Goal: Task Accomplishment & Management: Manage account settings

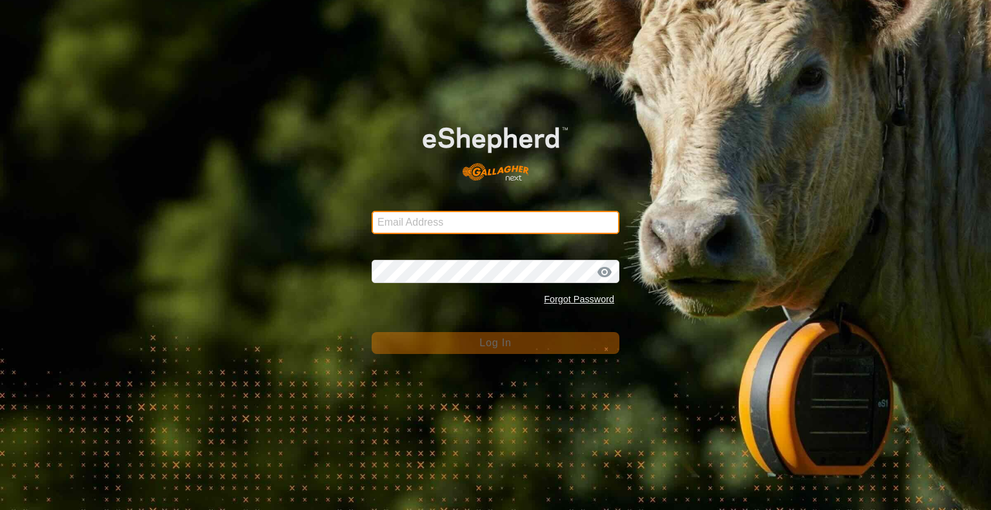
click at [441, 223] on input "Email Address" at bounding box center [495, 222] width 248 height 23
type input "spencer@rsranches.com"
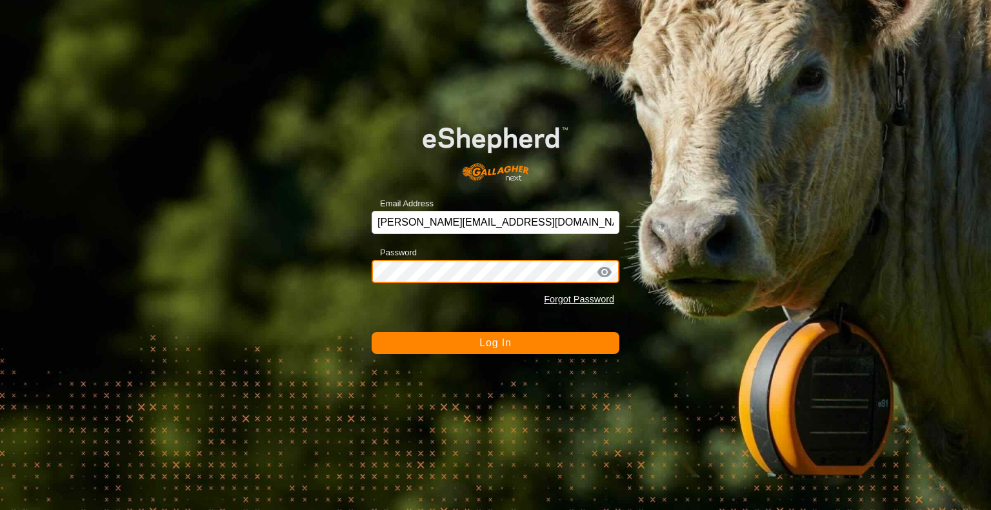
click at [371, 332] on button "Log In" at bounding box center [495, 343] width 248 height 22
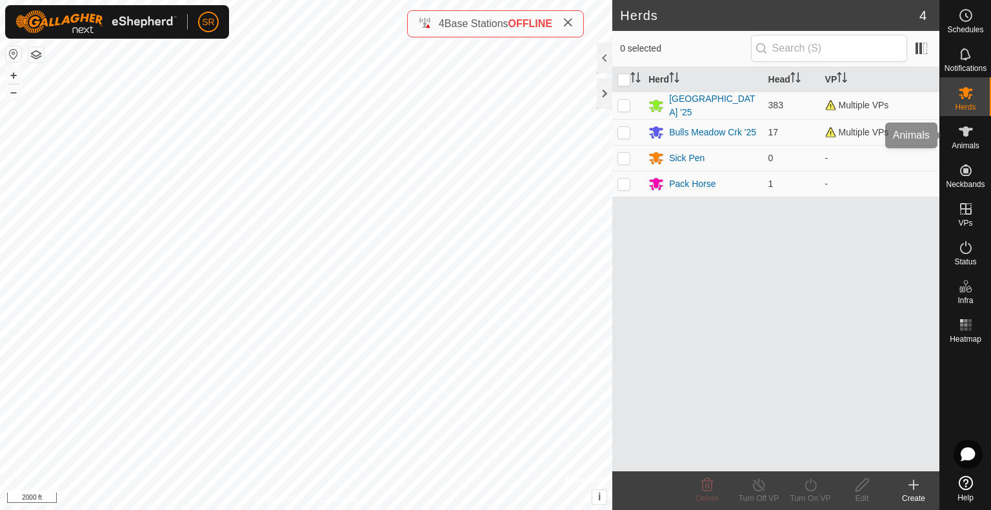
click at [956, 144] on span "Animals" at bounding box center [965, 146] width 28 height 8
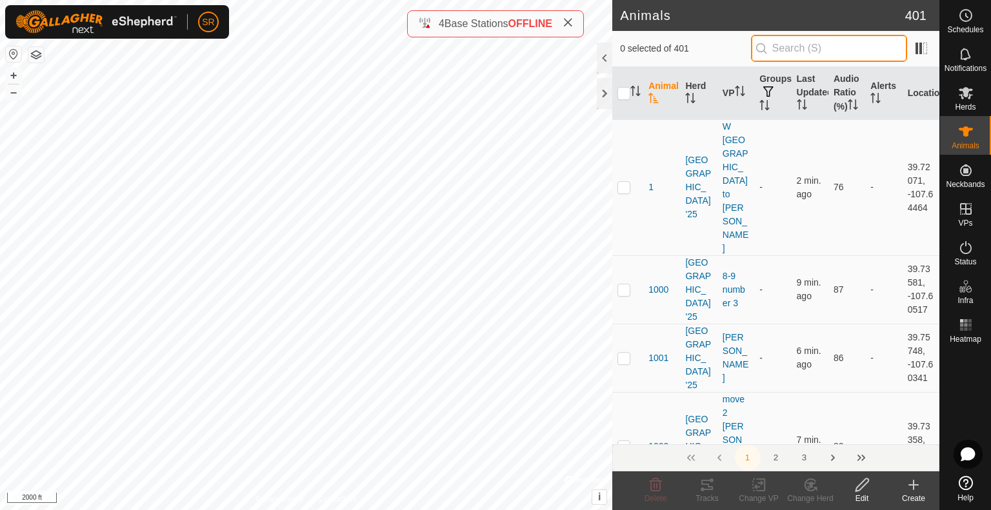
click at [802, 54] on input "text" at bounding box center [829, 48] width 156 height 27
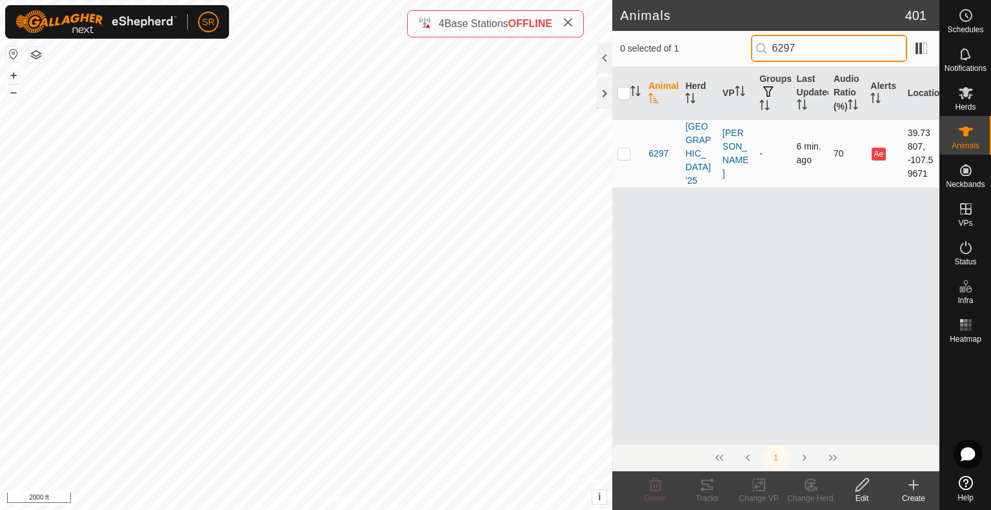
type input "6297"
click at [754, 482] on icon at bounding box center [759, 484] width 16 height 15
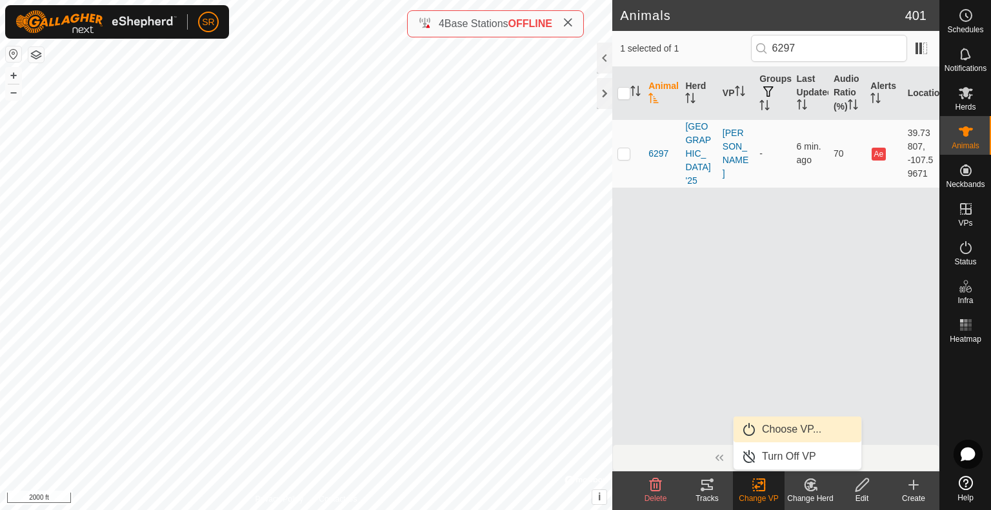
click at [769, 431] on link "Choose VP..." at bounding box center [797, 430] width 128 height 26
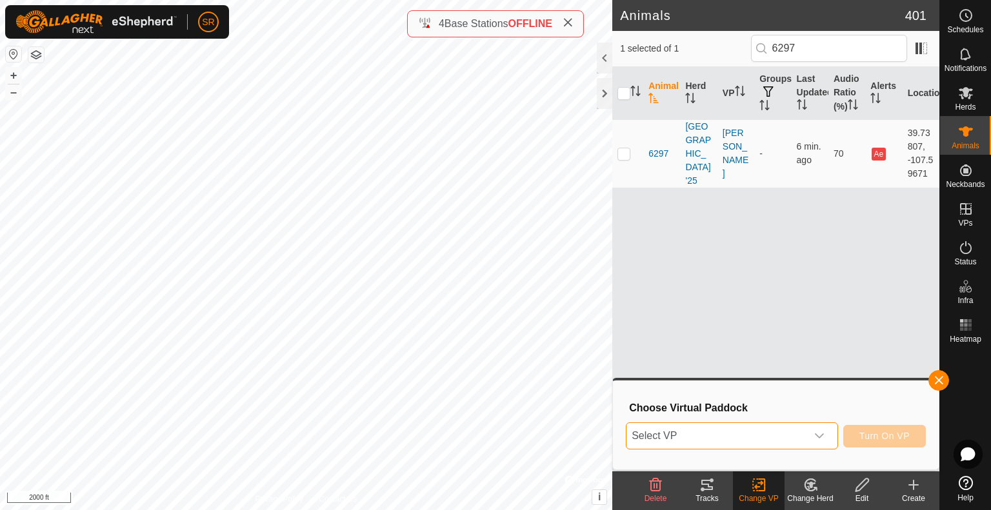
click at [767, 431] on span "Select VP" at bounding box center [716, 436] width 180 height 26
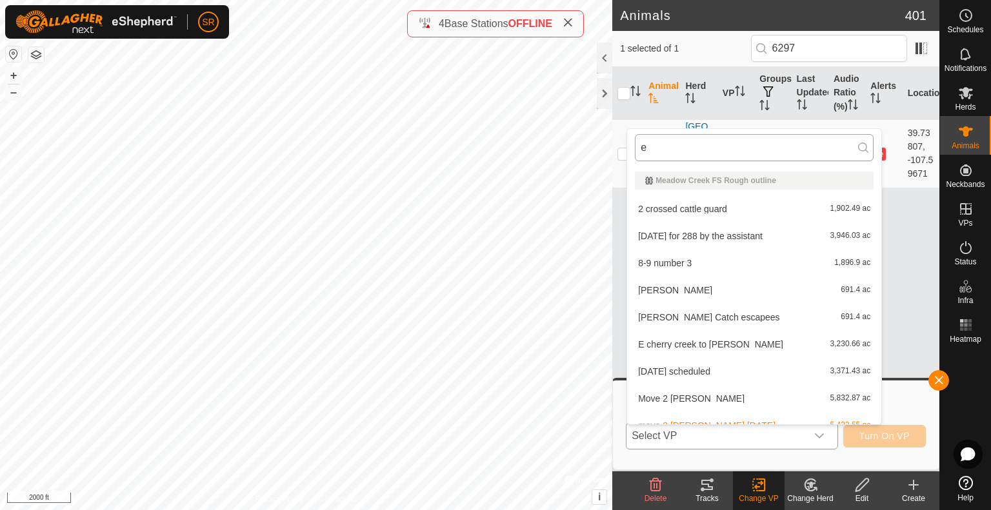
type input "e c"
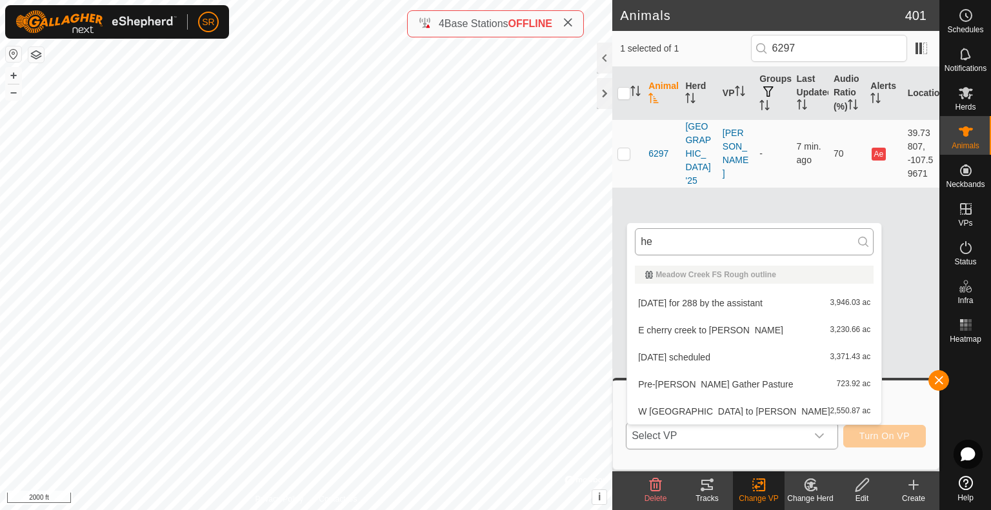
type input "h"
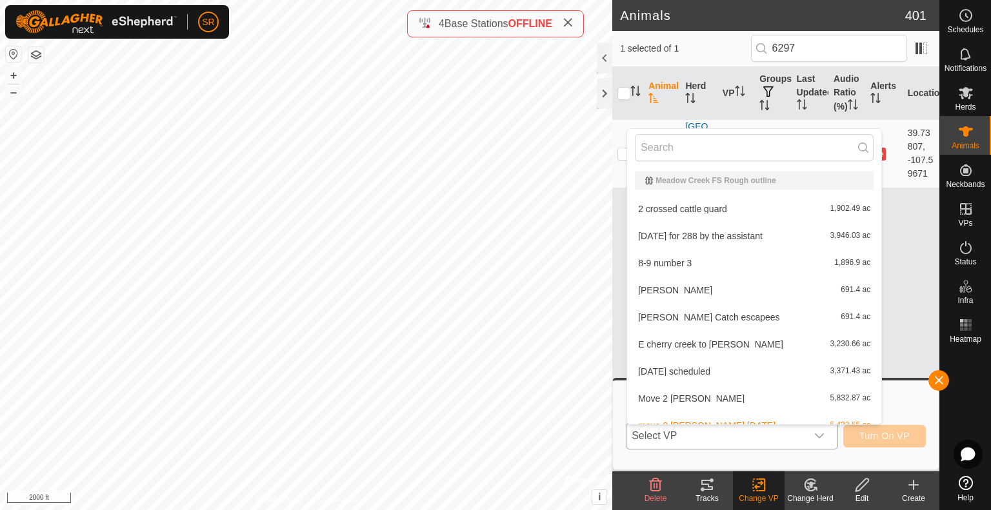
click at [700, 337] on li "E cherry creek to clark 3,230.66 ac" at bounding box center [754, 344] width 254 height 26
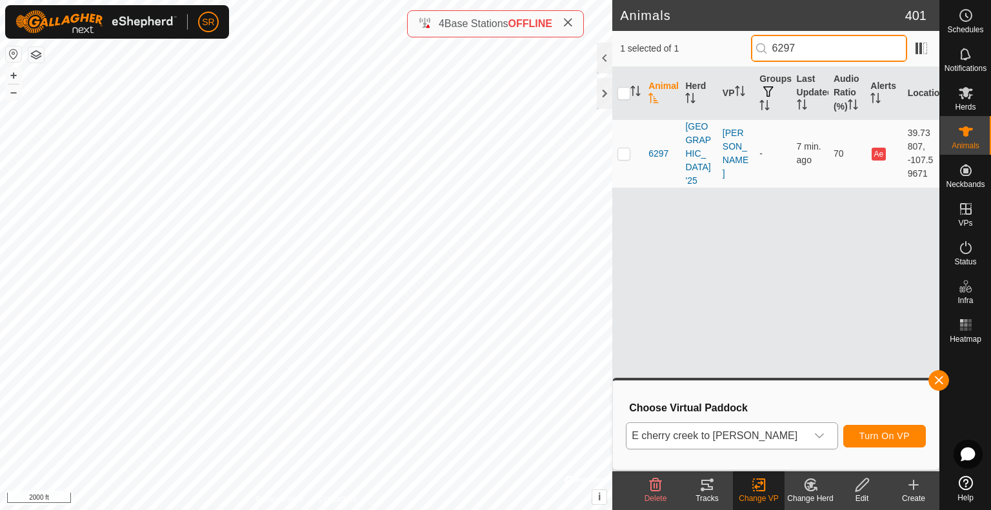
drag, startPoint x: 829, startPoint y: 43, endPoint x: 769, endPoint y: 47, distance: 59.5
click at [769, 47] on input "6297" at bounding box center [829, 48] width 156 height 27
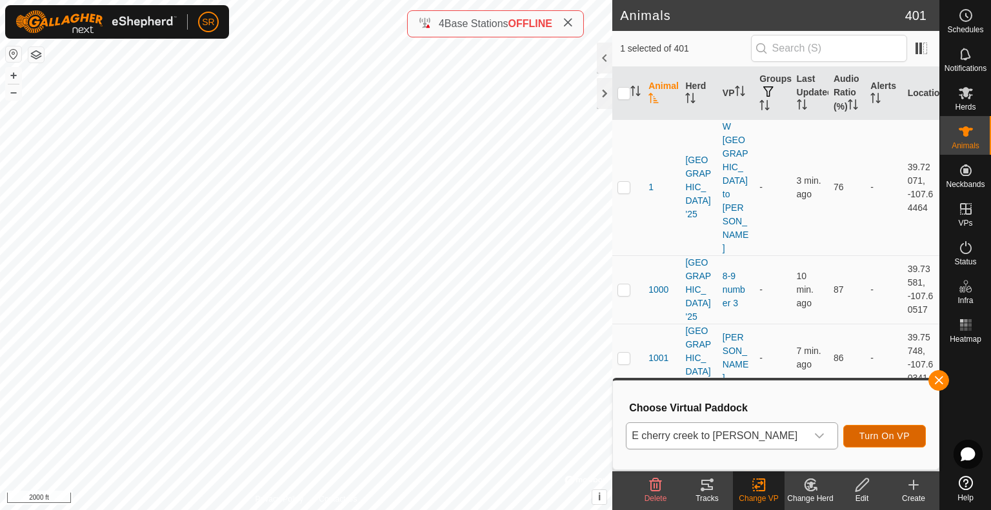
click at [892, 429] on button "Turn On VP" at bounding box center [884, 436] width 83 height 23
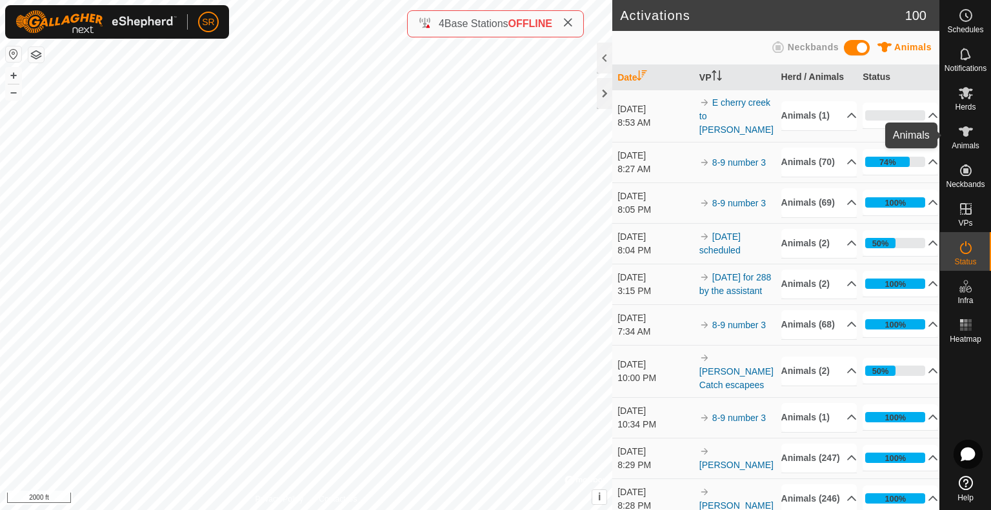
click at [969, 139] on es-animals-svg-icon at bounding box center [965, 131] width 23 height 21
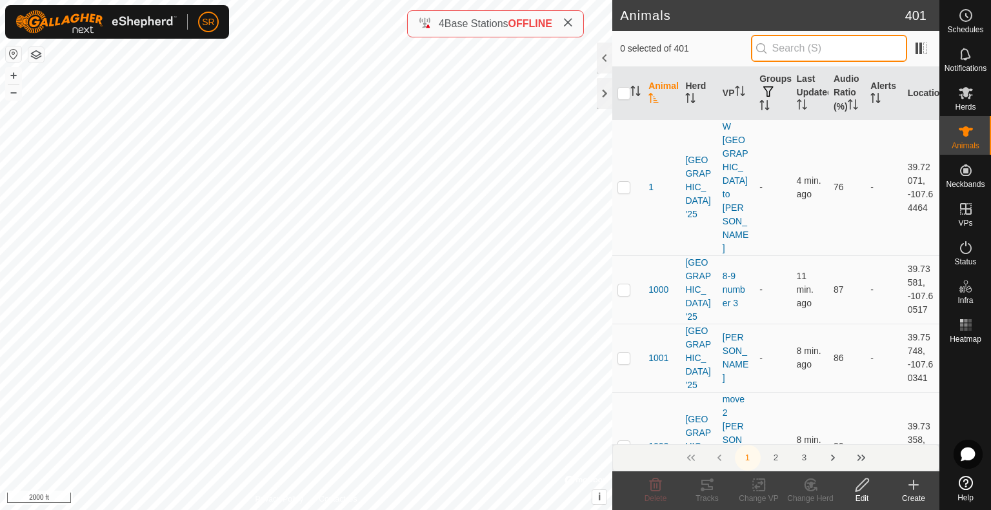
click at [807, 41] on input "text" at bounding box center [829, 48] width 156 height 27
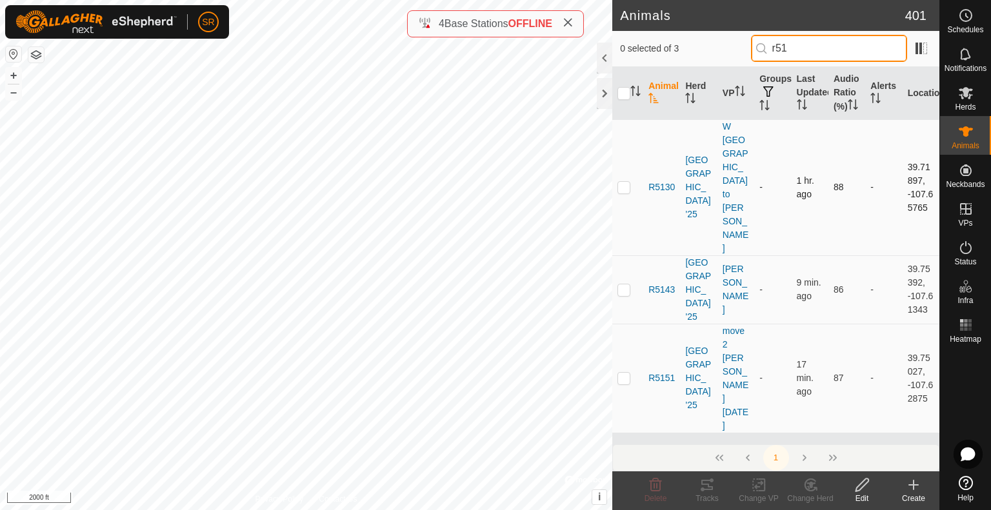
type input "r51"
click at [620, 182] on p-checkbox at bounding box center [623, 187] width 13 height 10
checkbox input "false"
drag, startPoint x: 809, startPoint y: 42, endPoint x: 742, endPoint y: 48, distance: 67.4
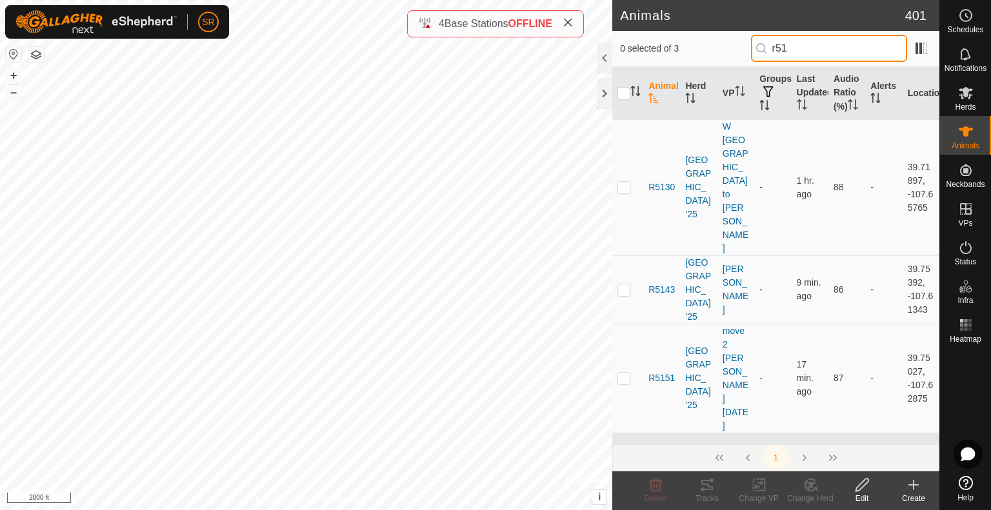
click at [742, 48] on div "0 selected of 3 r51" at bounding box center [775, 48] width 311 height 27
click at [960, 251] on icon at bounding box center [966, 247] width 12 height 13
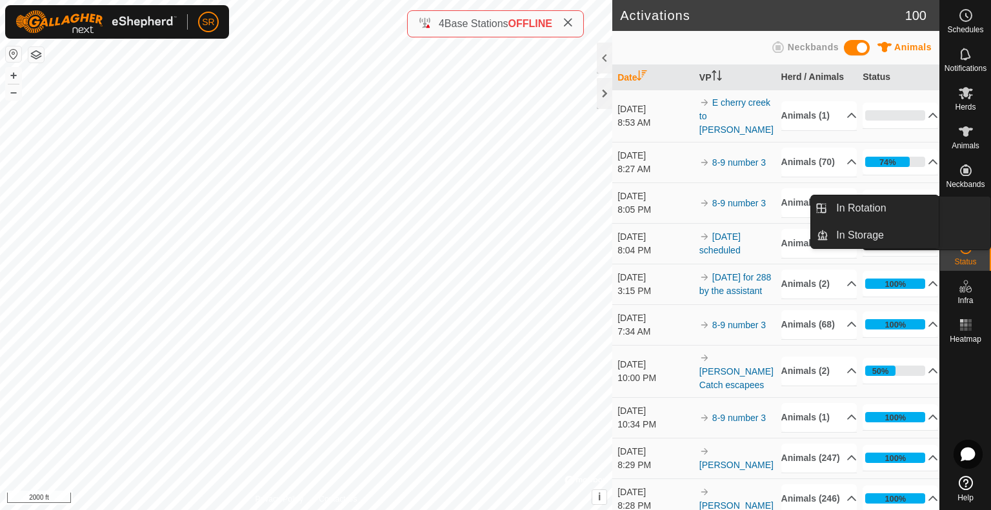
click at [969, 210] on icon at bounding box center [965, 208] width 15 height 15
click at [889, 230] on link "In Storage" at bounding box center [883, 235] width 110 height 26
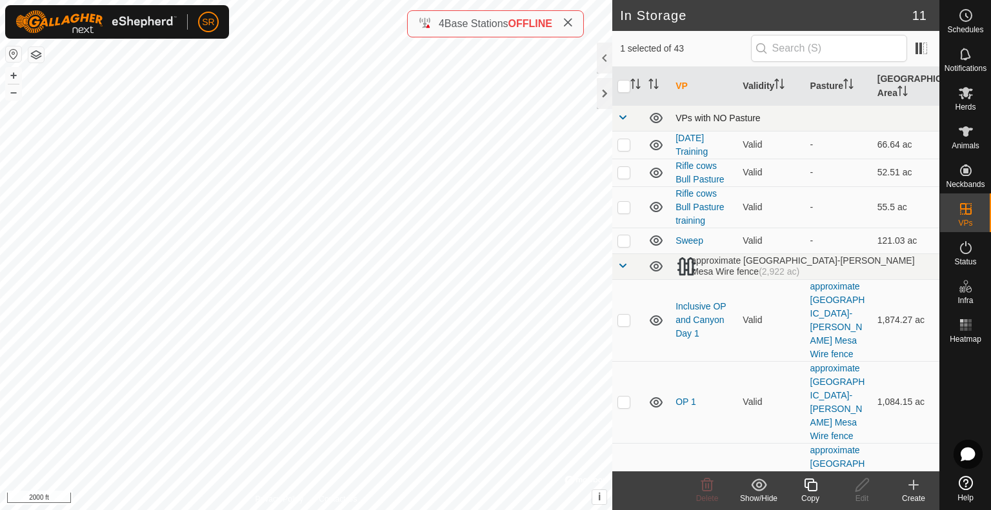
click at [619, 114] on span at bounding box center [622, 117] width 10 height 10
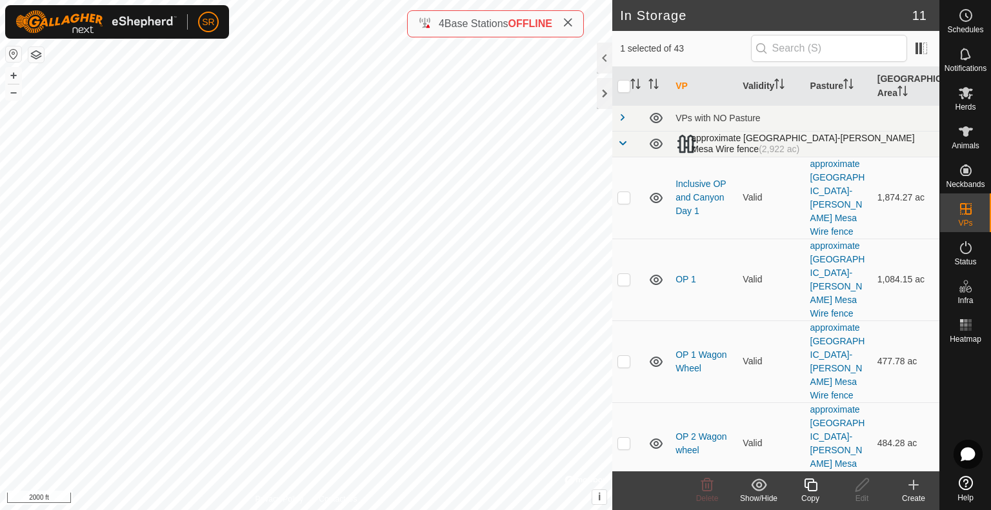
click at [620, 144] on span at bounding box center [622, 143] width 10 height 10
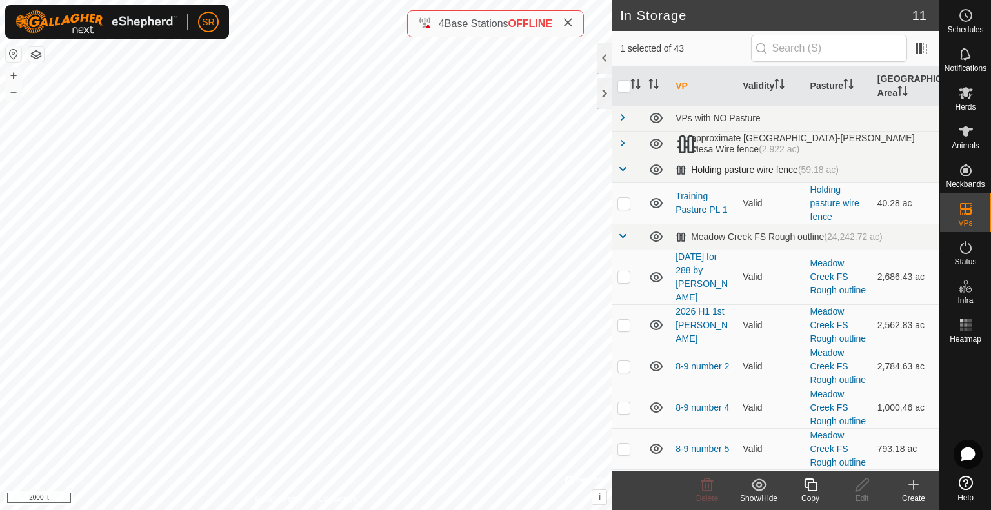
click at [620, 173] on link at bounding box center [622, 170] width 10 height 10
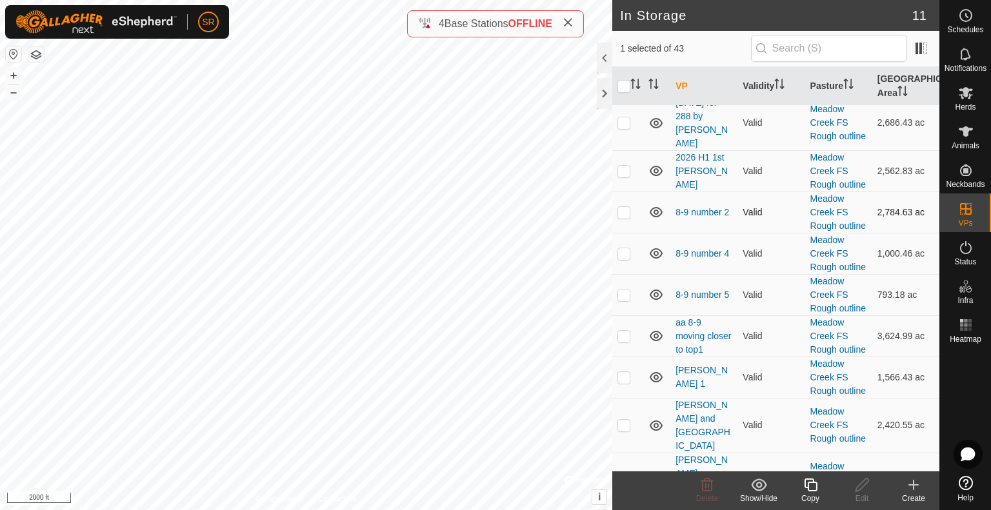
scroll to position [107, 0]
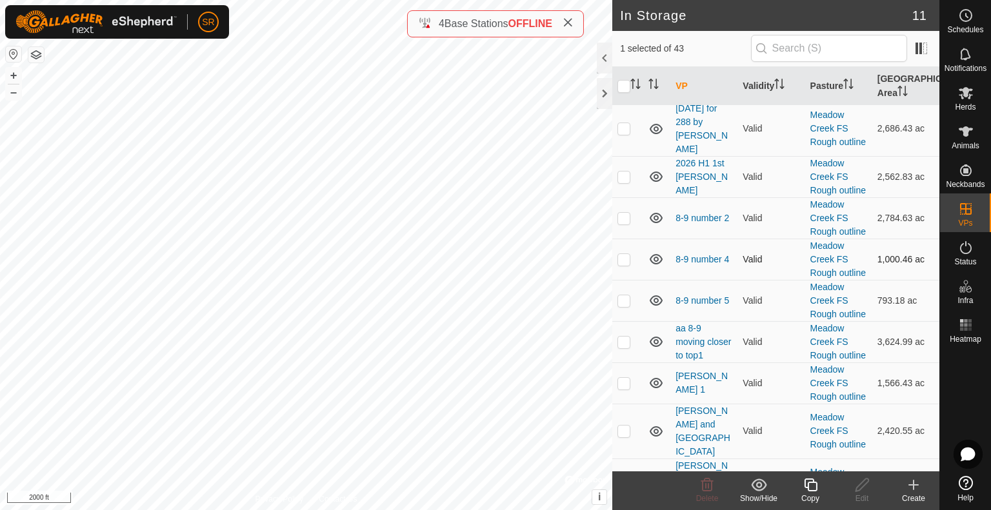
click at [622, 264] on p-checkbox at bounding box center [623, 259] width 13 height 10
checkbox input "true"
click at [758, 478] on icon at bounding box center [759, 484] width 16 height 15
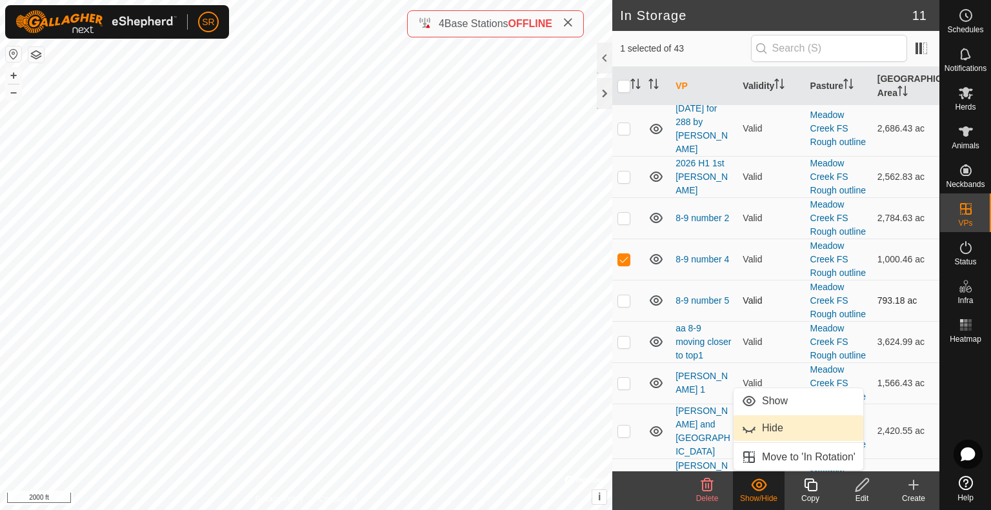
click at [626, 306] on p-checkbox at bounding box center [623, 300] width 13 height 10
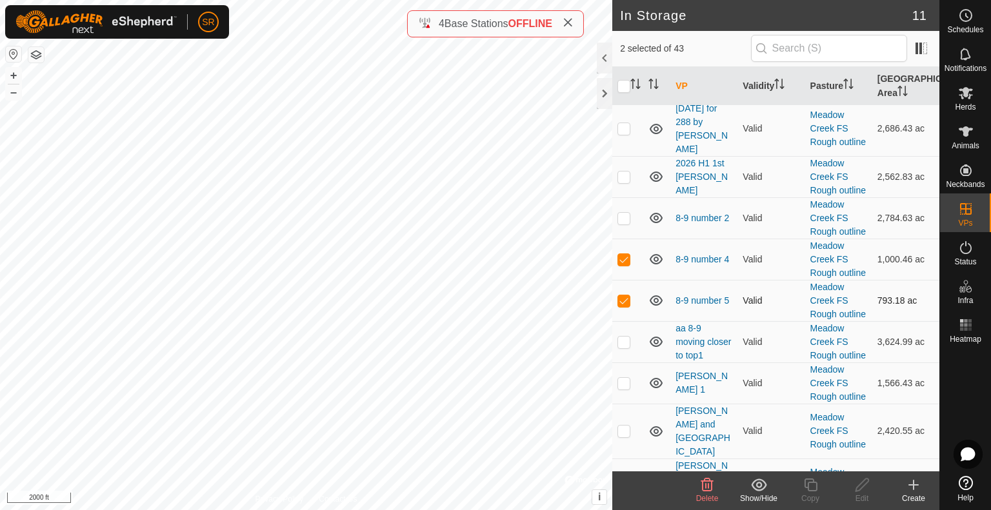
click at [626, 306] on p-checkbox at bounding box center [623, 300] width 13 height 10
click at [620, 306] on p-checkbox at bounding box center [623, 300] width 13 height 10
checkbox input "false"
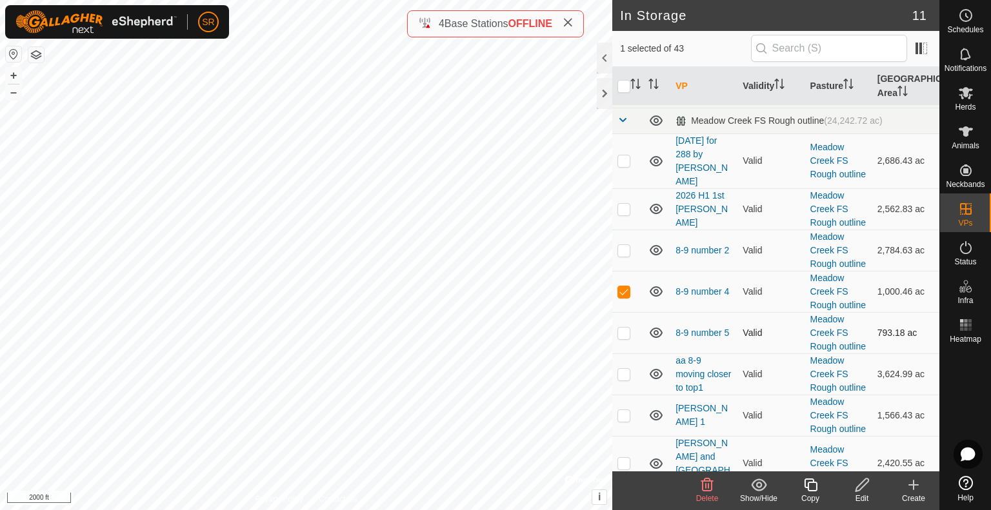
scroll to position [72, 0]
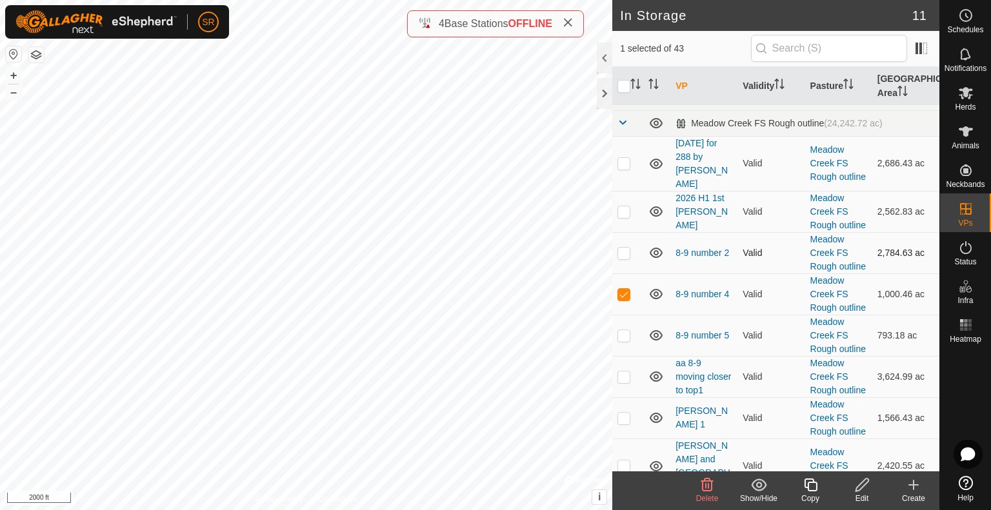
click at [624, 258] on p-checkbox at bounding box center [623, 253] width 13 height 10
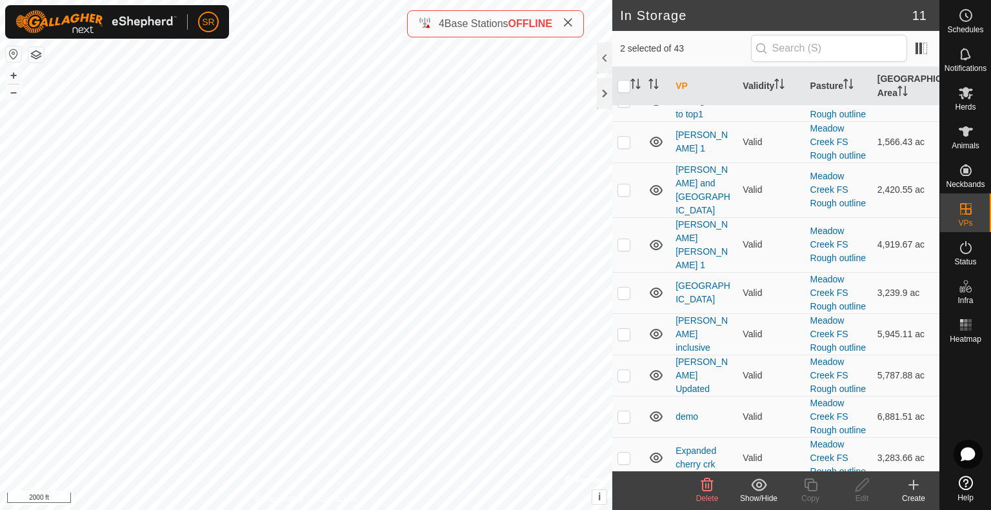
scroll to position [373, 0]
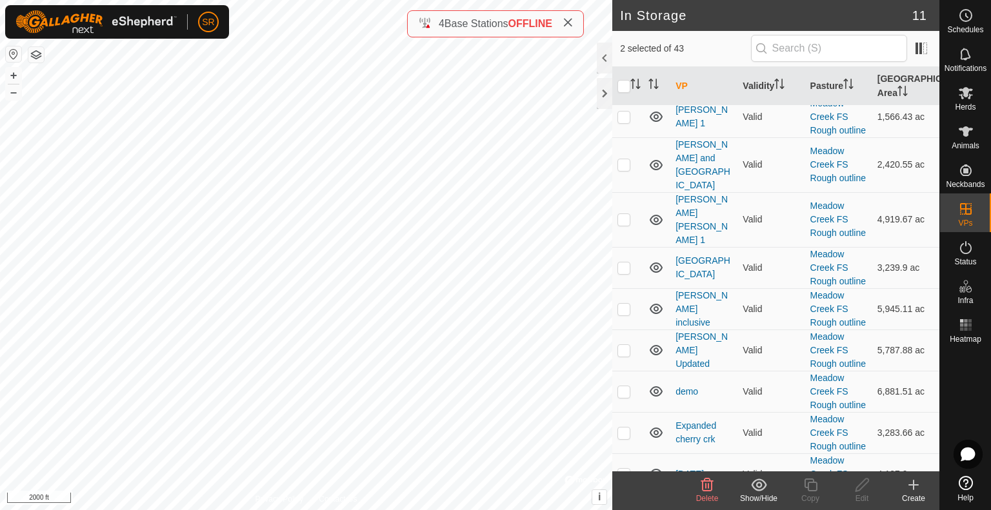
click at [758, 487] on icon at bounding box center [758, 484] width 15 height 12
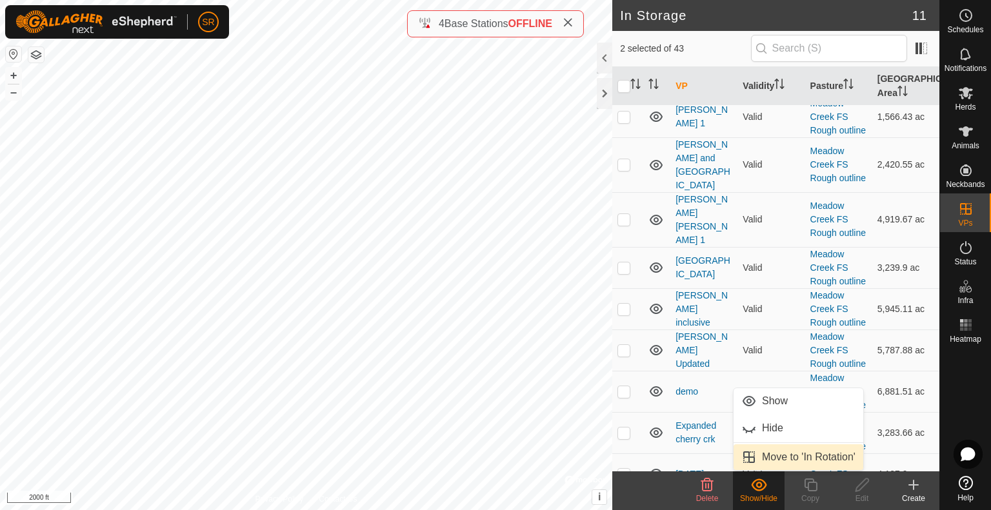
click at [766, 456] on link "Move to 'In Rotation'" at bounding box center [798, 457] width 130 height 26
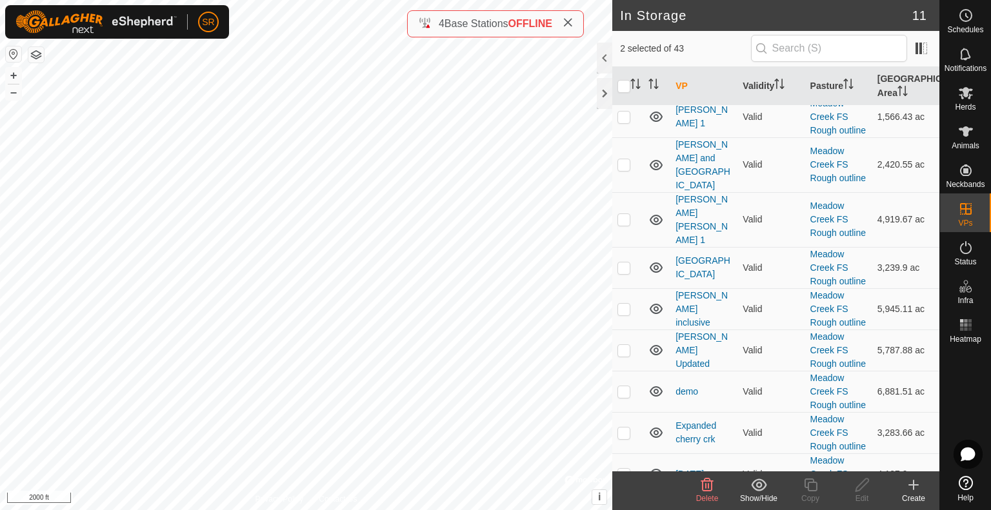
checkbox input "false"
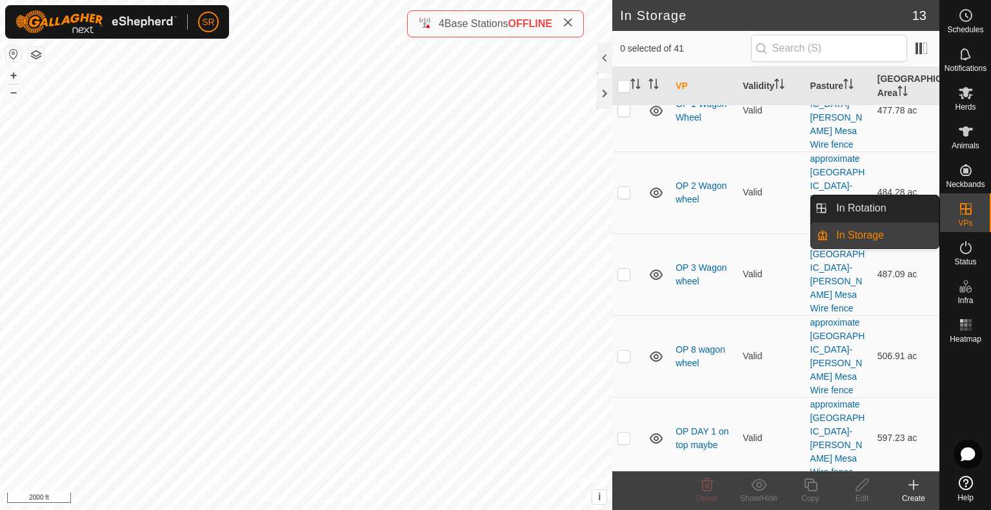
click at [926, 206] on link "In Rotation" at bounding box center [883, 208] width 110 height 26
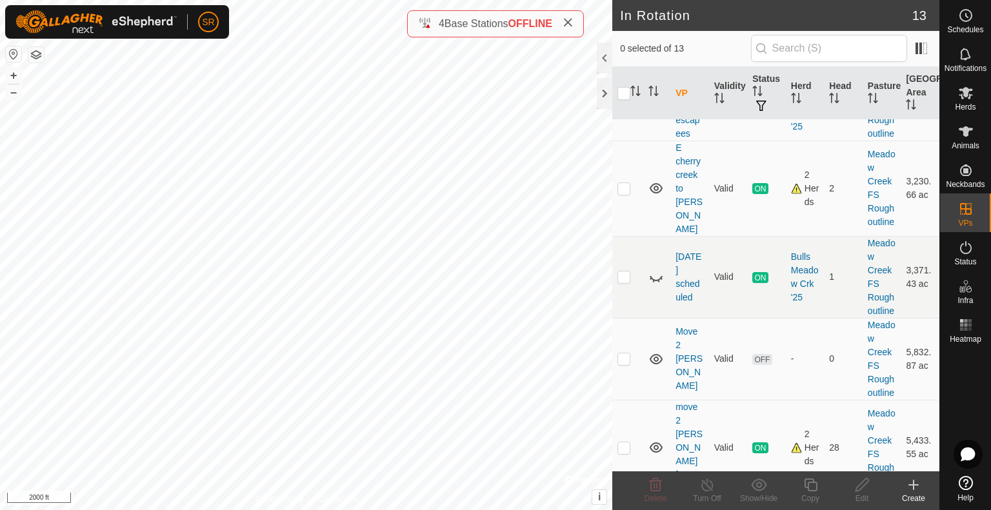
scroll to position [750, 0]
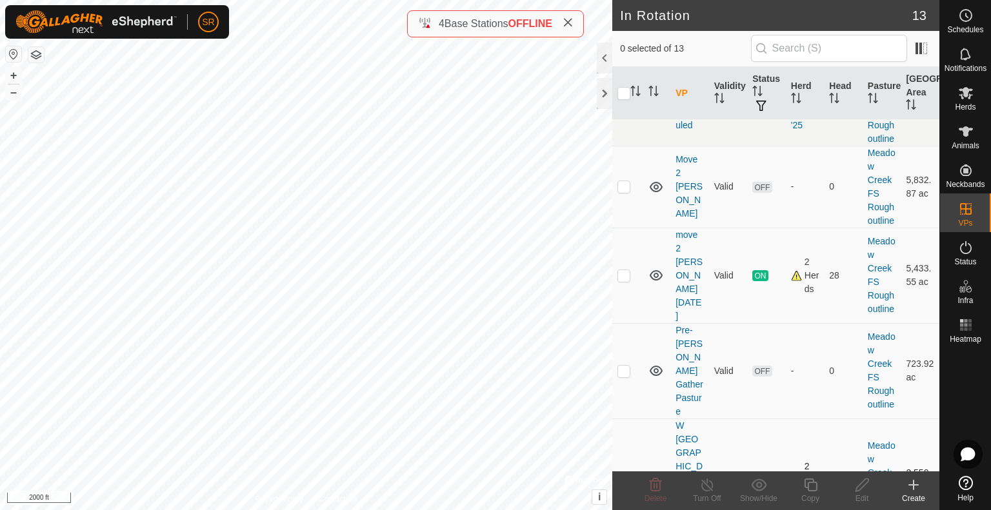
click at [629, 475] on p-checkbox at bounding box center [623, 480] width 13 height 10
checkbox input "true"
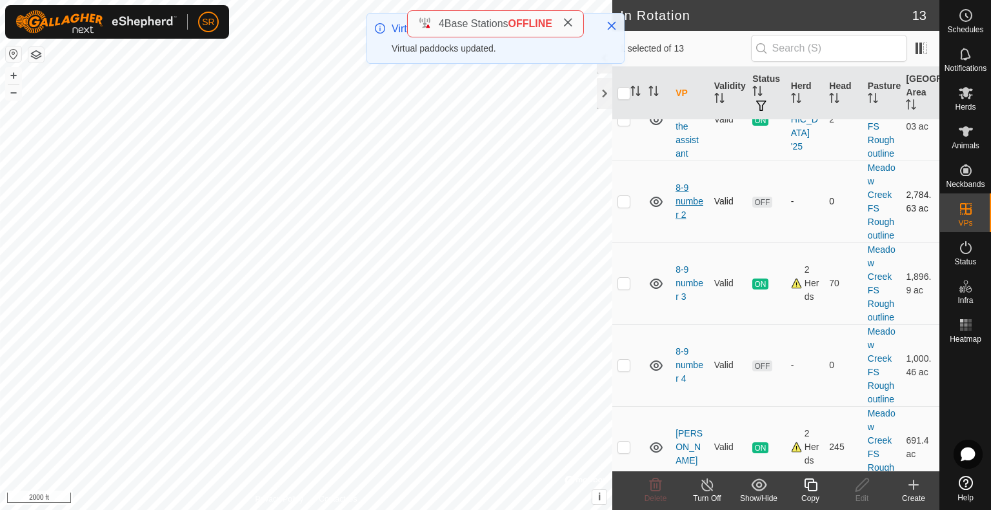
scroll to position [149, 0]
click at [567, 17] on icon at bounding box center [567, 22] width 10 height 10
click at [615, 30] on icon "Close" at bounding box center [611, 26] width 10 height 10
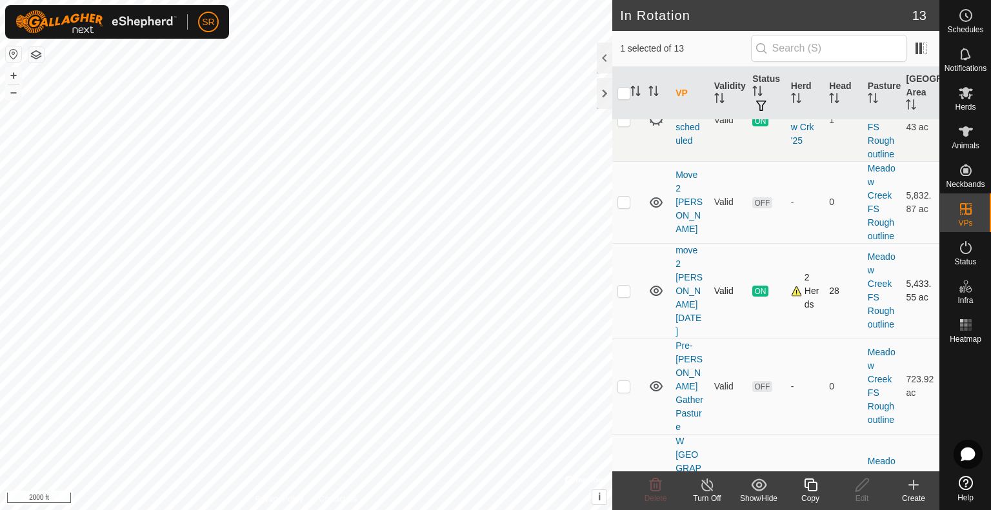
scroll to position [750, 0]
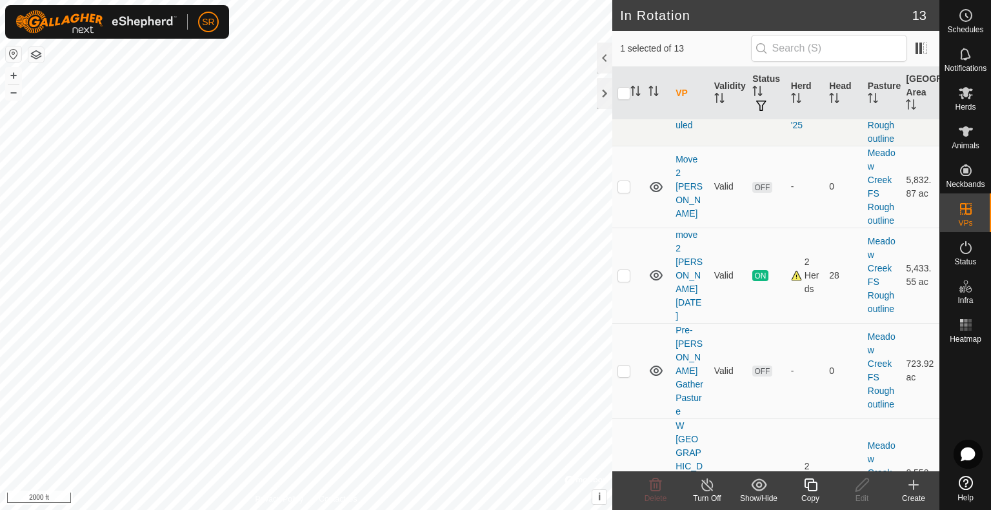
click at [804, 490] on icon at bounding box center [810, 484] width 16 height 15
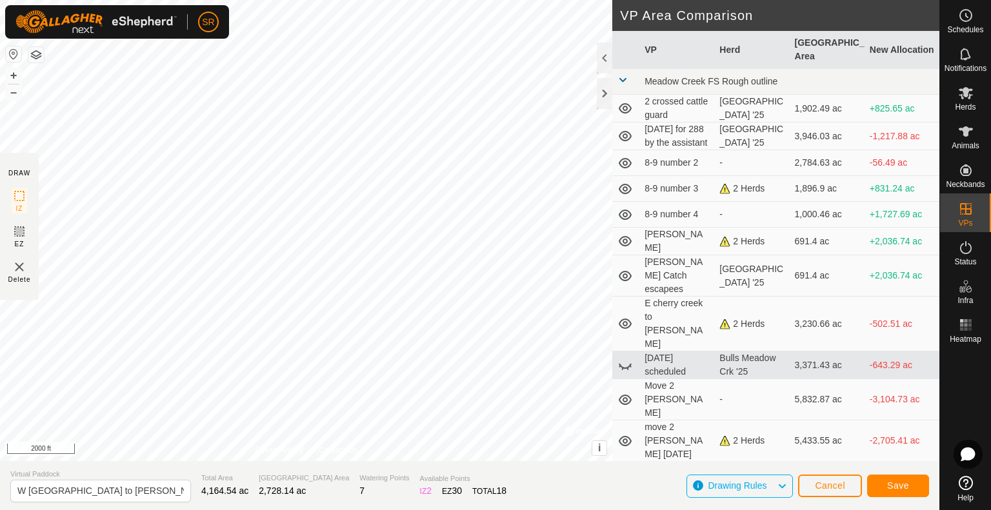
click at [33, 192] on div "DRAW IZ EZ Delete Privacy Policy Contact Us + – ⇧ i © Mapbox , © OpenStreetMap …" at bounding box center [469, 230] width 939 height 461
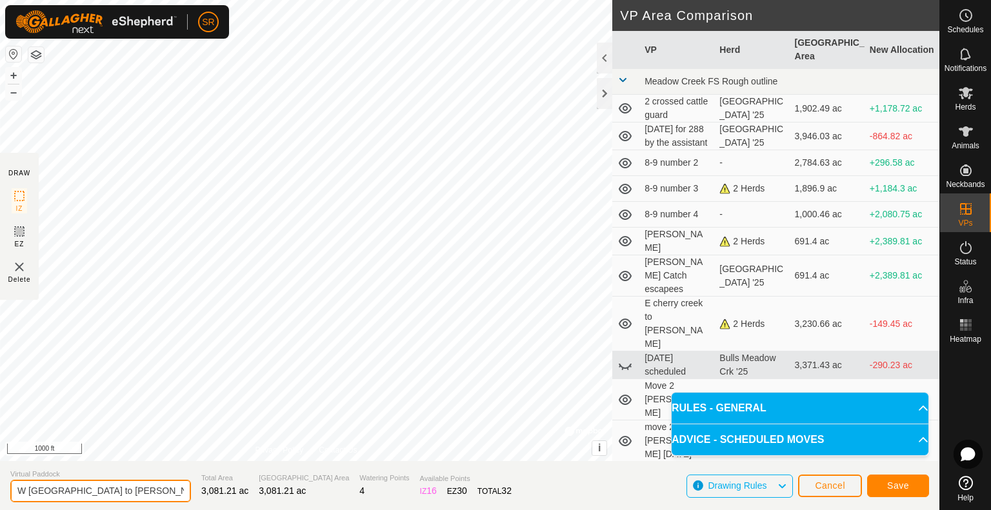
drag, startPoint x: 149, startPoint y: 488, endPoint x: 0, endPoint y: 500, distance: 149.4
click at [0, 500] on section "Virtual Paddock W Cherry creek to Clark-VP001 Total Area 3,081.21 ac Grazing Ar…" at bounding box center [469, 485] width 939 height 49
type input "Wild cows"
click at [889, 485] on span "Save" at bounding box center [898, 485] width 22 height 10
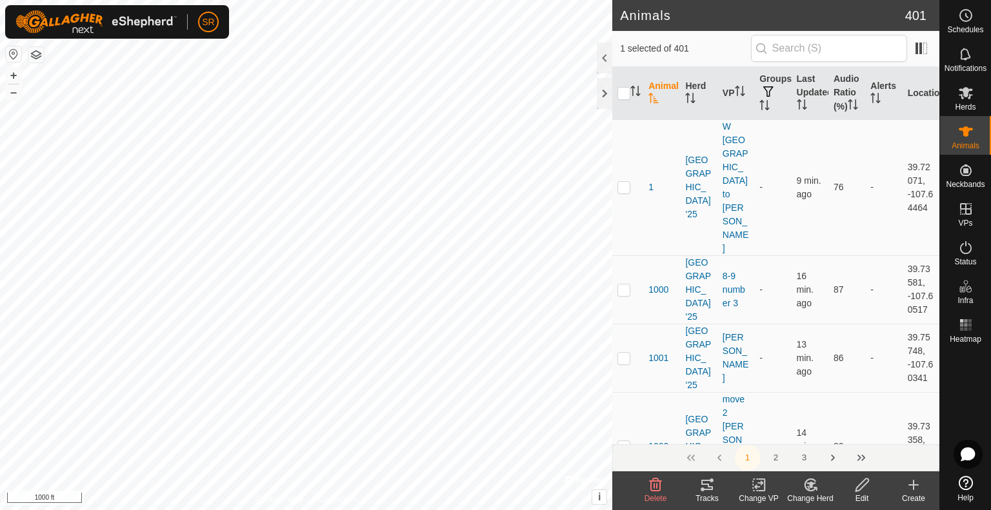
click at [760, 480] on icon at bounding box center [759, 484] width 16 height 15
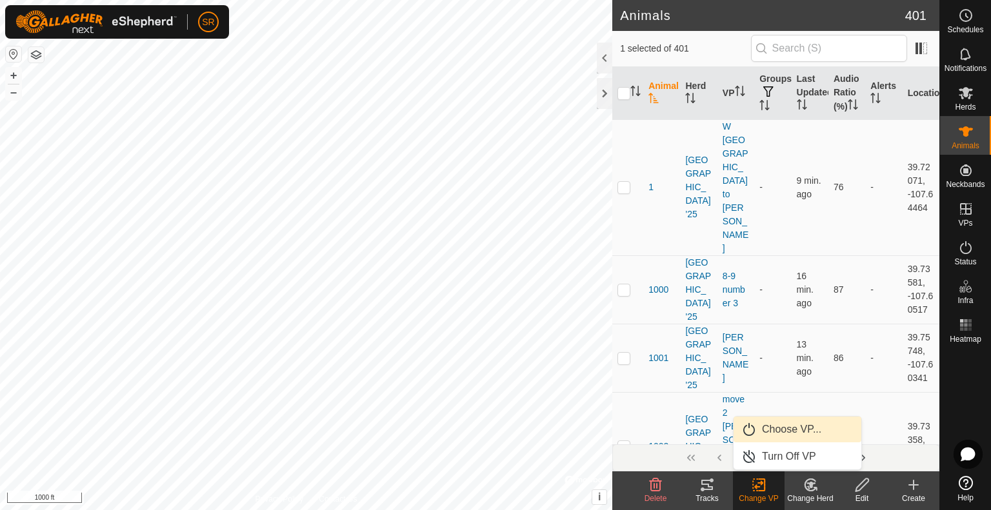
click at [776, 422] on link "Choose VP..." at bounding box center [797, 430] width 128 height 26
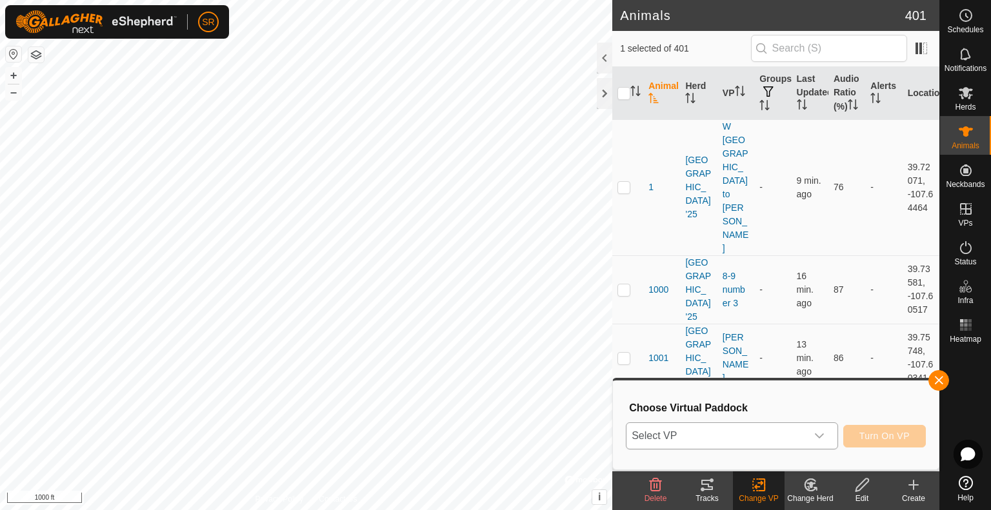
click at [764, 432] on span "Select VP" at bounding box center [716, 436] width 180 height 26
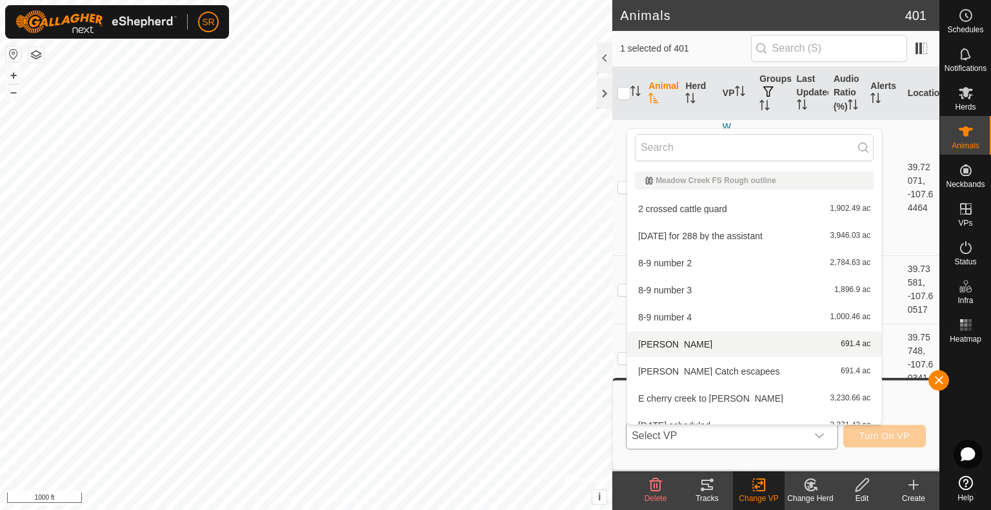
scroll to position [150, 0]
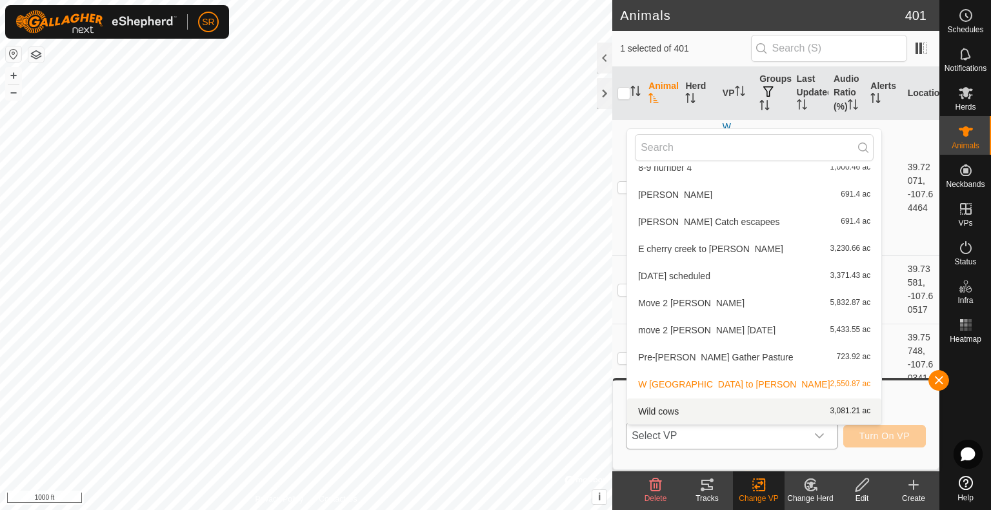
click at [704, 404] on li "Wild cows 3,081.21 ac" at bounding box center [754, 412] width 254 height 26
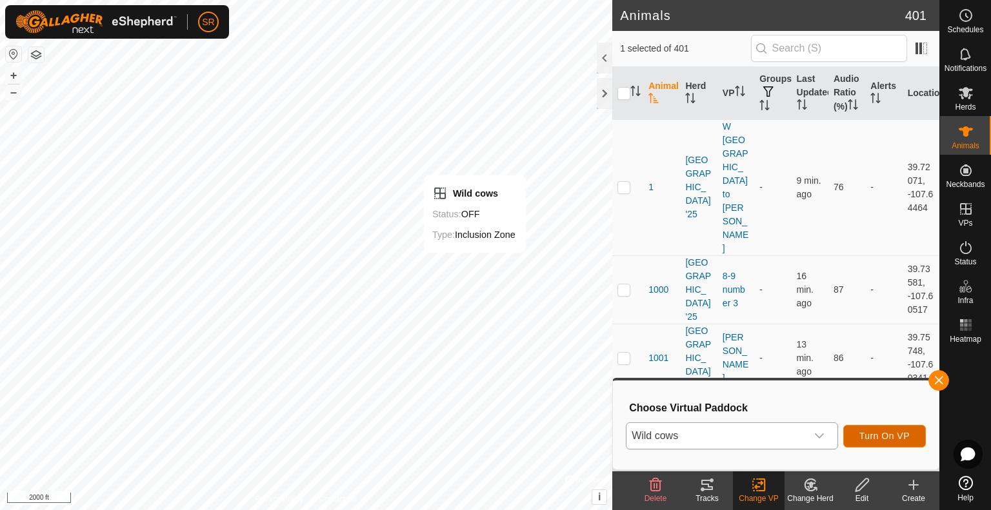
click at [890, 438] on span "Turn On VP" at bounding box center [884, 436] width 50 height 10
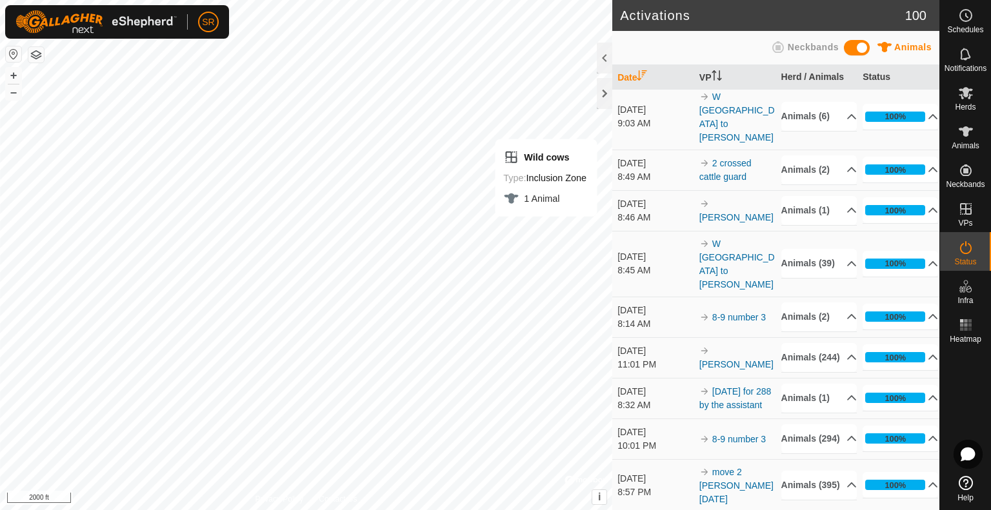
scroll to position [529, 0]
click at [837, 130] on p-accordion-header "Animals (6)" at bounding box center [818, 115] width 75 height 29
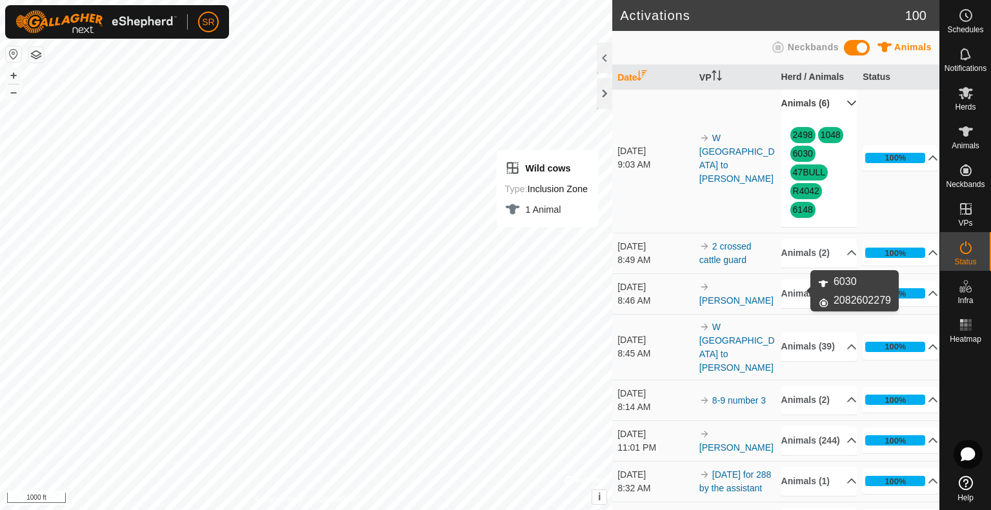
click at [797, 159] on link "6030" at bounding box center [803, 153] width 20 height 10
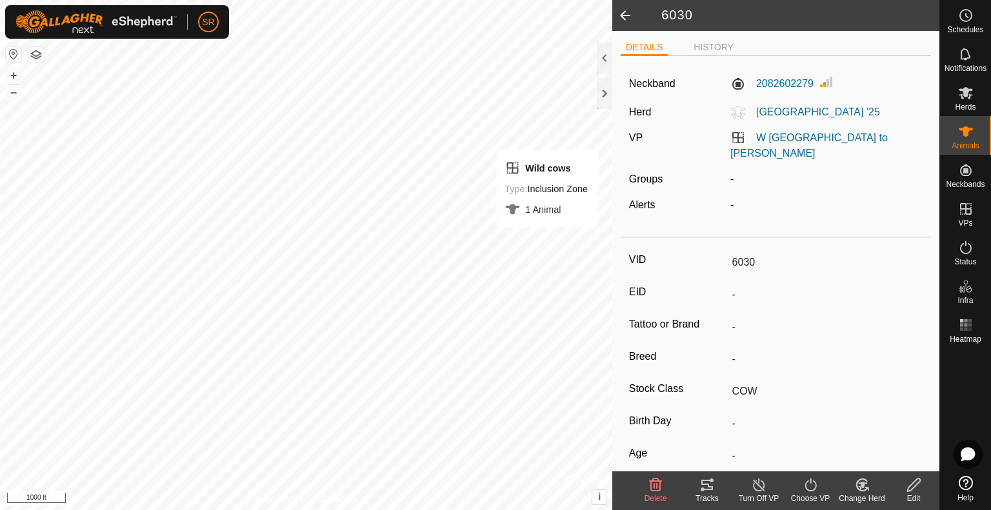
click at [805, 486] on icon at bounding box center [810, 484] width 16 height 15
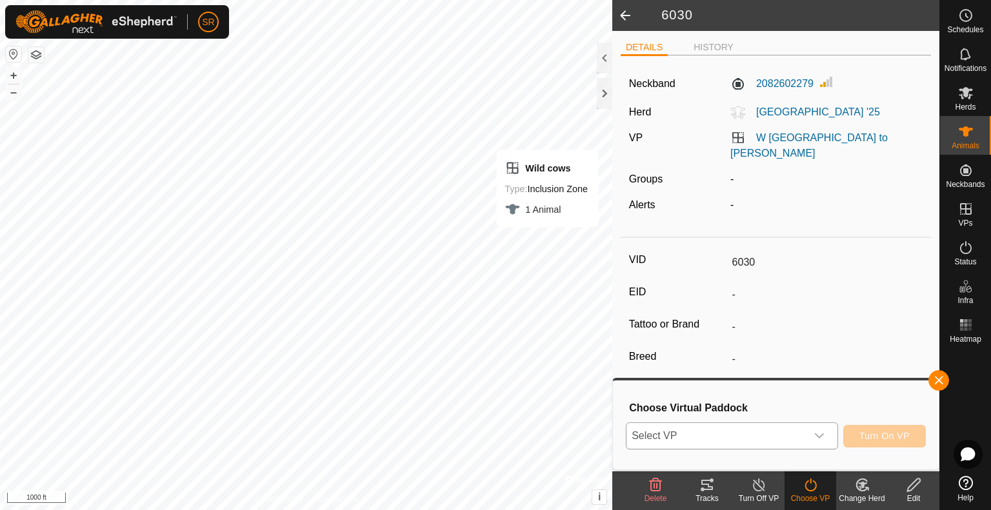
click at [814, 430] on div "dropdown trigger" at bounding box center [819, 436] width 26 height 26
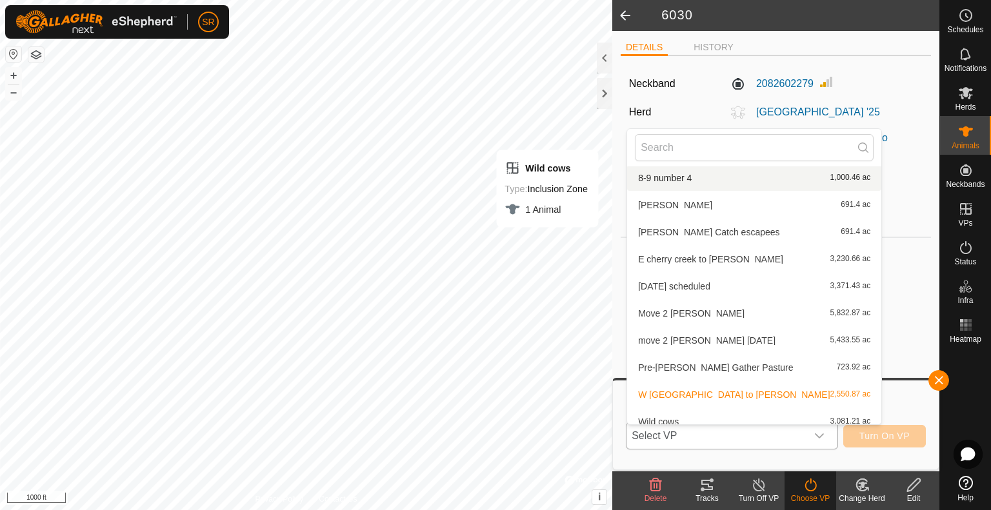
scroll to position [150, 0]
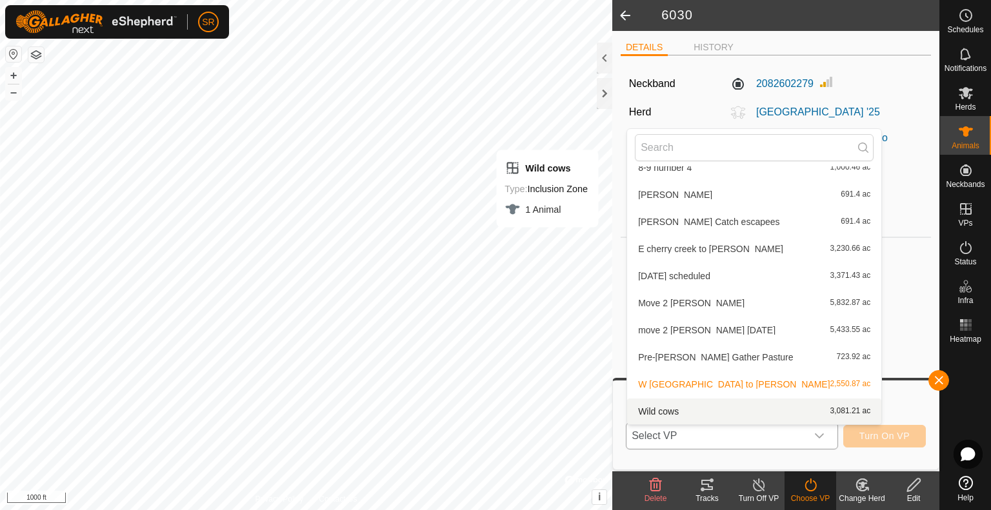
click at [704, 408] on li "Wild cows 3,081.21 ac" at bounding box center [754, 412] width 254 height 26
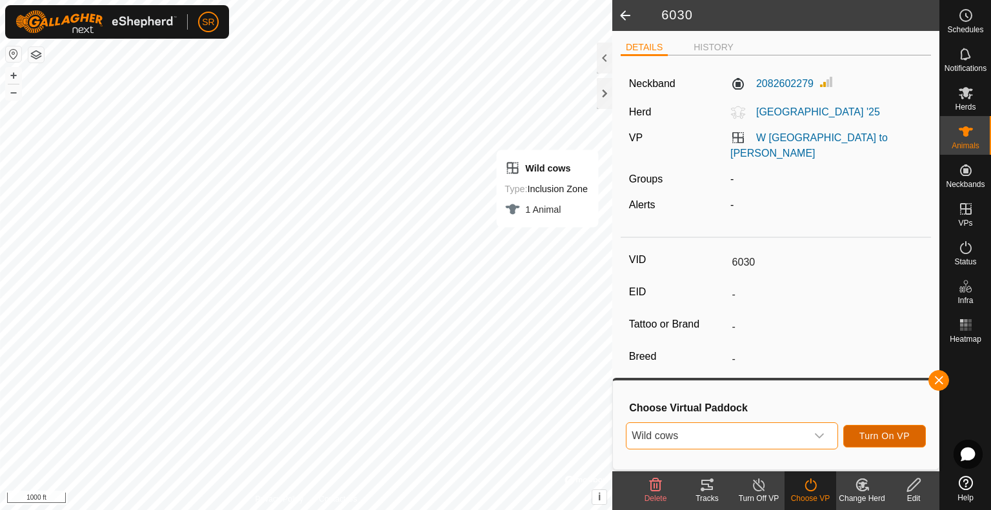
click at [880, 435] on span "Turn On VP" at bounding box center [884, 436] width 50 height 10
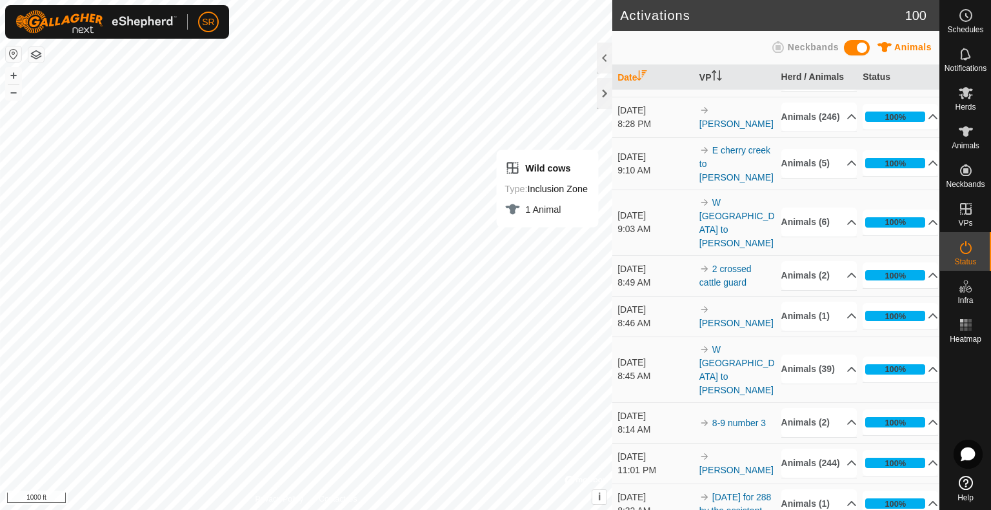
scroll to position [469, 0]
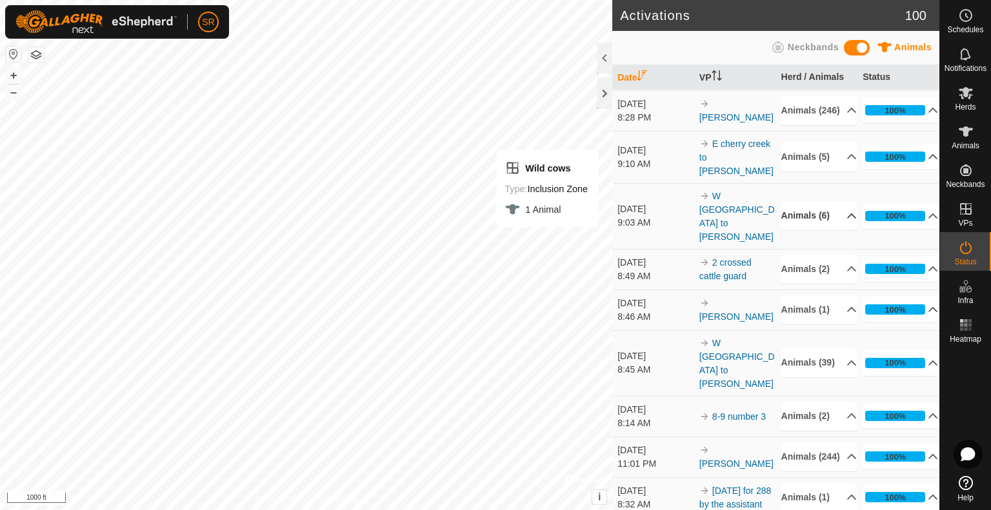
click at [842, 230] on p-accordion-header "Animals (6)" at bounding box center [818, 215] width 75 height 29
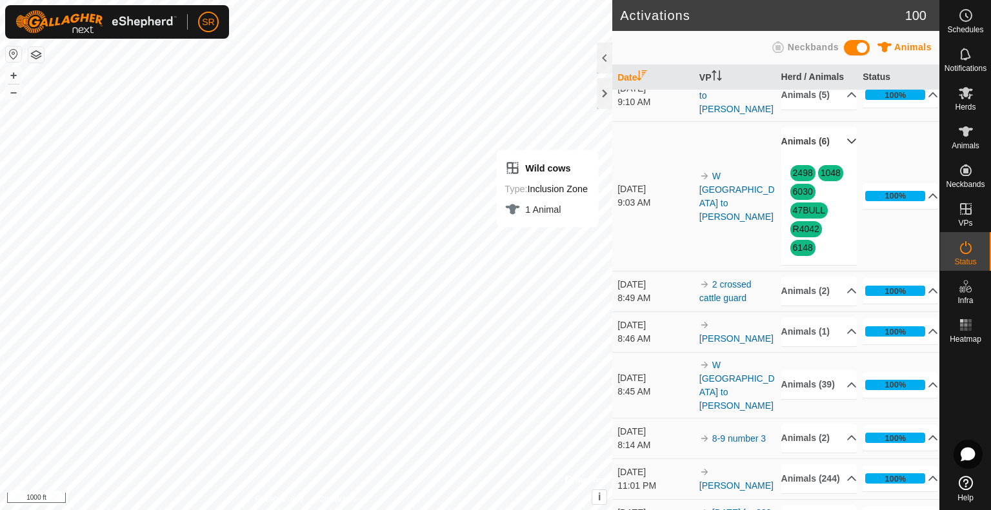
scroll to position [539, 0]
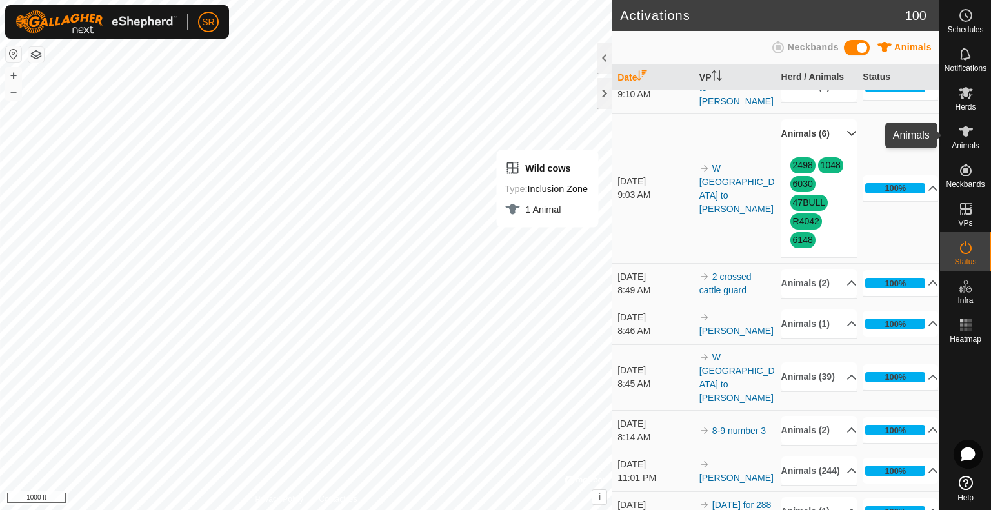
click at [967, 129] on icon at bounding box center [965, 131] width 14 height 10
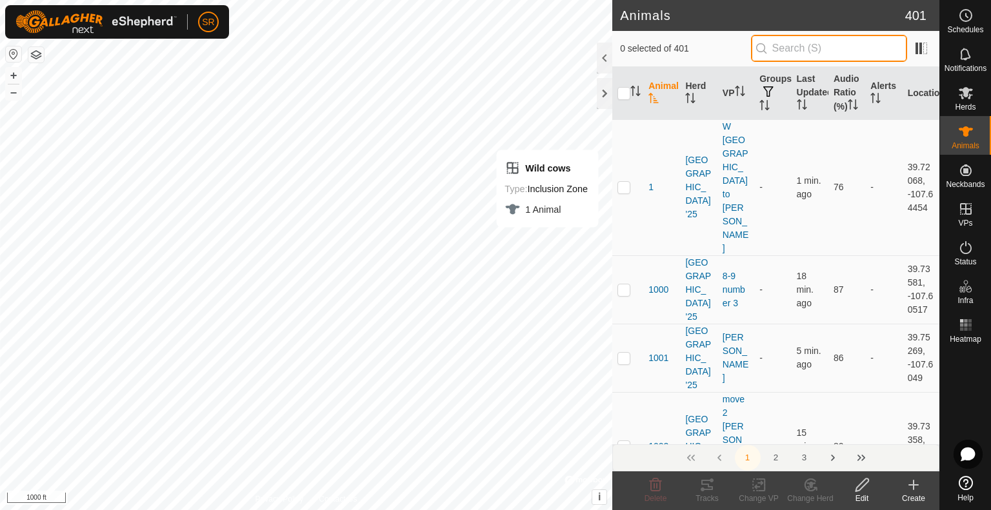
click at [788, 49] on input "text" at bounding box center [829, 48] width 156 height 27
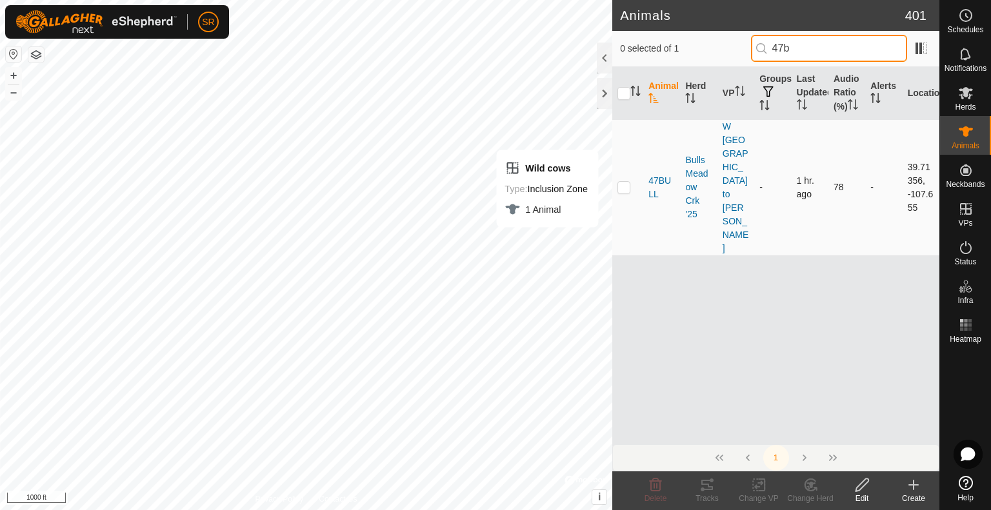
type input "47b"
click at [622, 182] on p-checkbox at bounding box center [623, 187] width 13 height 10
checkbox input "true"
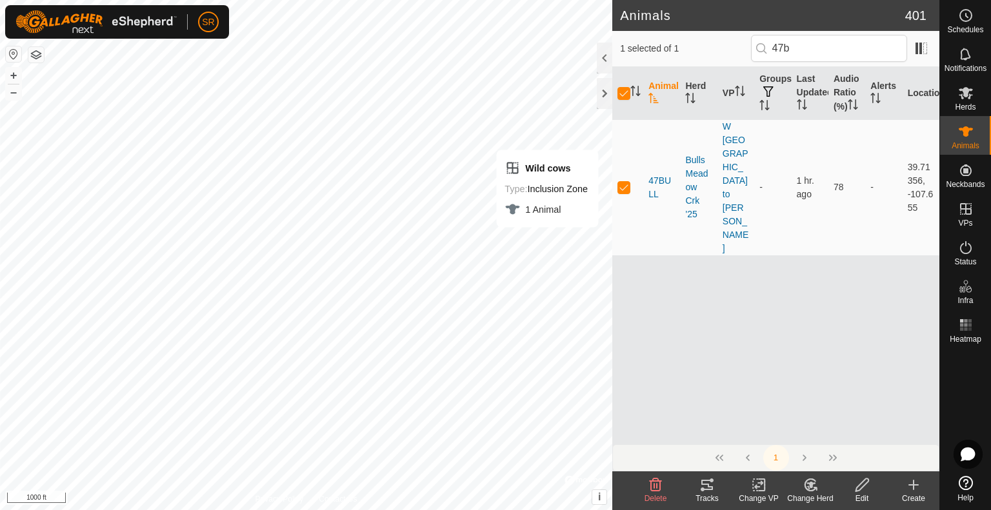
click at [757, 491] on rect at bounding box center [759, 485] width 12 height 12
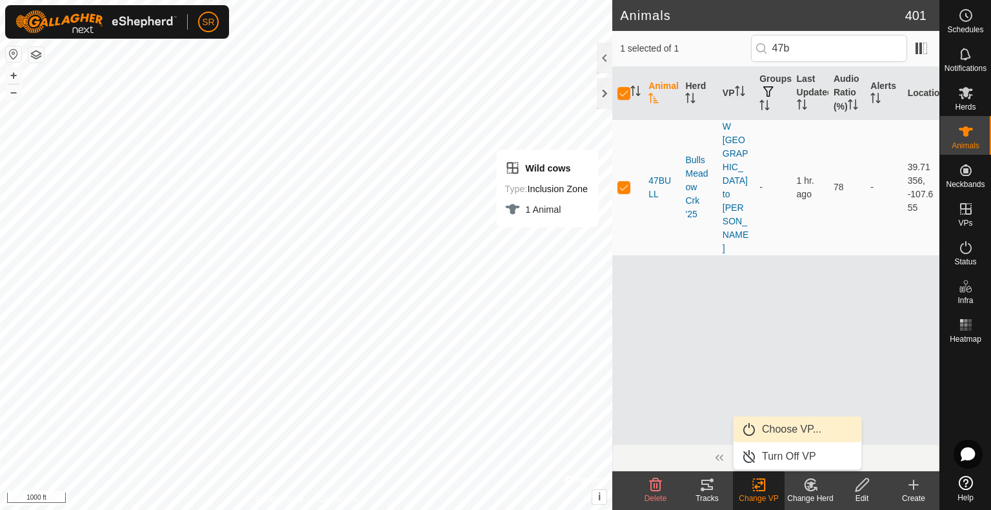
click at [811, 425] on link "Choose VP..." at bounding box center [797, 430] width 128 height 26
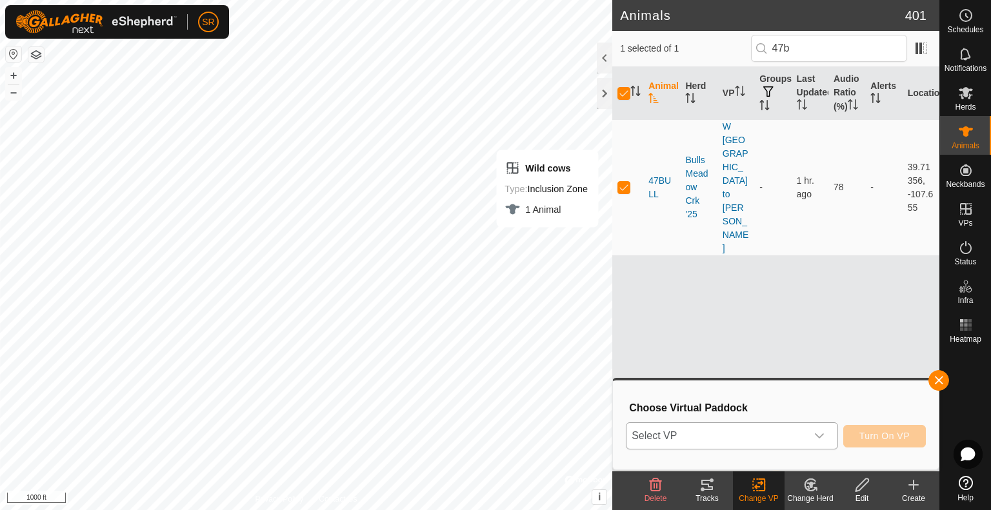
click at [817, 439] on icon "dropdown trigger" at bounding box center [819, 436] width 10 height 10
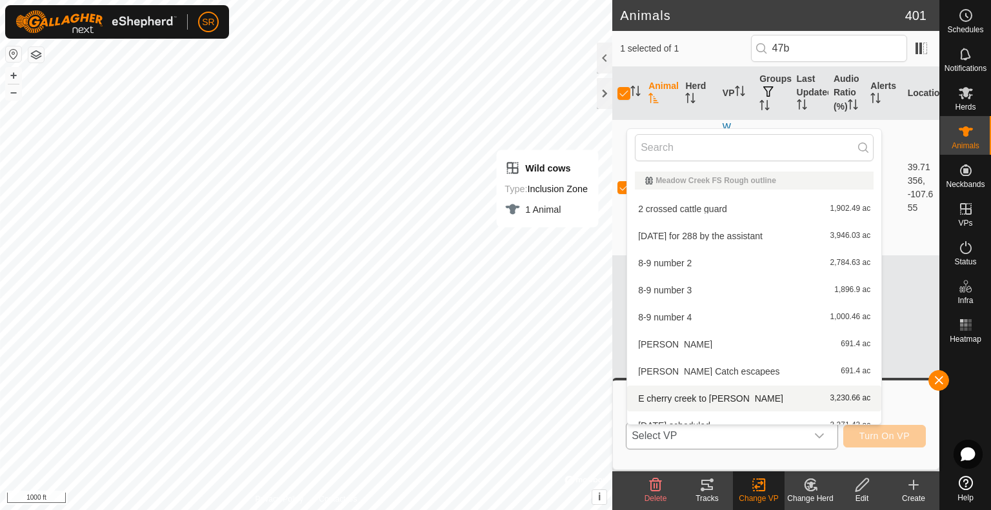
scroll to position [150, 0]
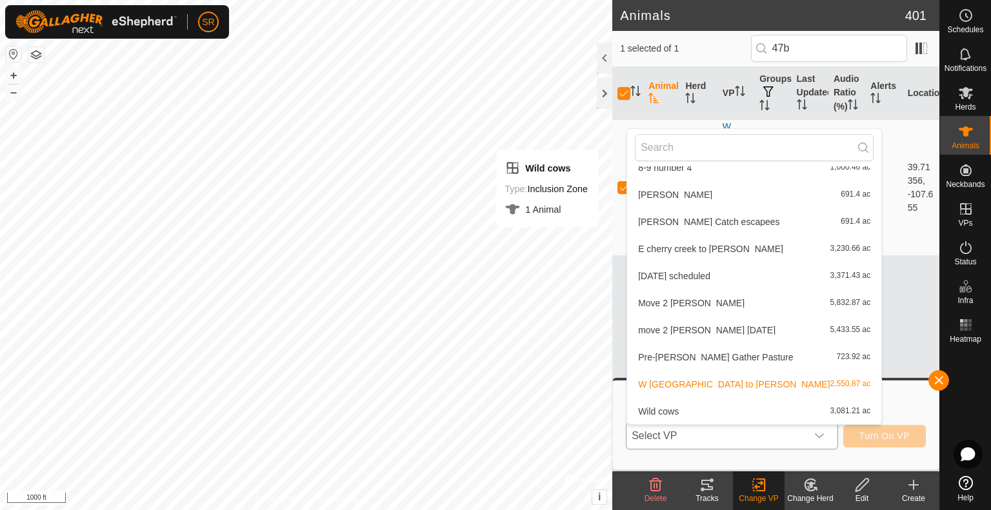
click at [748, 403] on li "Wild cows 3,081.21 ac" at bounding box center [754, 412] width 254 height 26
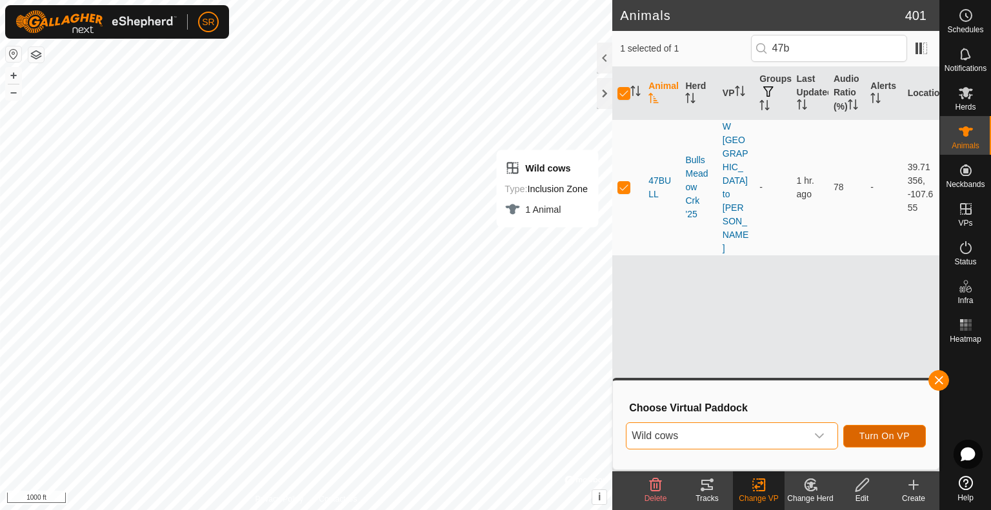
click at [893, 439] on span "Turn On VP" at bounding box center [884, 436] width 50 height 10
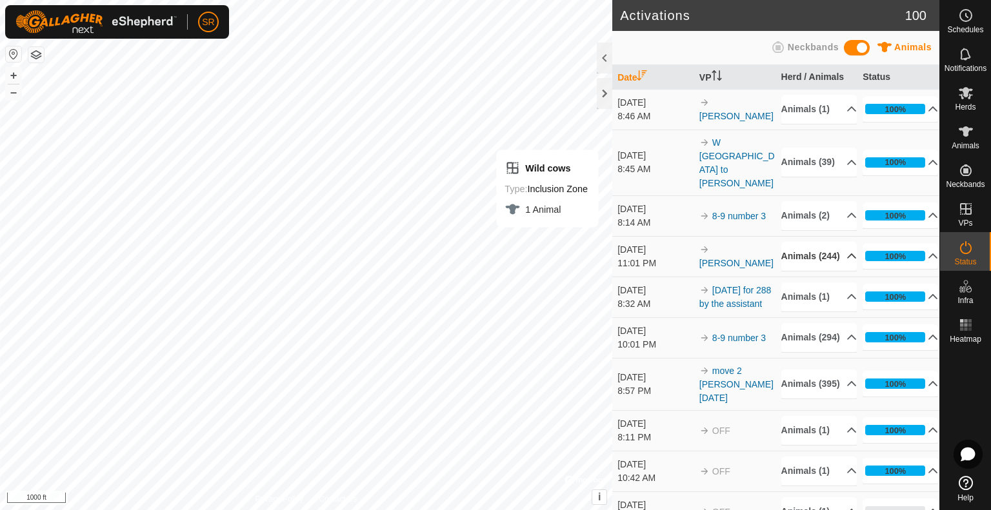
scroll to position [708, 0]
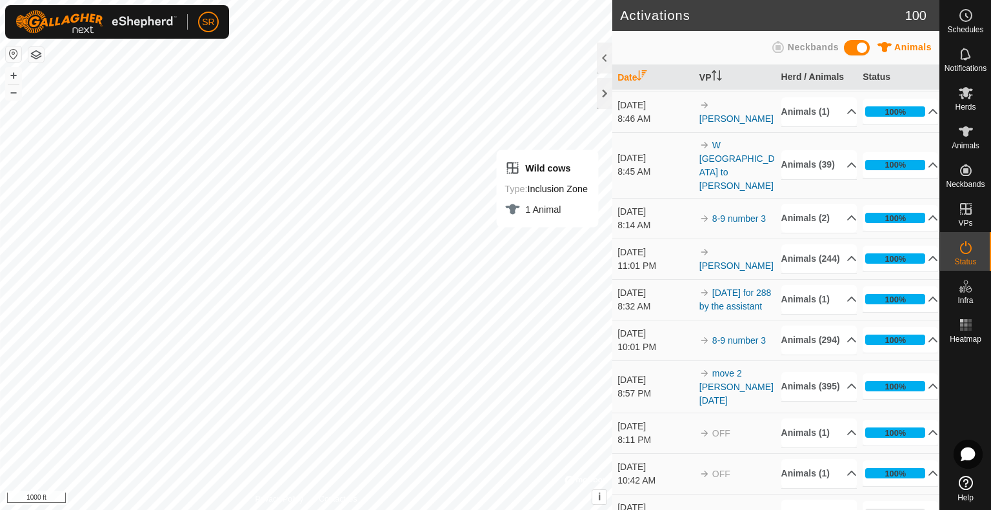
click at [846, 23] on icon at bounding box center [851, 18] width 10 height 10
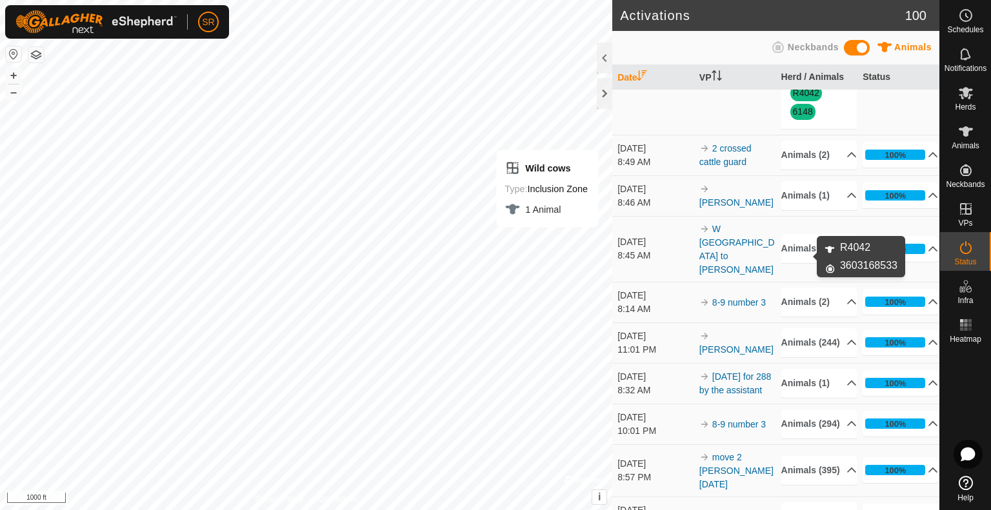
click at [807, 98] on link "R4042" at bounding box center [806, 93] width 26 height 10
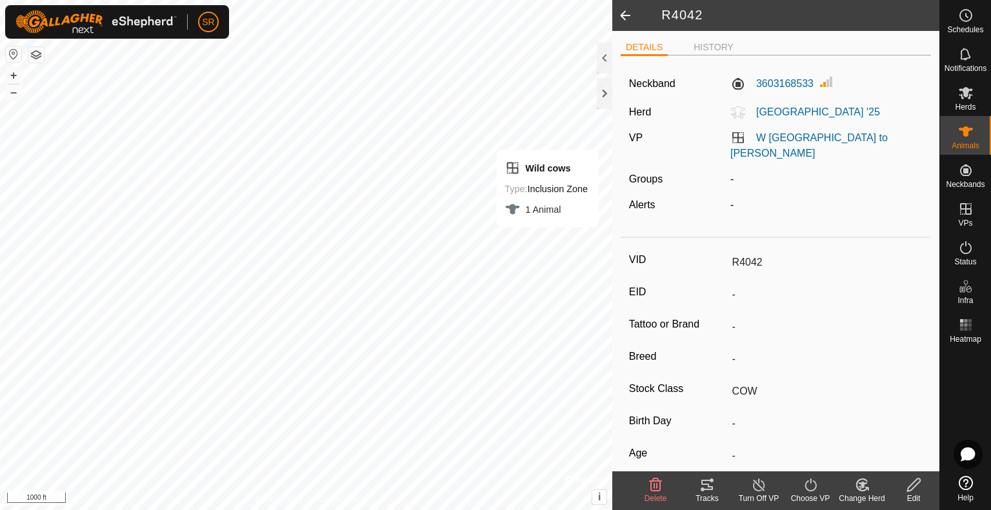
click at [805, 484] on icon at bounding box center [810, 484] width 12 height 13
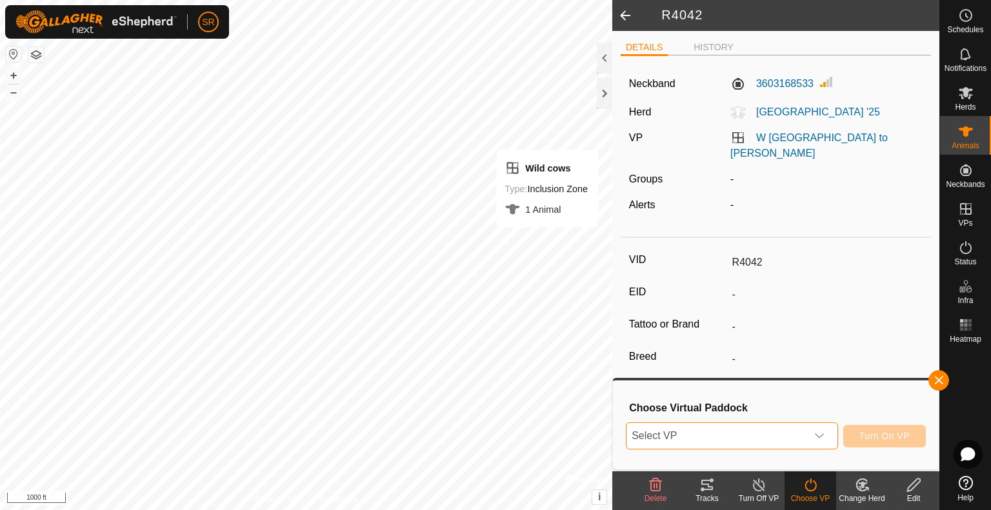
click at [779, 441] on span "Select VP" at bounding box center [716, 436] width 180 height 26
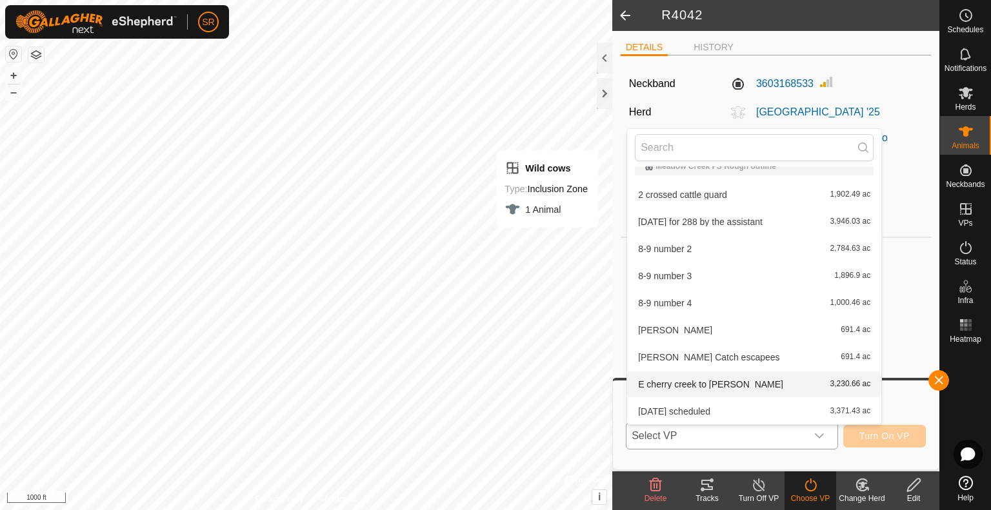
scroll to position [150, 0]
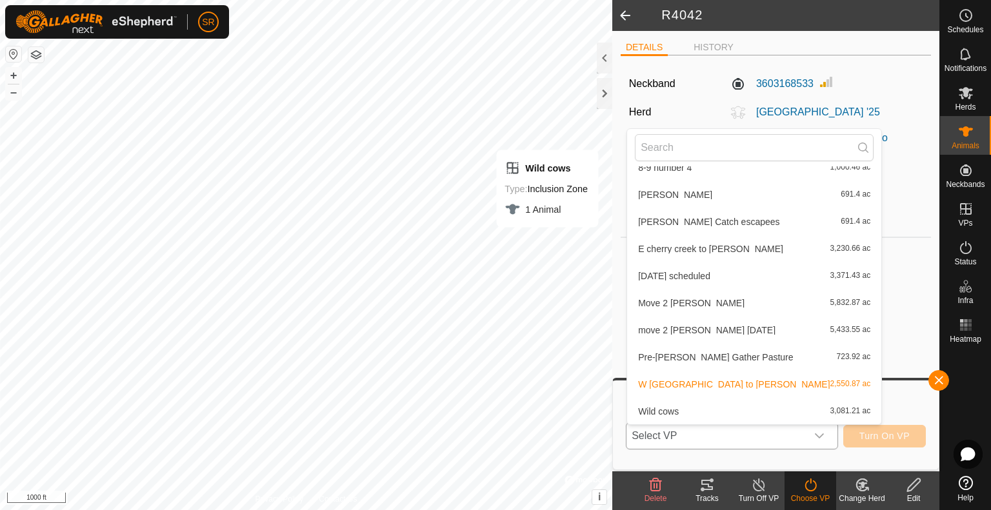
click at [713, 409] on li "Wild cows 3,081.21 ac" at bounding box center [754, 412] width 254 height 26
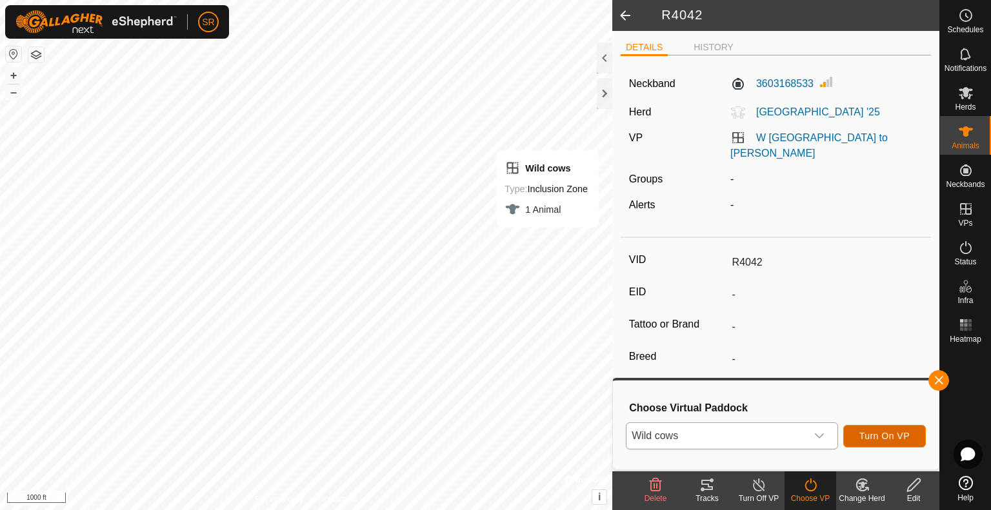
click at [891, 436] on span "Turn On VP" at bounding box center [884, 436] width 50 height 10
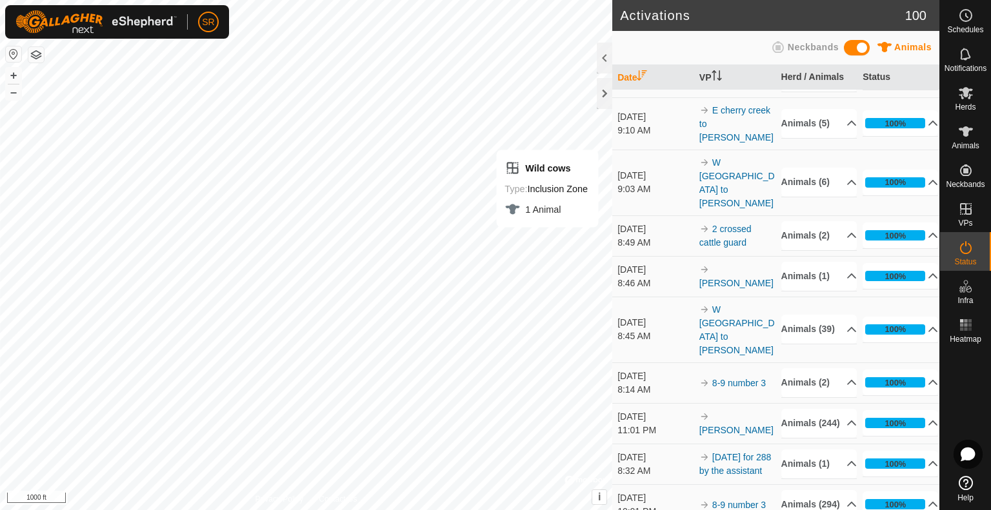
scroll to position [585, 0]
click at [846, 187] on icon at bounding box center [851, 182] width 10 height 10
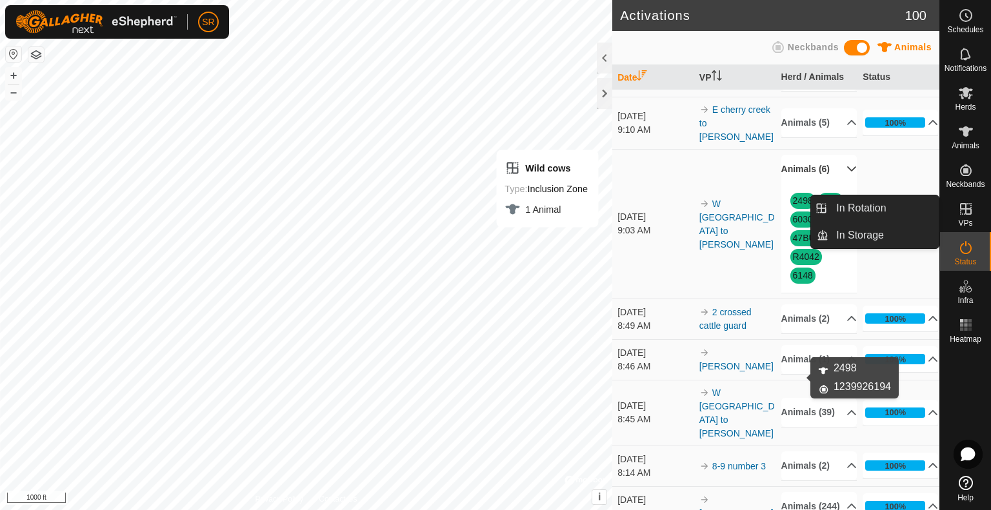
click at [798, 206] on link "2498" at bounding box center [803, 200] width 20 height 10
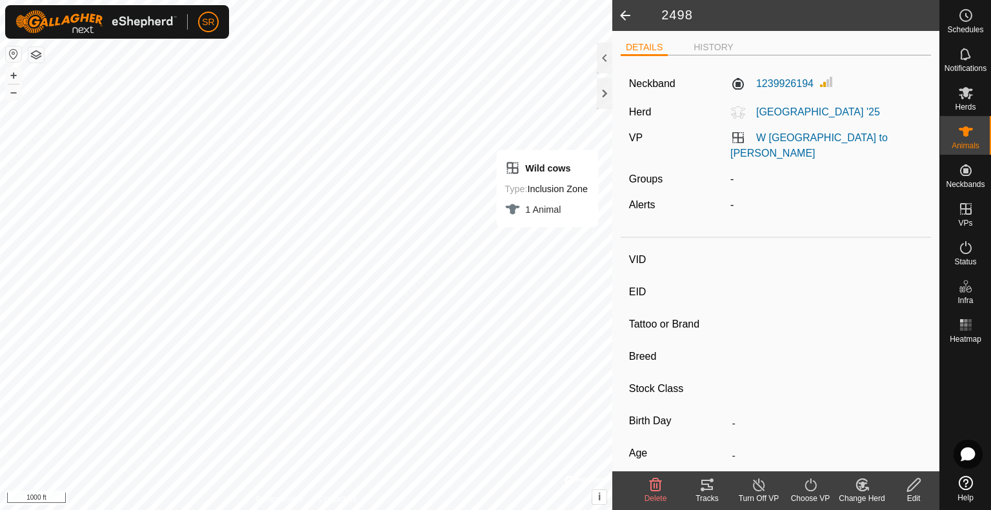
type input "2498"
type input "-"
type input "COW"
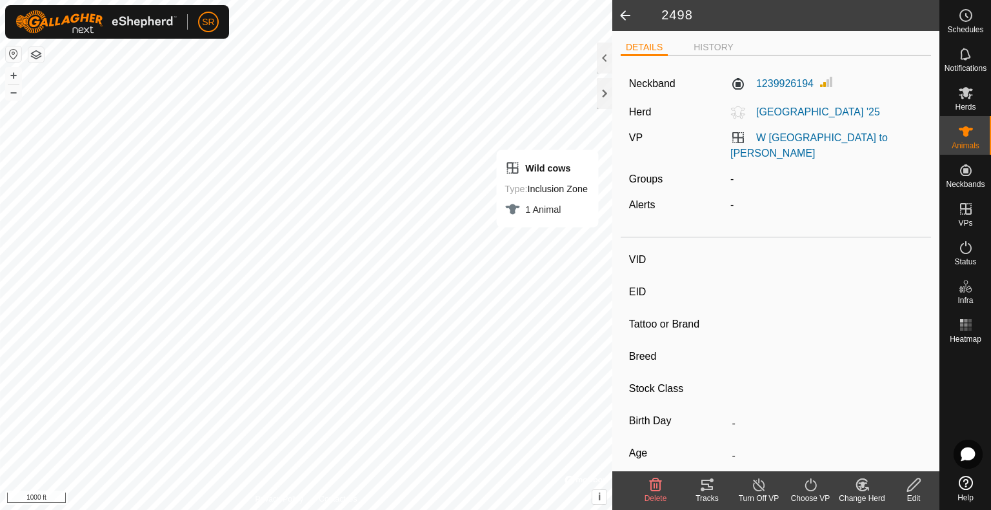
type input "-"
click at [807, 484] on icon at bounding box center [810, 484] width 16 height 15
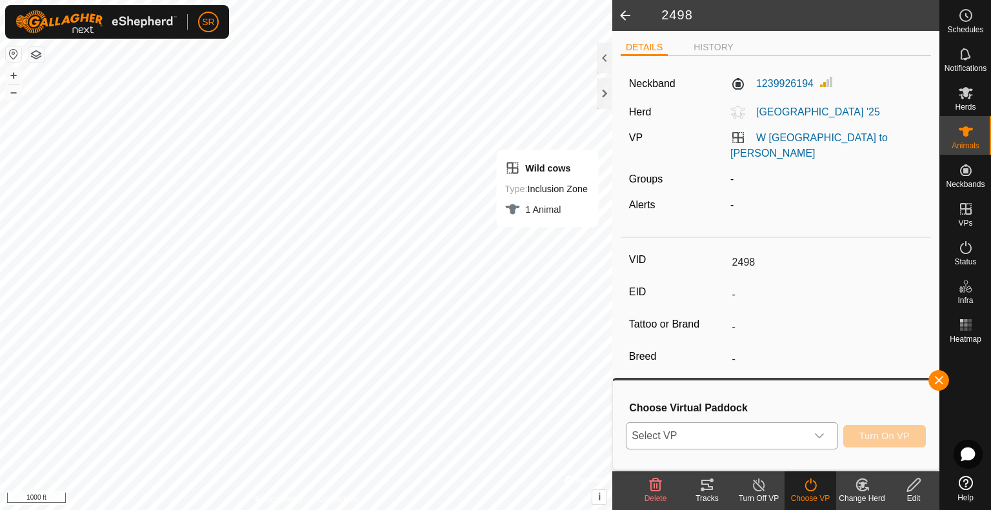
click at [827, 438] on div "dropdown trigger" at bounding box center [819, 436] width 26 height 26
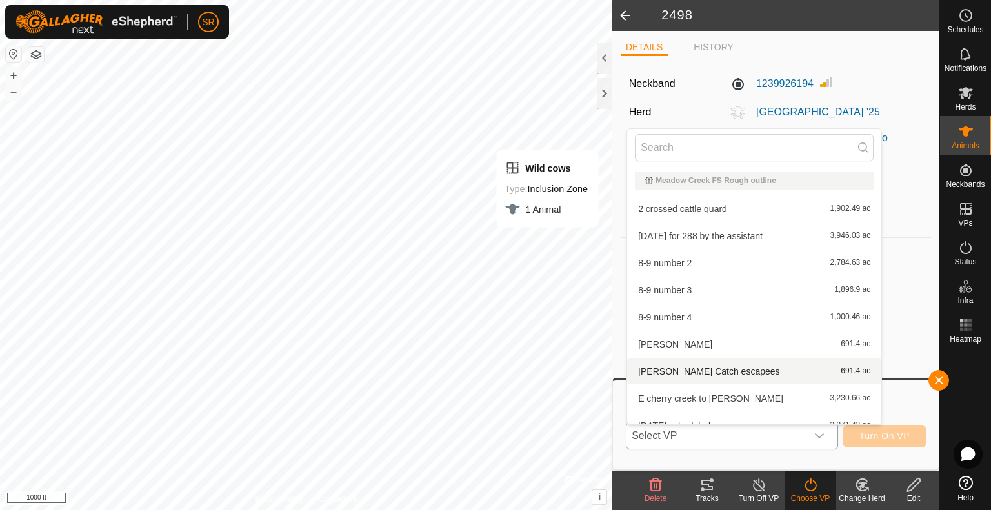
scroll to position [150, 0]
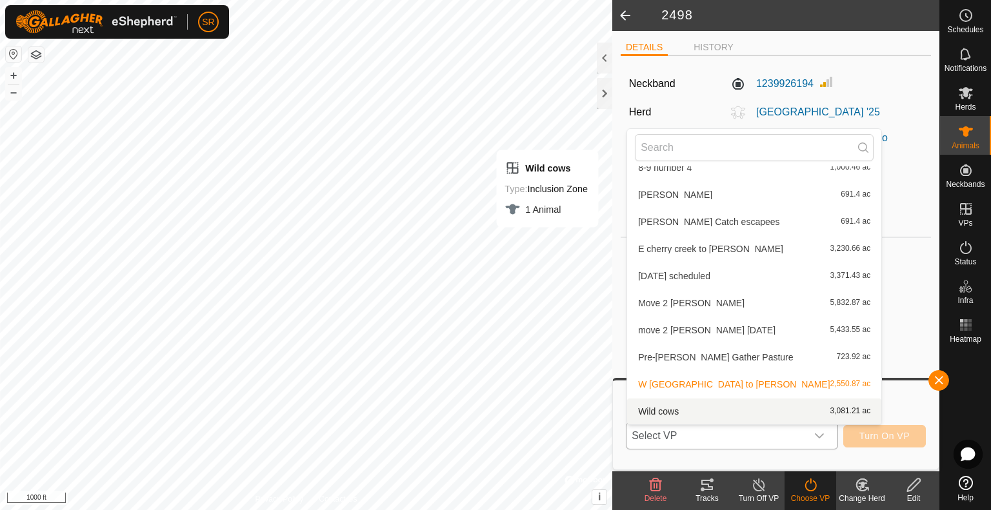
click at [749, 414] on li "Wild cows 3,081.21 ac" at bounding box center [754, 412] width 254 height 26
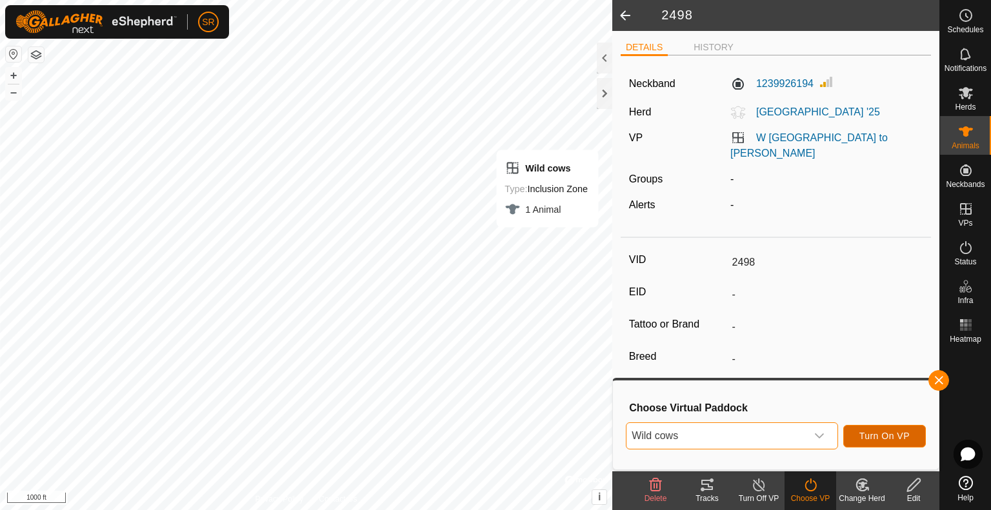
click at [866, 435] on span "Turn On VP" at bounding box center [884, 436] width 50 height 10
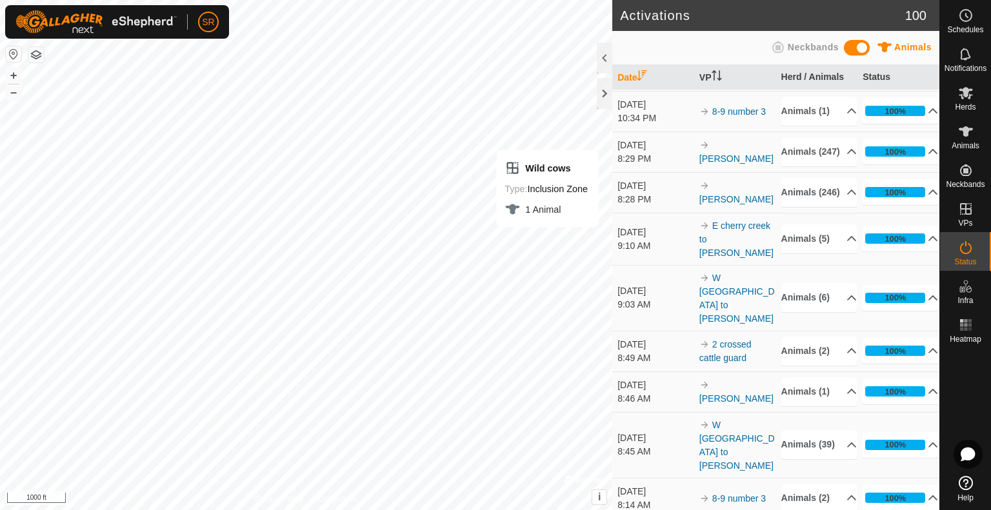
scroll to position [578, 0]
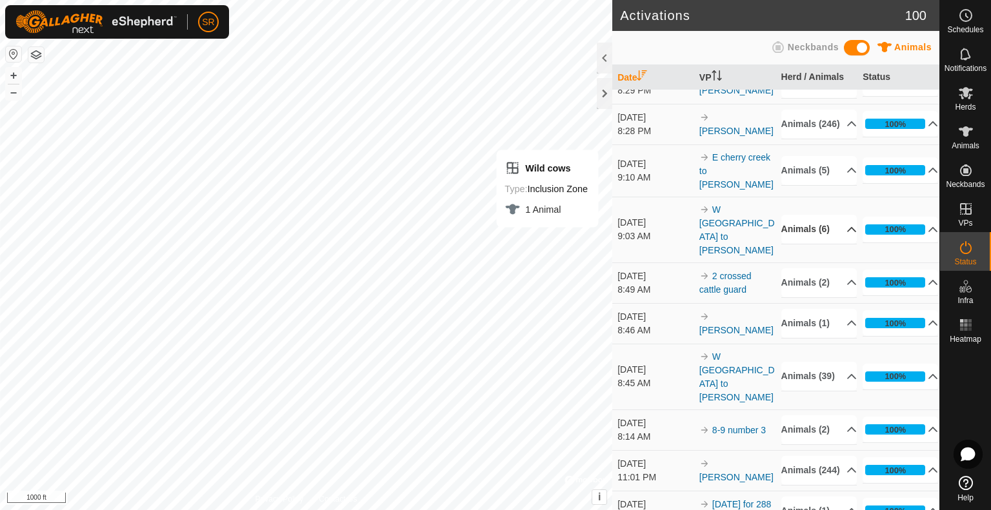
click at [847, 232] on icon at bounding box center [851, 229] width 9 height 5
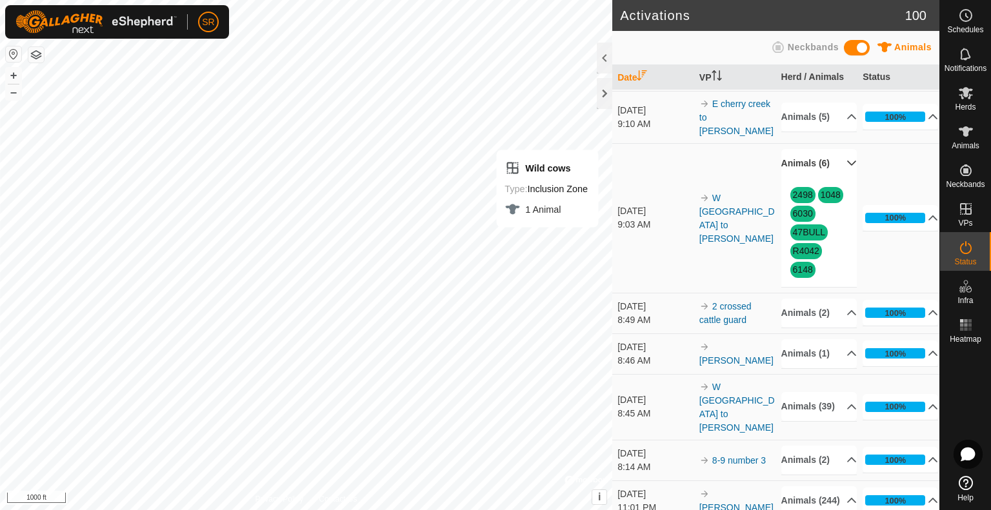
scroll to position [633, 0]
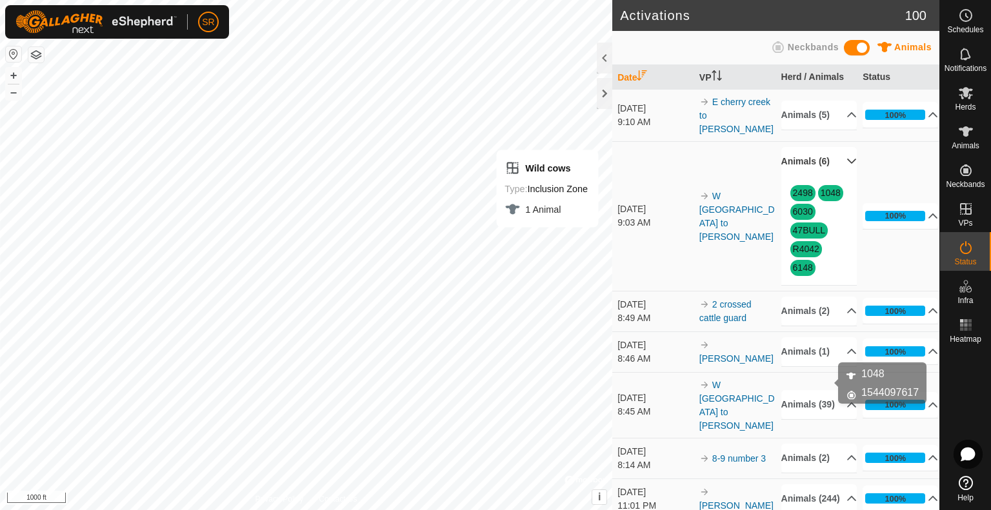
click at [831, 198] on link "1048" at bounding box center [830, 193] width 20 height 10
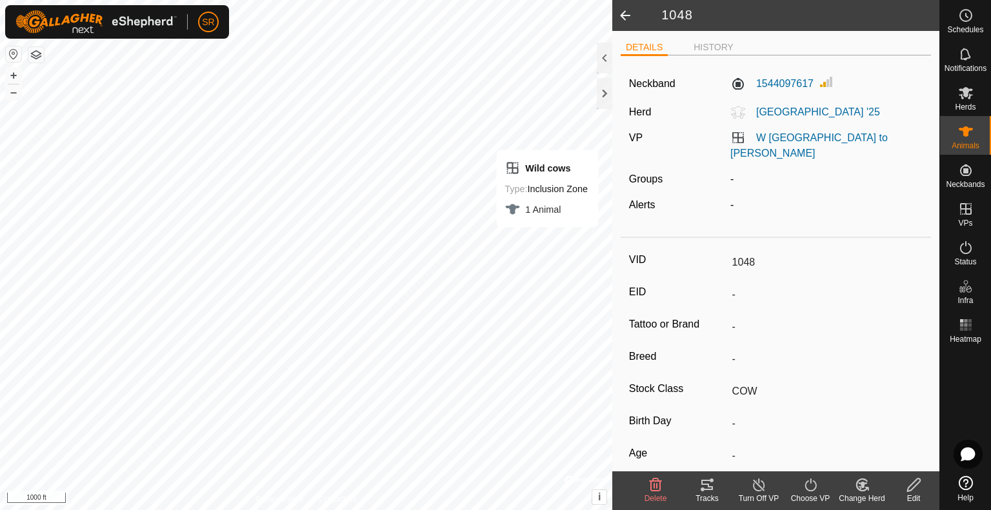
click at [809, 489] on icon at bounding box center [810, 484] width 16 height 15
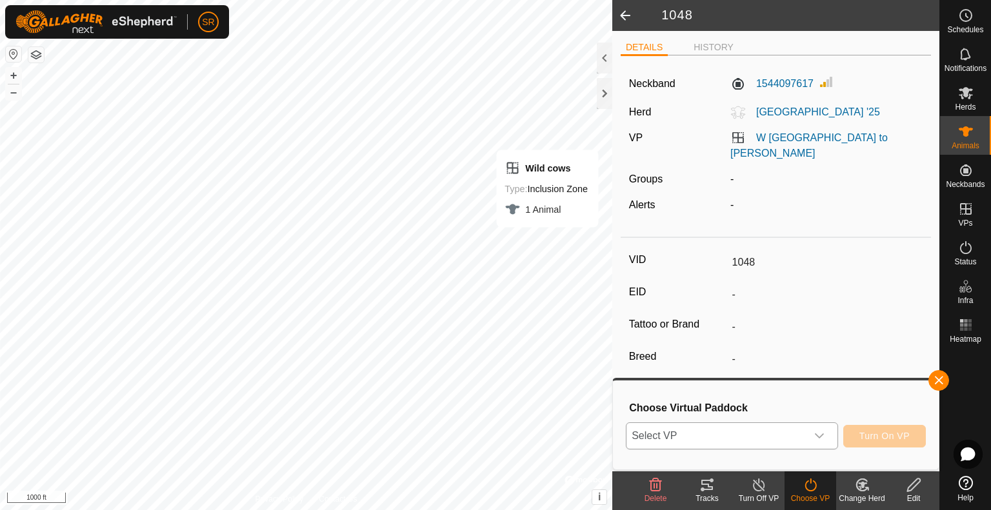
click at [800, 438] on span "Select VP" at bounding box center [716, 436] width 180 height 26
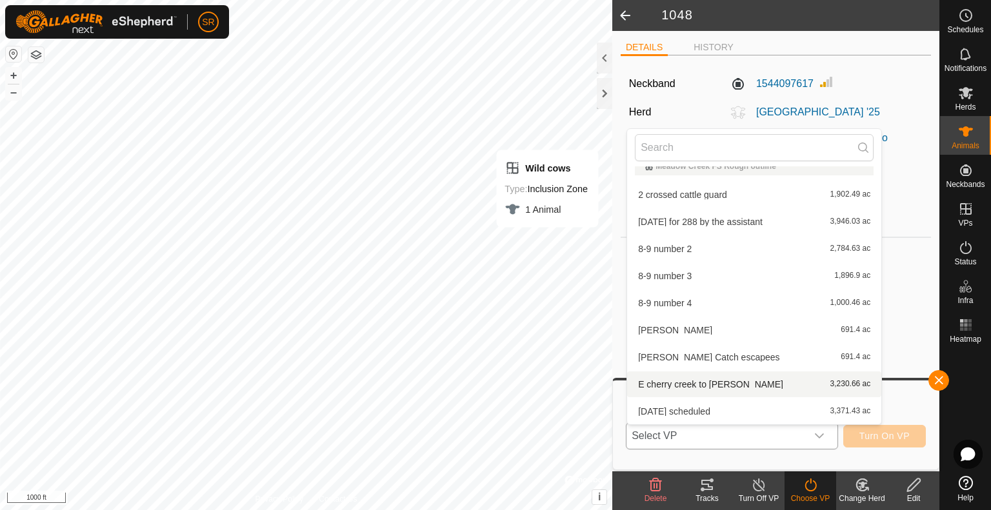
scroll to position [150, 0]
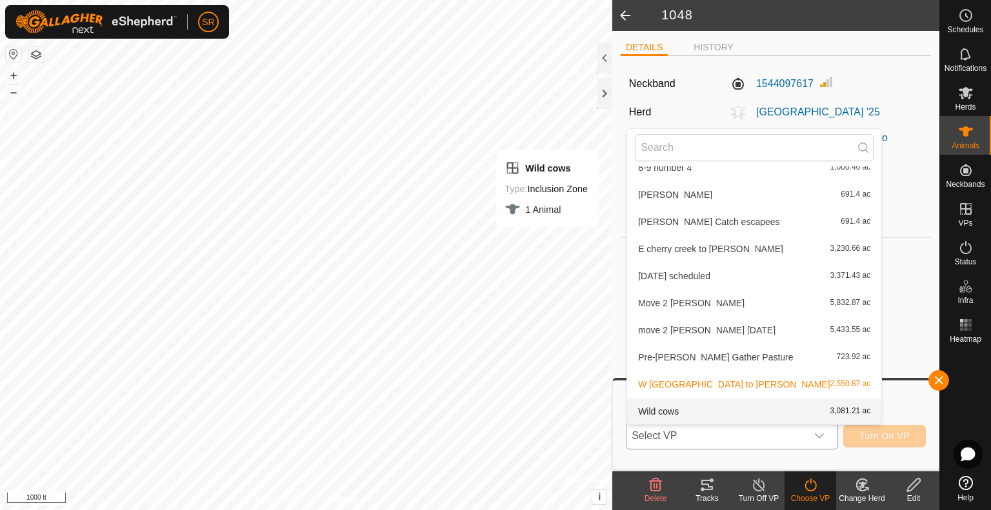
click at [745, 408] on li "Wild cows 3,081.21 ac" at bounding box center [754, 412] width 254 height 26
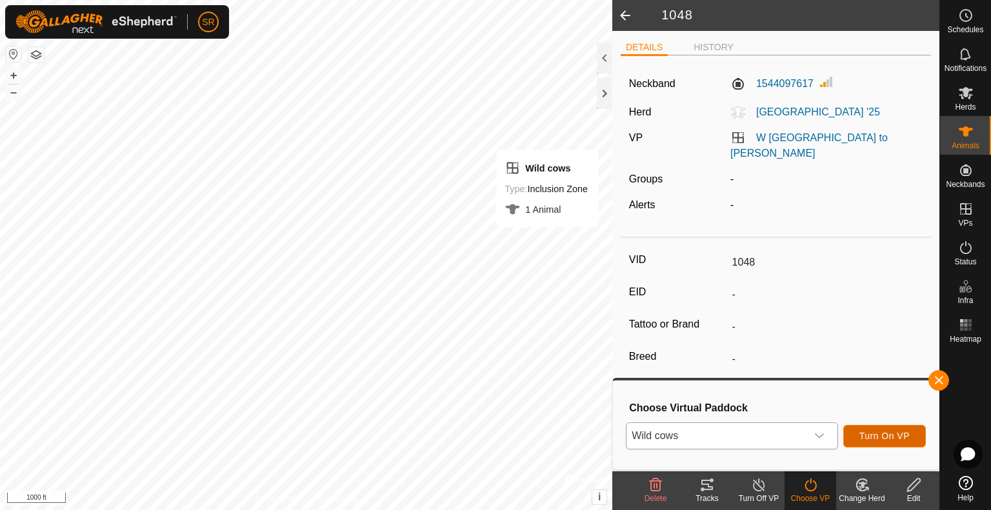
click at [880, 431] on span "Turn On VP" at bounding box center [884, 436] width 50 height 10
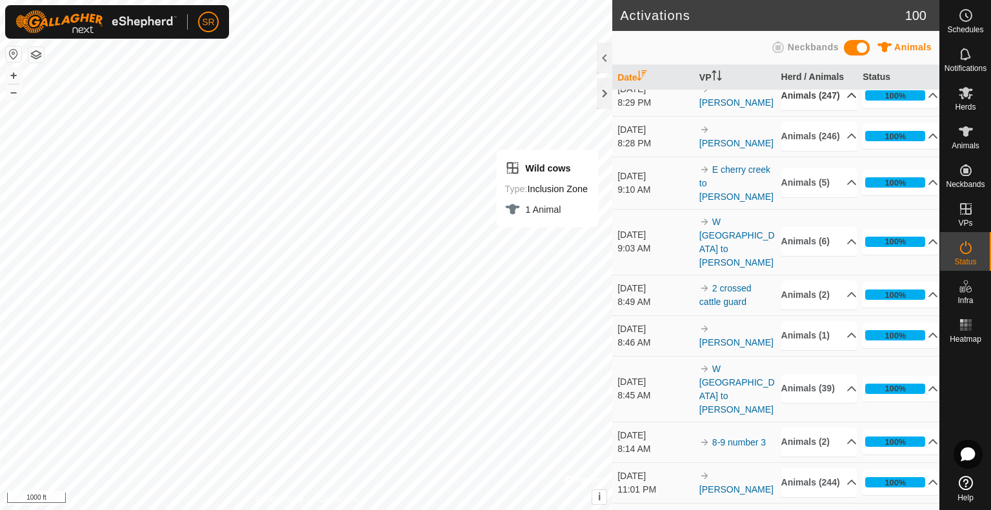
scroll to position [609, 0]
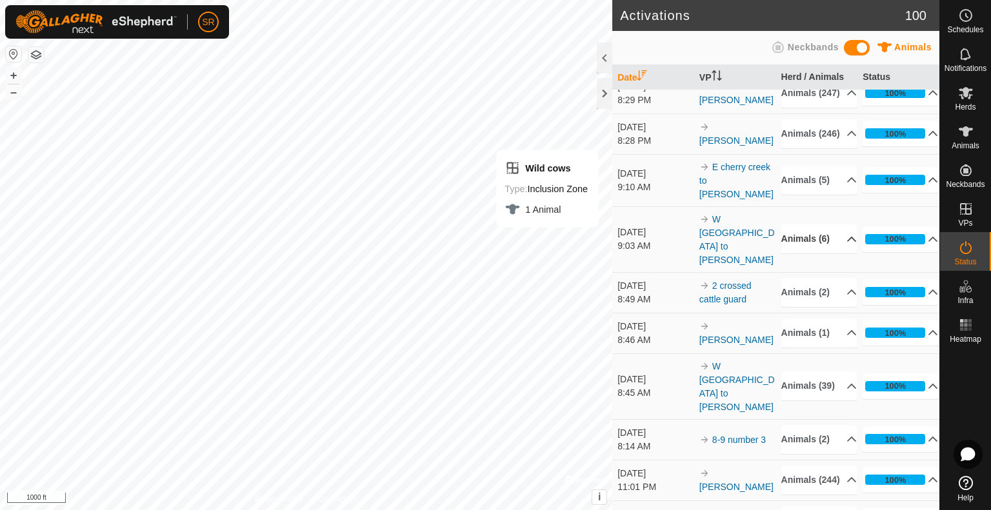
click at [846, 244] on icon at bounding box center [851, 239] width 10 height 10
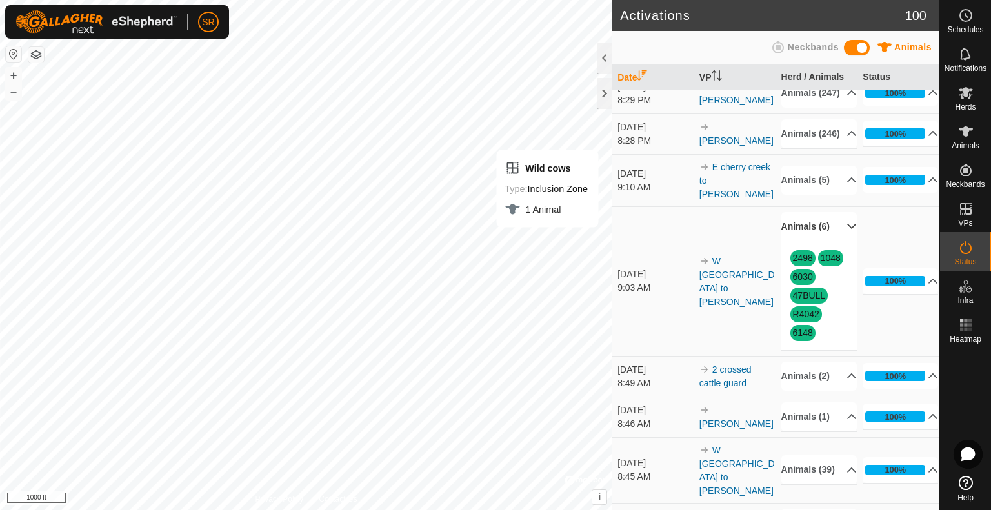
scroll to position [676, 0]
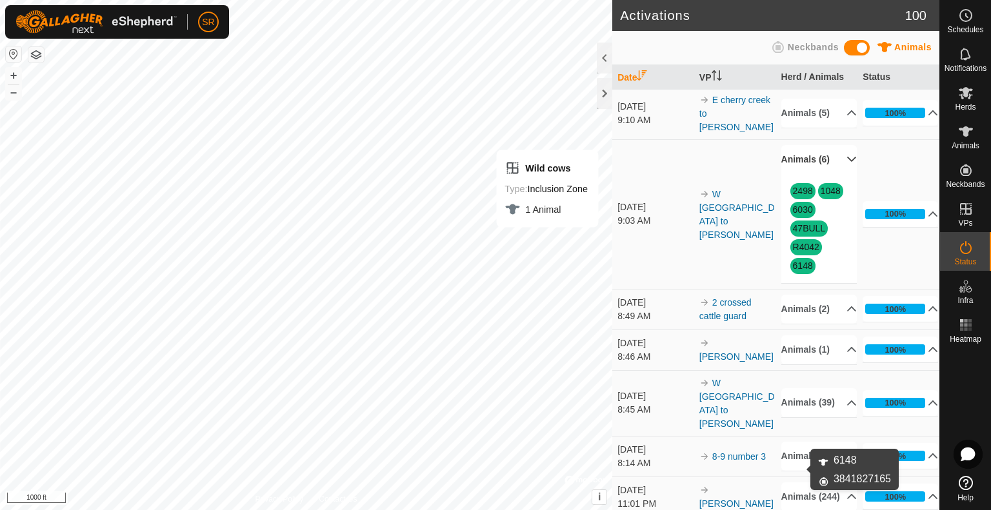
click at [799, 271] on link "6148" at bounding box center [803, 266] width 20 height 10
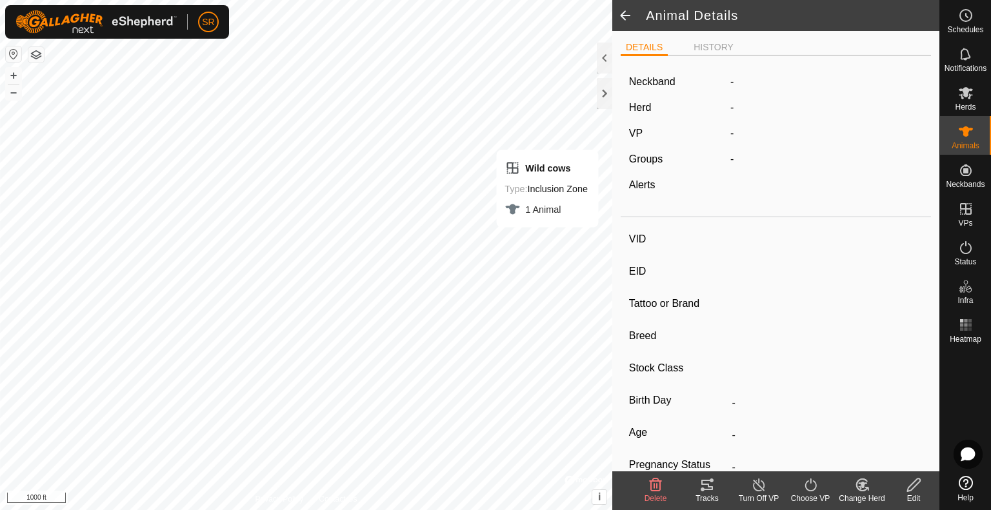
type input "6148"
type input "-"
type input "COW"
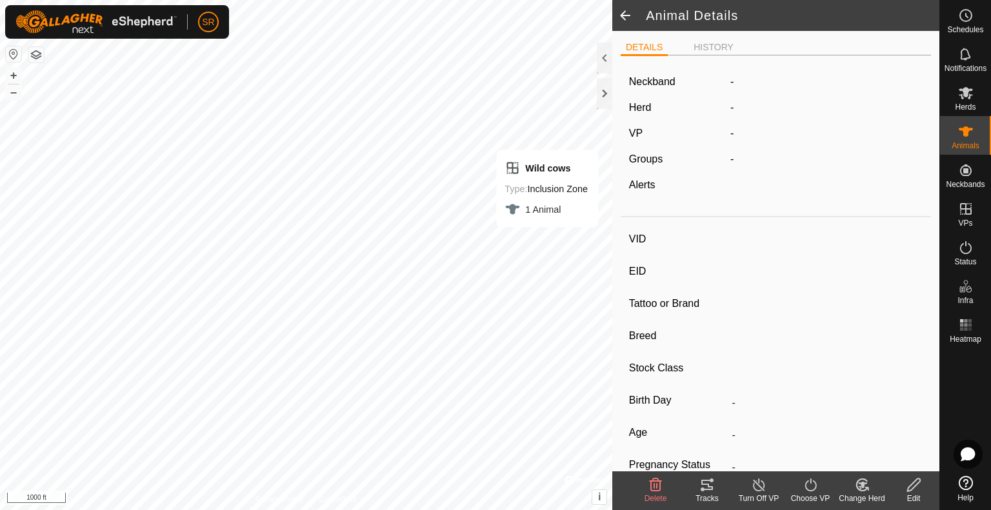
type input "-"
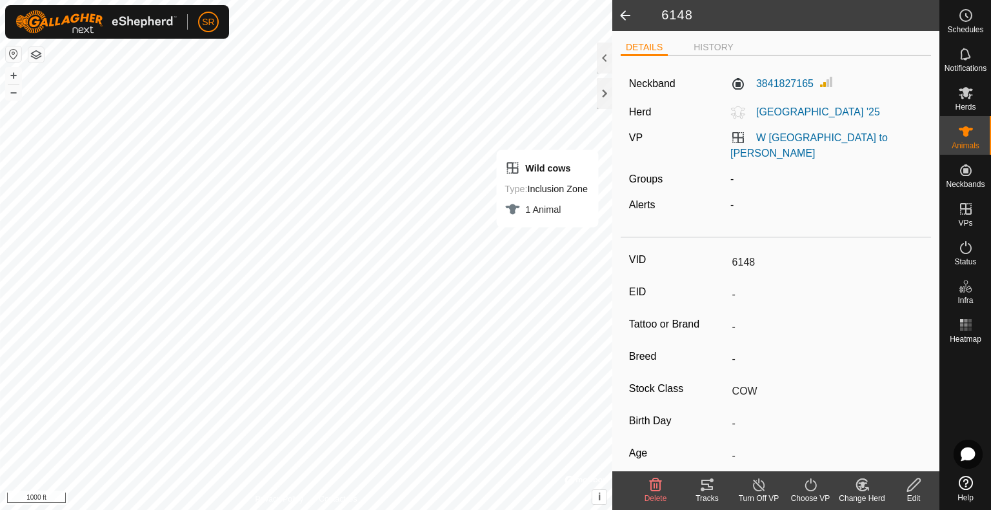
click at [807, 497] on div "Choose VP" at bounding box center [810, 499] width 52 height 12
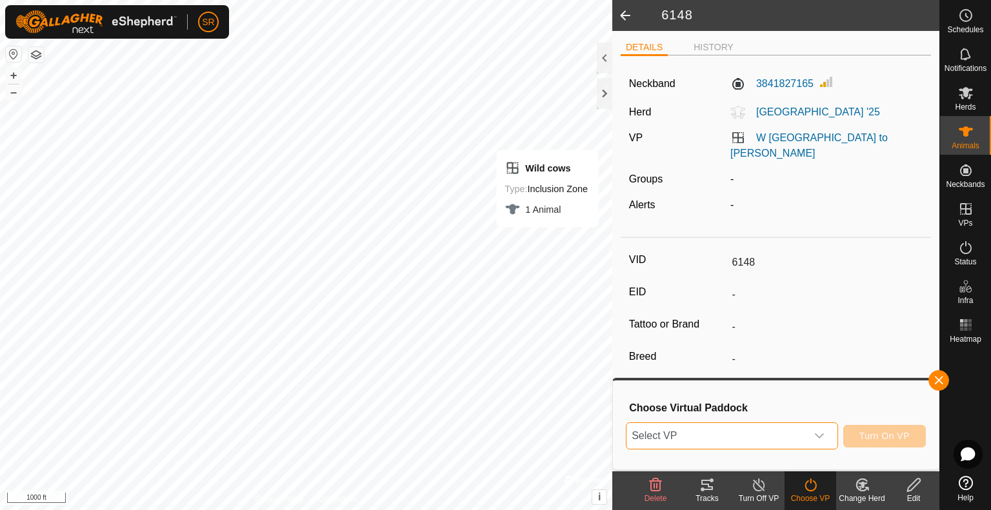
click at [802, 440] on span "Select VP" at bounding box center [716, 436] width 180 height 26
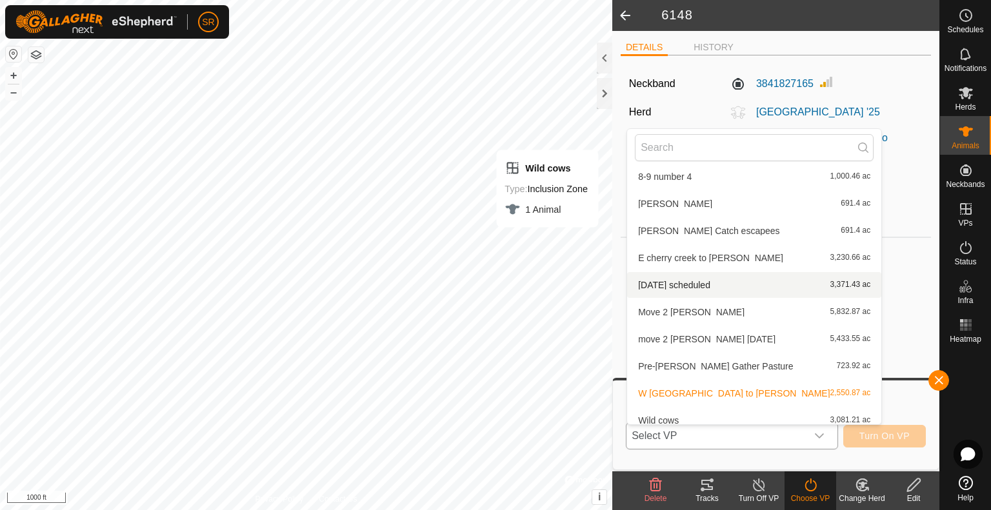
scroll to position [150, 0]
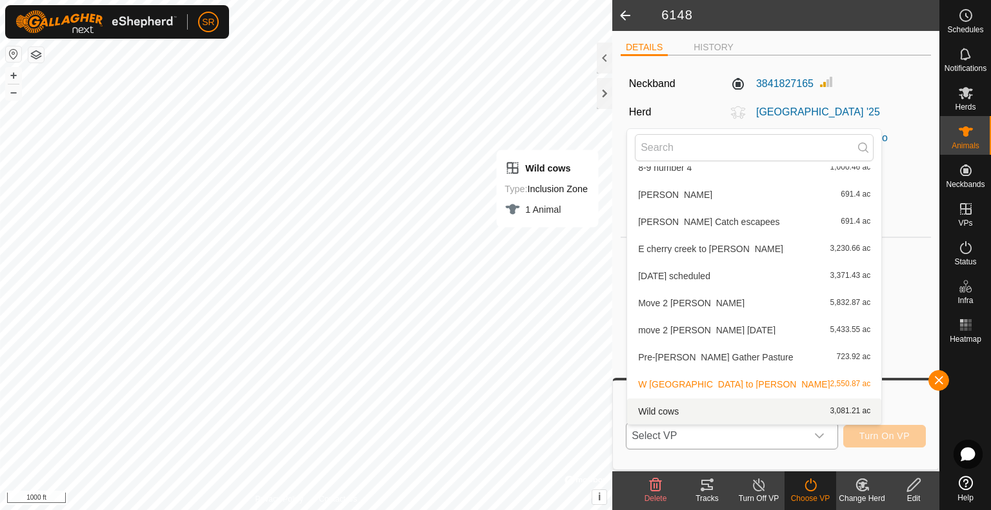
click at [740, 411] on li "Wild cows 3,081.21 ac" at bounding box center [754, 412] width 254 height 26
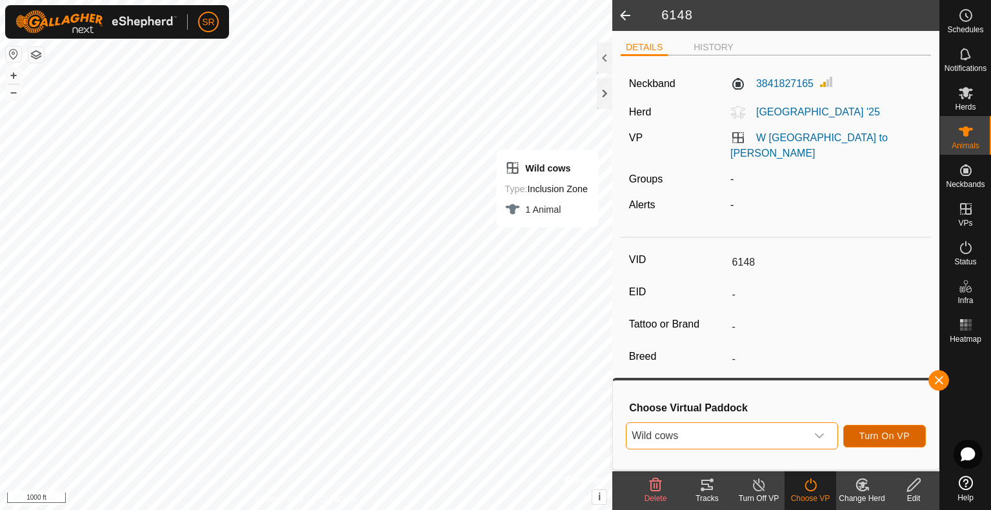
click at [890, 435] on span "Turn On VP" at bounding box center [884, 436] width 50 height 10
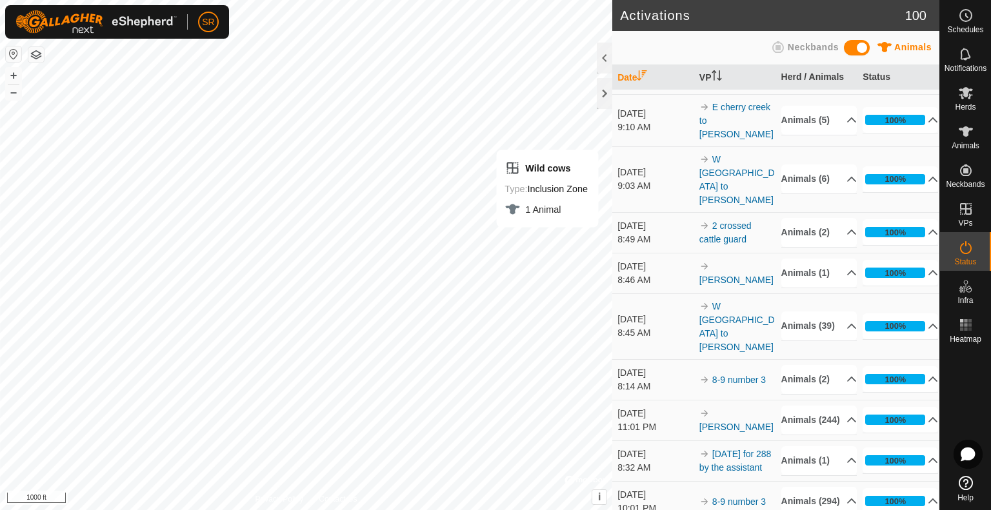
scroll to position [770, 0]
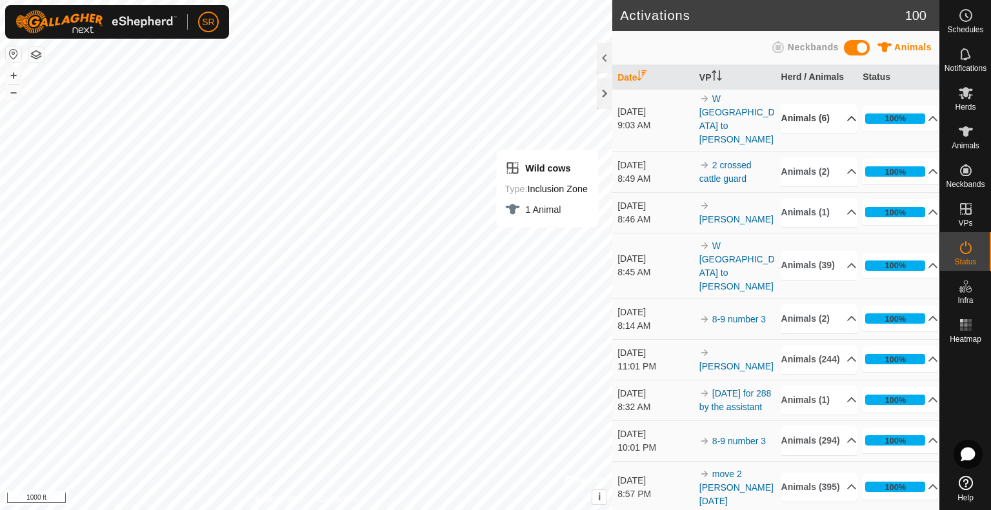
click at [847, 121] on icon at bounding box center [851, 118] width 9 height 5
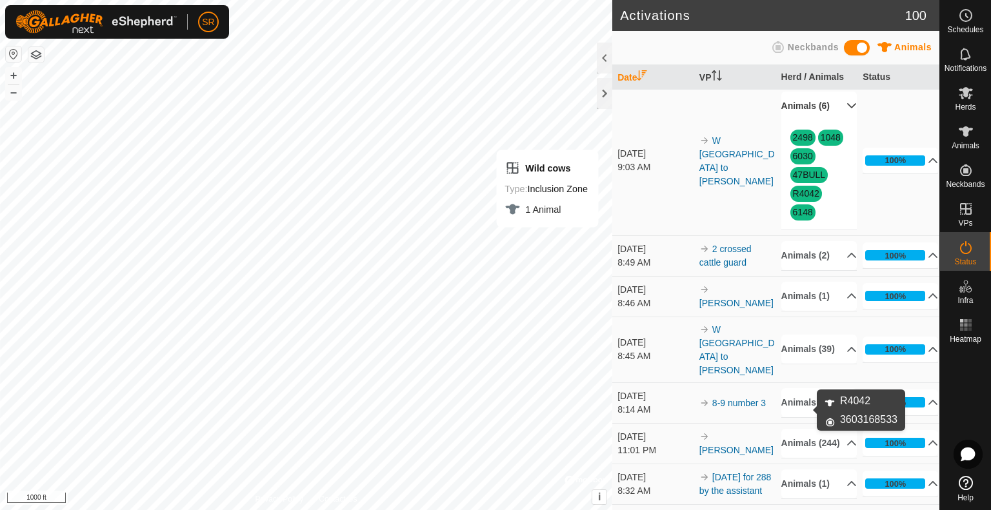
click at [807, 199] on link "R4042" at bounding box center [806, 193] width 26 height 10
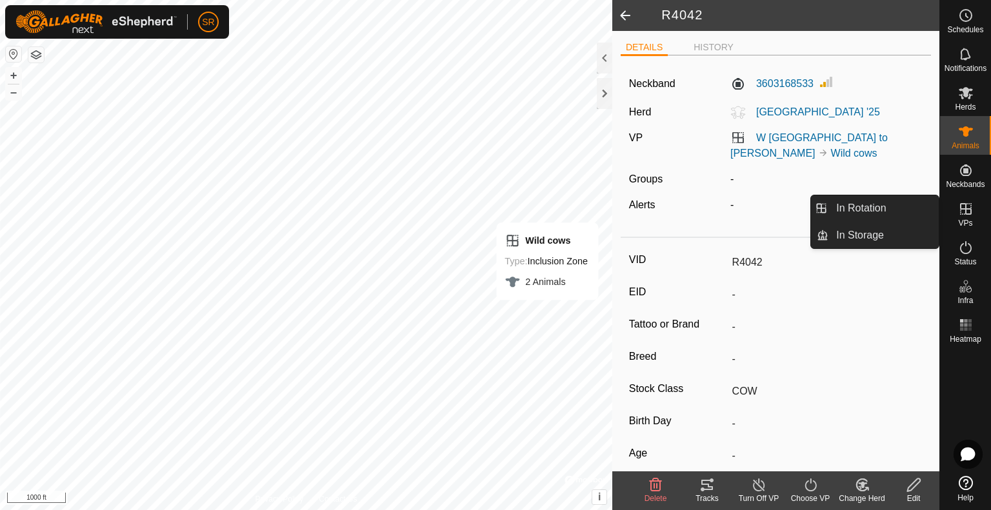
click at [972, 210] on icon at bounding box center [965, 208] width 15 height 15
click at [922, 210] on link "In Rotation" at bounding box center [883, 208] width 110 height 26
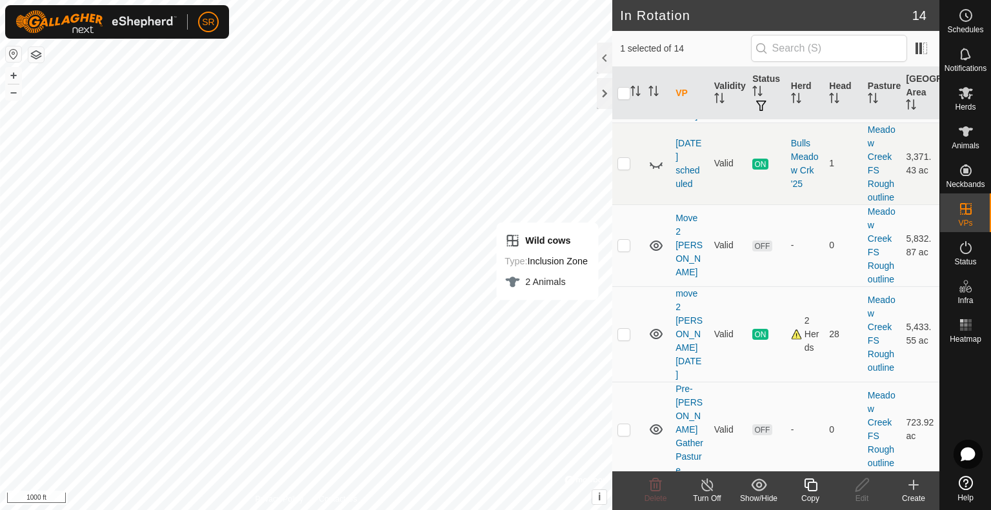
scroll to position [831, 0]
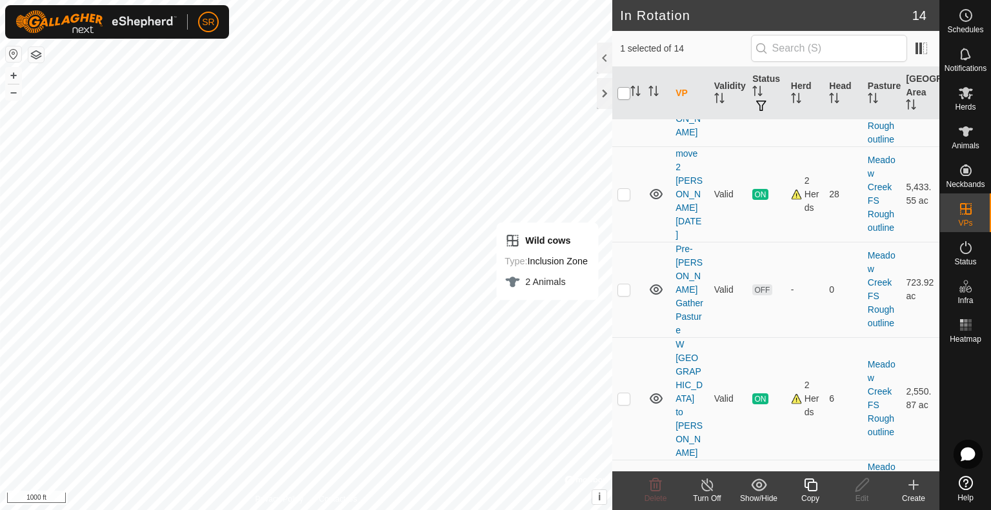
click at [622, 89] on input "checkbox" at bounding box center [623, 93] width 13 height 13
checkbox input "true"
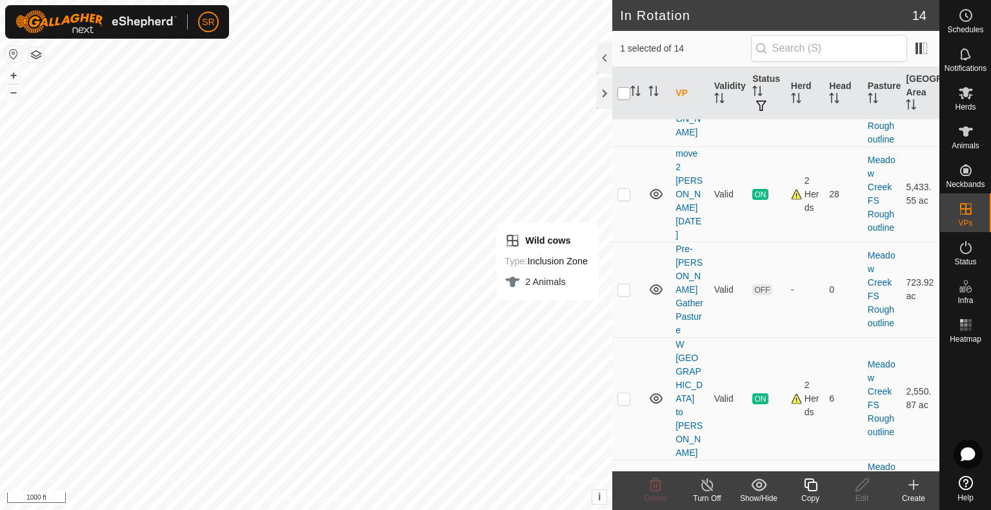
checkbox input "true"
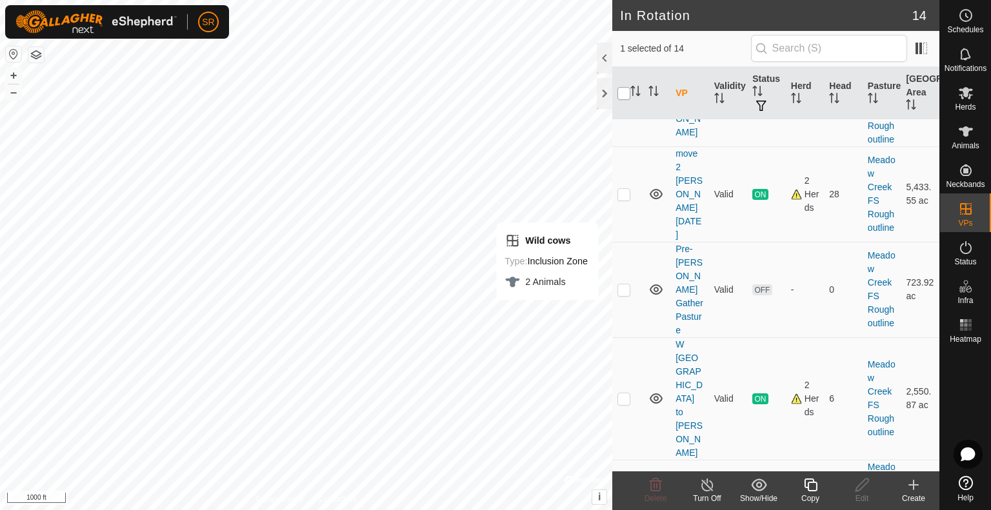
checkbox input "true"
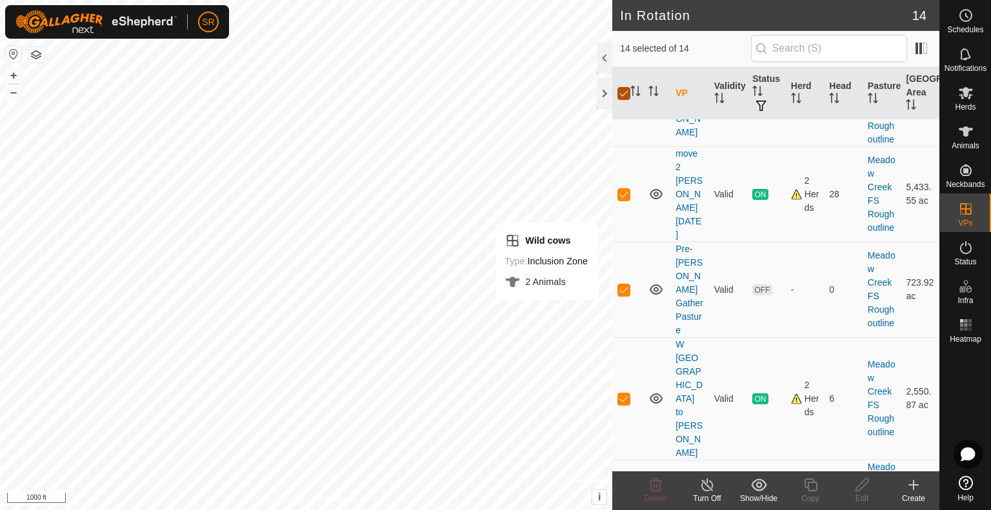
click at [622, 89] on input "checkbox" at bounding box center [623, 93] width 13 height 13
checkbox input "false"
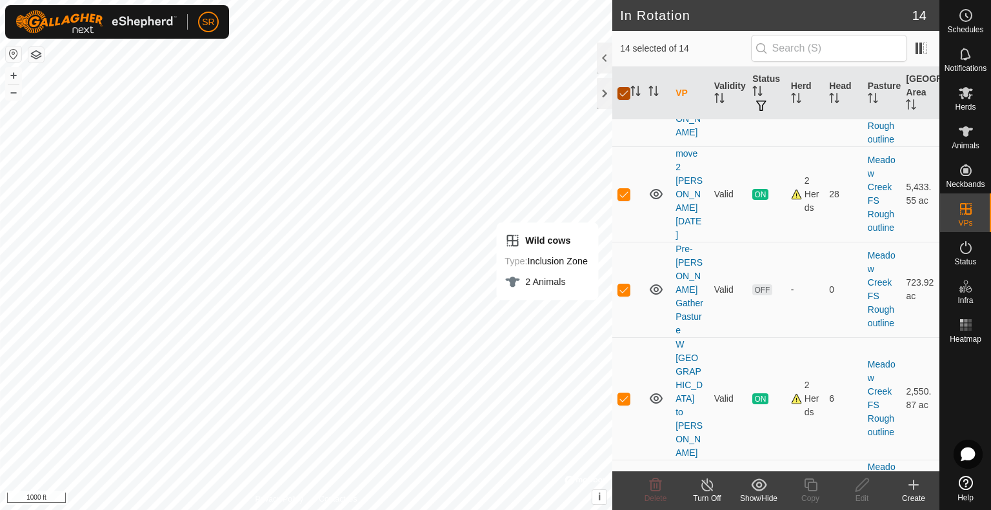
checkbox input "false"
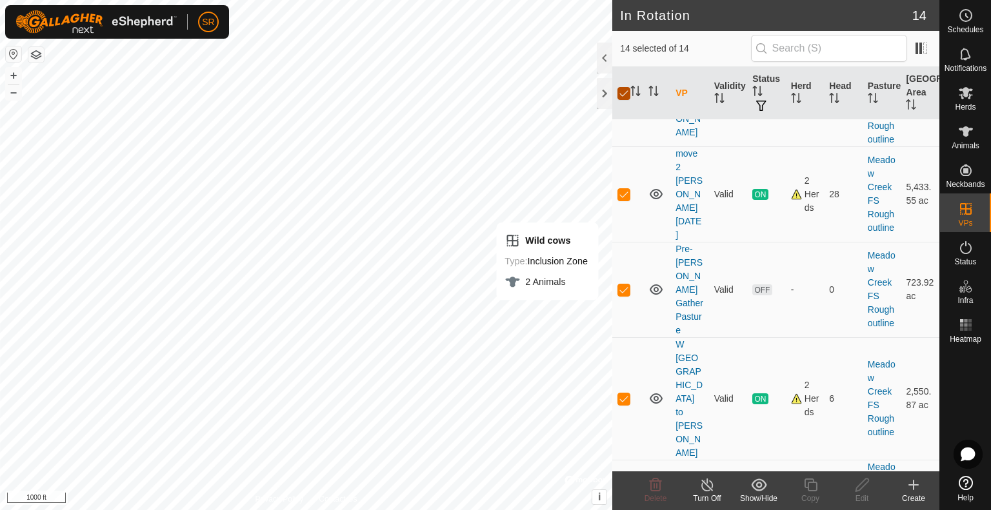
checkbox input "false"
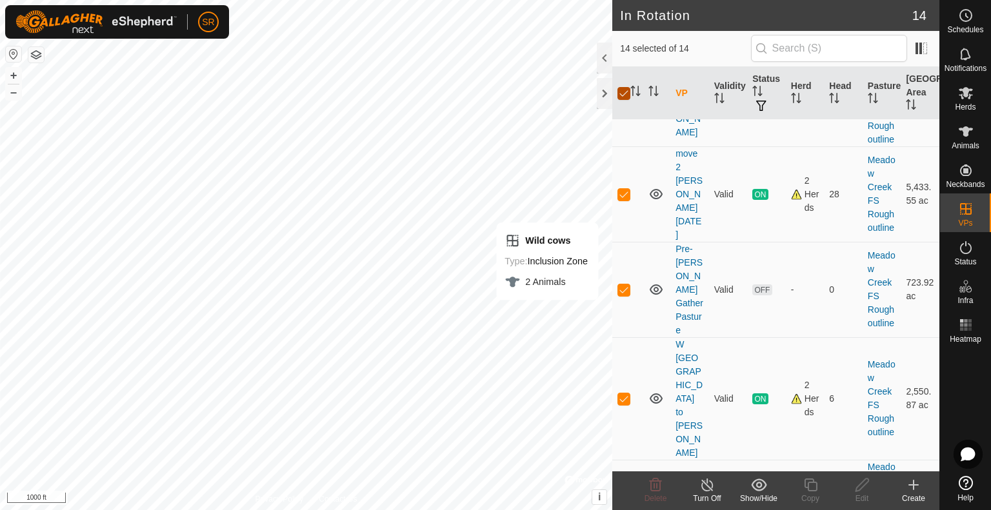
checkbox input "false"
click at [682, 489] on link "Wild cows" at bounding box center [685, 501] width 21 height 24
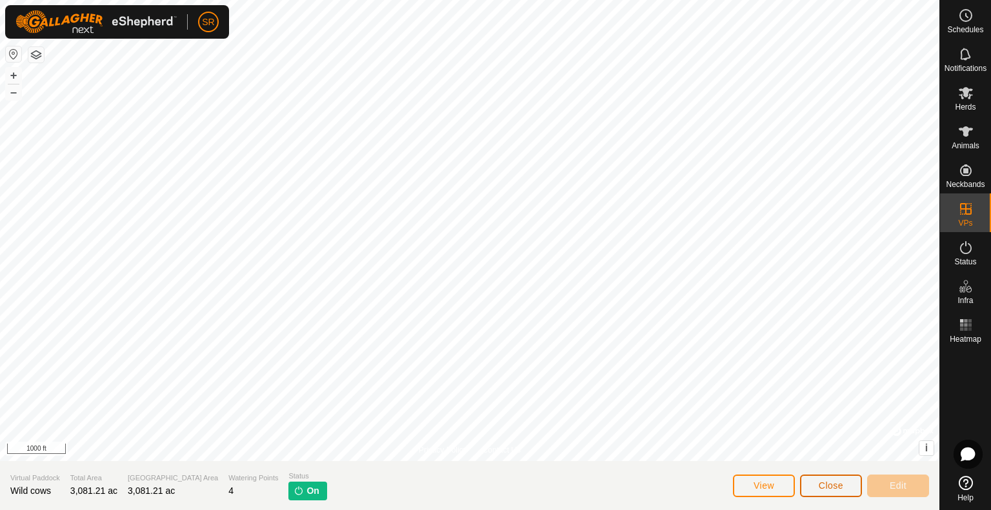
click at [825, 477] on button "Close" at bounding box center [831, 486] width 62 height 23
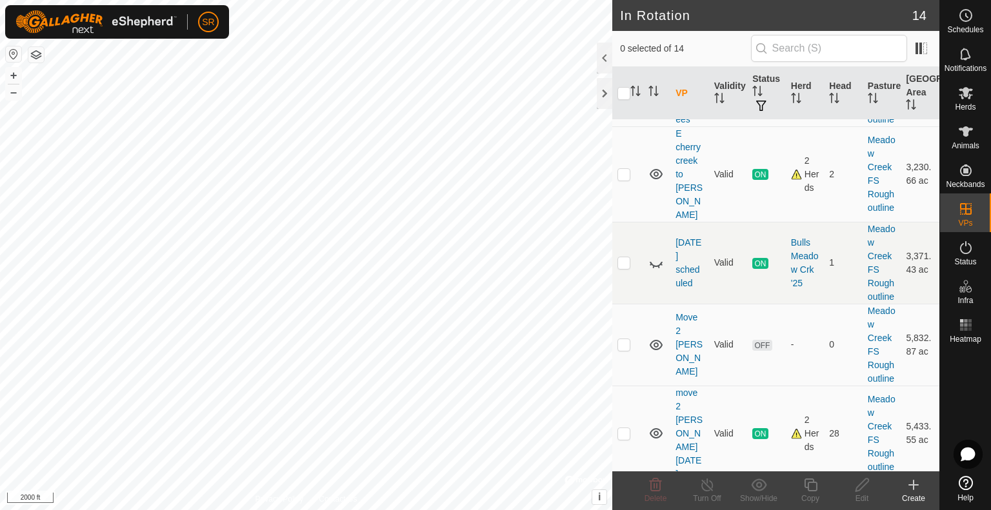
scroll to position [831, 0]
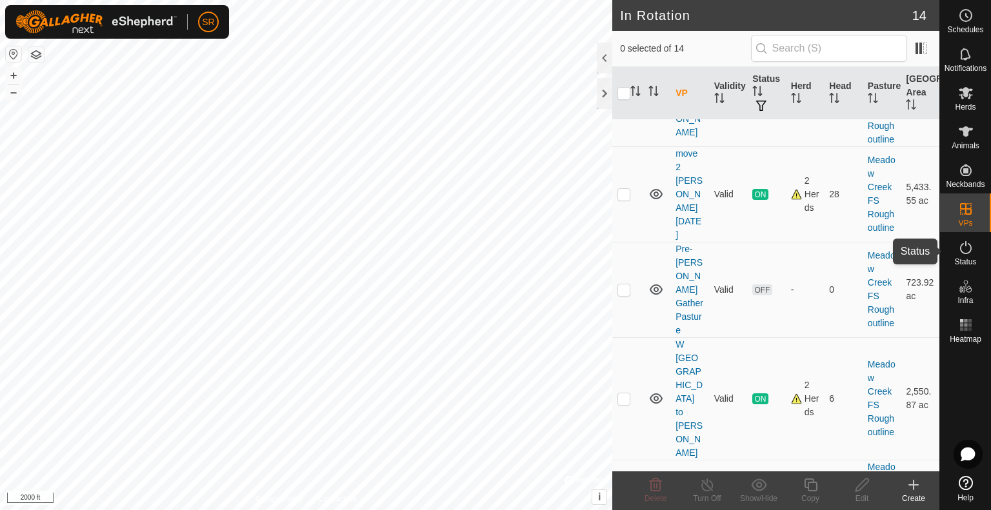
click at [980, 251] on div "Status" at bounding box center [965, 251] width 51 height 39
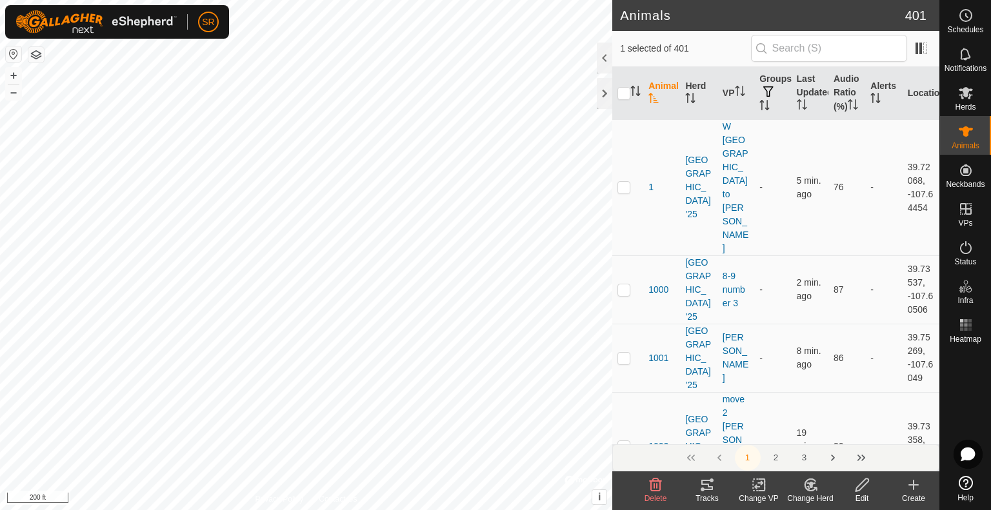
click at [756, 495] on div "Change VP" at bounding box center [759, 499] width 52 height 12
click at [795, 435] on link "Choose VP..." at bounding box center [797, 430] width 128 height 26
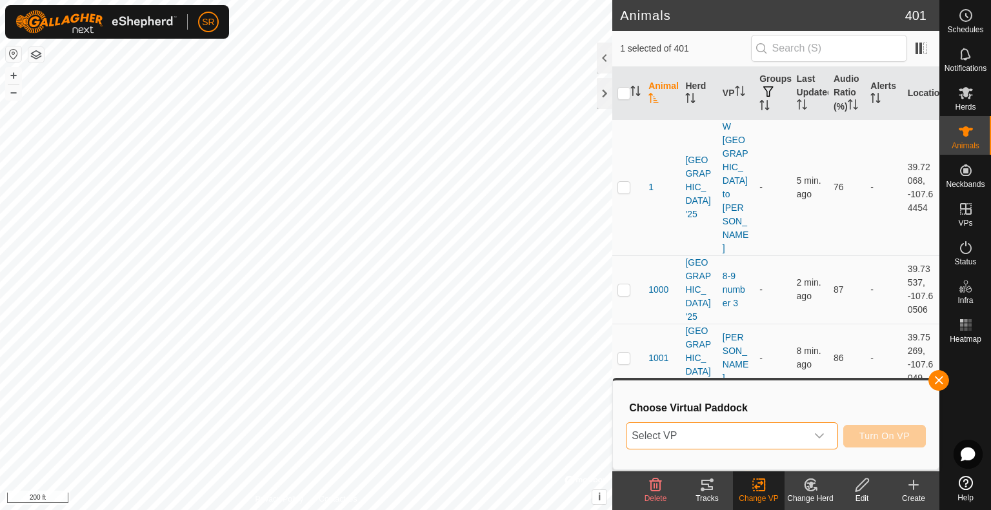
click at [795, 435] on span "Select VP" at bounding box center [716, 436] width 180 height 26
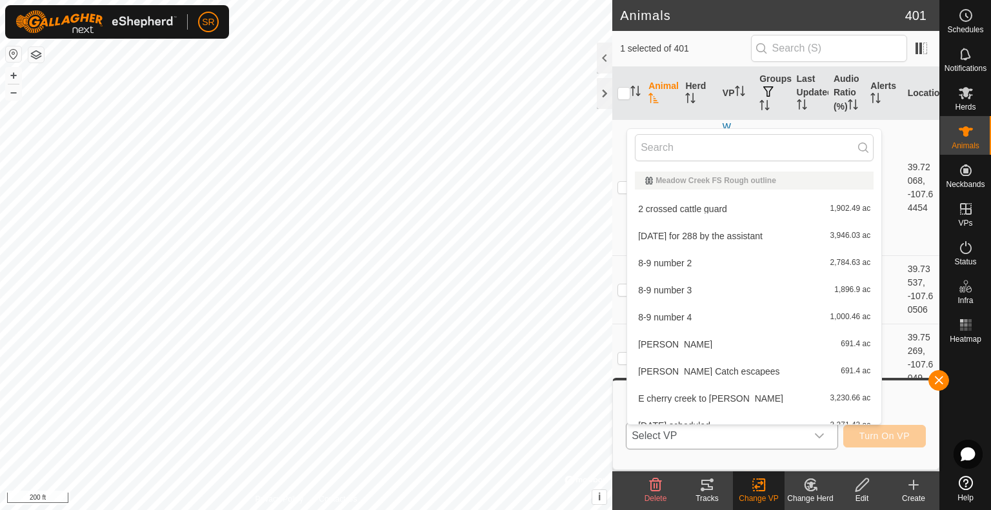
scroll to position [14, 0]
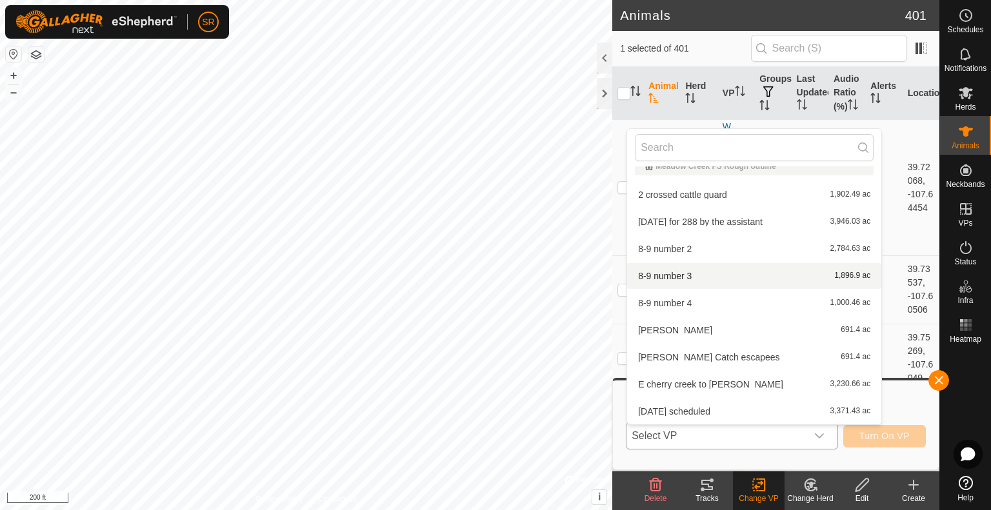
click at [727, 273] on li "8-9 number 3 1,896.9 ac" at bounding box center [754, 276] width 254 height 26
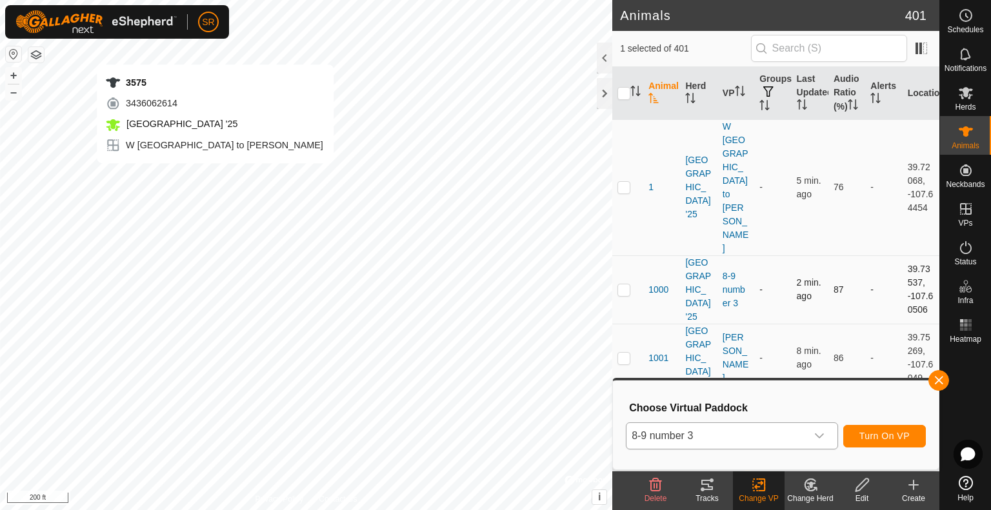
checkbox input "true"
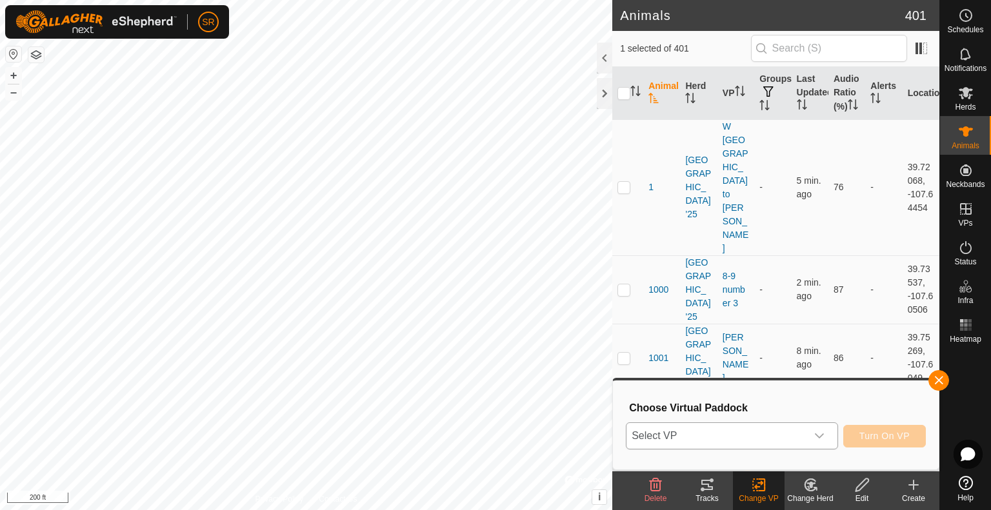
click at [734, 443] on span "Select VP" at bounding box center [716, 436] width 180 height 26
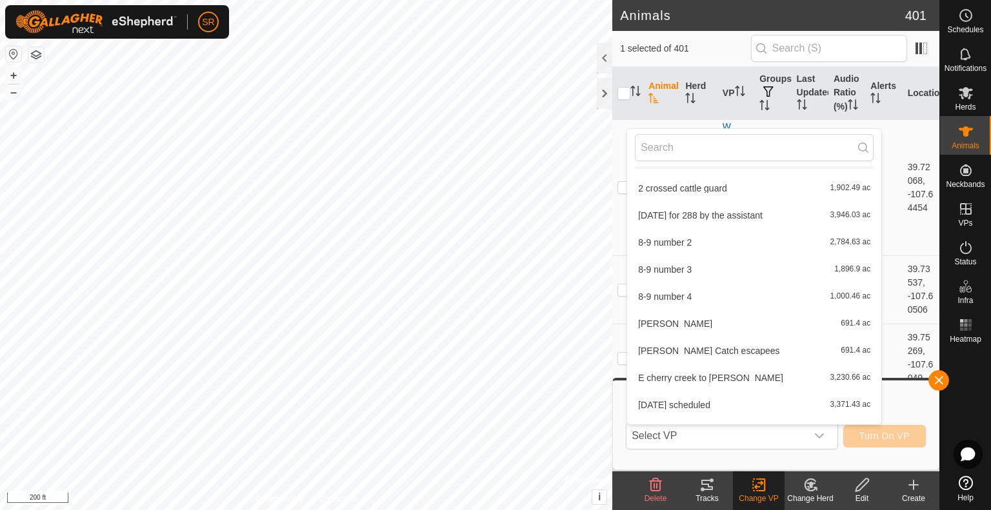
scroll to position [10, 0]
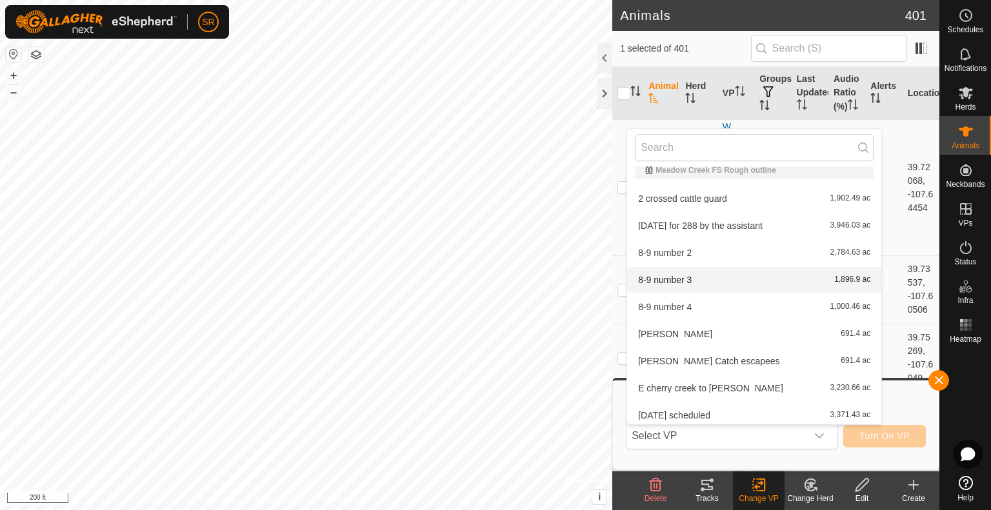
click at [680, 279] on li "8-9 number 3 1,896.9 ac" at bounding box center [754, 280] width 254 height 26
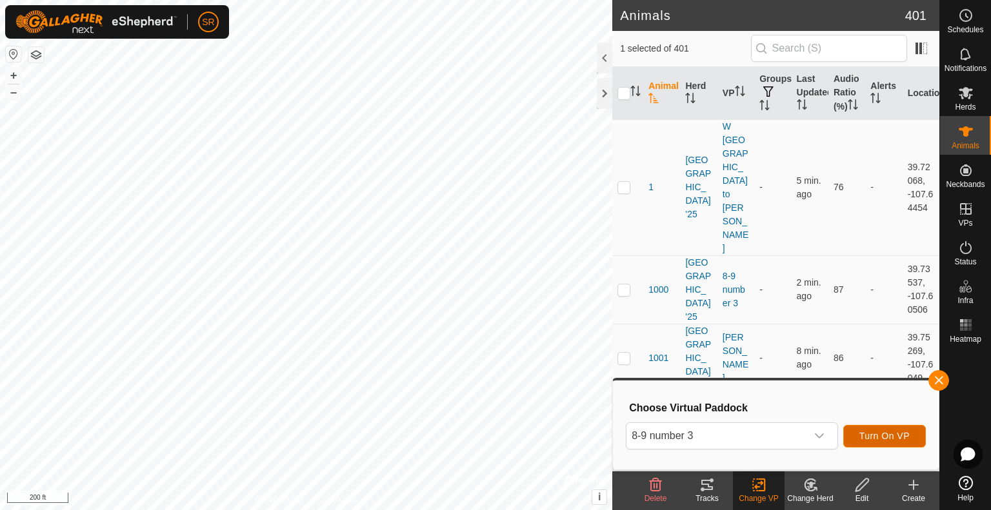
click at [883, 434] on span "Turn On VP" at bounding box center [884, 436] width 50 height 10
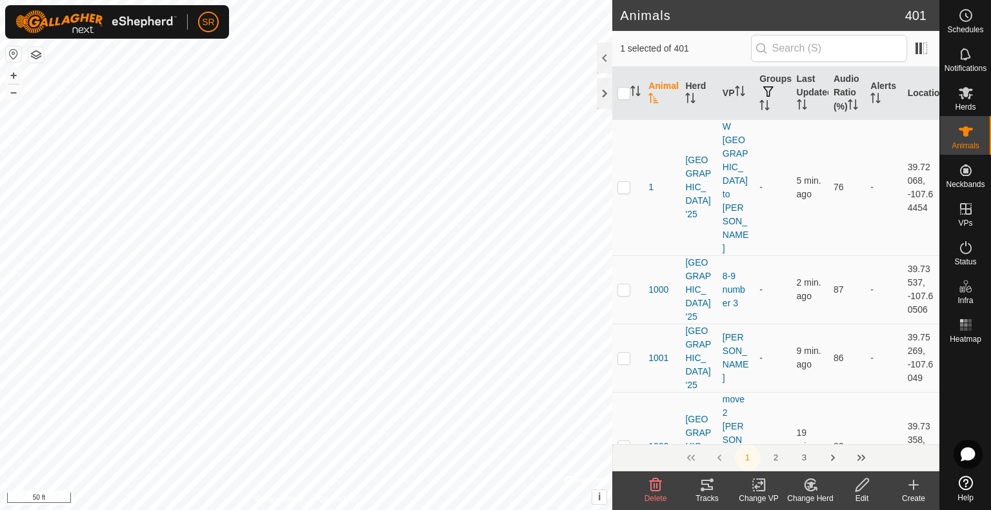
click at [763, 494] on div "Change VP" at bounding box center [759, 499] width 52 height 12
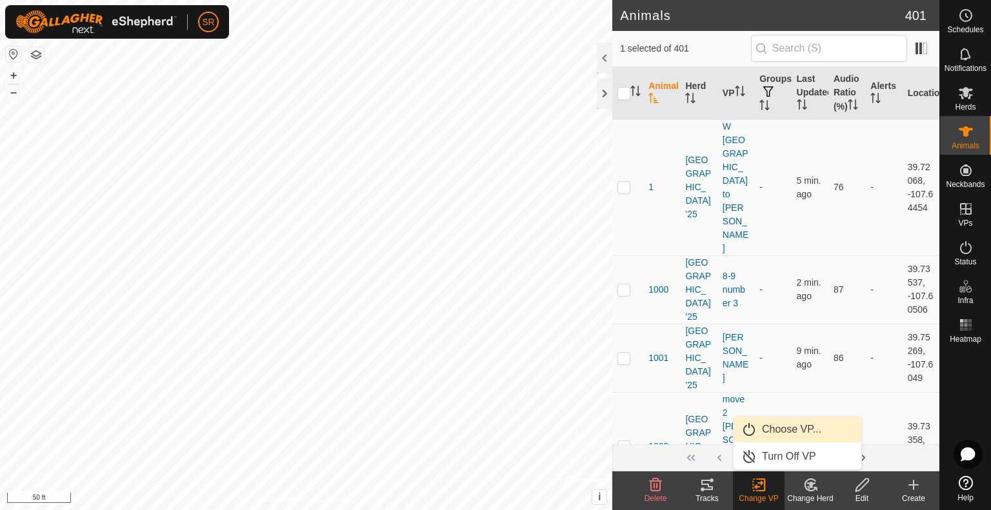
click at [803, 436] on link "Choose VP..." at bounding box center [797, 430] width 128 height 26
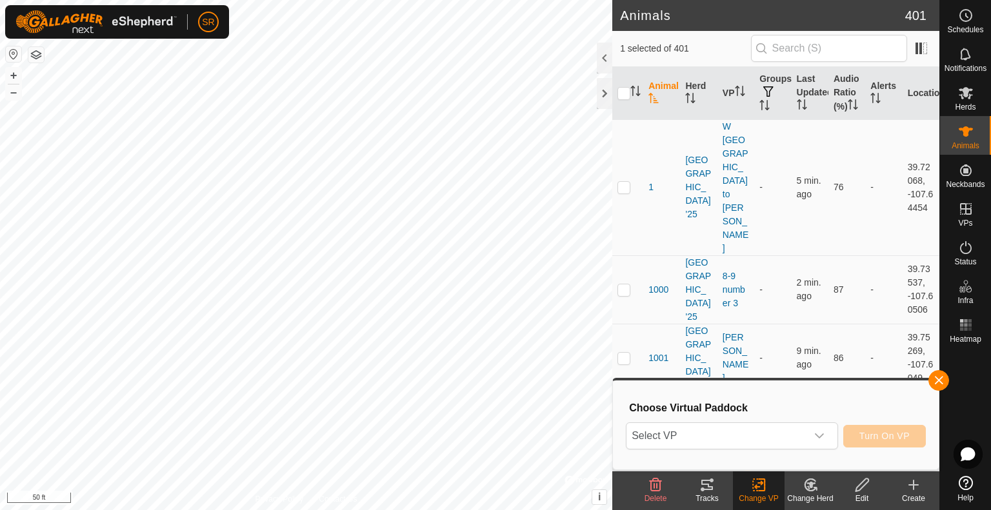
click at [803, 436] on span "Select VP" at bounding box center [716, 436] width 180 height 26
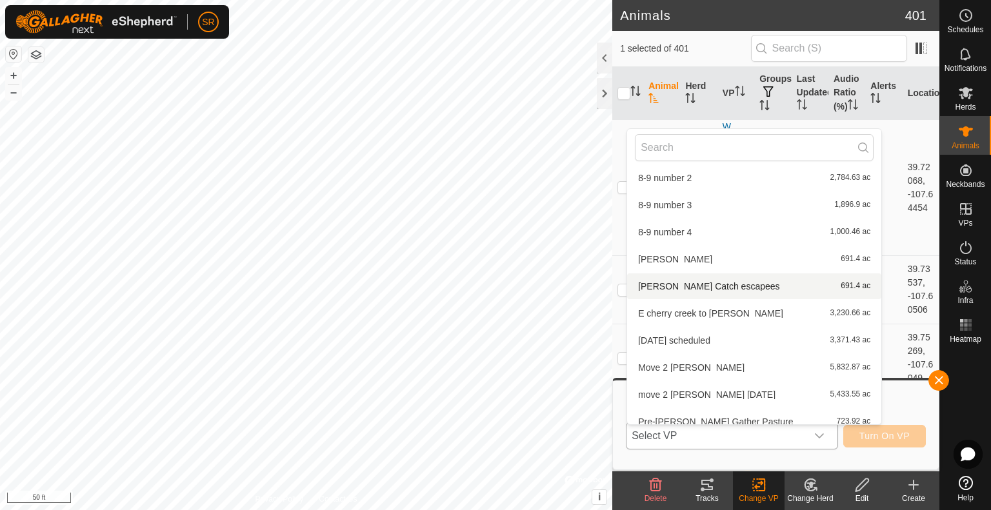
scroll to position [75, 0]
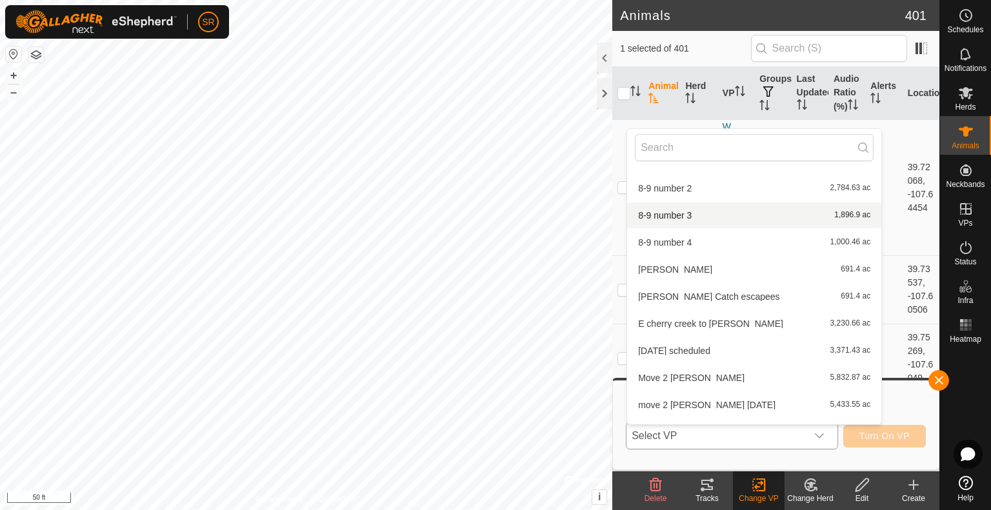
click at [689, 221] on li "8-9 number 3 1,896.9 ac" at bounding box center [754, 215] width 254 height 26
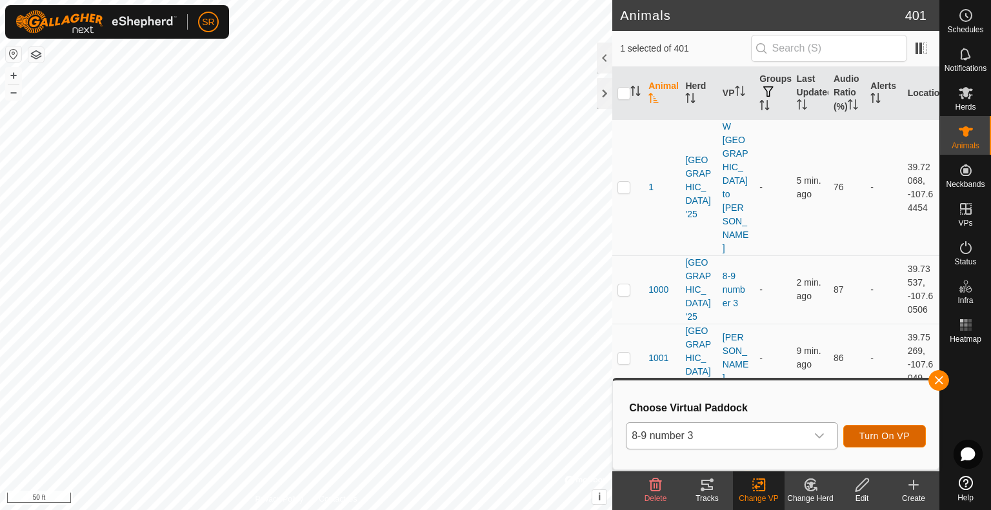
click at [892, 438] on span "Turn On VP" at bounding box center [884, 436] width 50 height 10
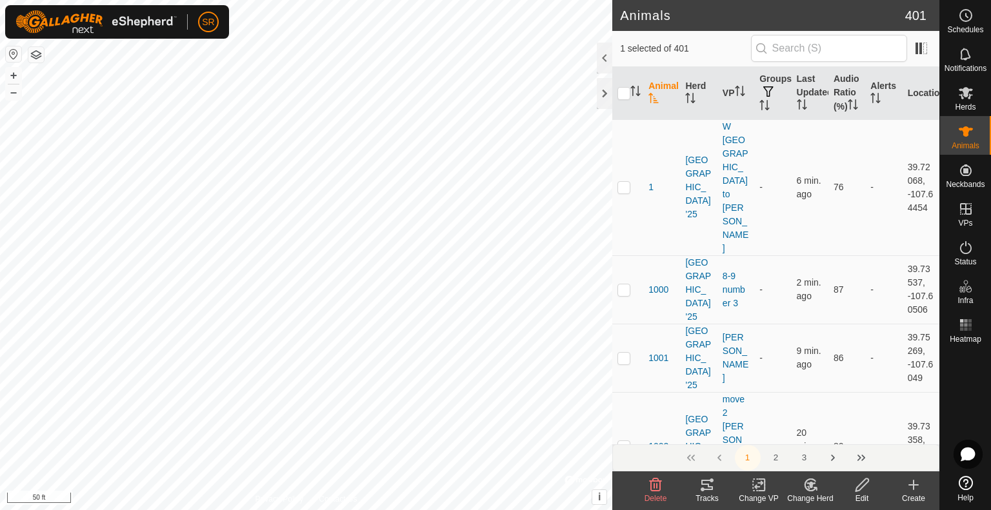
click at [761, 493] on div "Change VP" at bounding box center [759, 499] width 52 height 12
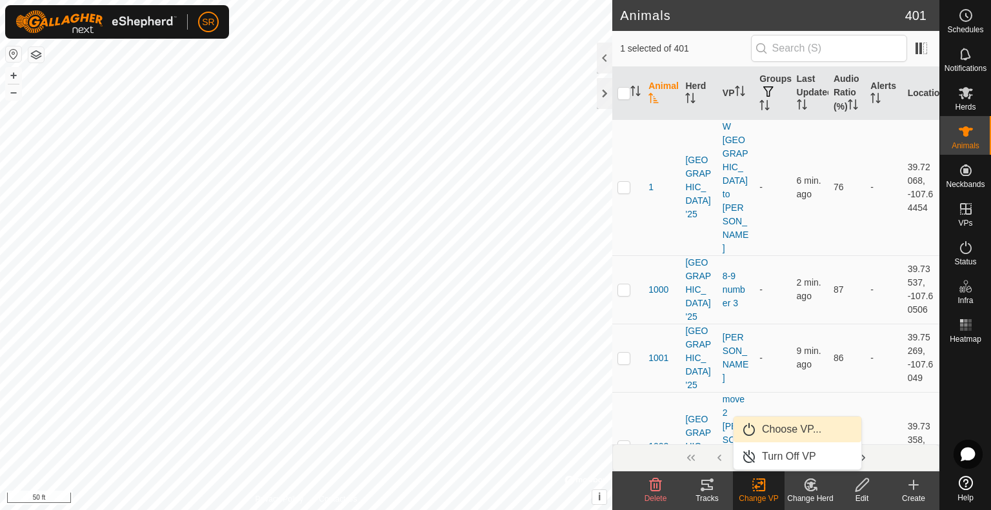
click at [804, 434] on link "Choose VP..." at bounding box center [797, 430] width 128 height 26
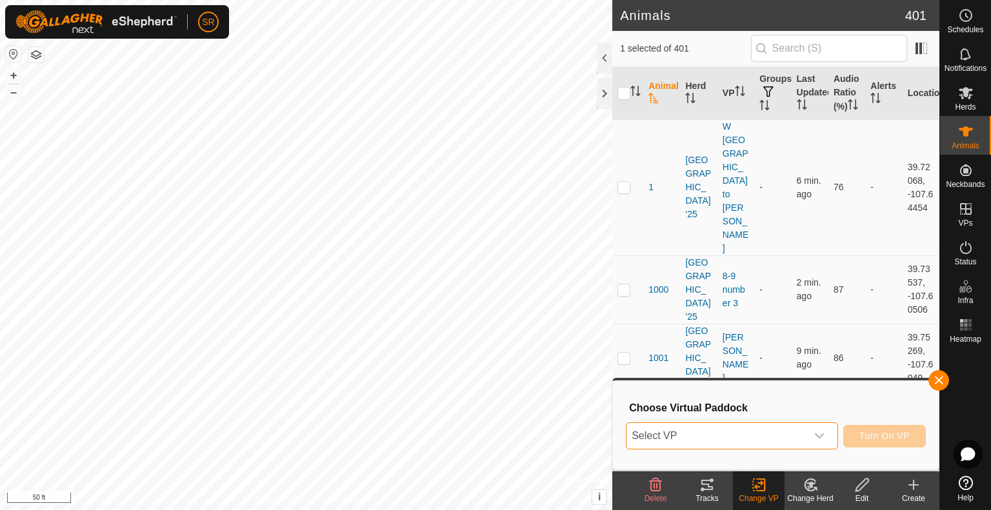
click at [785, 435] on span "Select VP" at bounding box center [716, 436] width 180 height 26
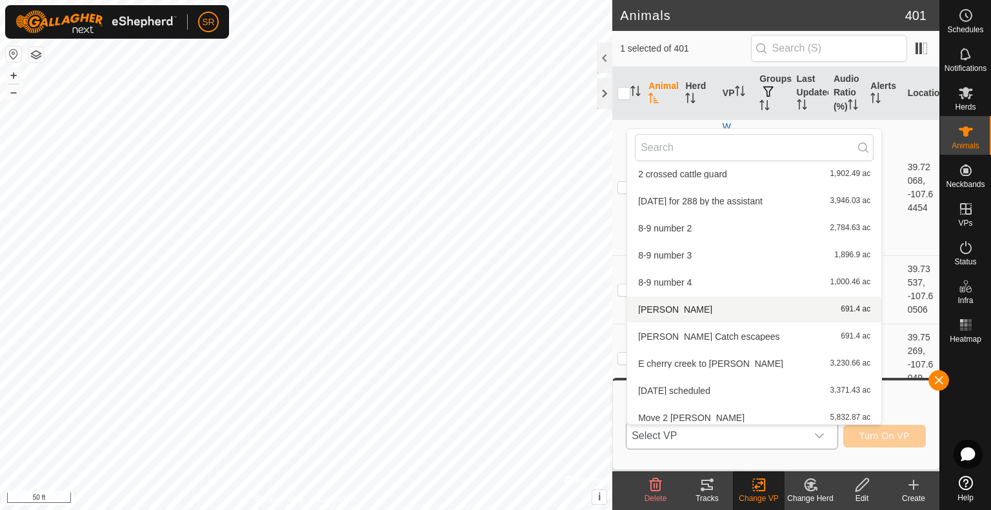
scroll to position [35, 0]
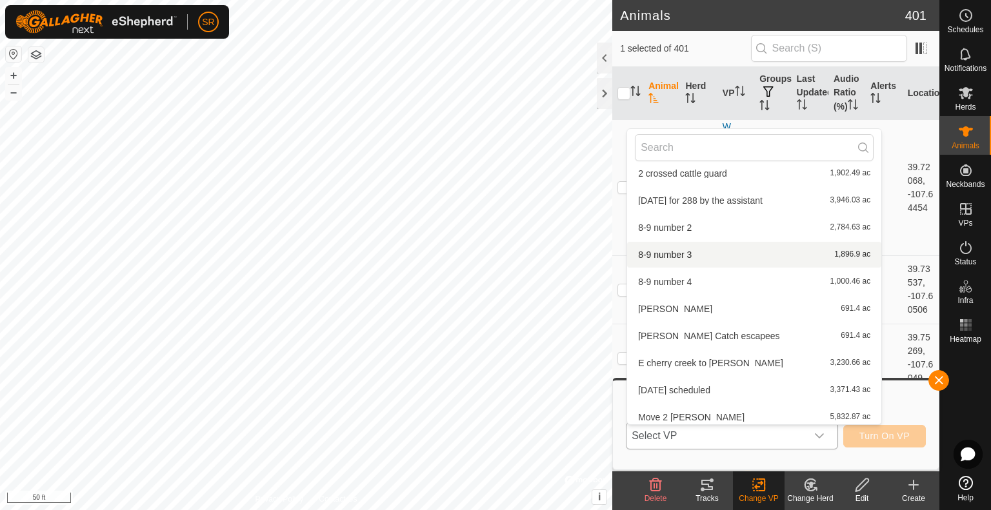
click at [678, 257] on li "8-9 number 3 1,896.9 ac" at bounding box center [754, 255] width 254 height 26
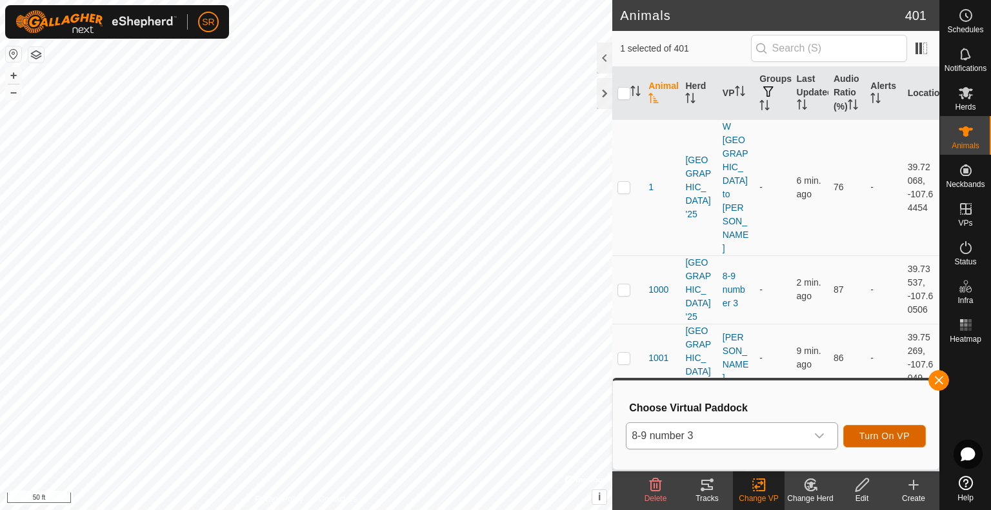
click at [882, 446] on button "Turn On VP" at bounding box center [884, 436] width 83 height 23
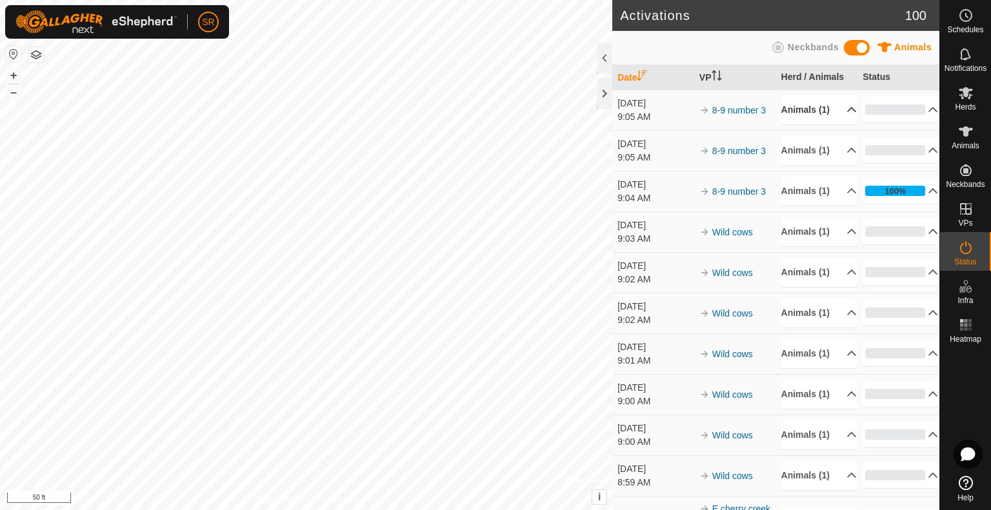
click at [829, 119] on p-accordion-header "Animals (1)" at bounding box center [818, 109] width 75 height 29
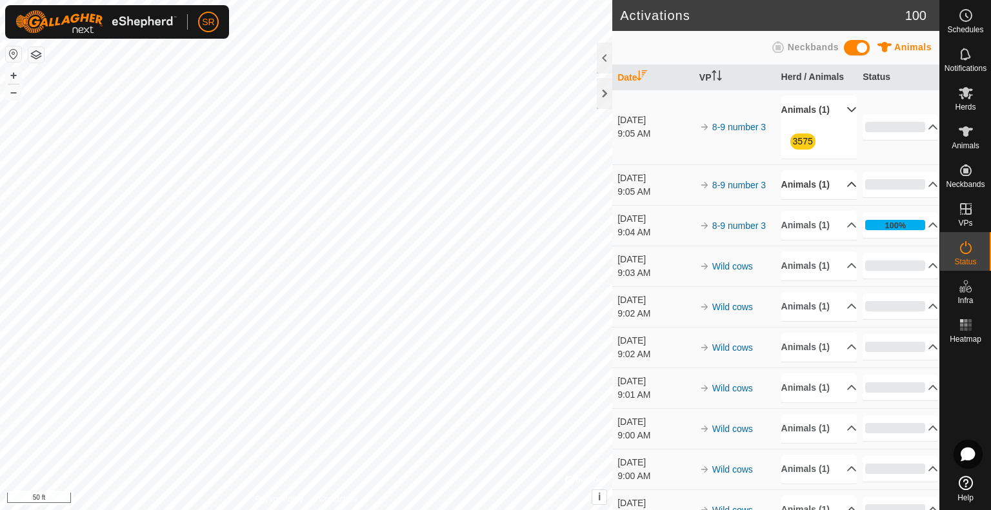
click at [822, 199] on p-accordion-header "Animals (1)" at bounding box center [818, 184] width 75 height 29
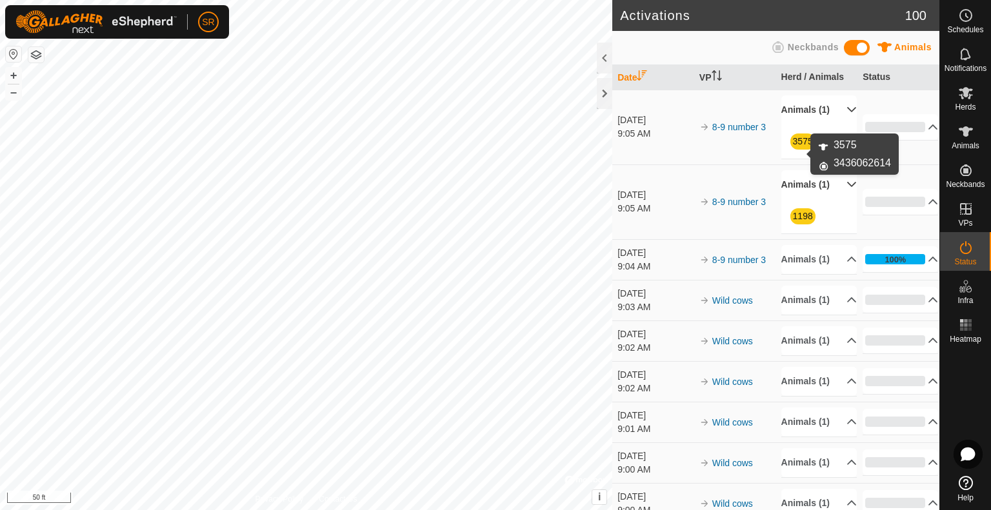
click at [802, 146] on link "3575" at bounding box center [803, 141] width 20 height 10
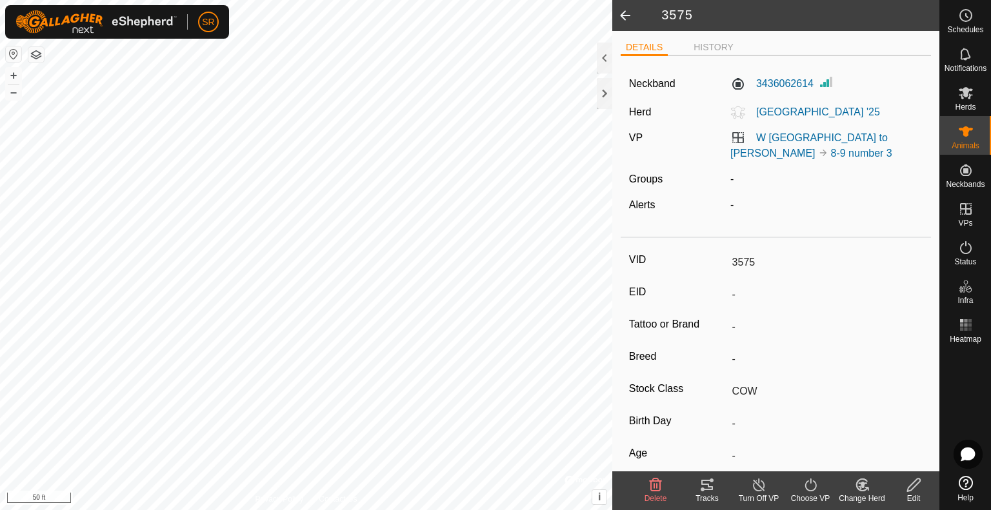
click at [620, 15] on span at bounding box center [625, 15] width 26 height 31
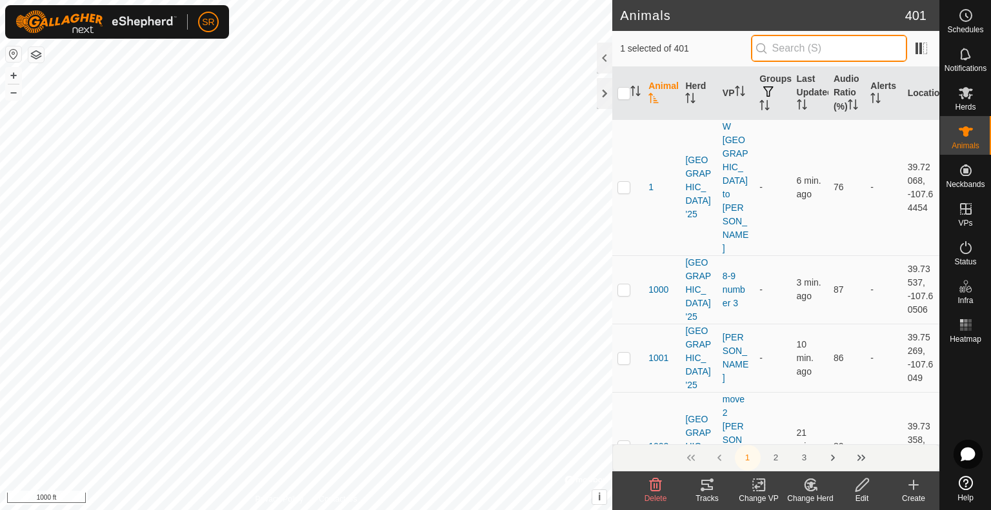
click at [810, 47] on input "text" at bounding box center [829, 48] width 156 height 27
type input "1077"
checkbox input "true"
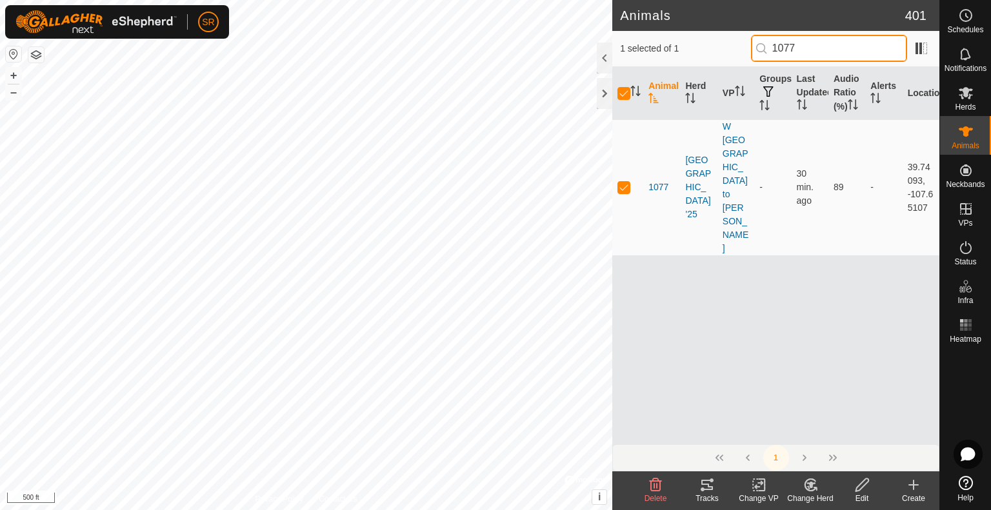
drag, startPoint x: 825, startPoint y: 51, endPoint x: 774, endPoint y: 59, distance: 51.5
click at [774, 59] on input "1077" at bounding box center [829, 48] width 156 height 27
type input "13"
checkbox input "false"
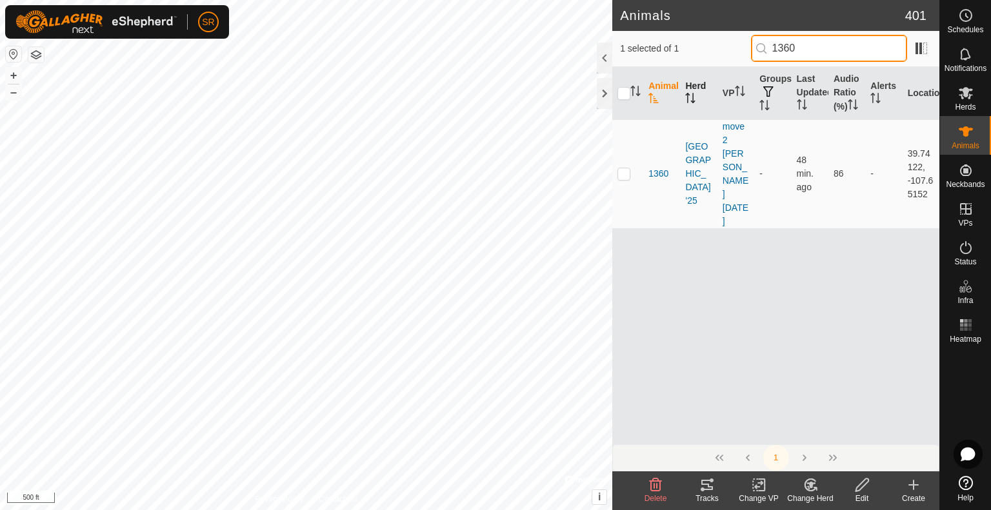
drag, startPoint x: 825, startPoint y: 53, endPoint x: 708, endPoint y: 72, distance: 118.8
click at [708, 72] on div "1 selected of 1 1360 Animal Herd VP Groups Last Updated Audio Ratio (%) Alerts …" at bounding box center [775, 251] width 327 height 440
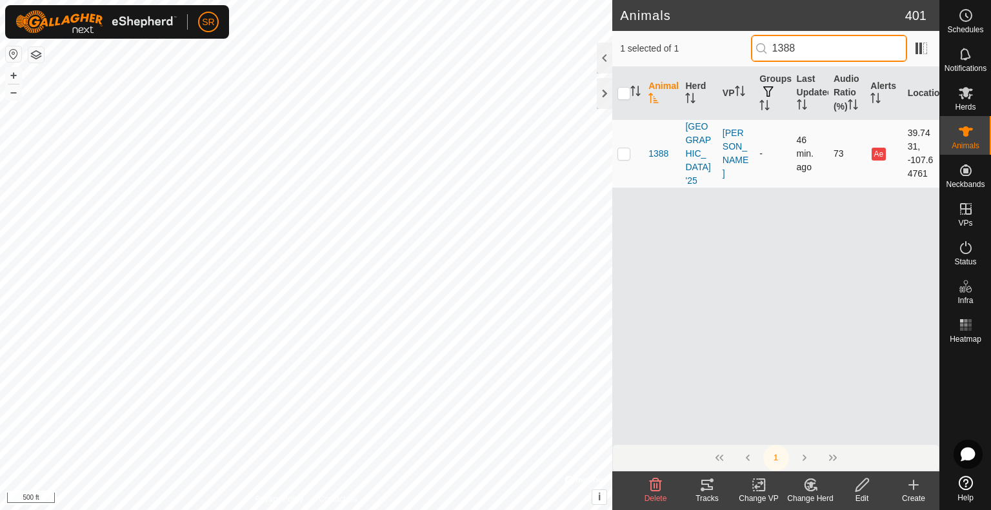
type input "1388"
click at [626, 159] on p-checkbox at bounding box center [623, 153] width 13 height 10
checkbox input "true"
click at [758, 491] on icon at bounding box center [759, 484] width 16 height 15
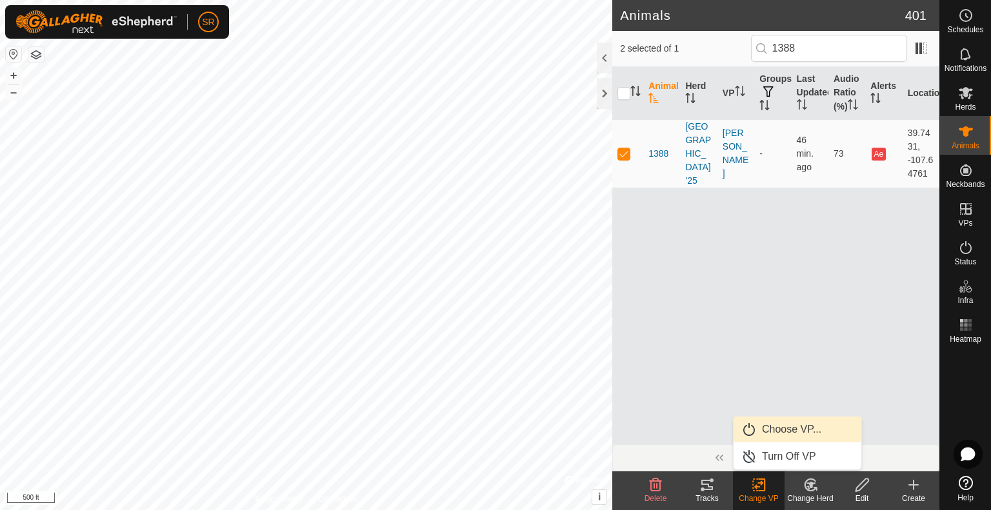
click at [793, 429] on link "Choose VP..." at bounding box center [797, 430] width 128 height 26
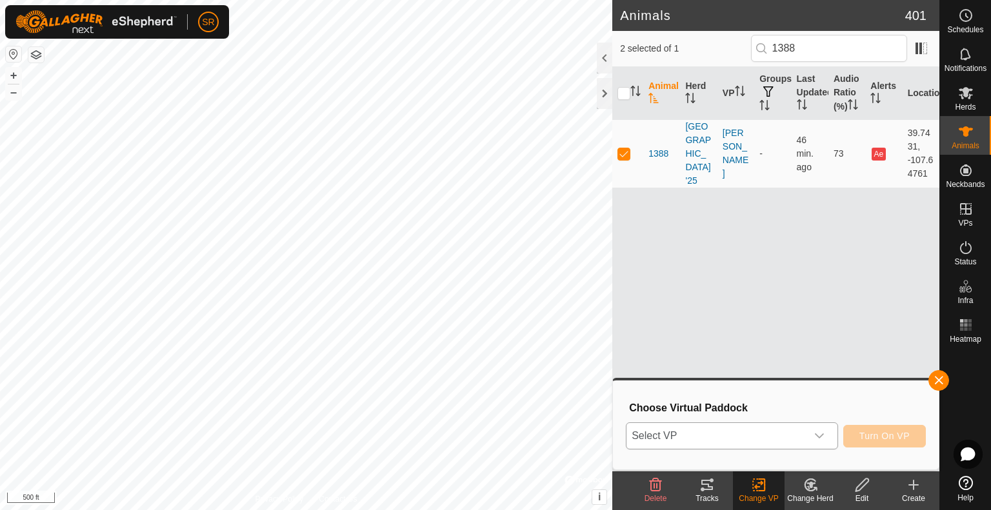
click at [796, 432] on span "Select VP" at bounding box center [716, 436] width 180 height 26
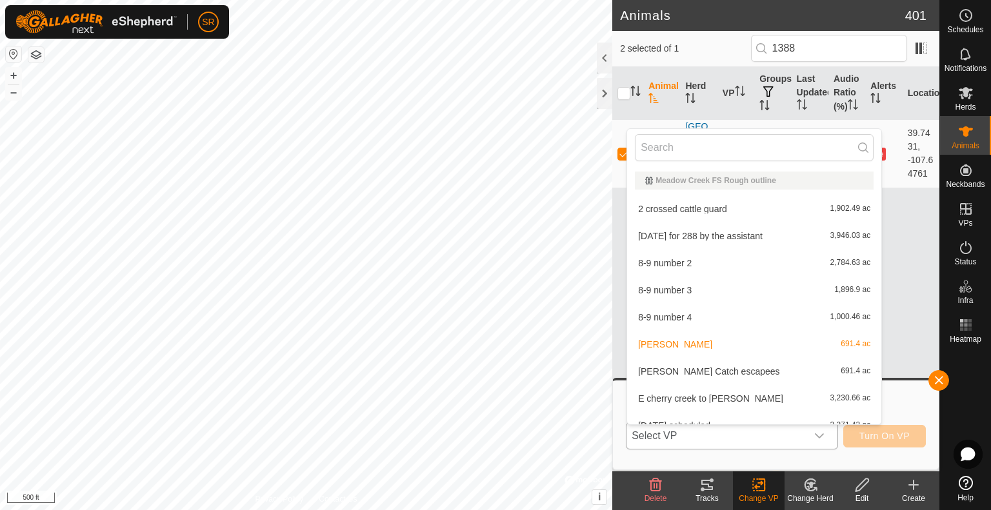
scroll to position [14, 0]
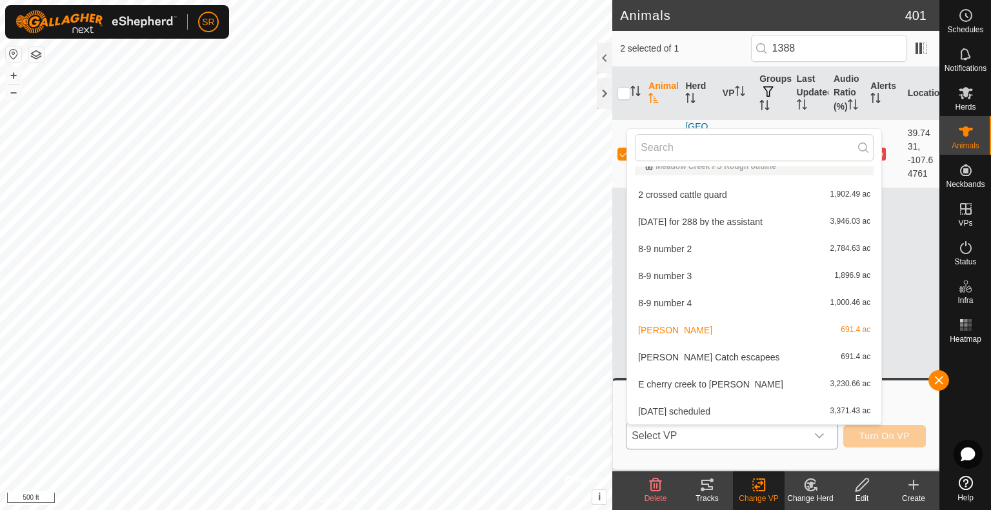
click at [704, 309] on li "8-9 number 4 1,000.46 ac" at bounding box center [754, 303] width 254 height 26
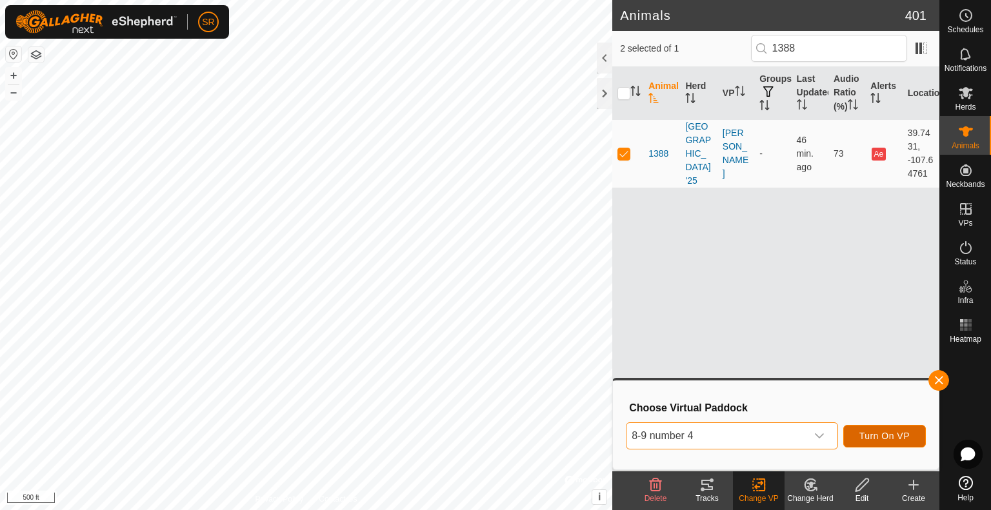
click at [867, 427] on button "Turn On VP" at bounding box center [884, 436] width 83 height 23
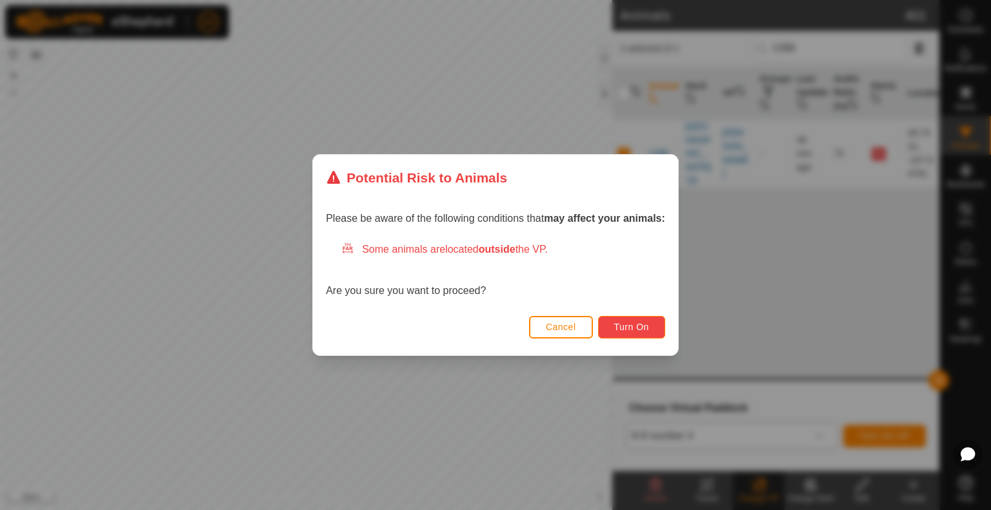
click at [627, 329] on span "Turn On" at bounding box center [631, 327] width 35 height 10
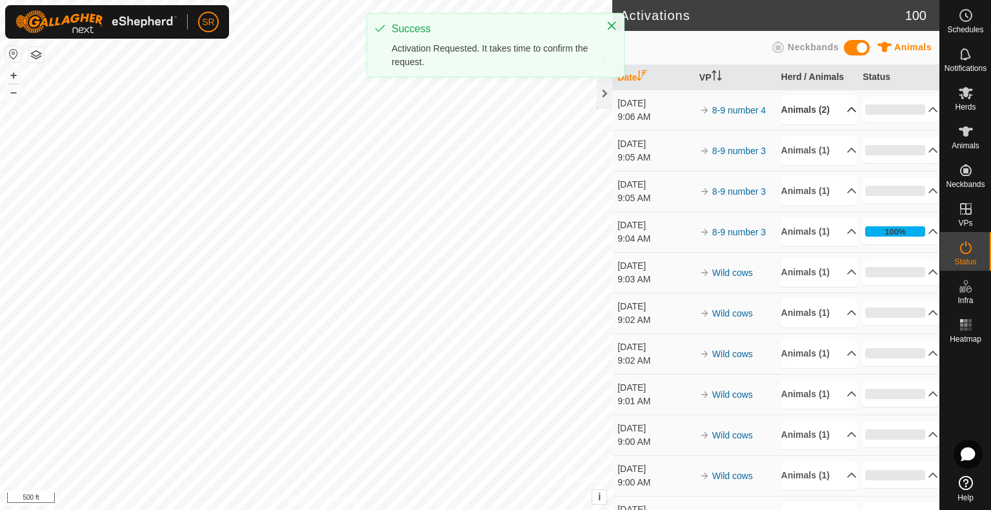
click at [827, 120] on p-accordion-header "Animals (2)" at bounding box center [818, 109] width 75 height 29
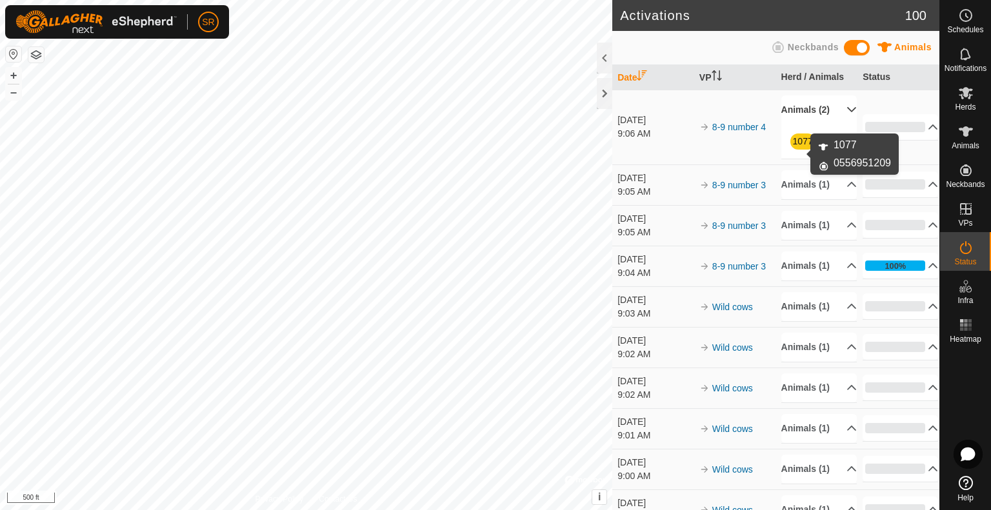
click at [793, 146] on link "1077" at bounding box center [803, 141] width 20 height 10
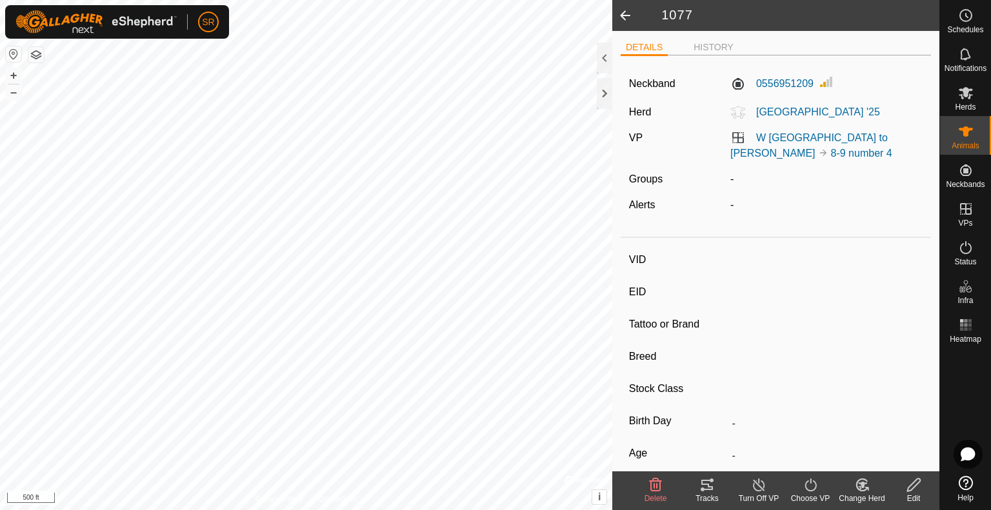
type input "1077"
type input "-"
type input "COW"
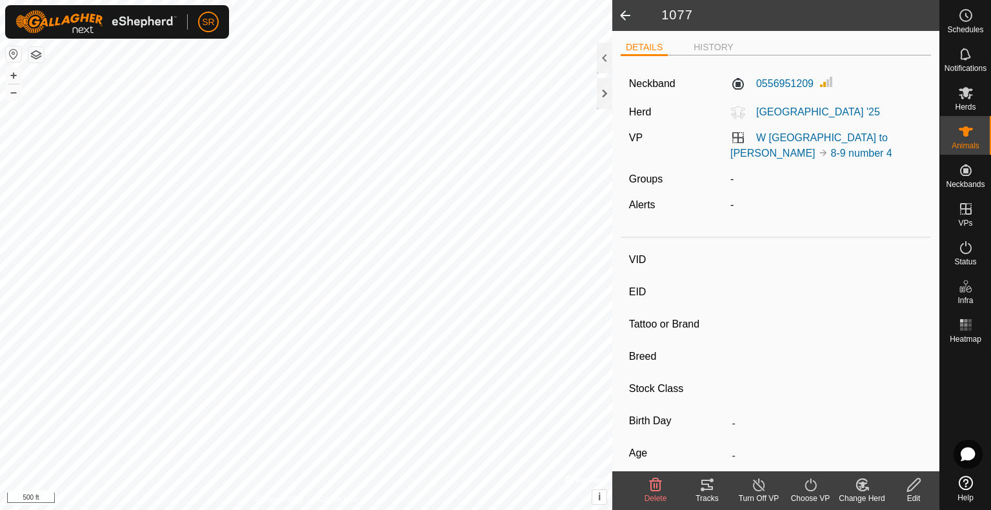
type input "-"
click at [810, 485] on icon at bounding box center [810, 484] width 16 height 15
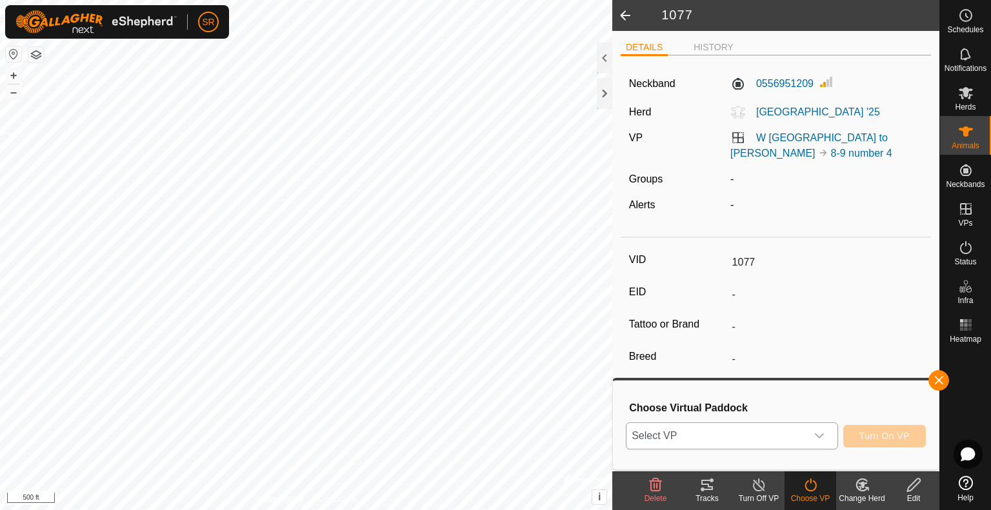
click at [793, 441] on span "Select VP" at bounding box center [716, 436] width 180 height 26
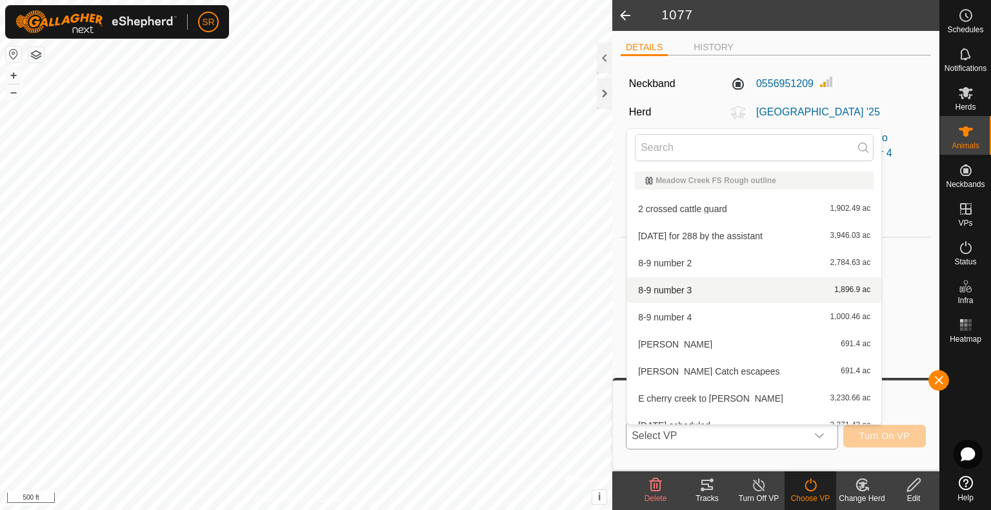
click at [725, 294] on li "8-9 number 3 1,896.9 ac" at bounding box center [754, 290] width 254 height 26
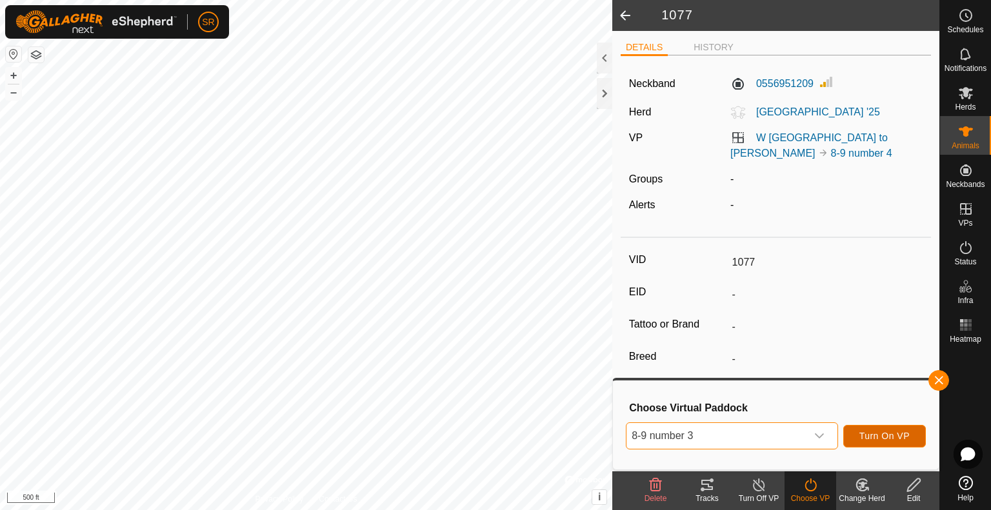
click at [889, 438] on span "Turn On VP" at bounding box center [884, 436] width 50 height 10
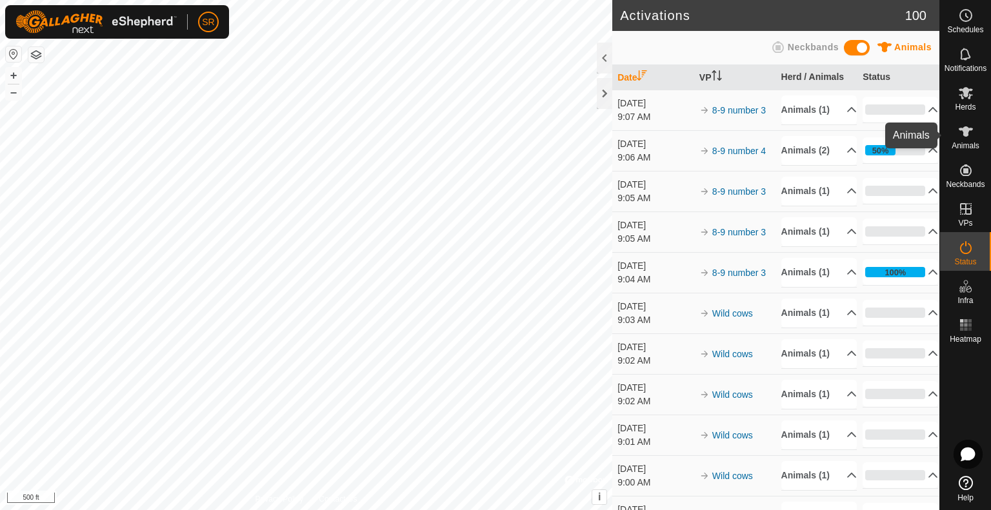
click at [972, 136] on icon at bounding box center [965, 131] width 15 height 15
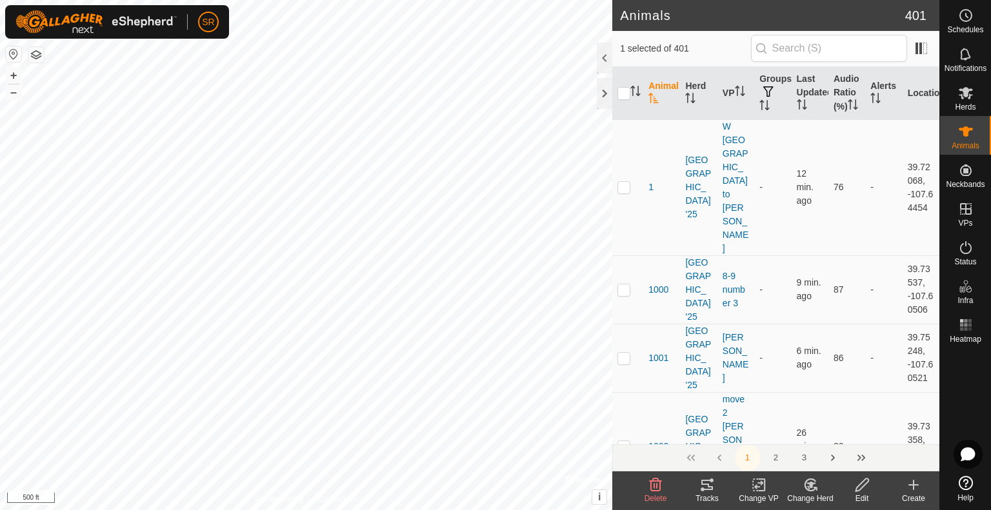
checkbox input "false"
click at [609, 94] on div at bounding box center [603, 93] width 15 height 31
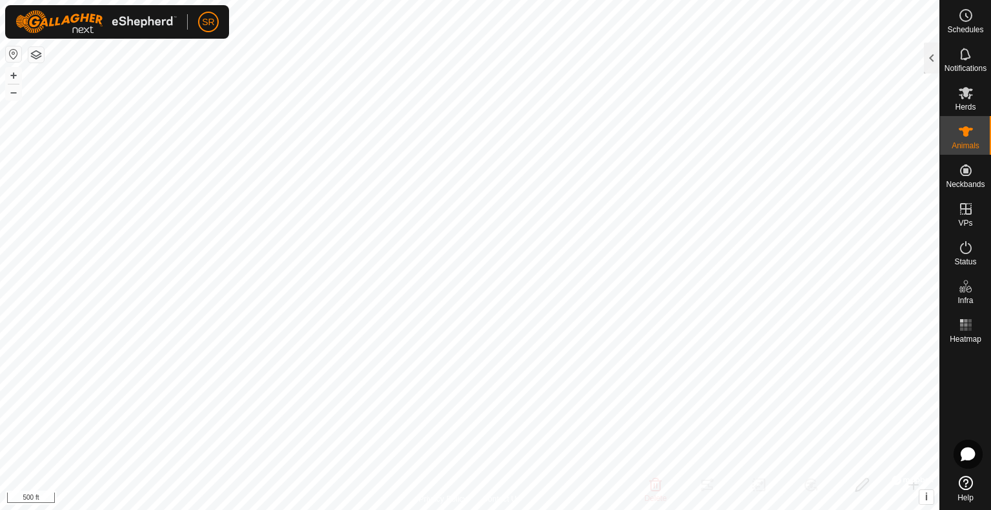
click at [239, 0] on html "SR Schedules Notifications Herds Animals Neckbands VPs Status Infra Heatmap Hel…" at bounding box center [495, 255] width 991 height 510
click at [929, 55] on div at bounding box center [930, 58] width 15 height 31
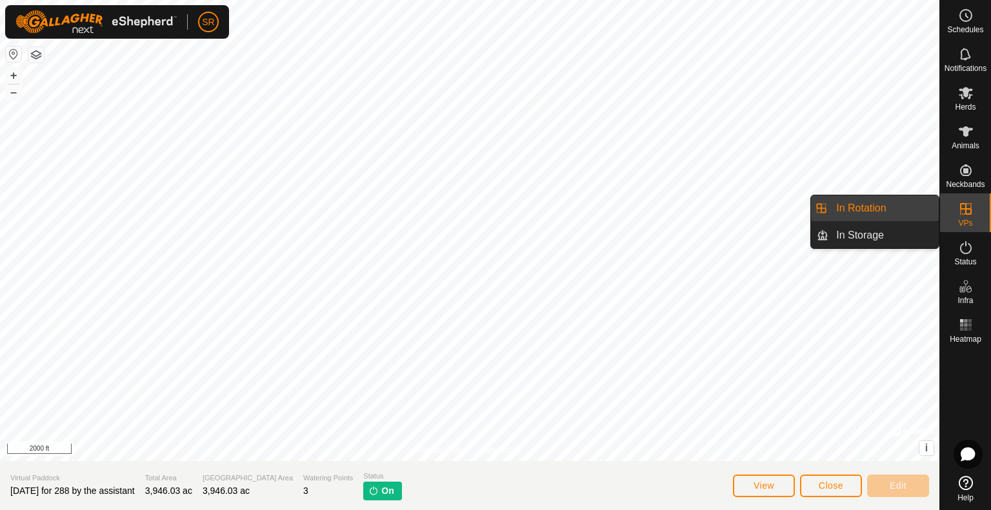
click at [967, 212] on icon at bounding box center [965, 208] width 15 height 15
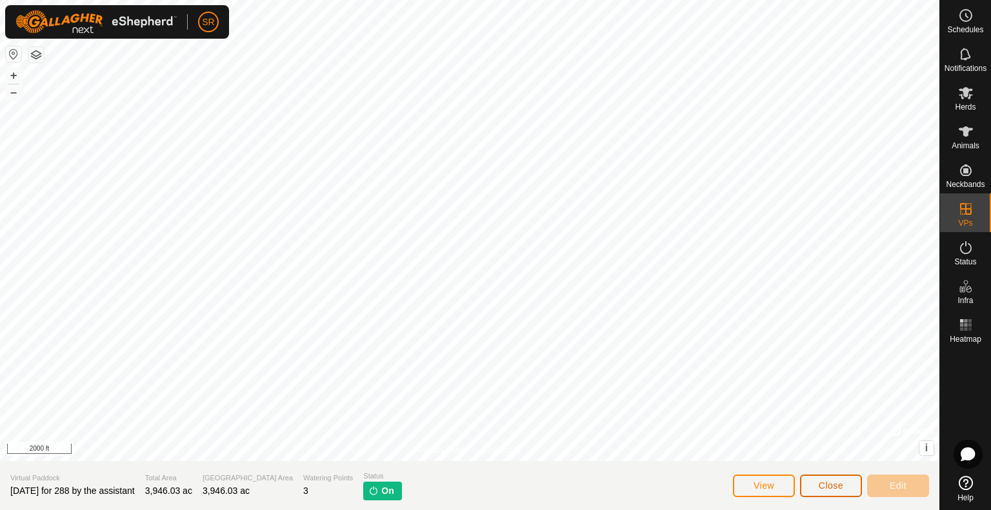
click at [852, 489] on button "Close" at bounding box center [831, 486] width 62 height 23
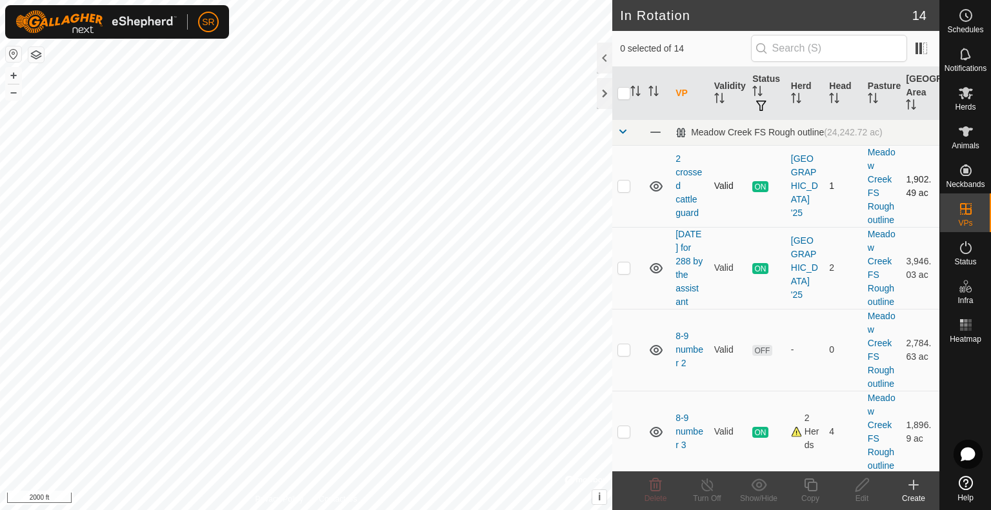
checkbox input "true"
click at [628, 95] on input "checkbox" at bounding box center [623, 93] width 13 height 13
checkbox input "true"
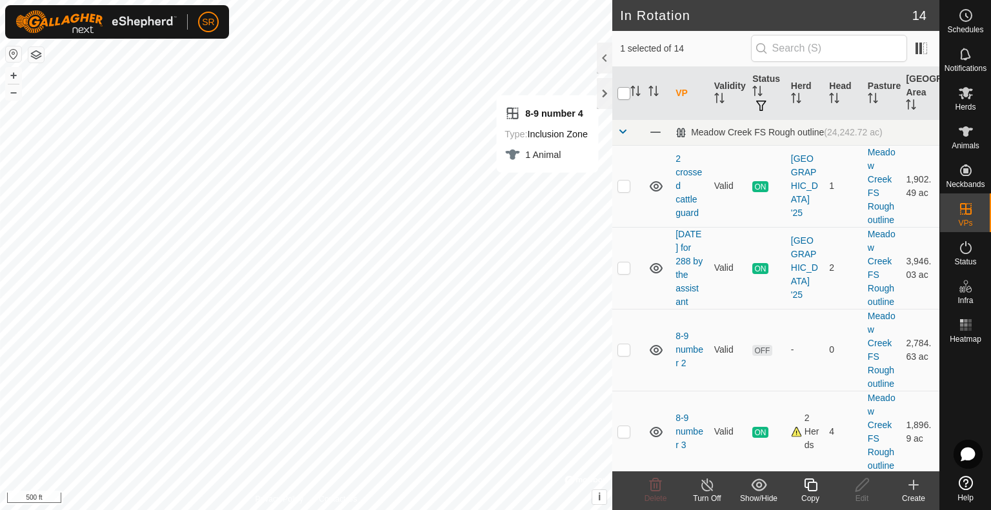
checkbox input "true"
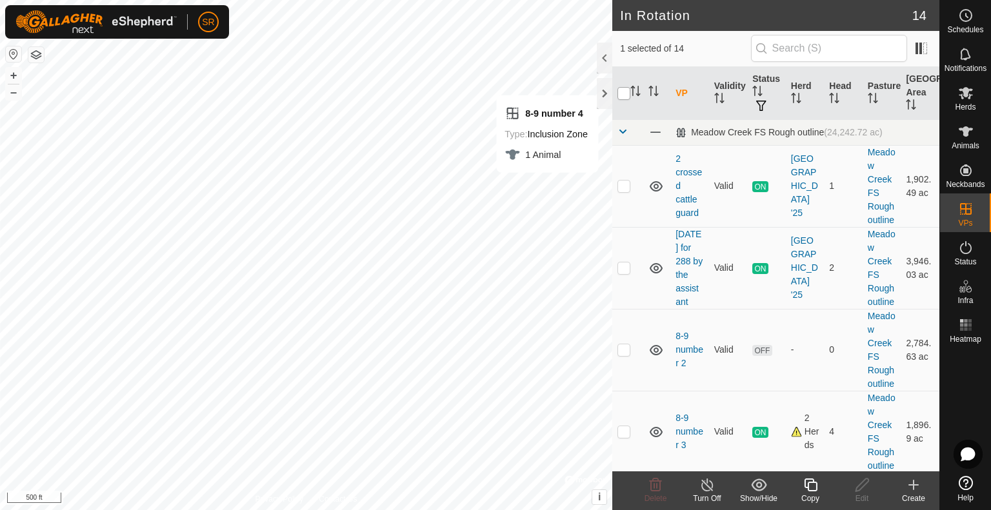
checkbox input "true"
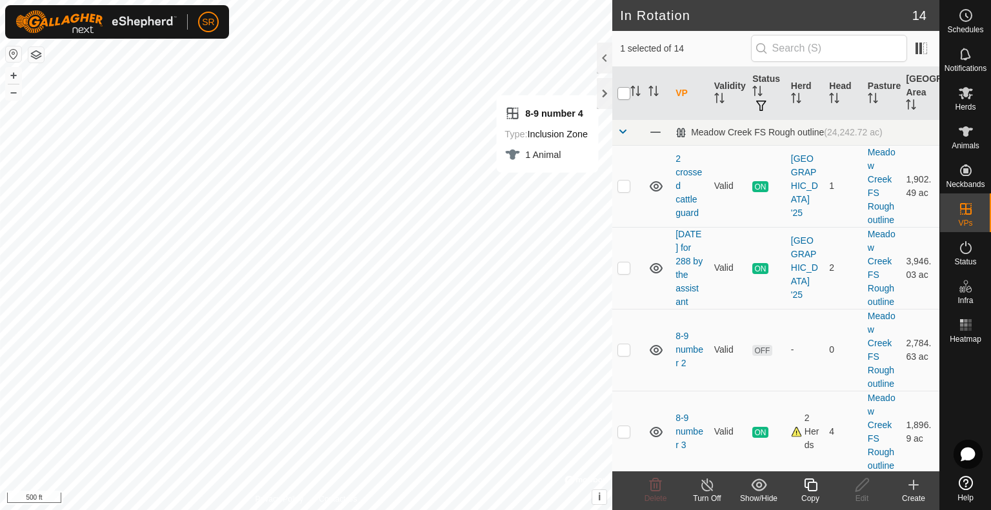
checkbox input "true"
click at [628, 94] on input "checkbox" at bounding box center [623, 93] width 13 height 13
checkbox input "false"
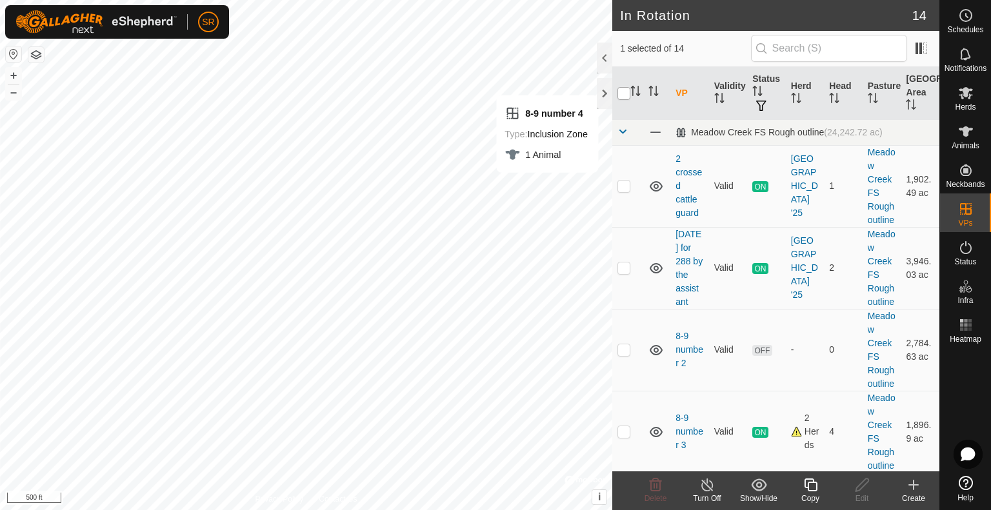
checkbox input "false"
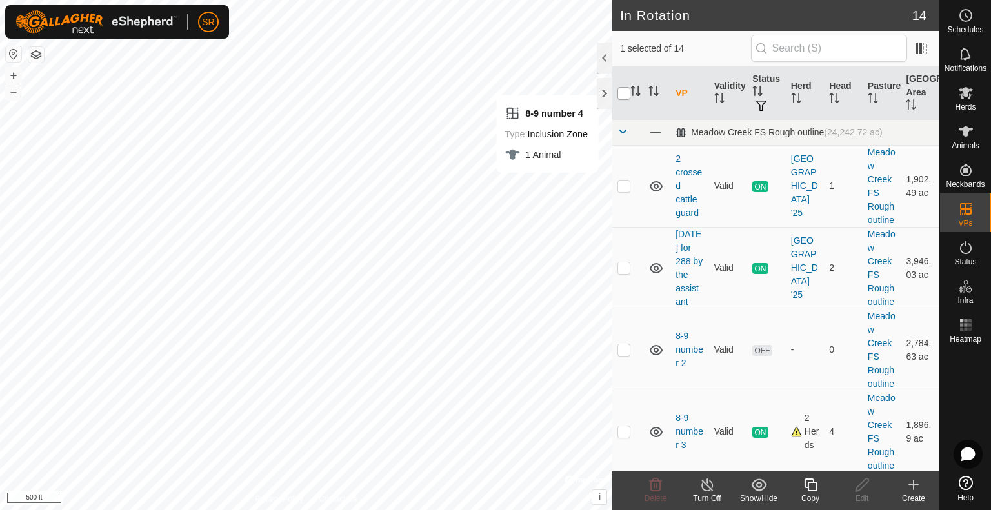
checkbox input "false"
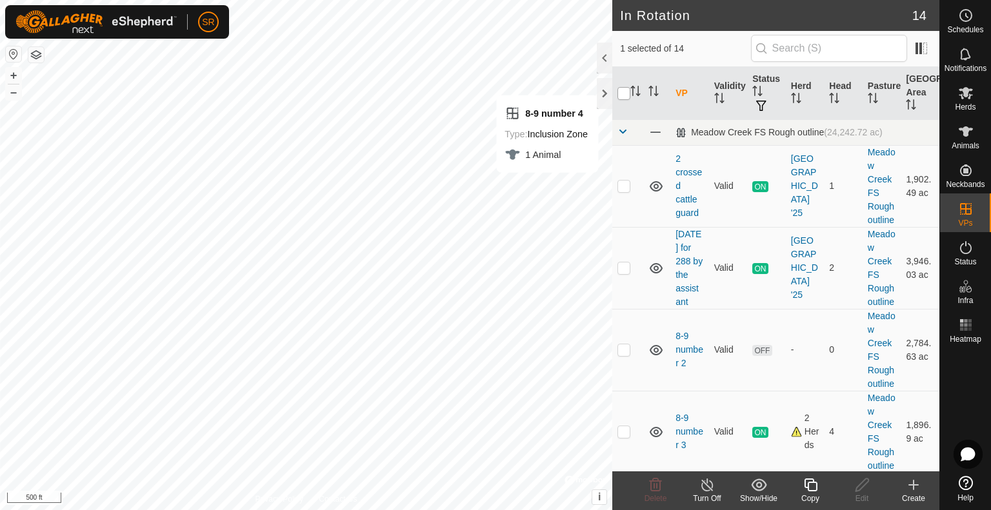
checkbox input "false"
click at [977, 132] on div "Animals" at bounding box center [965, 135] width 51 height 39
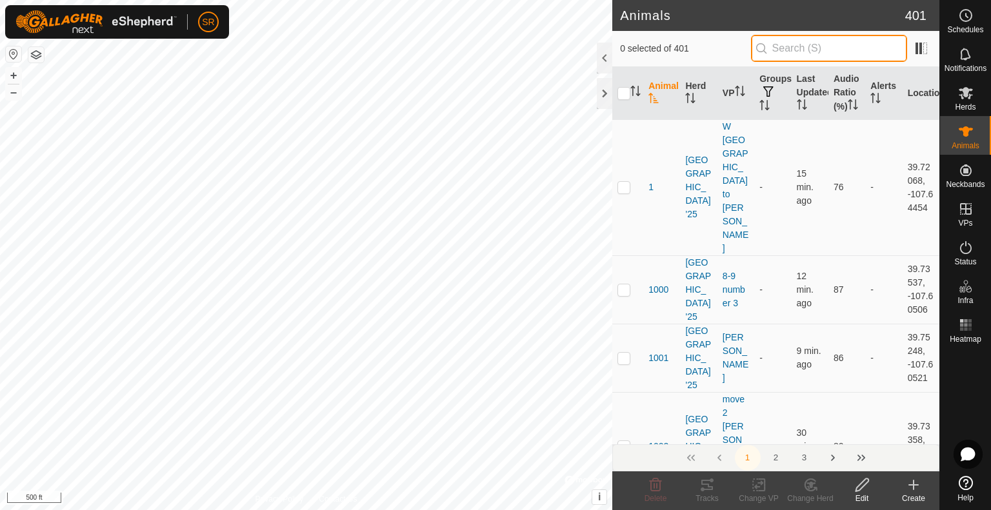
click at [783, 51] on input "text" at bounding box center [829, 48] width 156 height 27
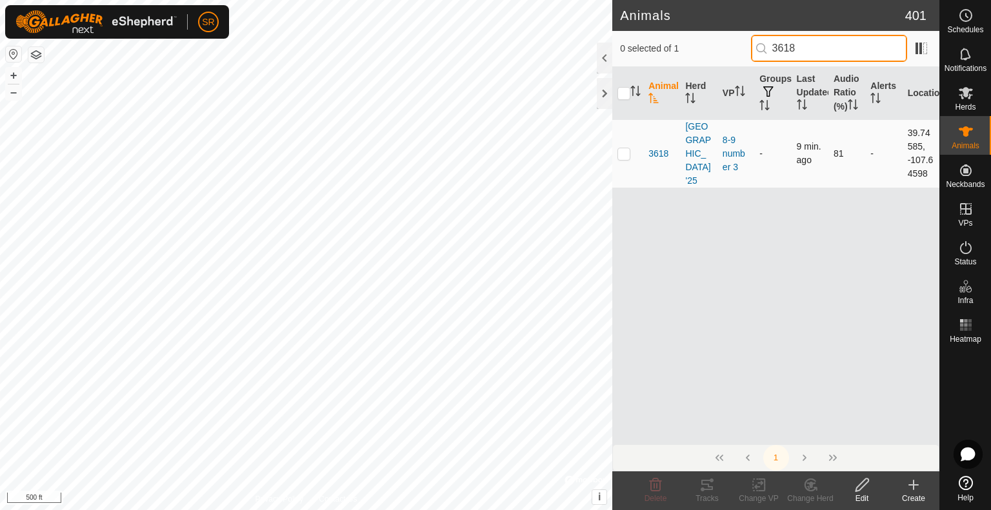
type input "3618"
click at [624, 159] on p-checkbox at bounding box center [623, 153] width 13 height 10
checkbox input "true"
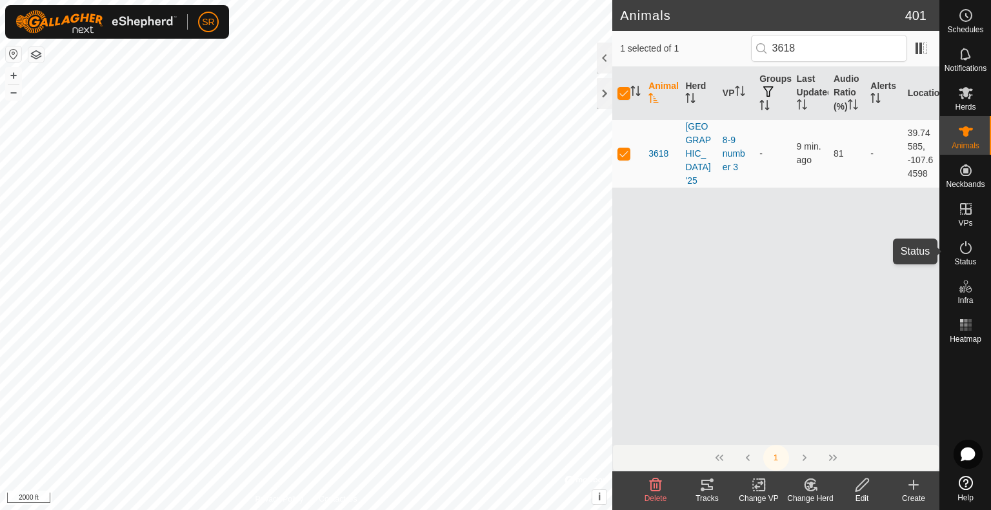
click at [970, 258] on span "Status" at bounding box center [965, 262] width 22 height 8
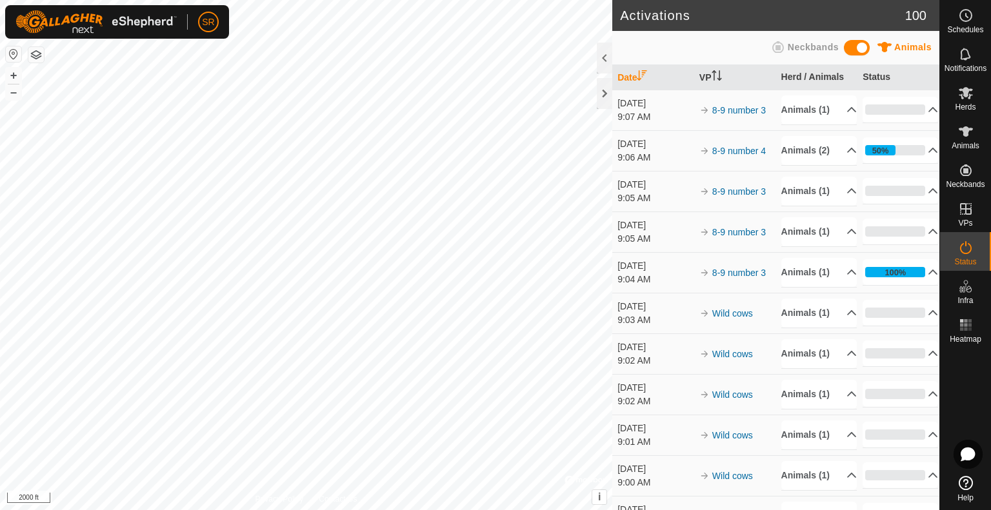
click at [971, 257] on es-activation-svg-icon at bounding box center [965, 247] width 23 height 21
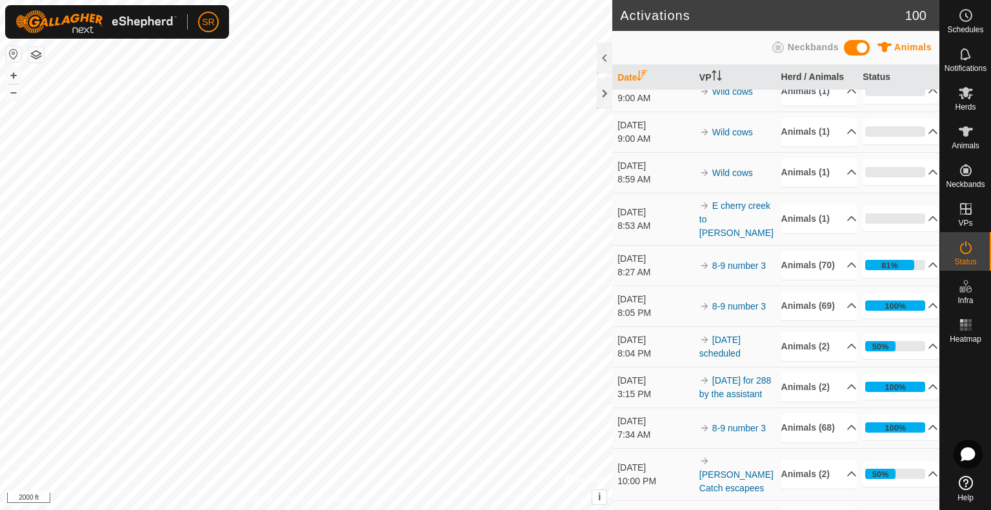
scroll to position [387, 0]
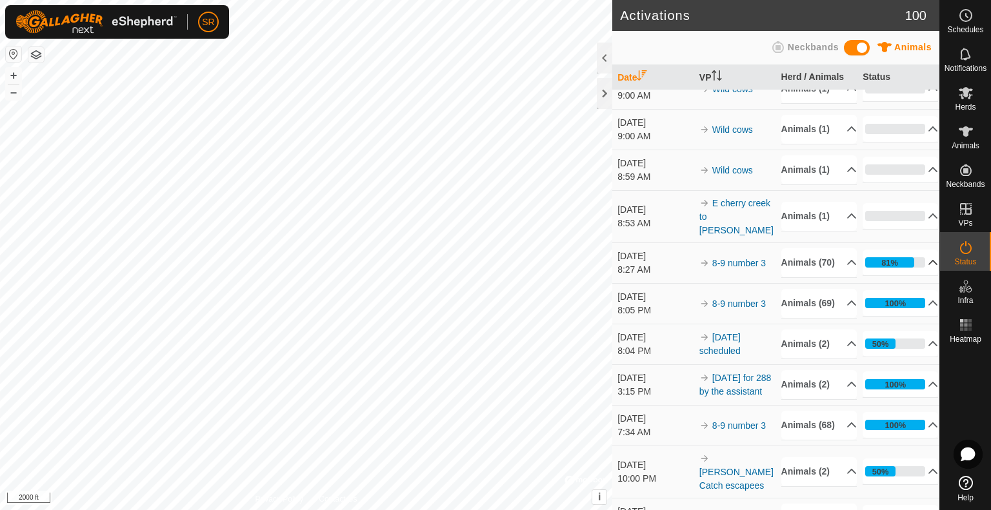
click at [911, 275] on p-accordion-header "81%" at bounding box center [899, 263] width 75 height 26
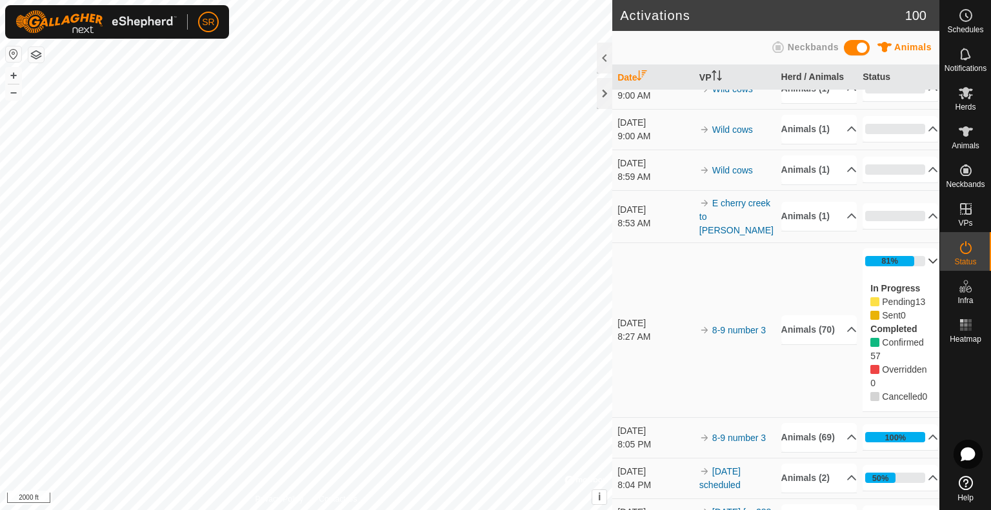
scroll to position [580, 0]
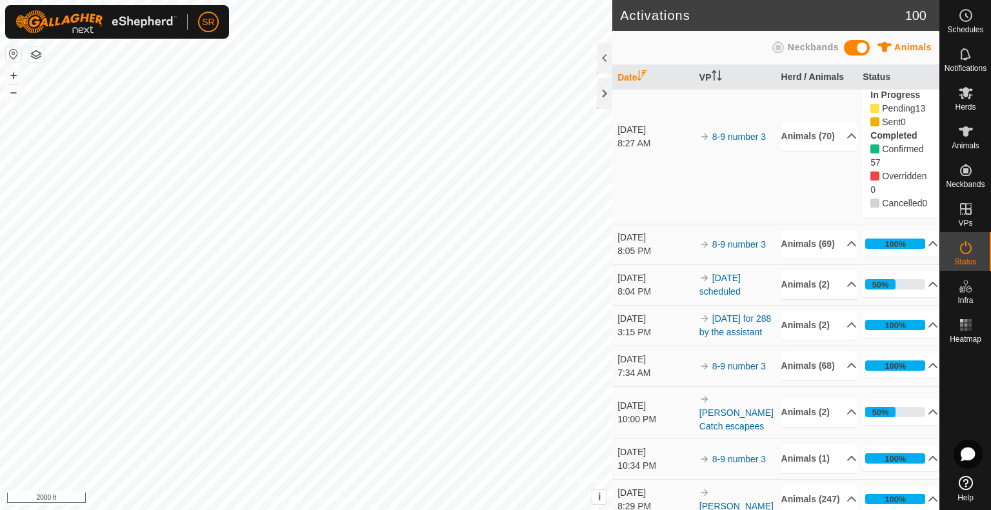
click at [224, 28] on div "SR Schedules Notifications Herds Animals Neckbands VPs Status Infra Heatmap Hel…" at bounding box center [495, 255] width 991 height 510
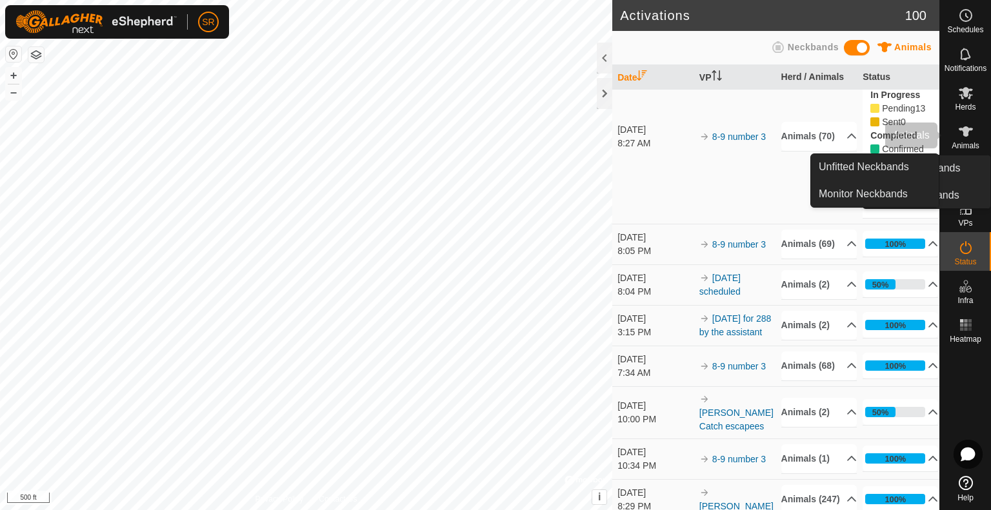
click at [962, 128] on icon at bounding box center [965, 131] width 14 height 10
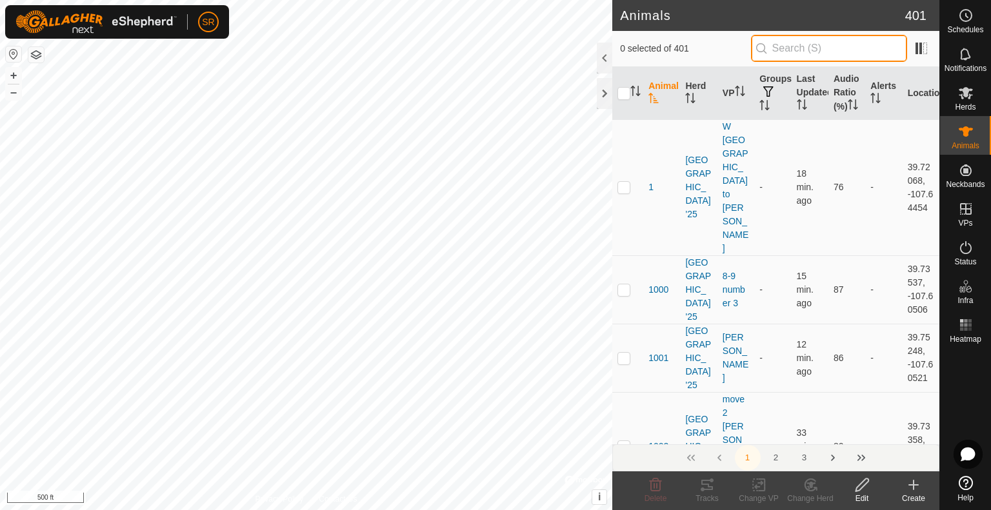
click at [791, 51] on input "text" at bounding box center [829, 48] width 156 height 27
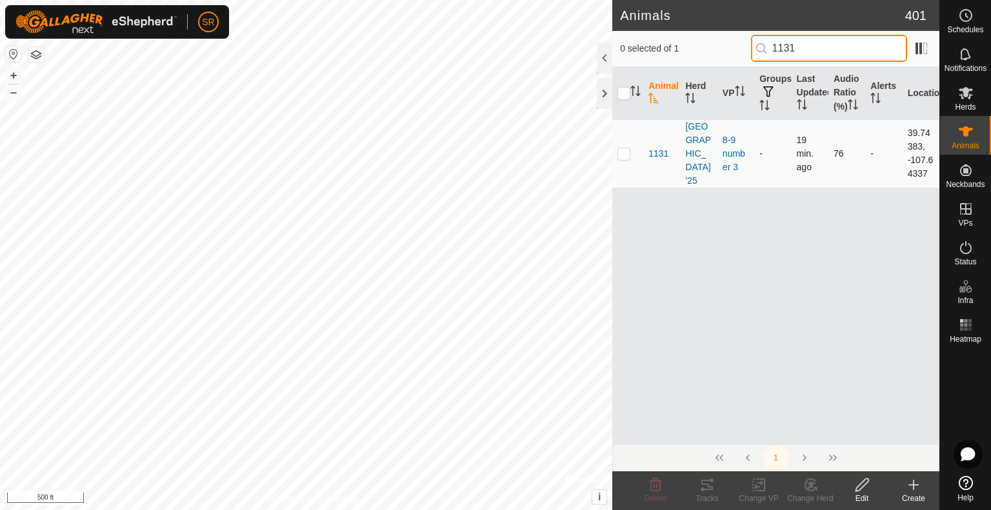
type input "1131"
click at [623, 157] on p-checkbox at bounding box center [623, 153] width 13 height 10
checkbox input "true"
drag, startPoint x: 813, startPoint y: 48, endPoint x: 735, endPoint y: 46, distance: 77.4
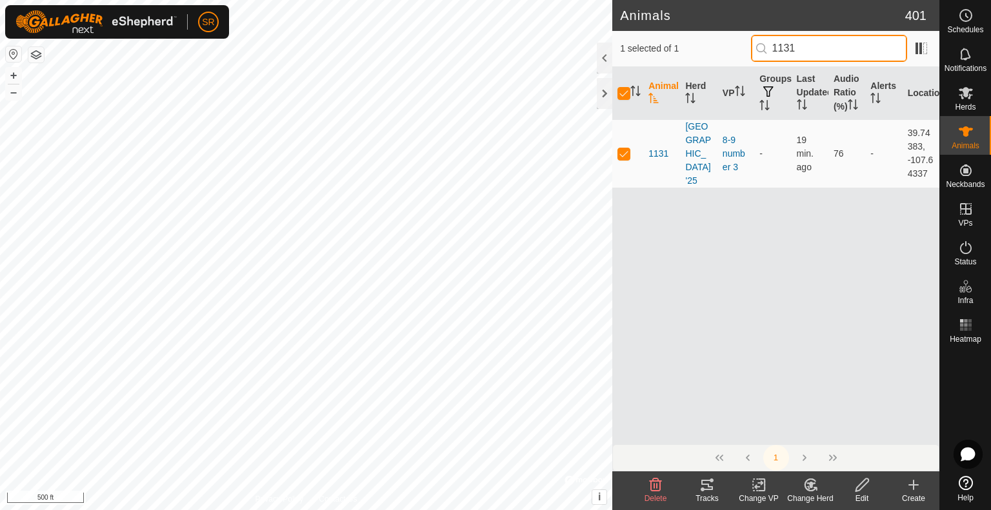
click at [735, 46] on div "1 selected of 1 1131" at bounding box center [775, 48] width 311 height 27
type input "13"
checkbox input "false"
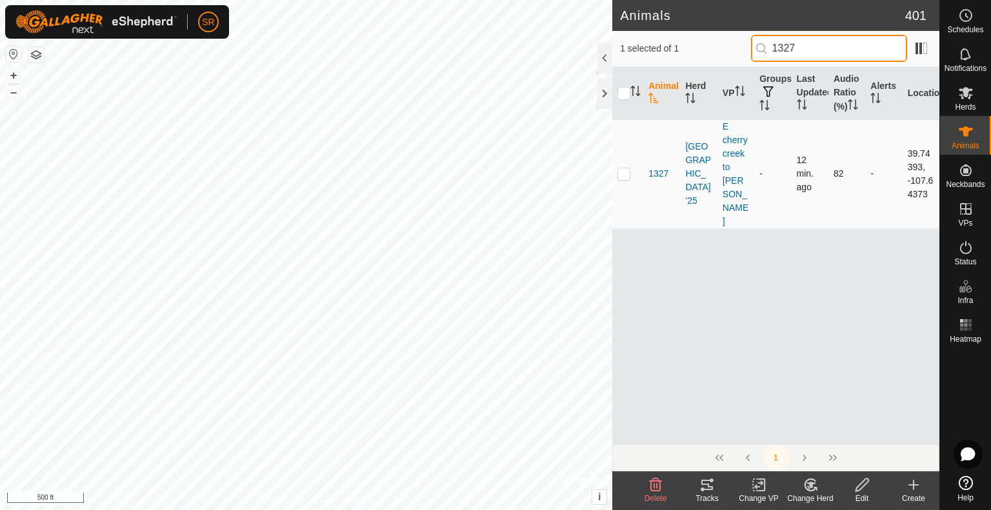
type input "1327"
click at [623, 168] on p-checkbox at bounding box center [623, 173] width 13 height 10
checkbox input "true"
drag, startPoint x: 803, startPoint y: 48, endPoint x: 786, endPoint y: 50, distance: 16.9
click at [786, 50] on input "1327" at bounding box center [829, 48] width 156 height 27
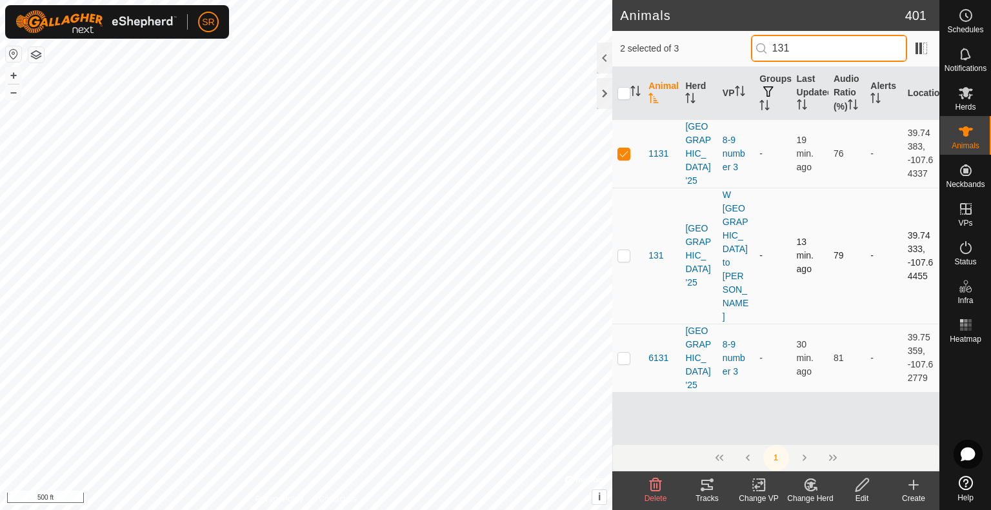
type input "131"
click at [625, 250] on p-checkbox at bounding box center [623, 255] width 13 height 10
checkbox input "true"
drag, startPoint x: 823, startPoint y: 43, endPoint x: 715, endPoint y: 56, distance: 109.1
click at [715, 56] on div "3 selected of 3 131" at bounding box center [775, 48] width 311 height 27
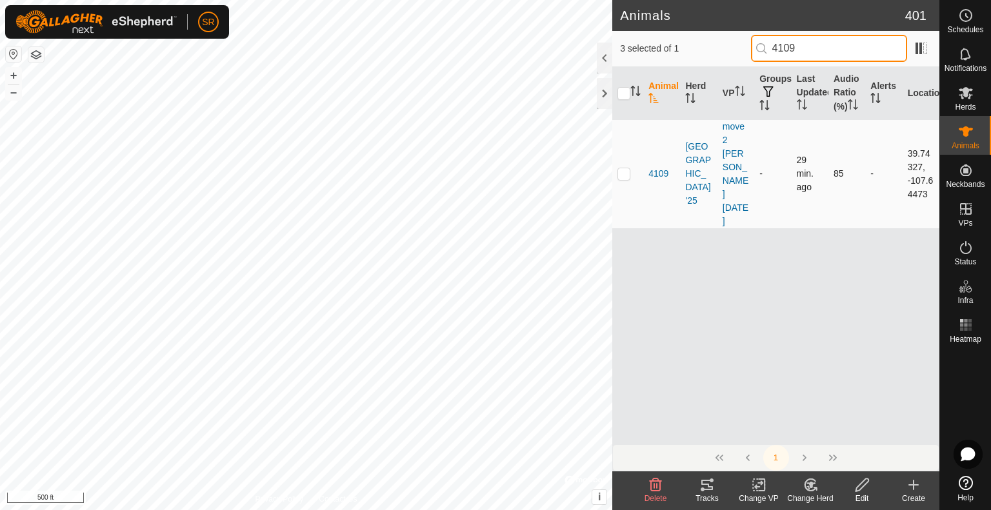
type input "4109"
click at [625, 168] on p-checkbox at bounding box center [623, 173] width 13 height 10
checkbox input "true"
drag, startPoint x: 751, startPoint y: 36, endPoint x: 684, endPoint y: 43, distance: 67.4
click at [694, 42] on div "4 selected of 1 4109" at bounding box center [775, 48] width 311 height 27
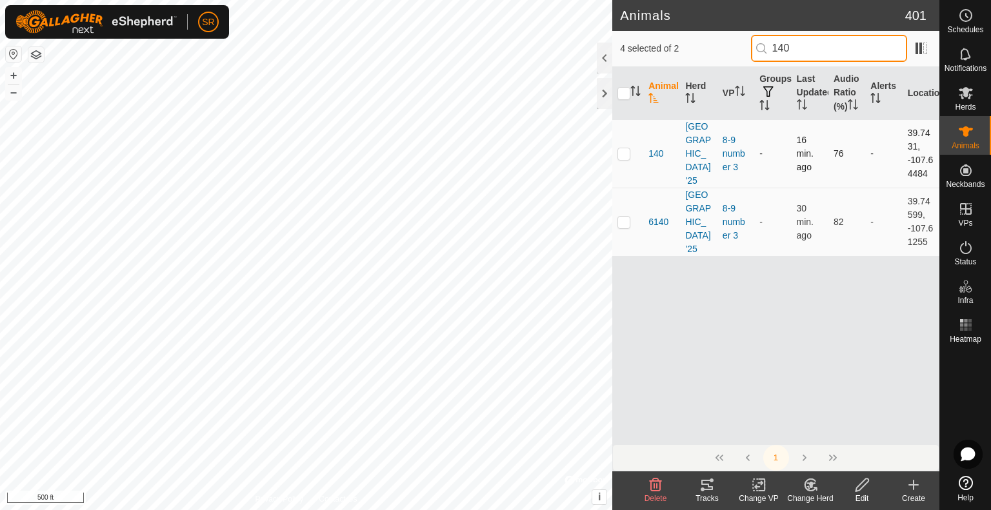
type input "140"
click at [622, 159] on p-checkbox at bounding box center [623, 153] width 13 height 10
checkbox input "true"
drag, startPoint x: 797, startPoint y: 51, endPoint x: 697, endPoint y: 40, distance: 100.6
click at [702, 40] on div "5 selected of 2 140" at bounding box center [775, 48] width 311 height 27
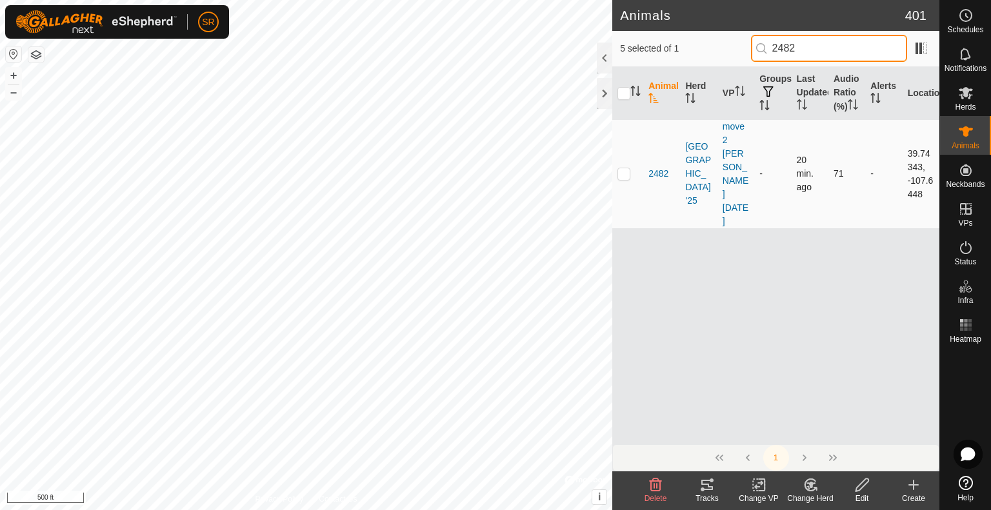
type input "2482"
click at [617, 168] on p-checkbox at bounding box center [623, 173] width 13 height 10
checkbox input "true"
drag, startPoint x: 852, startPoint y: 48, endPoint x: 684, endPoint y: 64, distance: 168.4
click at [684, 64] on div "6 selected of 1 2482" at bounding box center [775, 49] width 327 height 36
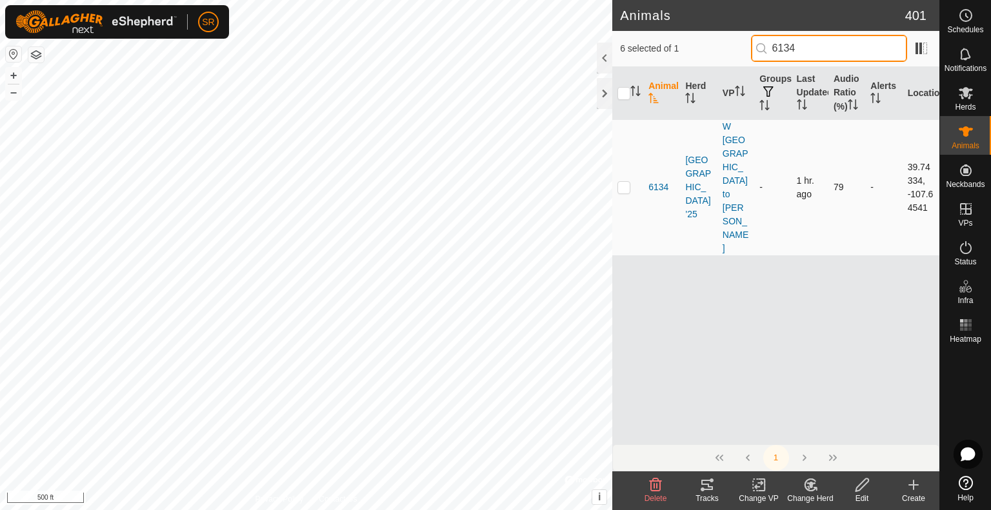
type input "6134"
click at [618, 182] on p-checkbox at bounding box center [623, 187] width 13 height 10
checkbox input "true"
click at [854, 188] on div "Animals 401 7 selected of 1 6134 Animal Herd VP Groups Last Updated Audio Ratio…" at bounding box center [469, 255] width 939 height 510
drag, startPoint x: 813, startPoint y: 43, endPoint x: 733, endPoint y: 35, distance: 79.7
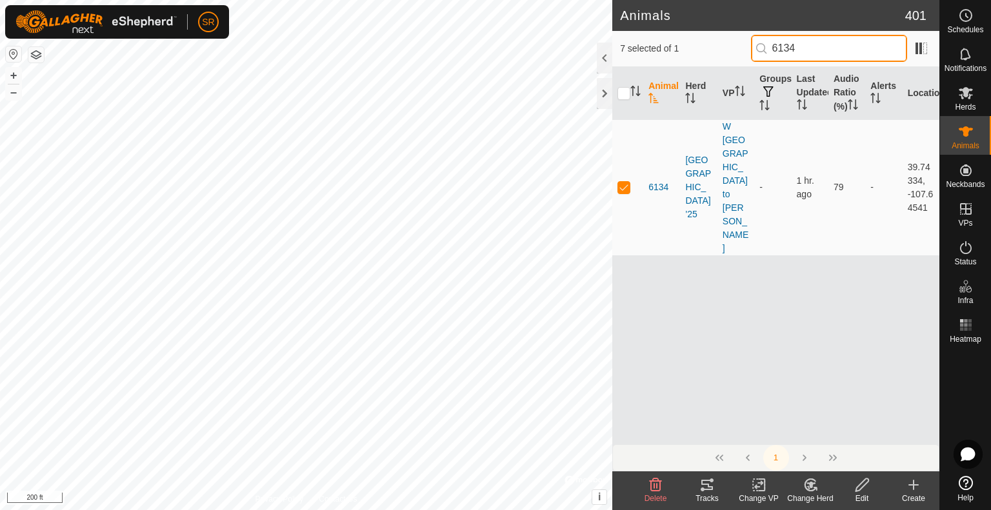
click at [734, 35] on div "7 selected of 1 6134" at bounding box center [775, 48] width 311 height 27
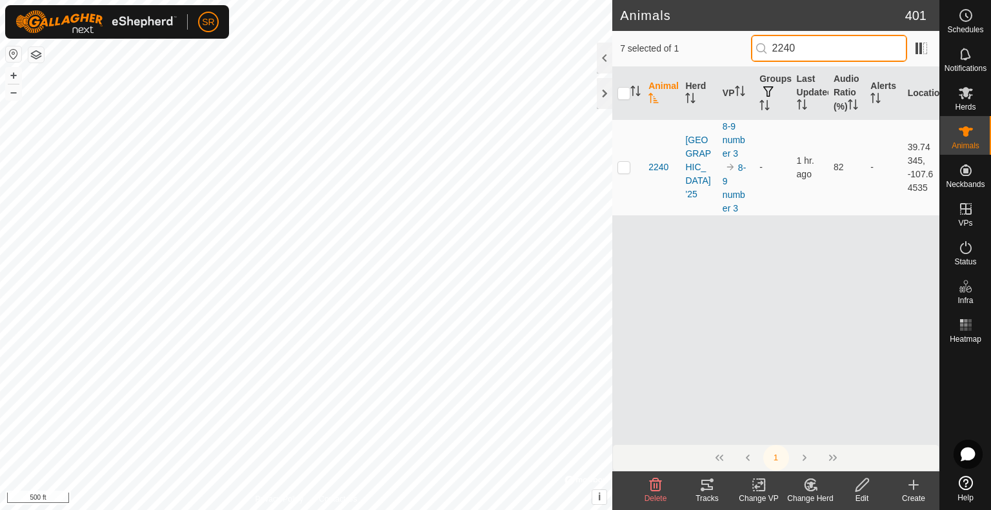
type input "2240"
click at [624, 172] on p-checkbox at bounding box center [623, 167] width 13 height 10
checkbox input "true"
drag, startPoint x: 848, startPoint y: 50, endPoint x: 685, endPoint y: 58, distance: 163.4
click at [685, 58] on div "8 selected of 1 2240" at bounding box center [775, 48] width 311 height 27
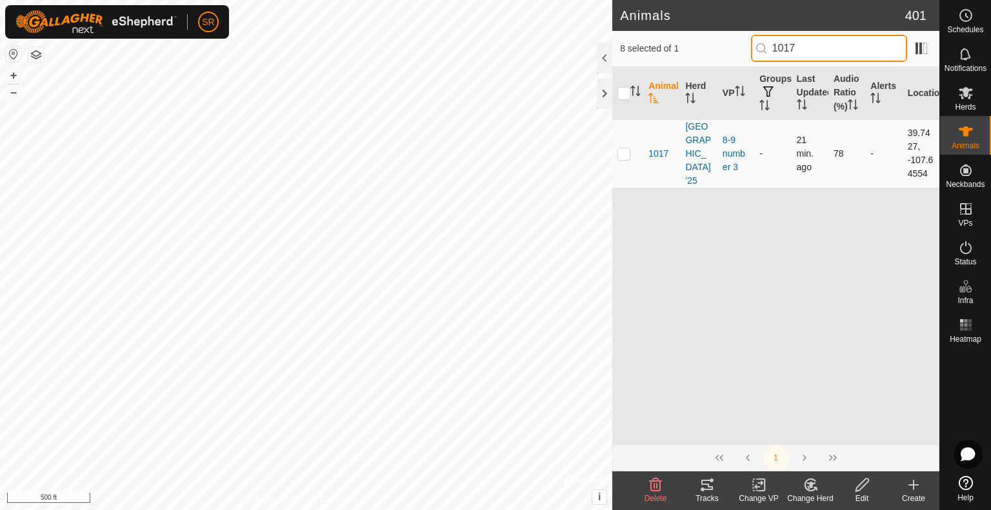
type input "1017"
click at [627, 155] on p-checkbox at bounding box center [623, 153] width 13 height 10
checkbox input "true"
drag, startPoint x: 803, startPoint y: 51, endPoint x: 787, endPoint y: 52, distance: 16.8
click at [787, 52] on input "1017" at bounding box center [829, 48] width 156 height 27
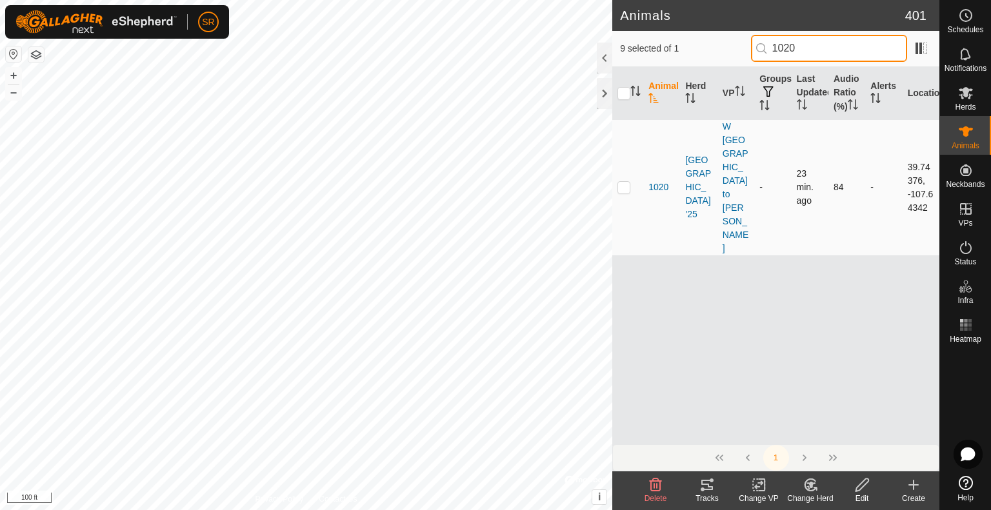
type input "1020"
click at [622, 182] on p-checkbox at bounding box center [623, 187] width 13 height 10
checkbox input "true"
drag, startPoint x: 809, startPoint y: 46, endPoint x: 728, endPoint y: 43, distance: 80.7
click at [728, 43] on div "10 selected of 1 1020" at bounding box center [775, 48] width 311 height 27
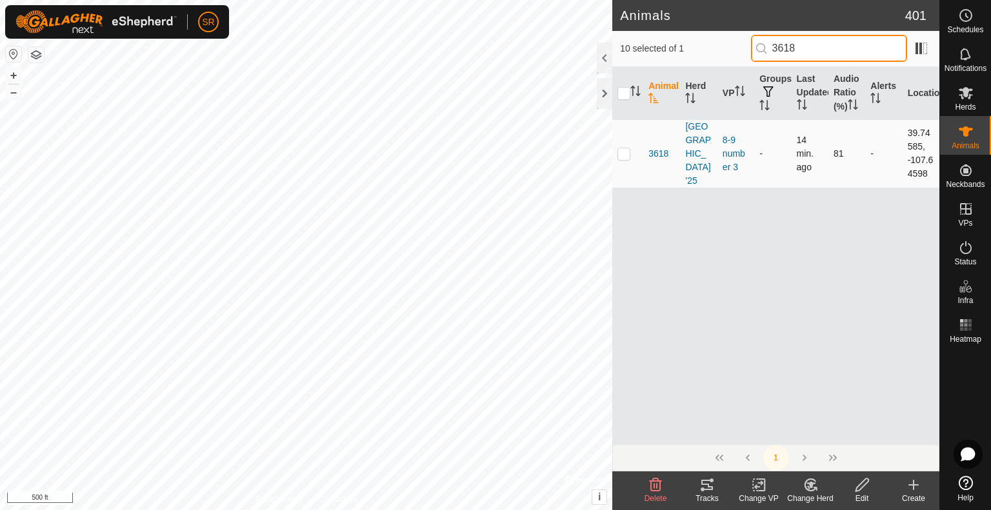
type input "3618"
click at [623, 158] on p-checkbox at bounding box center [623, 153] width 13 height 10
checkbox input "true"
click at [533, 26] on div "Animals 401 11 selected of 1 3618 Animal Herd VP Groups Last Updated Audio Rati…" at bounding box center [469, 255] width 939 height 510
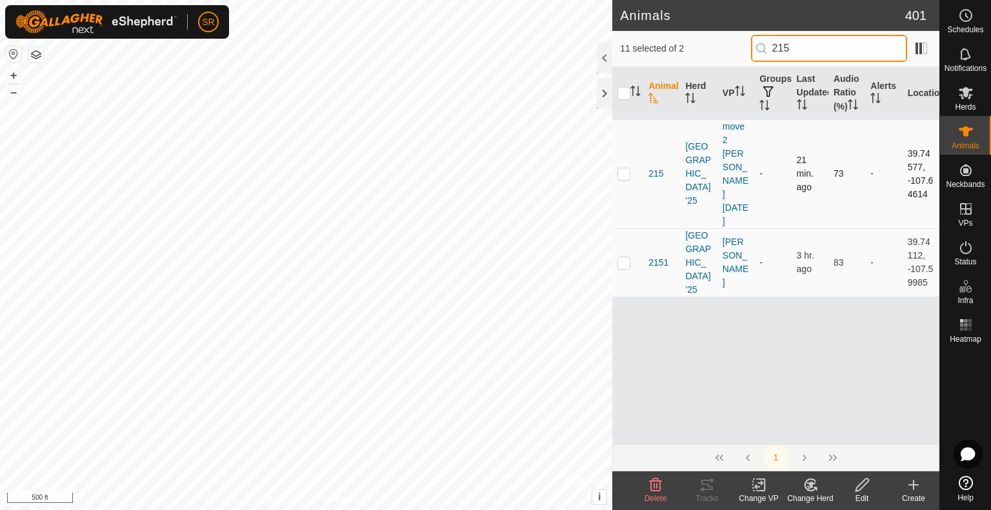
type input "215"
click at [620, 168] on p-checkbox at bounding box center [623, 173] width 13 height 10
checkbox input "true"
drag, startPoint x: 840, startPoint y: 46, endPoint x: 663, endPoint y: 48, distance: 176.7
click at [663, 48] on div "12 selected of 2 215" at bounding box center [775, 48] width 311 height 27
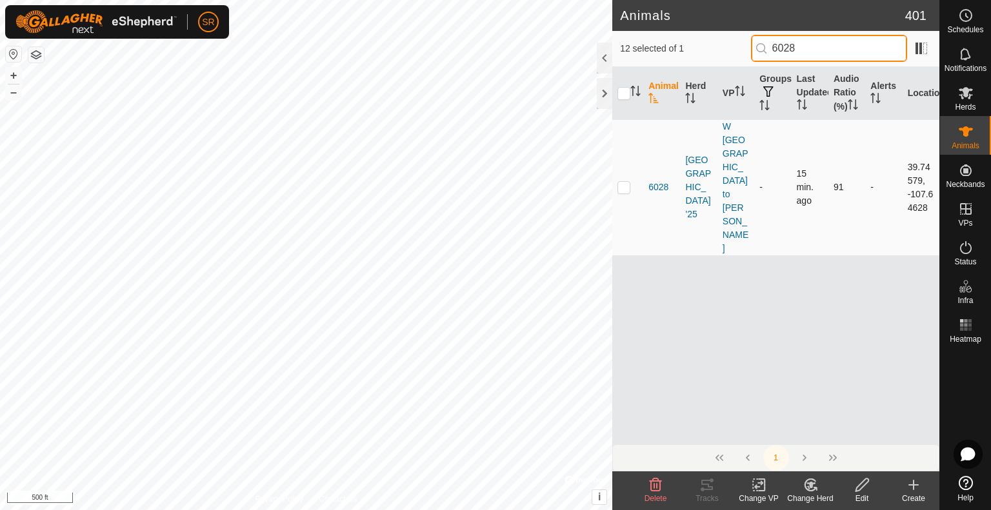
type input "6028"
click at [625, 182] on p-checkbox at bounding box center [623, 187] width 13 height 10
checkbox input "true"
drag, startPoint x: 818, startPoint y: 50, endPoint x: 690, endPoint y: 53, distance: 128.4
click at [690, 53] on div "13 selected of 1 6028" at bounding box center [775, 48] width 311 height 27
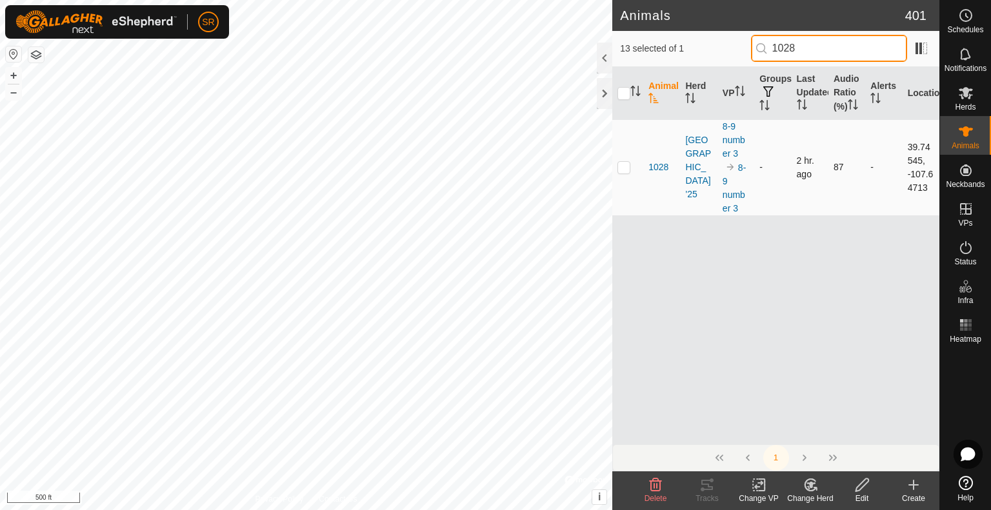
type input "1028"
click at [626, 172] on p-checkbox at bounding box center [623, 167] width 13 height 10
checkbox input "true"
drag, startPoint x: 823, startPoint y: 54, endPoint x: 773, endPoint y: 56, distance: 50.4
click at [773, 56] on input "1028" at bounding box center [829, 48] width 156 height 27
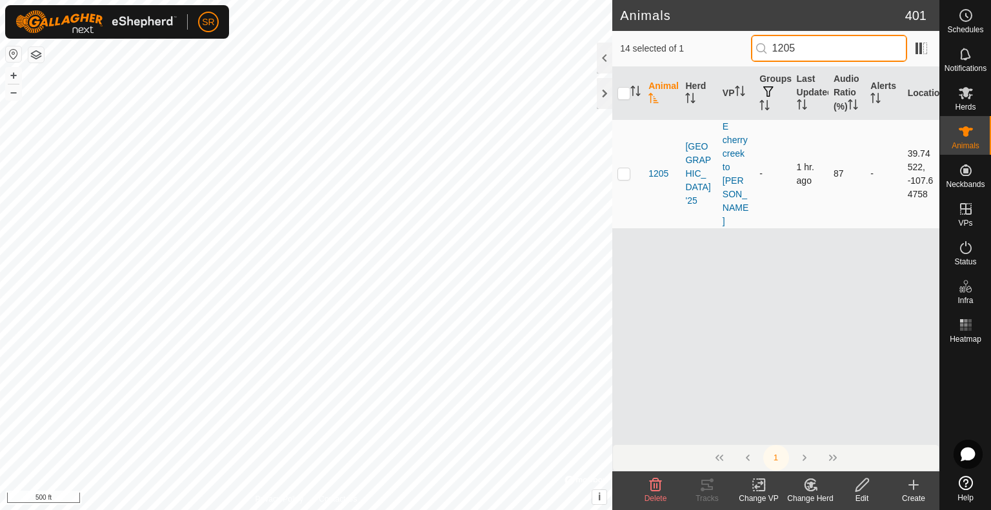
type input "1205"
click at [626, 168] on p-checkbox at bounding box center [623, 173] width 13 height 10
checkbox input "true"
drag, startPoint x: 795, startPoint y: 44, endPoint x: 770, endPoint y: 43, distance: 25.2
click at [770, 43] on input "1205" at bounding box center [829, 48] width 156 height 27
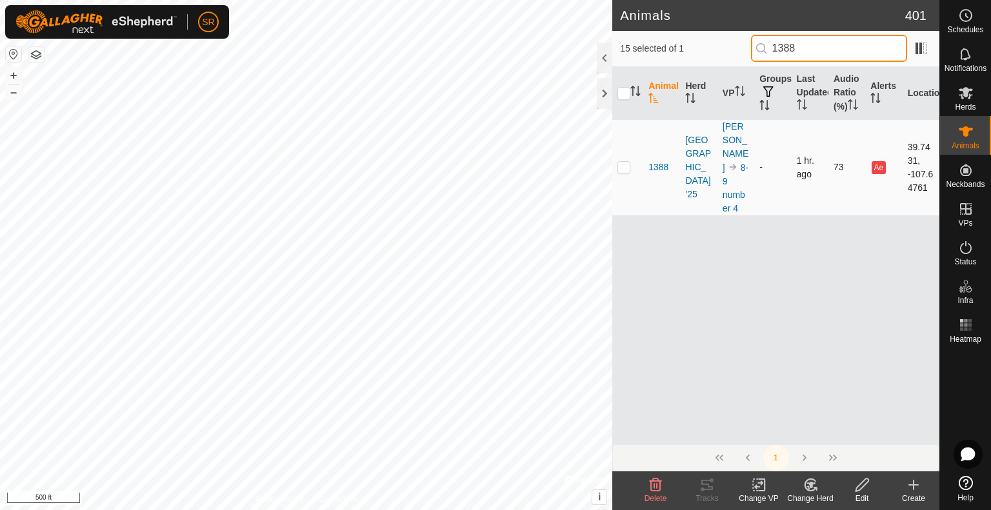
type input "1388"
click at [621, 172] on p-checkbox at bounding box center [623, 167] width 13 height 10
checkbox input "true"
drag, startPoint x: 746, startPoint y: 59, endPoint x: 729, endPoint y: 53, distance: 18.4
click at [744, 59] on div "16 selected of 1 1388" at bounding box center [775, 48] width 311 height 27
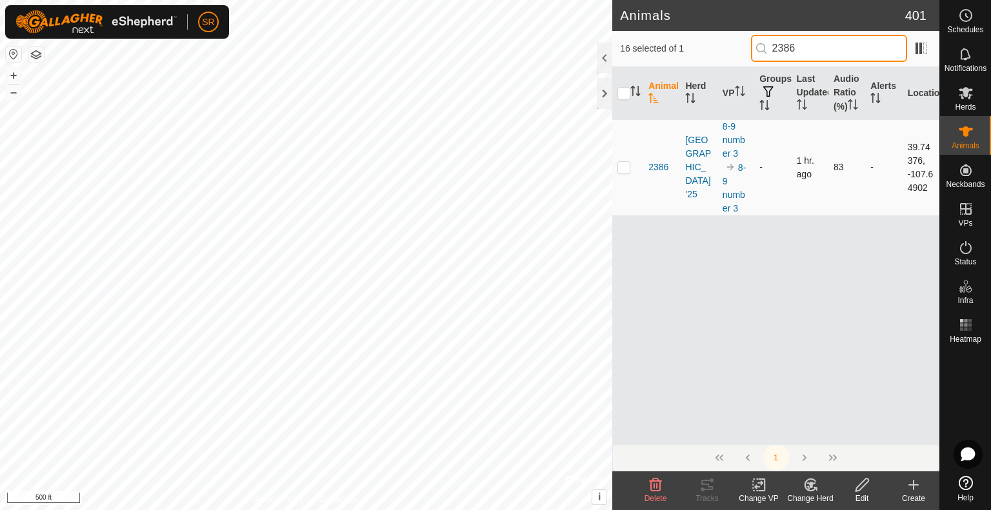
type input "2386"
click at [619, 172] on p-checkbox at bounding box center [623, 167] width 13 height 10
checkbox input "true"
drag, startPoint x: 839, startPoint y: 49, endPoint x: 699, endPoint y: 50, distance: 139.9
click at [700, 46] on div "17 selected of 1 2386" at bounding box center [775, 48] width 311 height 27
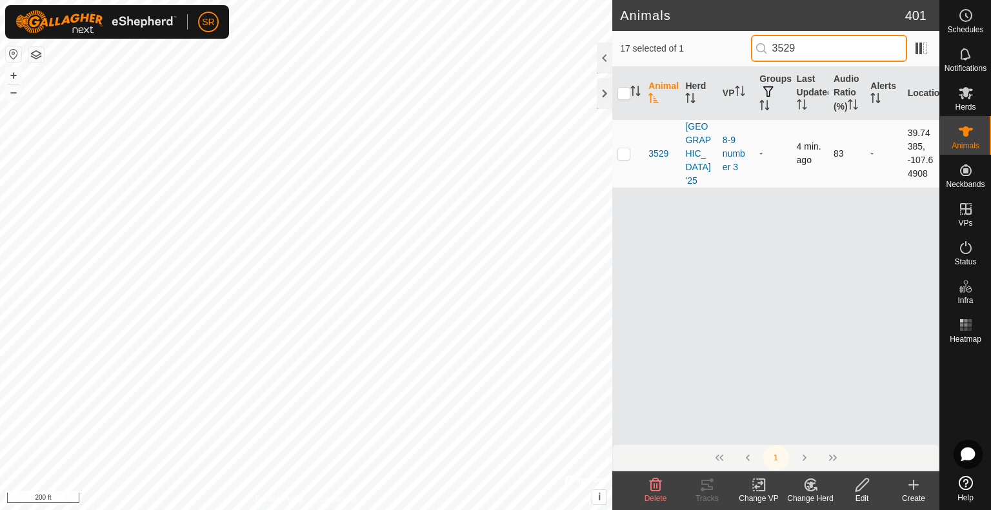
type input "3529"
click at [618, 159] on p-checkbox at bounding box center [623, 153] width 13 height 10
checkbox input "true"
drag, startPoint x: 825, startPoint y: 48, endPoint x: 746, endPoint y: 49, distance: 79.3
click at [747, 49] on div "18 selected of 1 3529" at bounding box center [775, 48] width 311 height 27
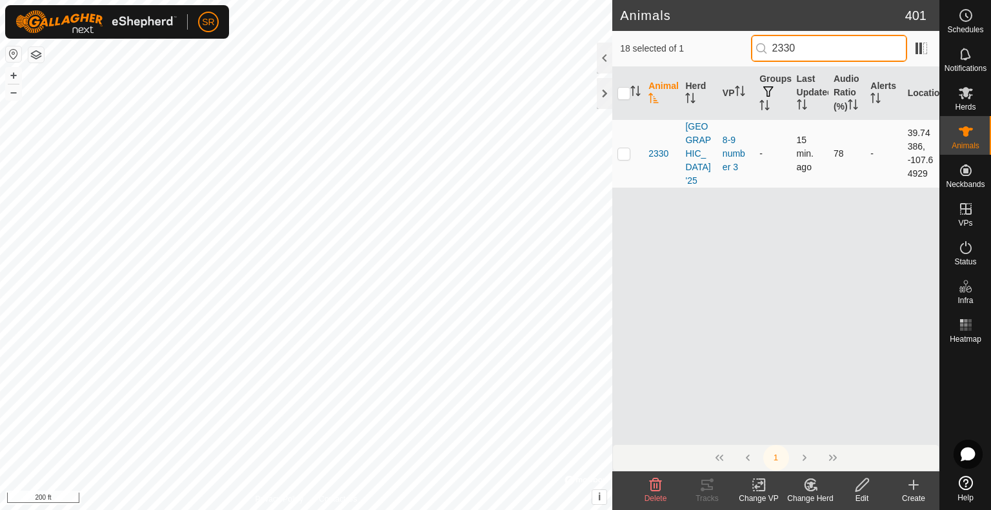
type input "2330"
click at [624, 159] on p-checkbox at bounding box center [623, 153] width 13 height 10
checkbox input "true"
drag, startPoint x: 813, startPoint y: 55, endPoint x: 686, endPoint y: 46, distance: 127.4
click at [687, 51] on div "19 selected of 1 2330" at bounding box center [775, 48] width 311 height 27
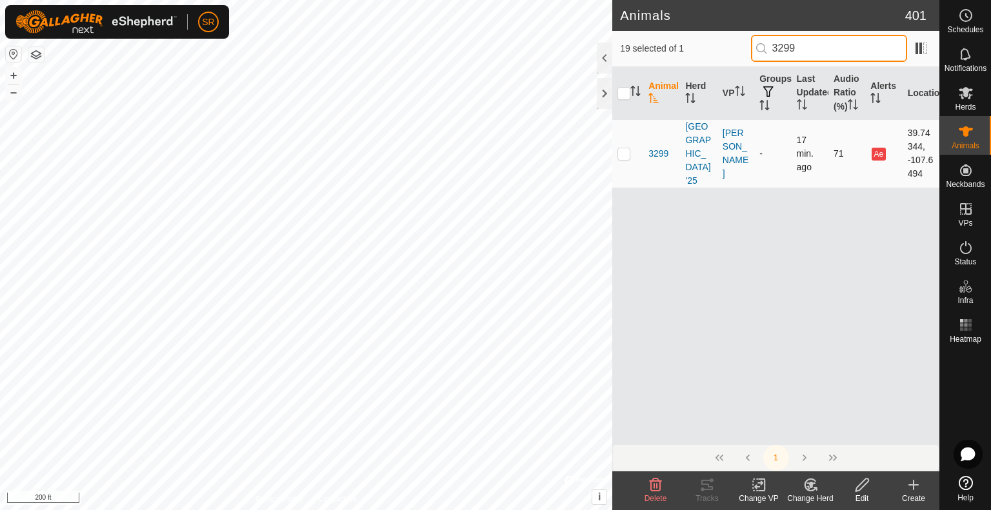
type input "3299"
click at [619, 159] on p-checkbox at bounding box center [623, 153] width 13 height 10
checkbox input "true"
drag, startPoint x: 823, startPoint y: 54, endPoint x: 662, endPoint y: 51, distance: 161.2
click at [663, 51] on div "20 selected of 1 3299" at bounding box center [775, 48] width 311 height 27
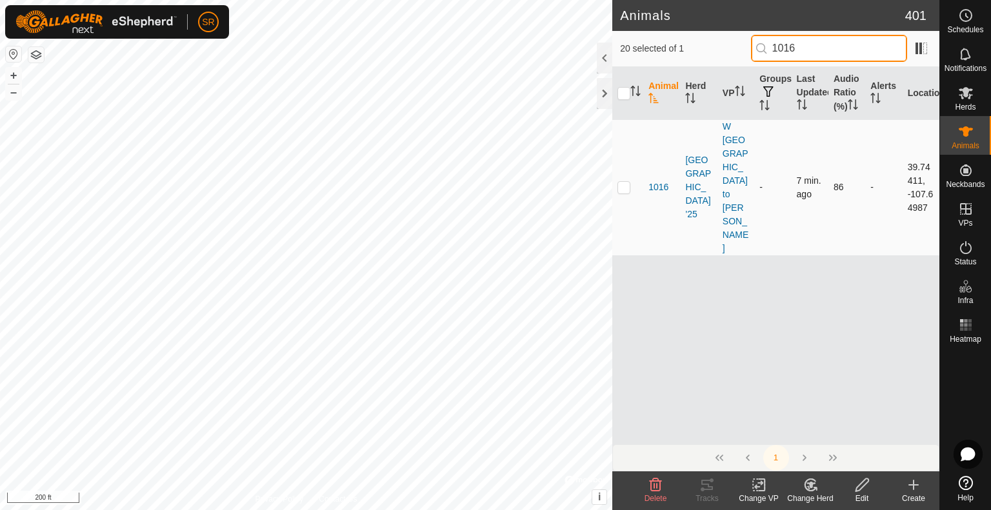
type input "1016"
click at [619, 182] on p-checkbox at bounding box center [623, 187] width 13 height 10
checkbox input "true"
click at [281, 509] on html "SR Schedules Notifications Herds Animals Neckbands VPs Status Infra Heatmap Hel…" at bounding box center [495, 255] width 991 height 510
drag, startPoint x: 827, startPoint y: 52, endPoint x: 697, endPoint y: 37, distance: 130.5
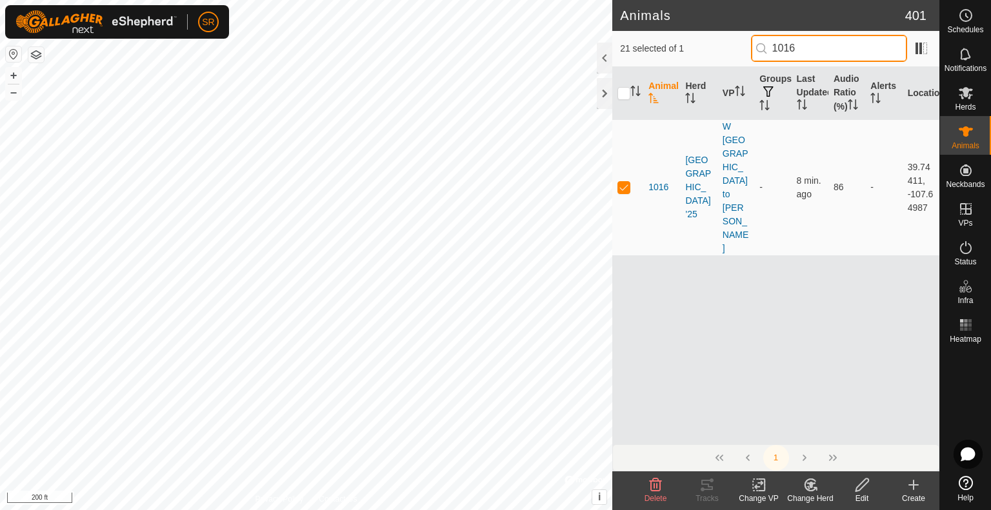
click at [698, 38] on div "21 selected of 1 1016" at bounding box center [775, 48] width 311 height 27
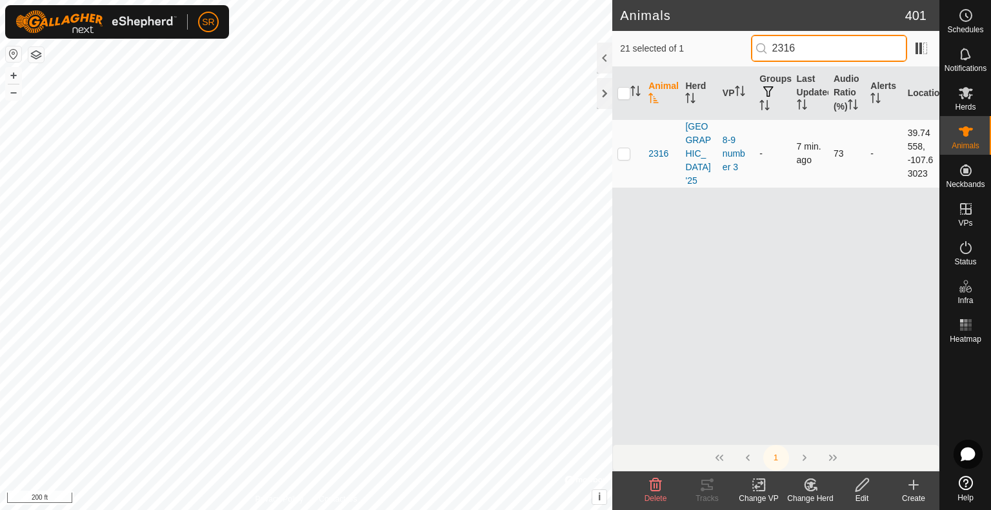
type input "2316"
click at [627, 165] on td at bounding box center [627, 153] width 31 height 68
checkbox input "true"
drag, startPoint x: 813, startPoint y: 52, endPoint x: 701, endPoint y: 44, distance: 111.8
click at [706, 44] on div "22 selected of 1 2316" at bounding box center [775, 48] width 311 height 27
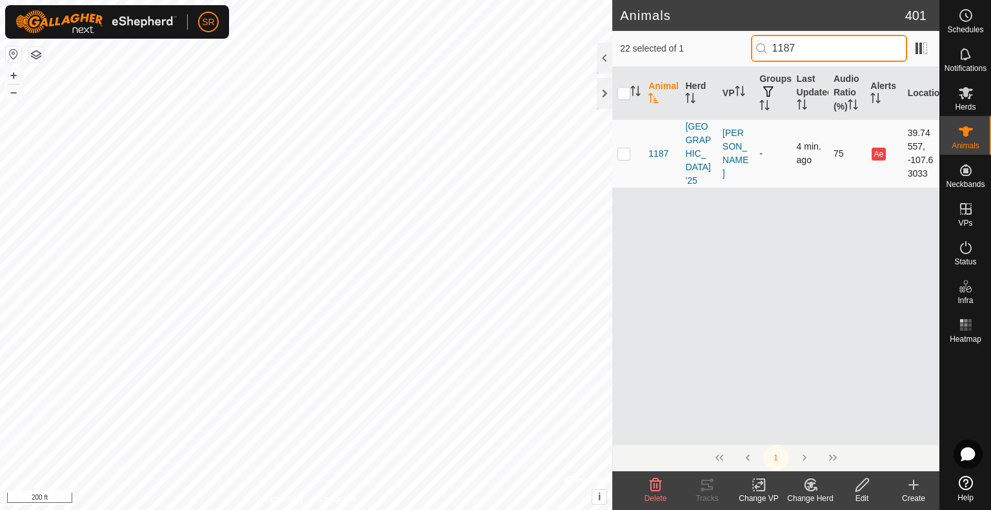
type input "1187"
click at [626, 159] on p-checkbox at bounding box center [623, 153] width 13 height 10
checkbox input "true"
drag, startPoint x: 849, startPoint y: 48, endPoint x: 669, endPoint y: 41, distance: 180.1
click at [689, 39] on div "23 selected of 1 1187" at bounding box center [775, 48] width 311 height 27
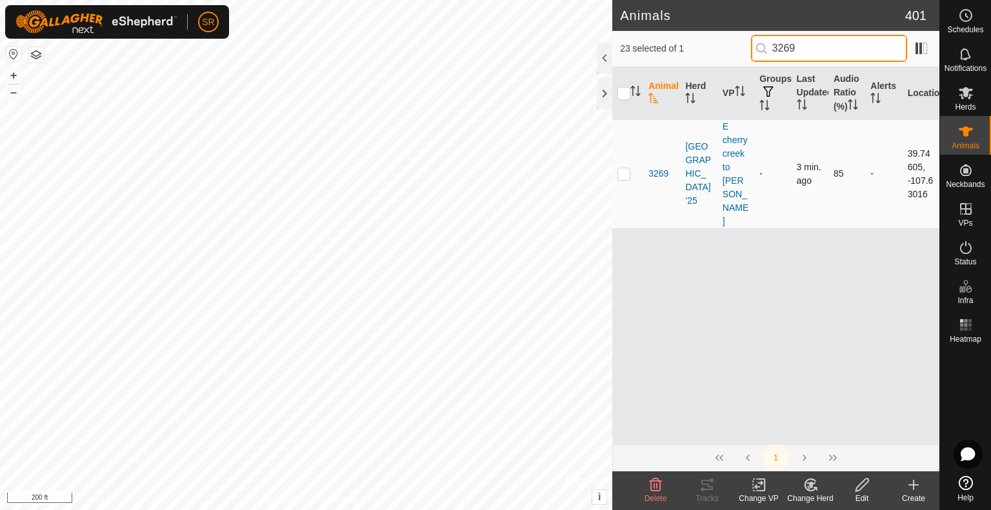
type input "3269"
click at [624, 168] on p-checkbox at bounding box center [623, 173] width 13 height 10
checkbox input "true"
drag, startPoint x: 812, startPoint y: 52, endPoint x: 733, endPoint y: 46, distance: 78.8
click at [734, 48] on div "24 selected of 1 3269" at bounding box center [775, 48] width 311 height 27
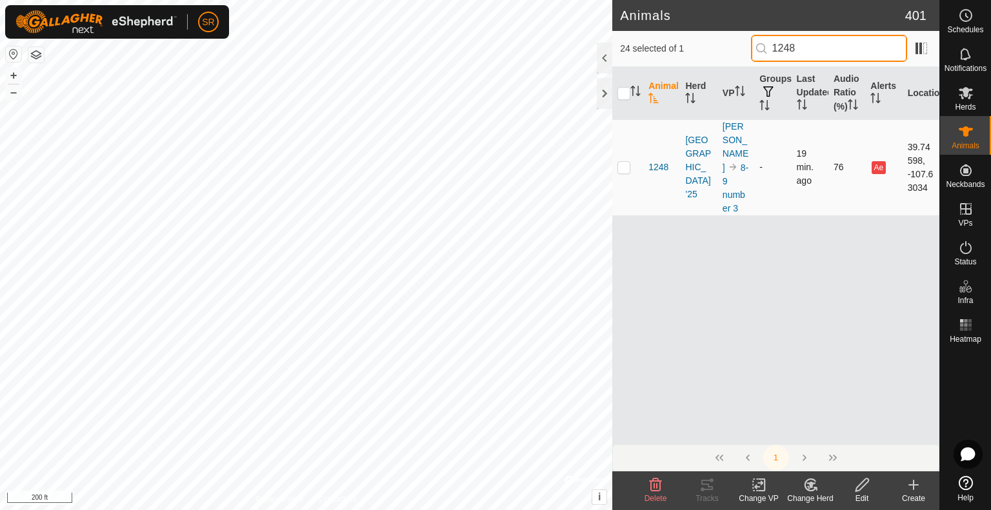
type input "1248"
click at [622, 172] on p-checkbox at bounding box center [623, 167] width 13 height 10
checkbox input "true"
drag, startPoint x: 836, startPoint y: 48, endPoint x: 637, endPoint y: 57, distance: 198.8
click at [637, 57] on div "25 selected of 1 1248" at bounding box center [775, 48] width 311 height 27
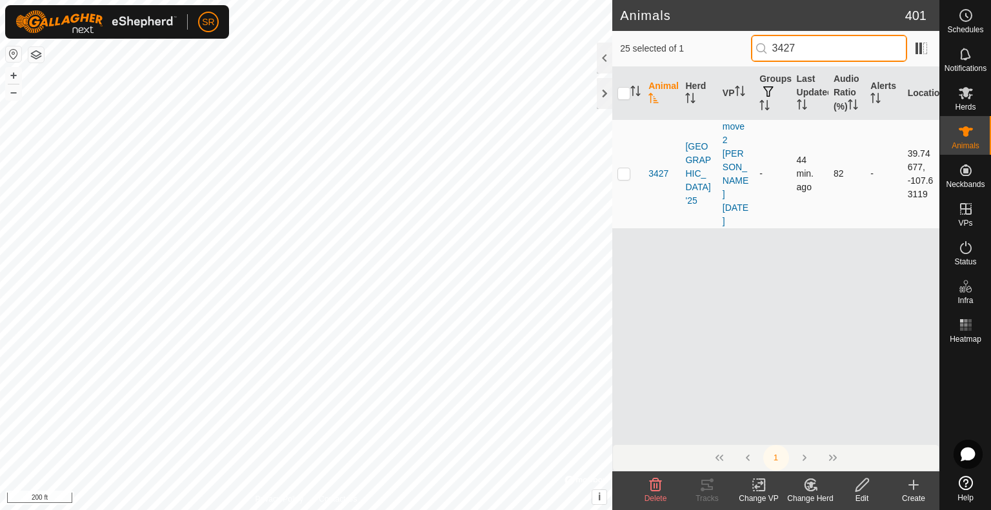
type input "3427"
click at [625, 168] on p-checkbox at bounding box center [623, 173] width 13 height 10
checkbox input "true"
drag, startPoint x: 813, startPoint y: 43, endPoint x: 613, endPoint y: 42, distance: 199.9
click at [613, 42] on div "26 selected of 1 3427" at bounding box center [775, 49] width 327 height 36
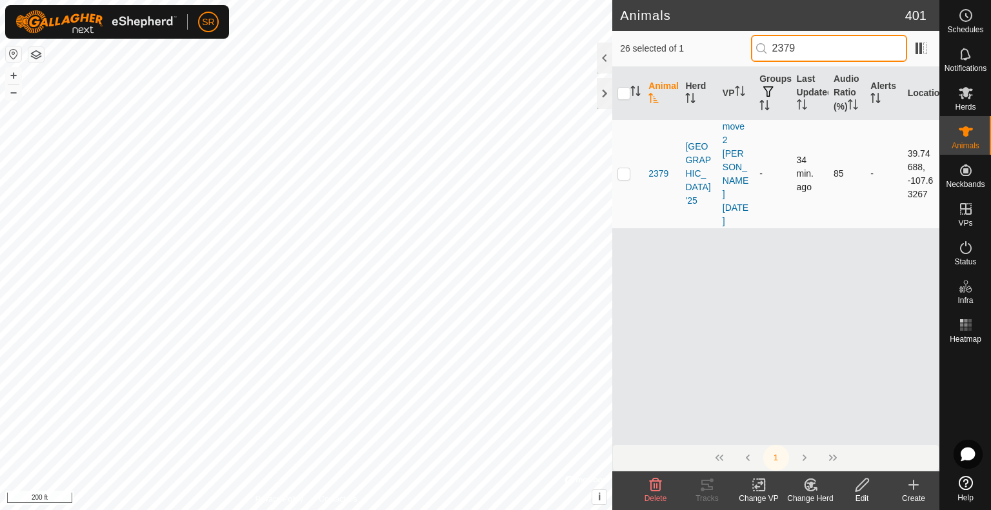
type input "2379"
click at [624, 168] on p-checkbox at bounding box center [623, 173] width 13 height 10
checkbox input "true"
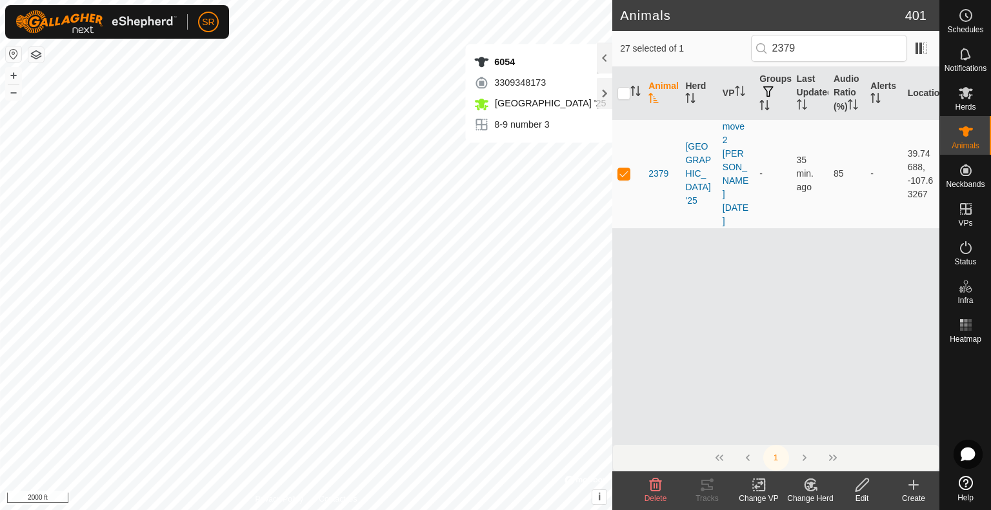
click at [754, 491] on icon at bounding box center [759, 484] width 16 height 15
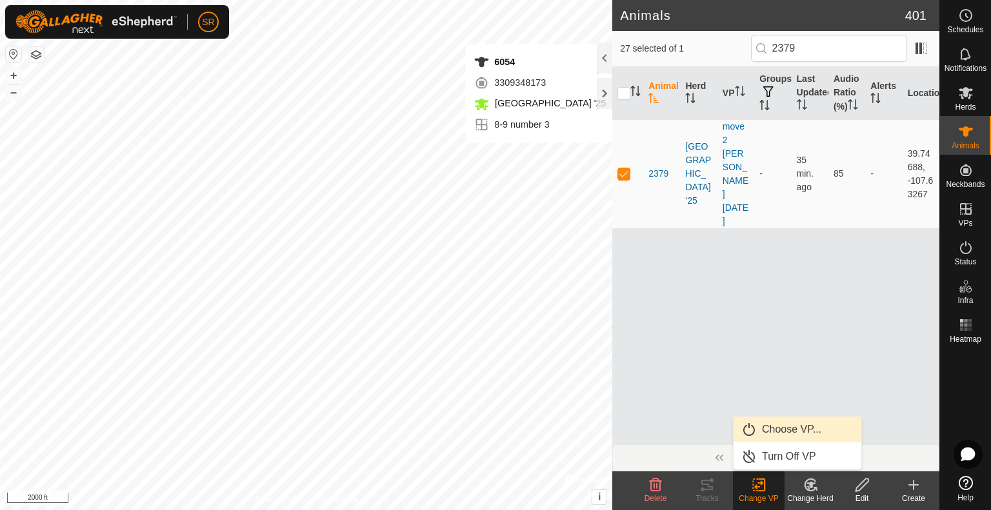
click at [761, 428] on link "Choose VP..." at bounding box center [797, 430] width 128 height 26
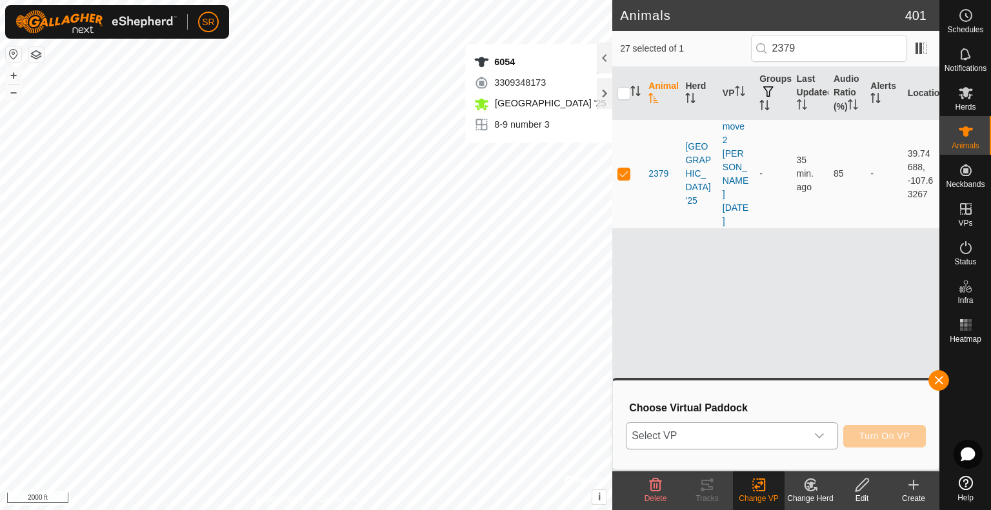
click at [732, 439] on span "Select VP" at bounding box center [716, 436] width 180 height 26
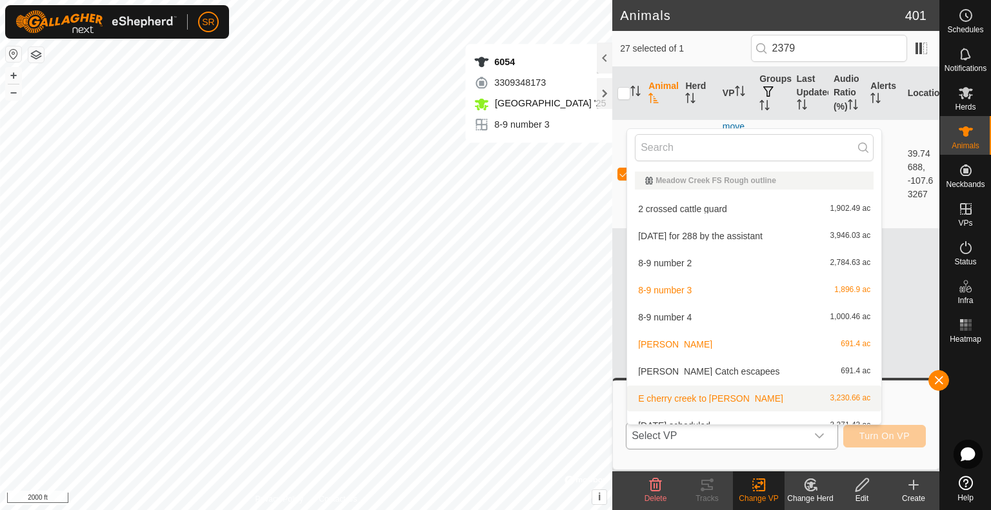
scroll to position [14, 0]
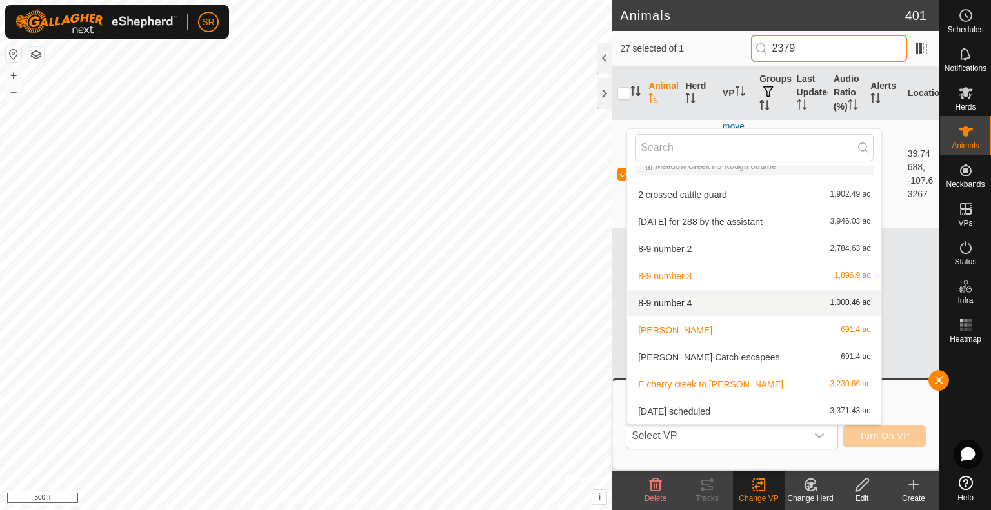
drag, startPoint x: 809, startPoint y: 51, endPoint x: 756, endPoint y: 48, distance: 53.0
click at [756, 48] on input "2379" at bounding box center [829, 48] width 156 height 27
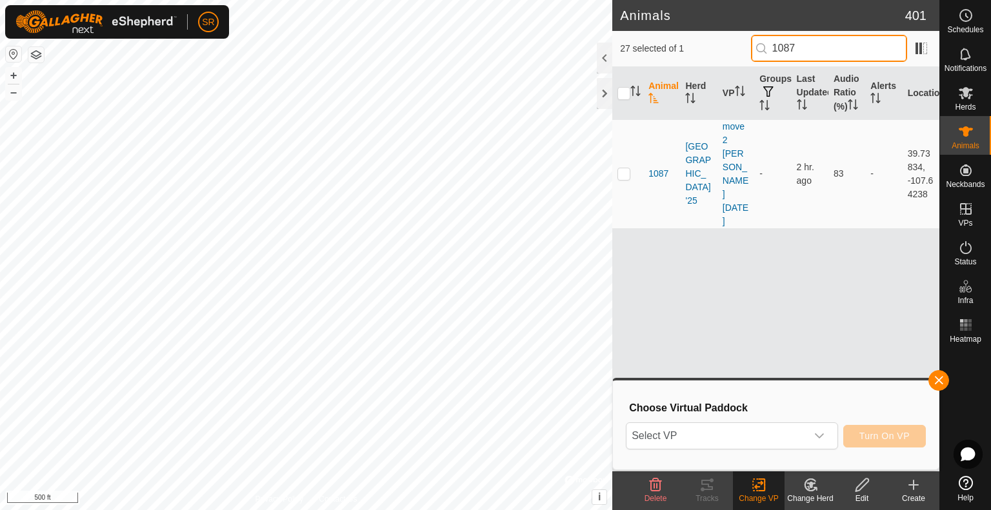
drag, startPoint x: 816, startPoint y: 51, endPoint x: 687, endPoint y: 52, distance: 128.3
click at [689, 56] on div "27 selected of 1 1087" at bounding box center [775, 48] width 311 height 27
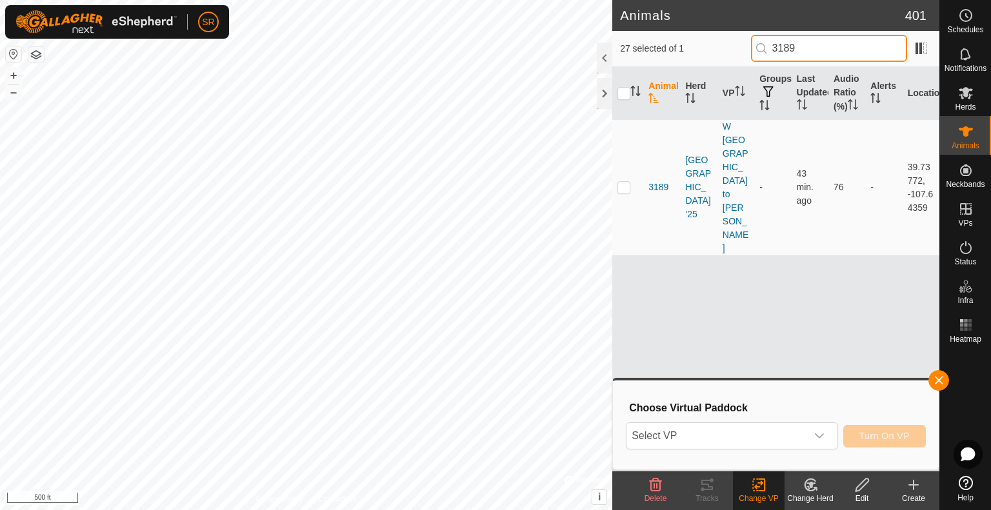
drag, startPoint x: 815, startPoint y: 50, endPoint x: 765, endPoint y: 54, distance: 49.8
click at [765, 54] on input "3189" at bounding box center [829, 48] width 156 height 27
click at [764, 435] on span "Select VP" at bounding box center [716, 436] width 180 height 26
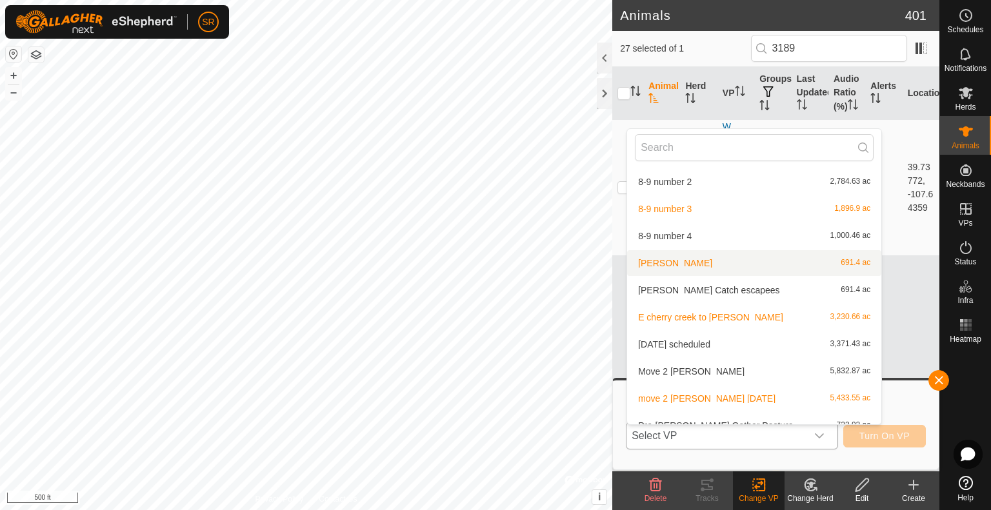
scroll to position [21, 0]
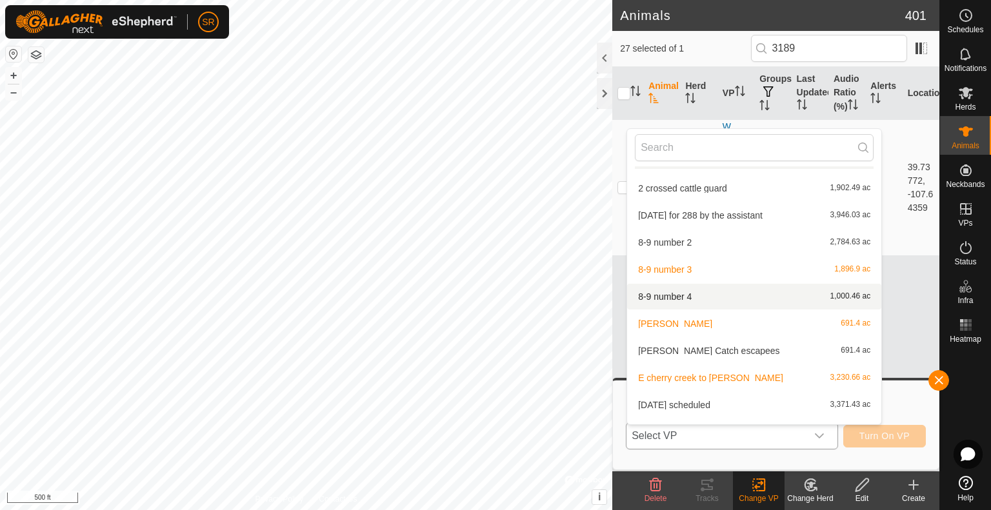
click at [694, 295] on li "8-9 number 4 1,000.46 ac" at bounding box center [754, 297] width 254 height 26
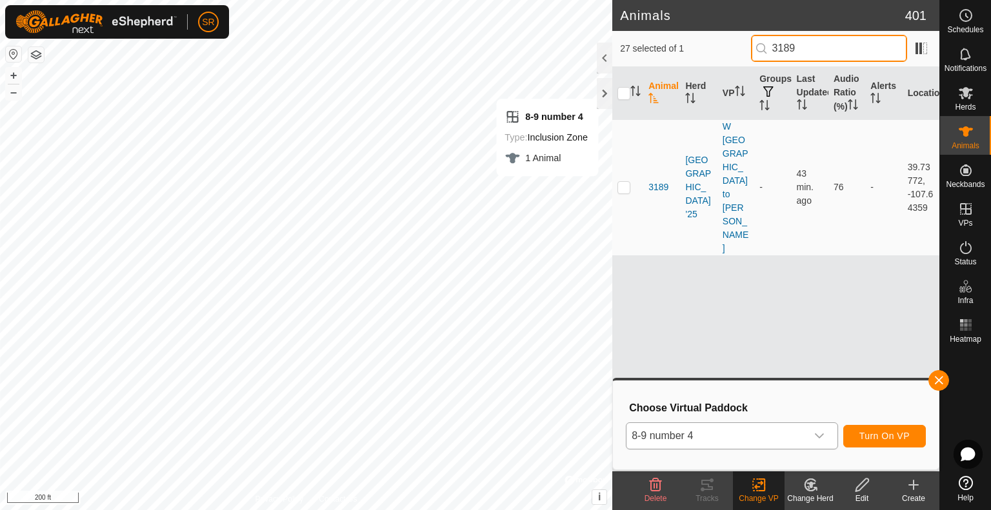
drag, startPoint x: 831, startPoint y: 41, endPoint x: 730, endPoint y: 50, distance: 101.1
click at [730, 50] on div "27 selected of 1 3189" at bounding box center [775, 48] width 311 height 27
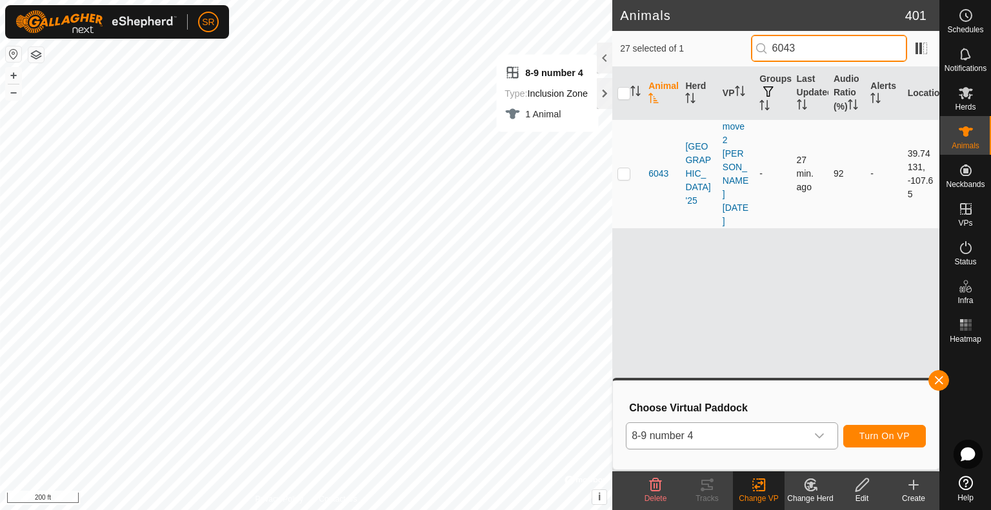
type input "6043"
click at [622, 168] on p-checkbox at bounding box center [623, 173] width 13 height 10
checkbox input "true"
drag, startPoint x: 818, startPoint y: 45, endPoint x: 794, endPoint y: 54, distance: 24.7
click at [794, 54] on input "6043" at bounding box center [829, 48] width 156 height 27
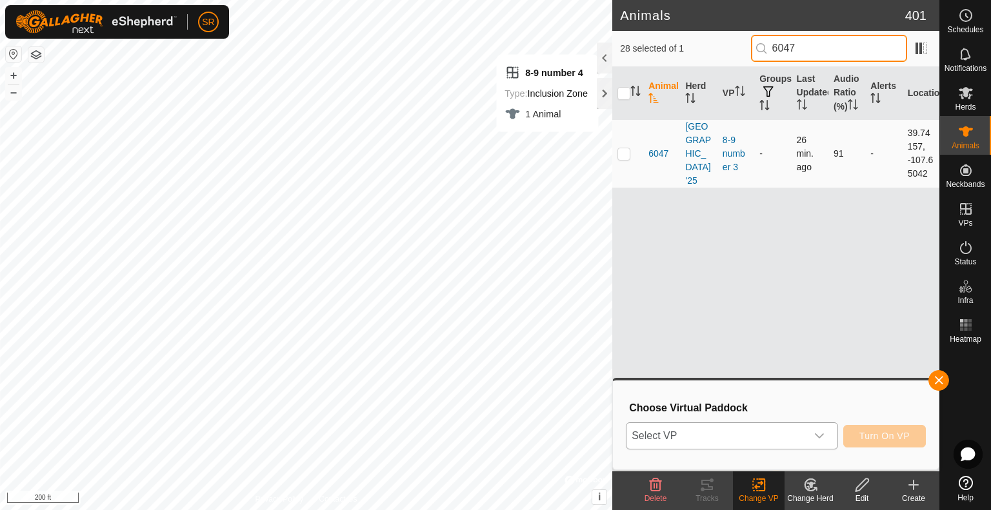
type input "6047"
click at [622, 155] on p-checkbox at bounding box center [623, 153] width 13 height 10
checkbox input "true"
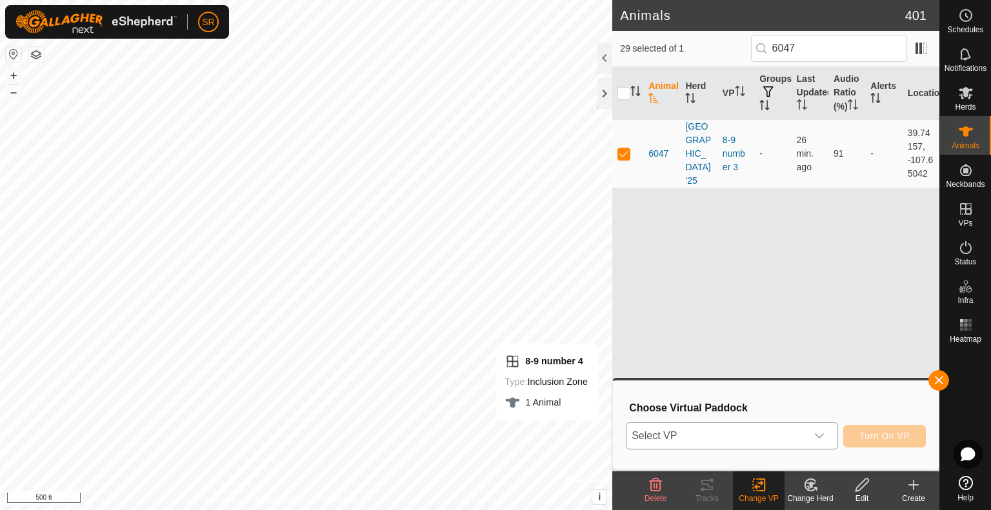
click at [815, 440] on icon "dropdown trigger" at bounding box center [819, 436] width 10 height 10
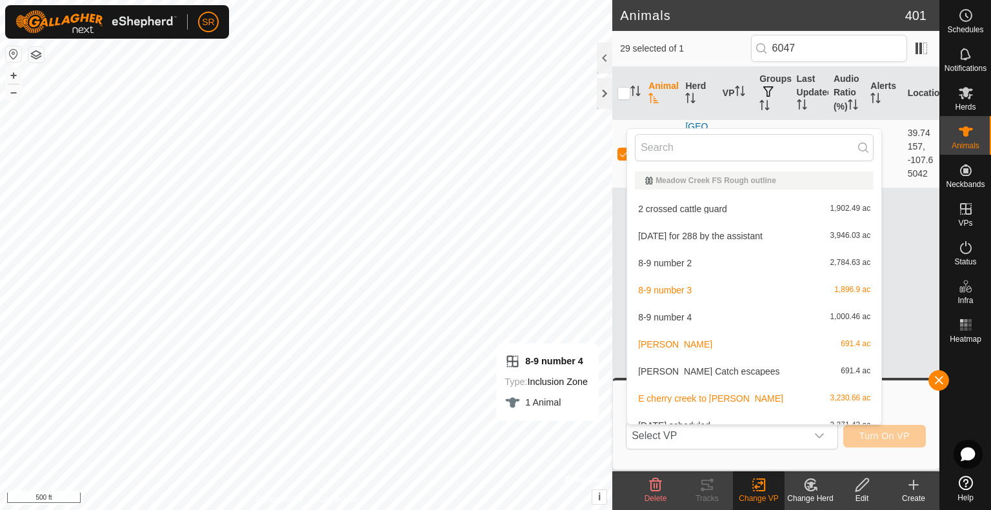
scroll to position [14, 0]
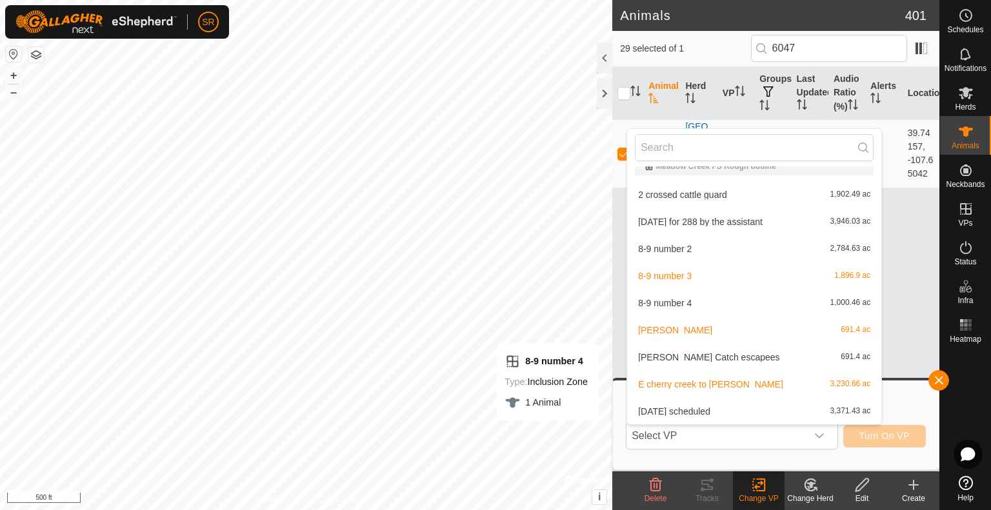
click at [730, 302] on li "8-9 number 4 1,000.46 ac" at bounding box center [754, 303] width 254 height 26
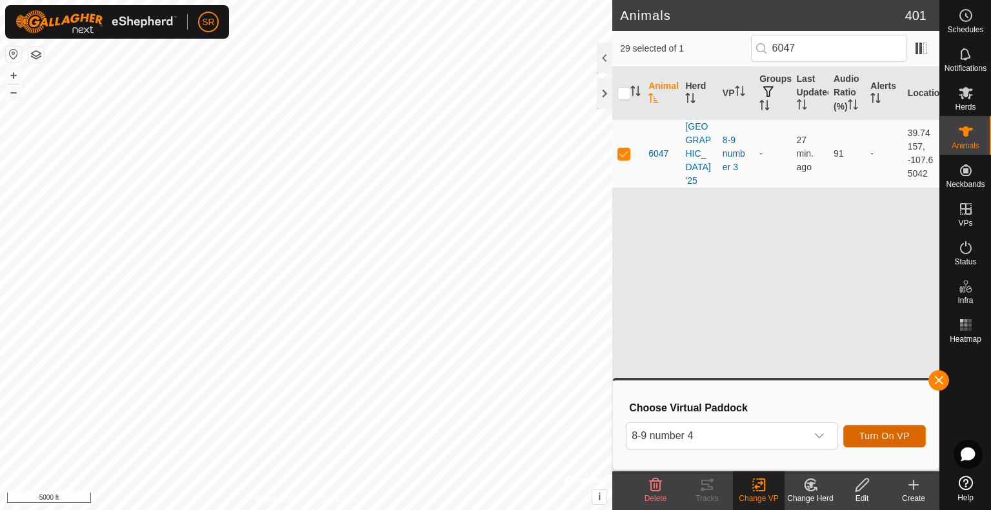
click at [881, 437] on span "Turn On VP" at bounding box center [884, 436] width 50 height 10
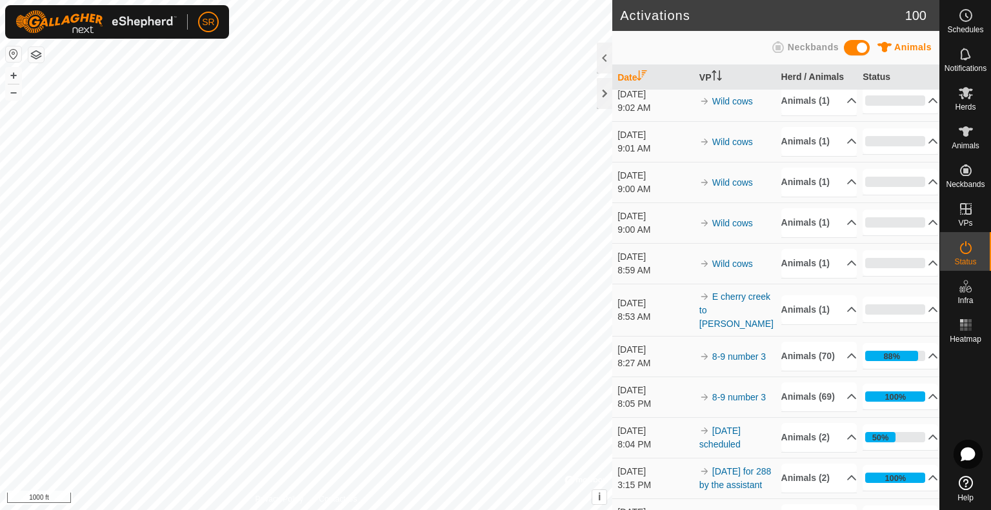
scroll to position [451, 0]
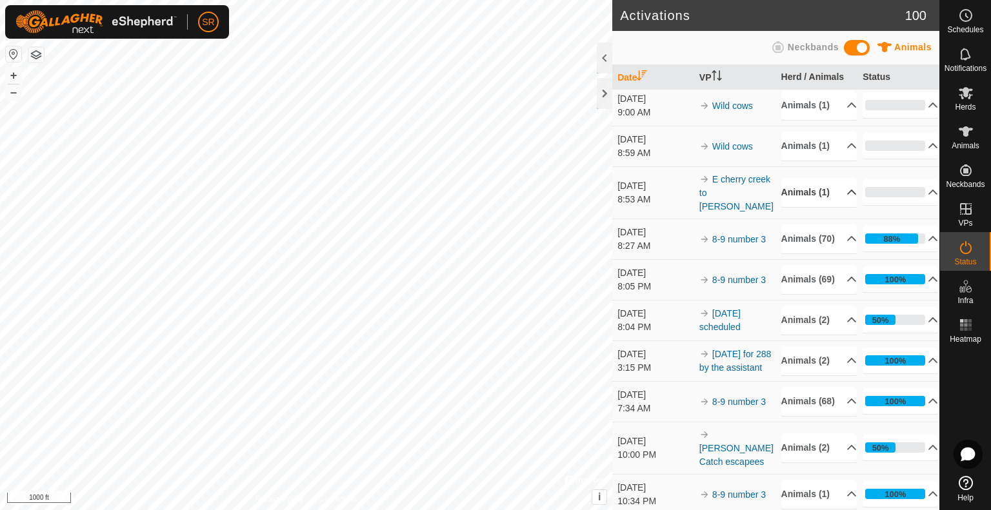
click at [834, 207] on p-accordion-header "Animals (1)" at bounding box center [818, 192] width 75 height 29
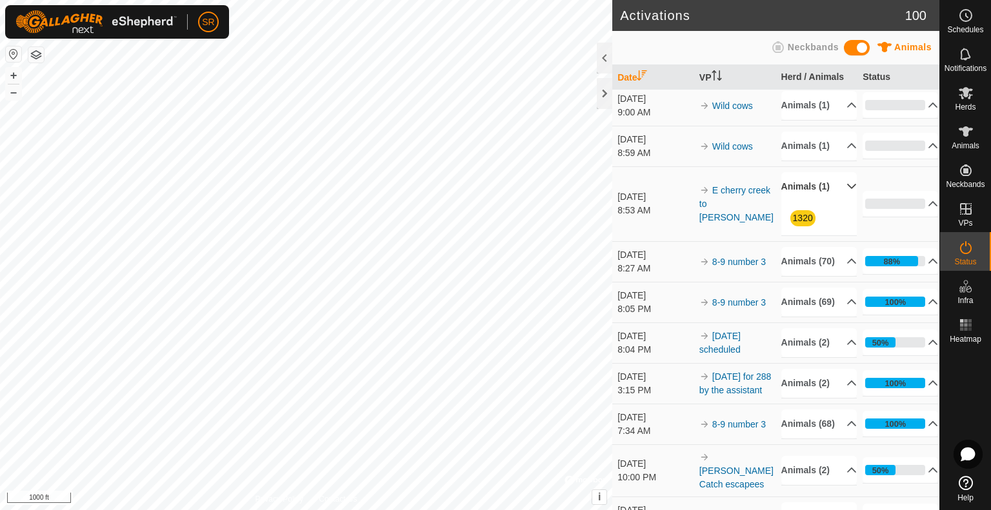
click at [828, 201] on p-accordion-header "Animals (1)" at bounding box center [818, 186] width 75 height 29
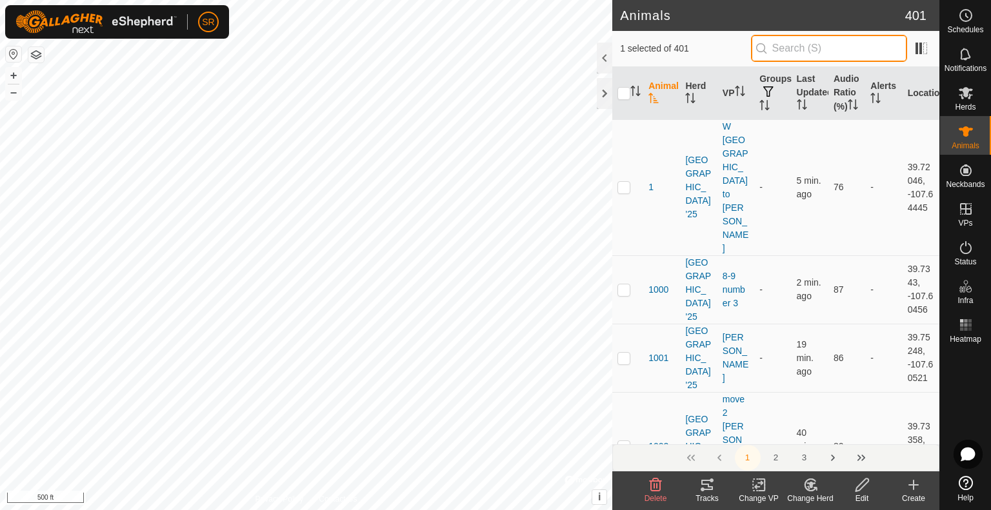
click at [849, 51] on input "text" at bounding box center [829, 48] width 156 height 27
type input "1006"
checkbox input "true"
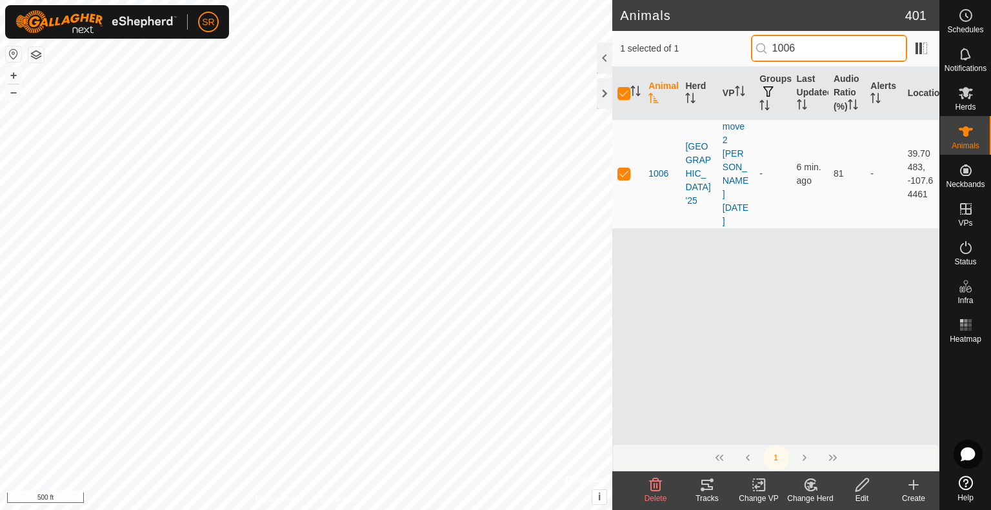
type input "1006"
click at [755, 484] on icon at bounding box center [759, 484] width 16 height 15
click at [758, 488] on icon at bounding box center [759, 484] width 16 height 15
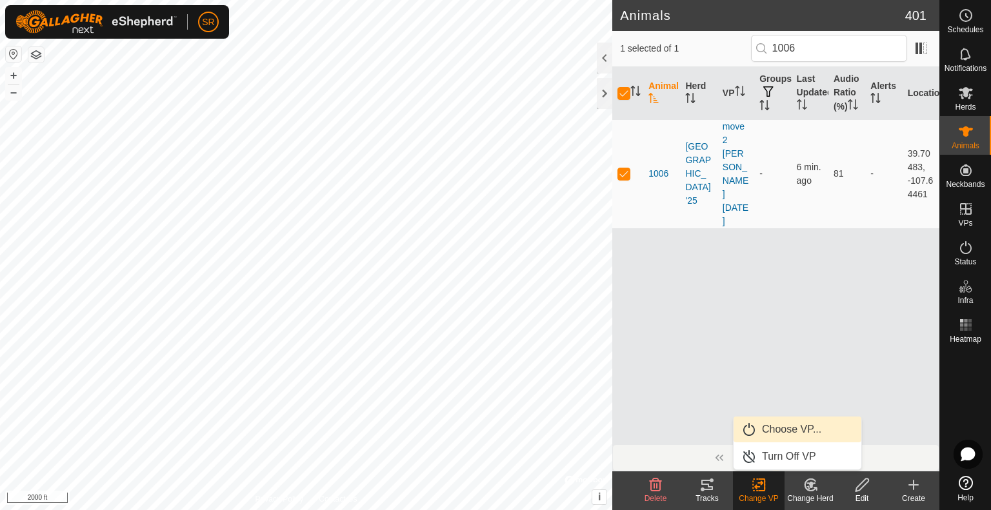
click at [776, 429] on link "Choose VP..." at bounding box center [797, 430] width 128 height 26
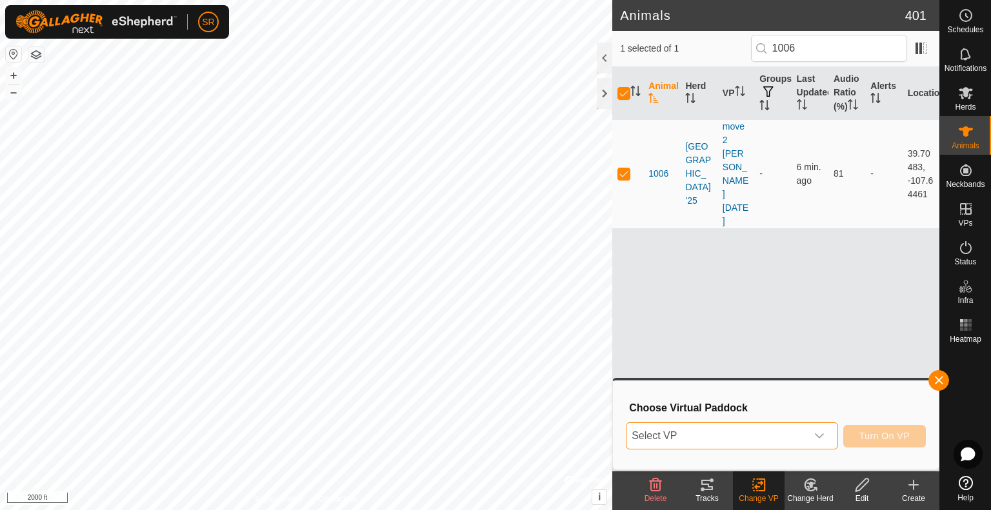
click at [708, 441] on span "Select VP" at bounding box center [716, 436] width 180 height 26
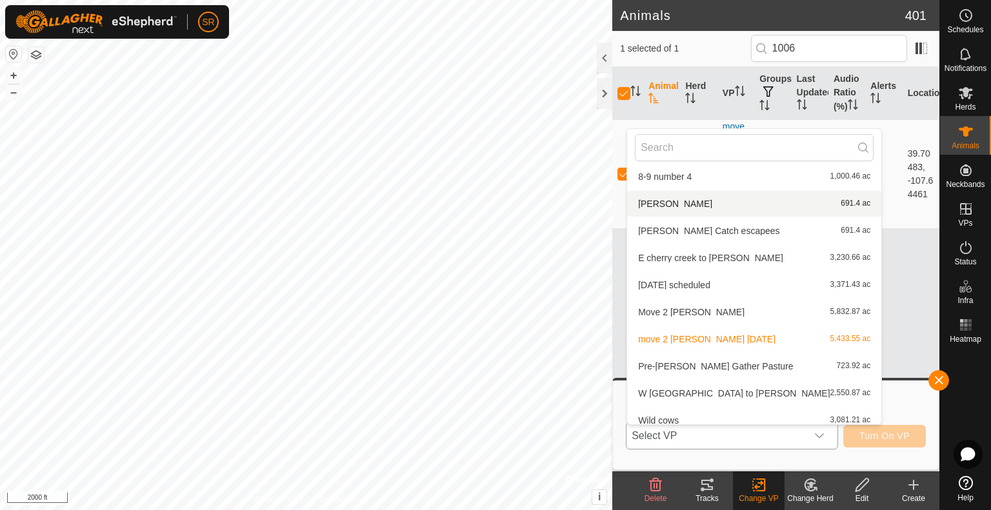
scroll to position [150, 0]
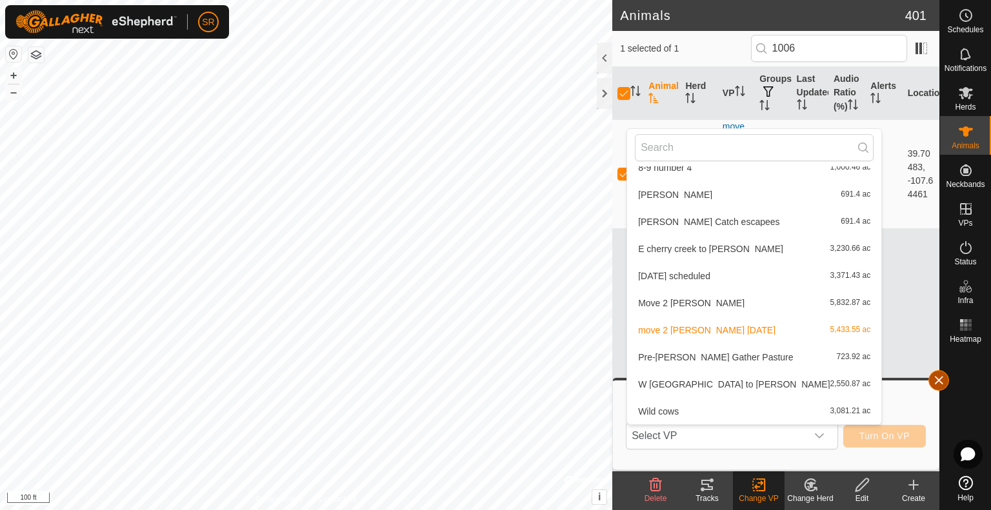
click at [939, 382] on button "button" at bounding box center [938, 380] width 21 height 21
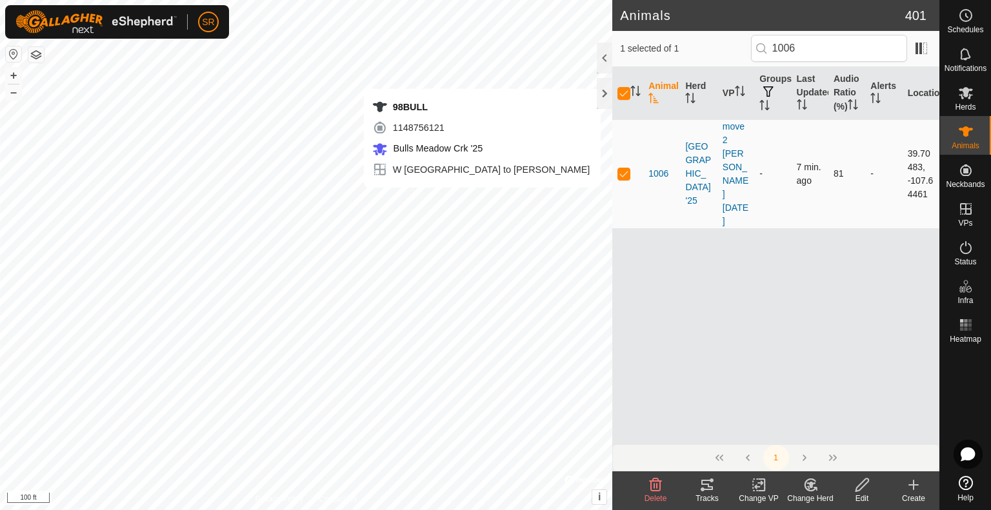
checkbox input "false"
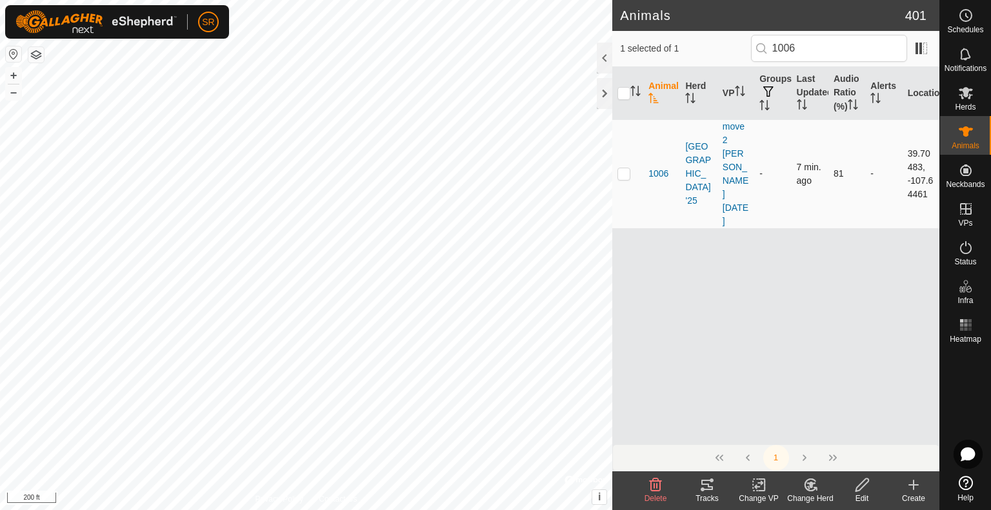
click at [623, 168] on p-checkbox at bounding box center [623, 173] width 13 height 10
checkbox input "true"
drag, startPoint x: 809, startPoint y: 50, endPoint x: 684, endPoint y: 49, distance: 125.7
click at [684, 49] on div "2 selected of 1 1006" at bounding box center [775, 48] width 311 height 27
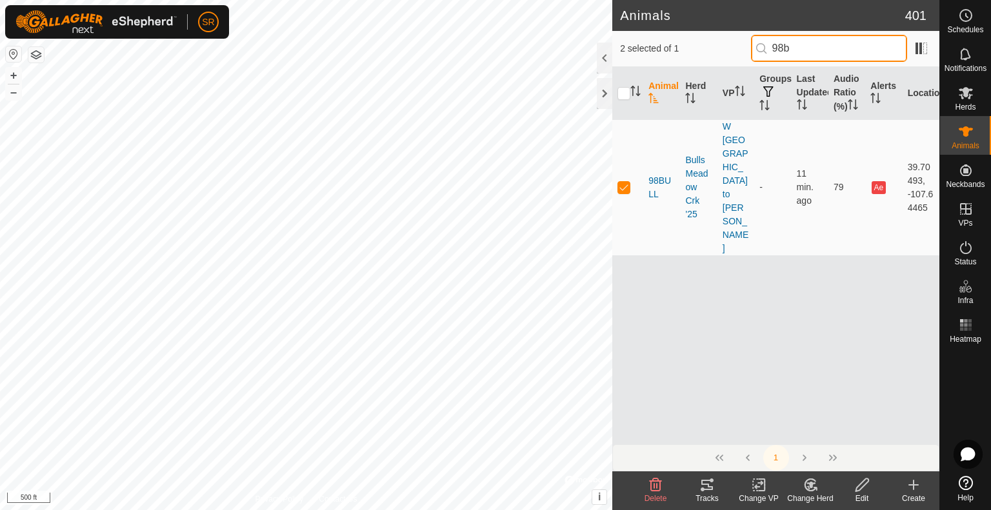
type input "98b"
click at [756, 491] on rect at bounding box center [759, 485] width 12 height 12
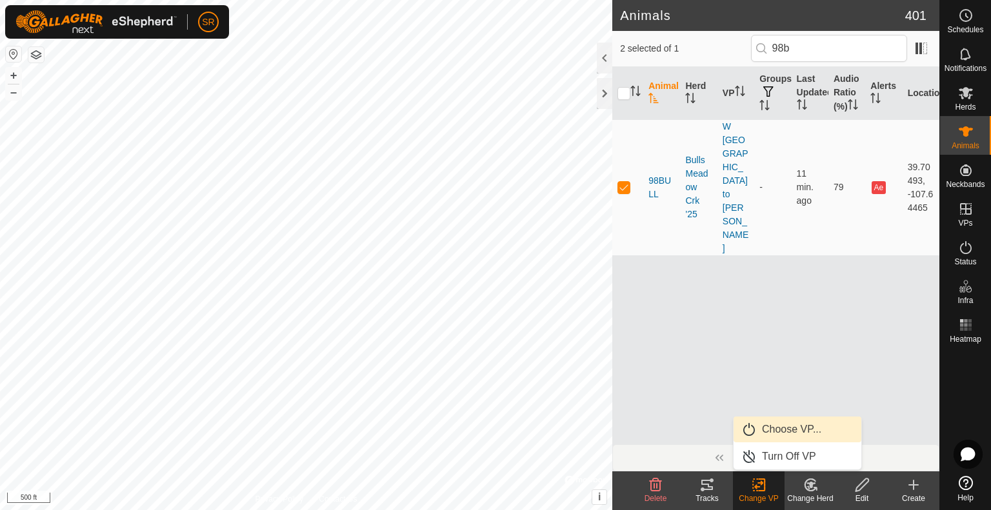
click at [767, 433] on link "Choose VP..." at bounding box center [797, 430] width 128 height 26
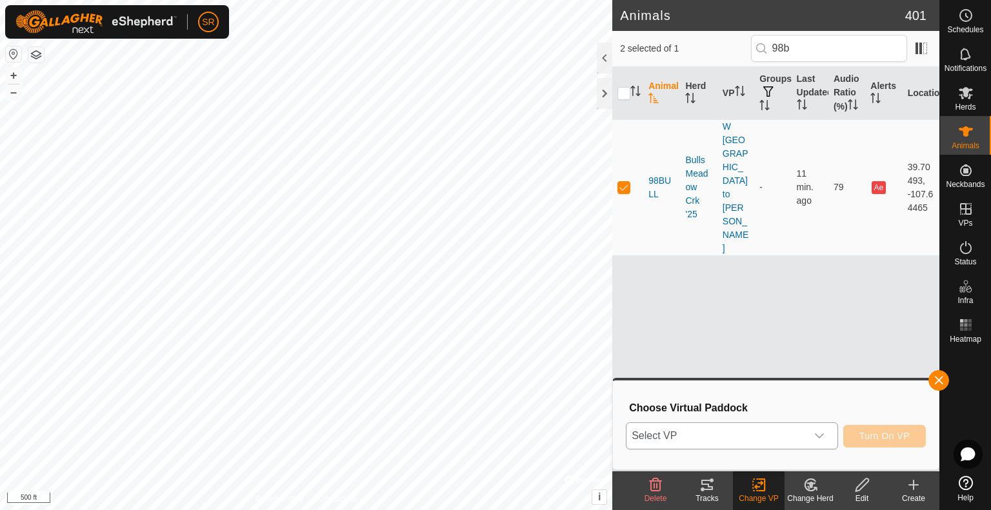
click at [745, 433] on span "Select VP" at bounding box center [716, 436] width 180 height 26
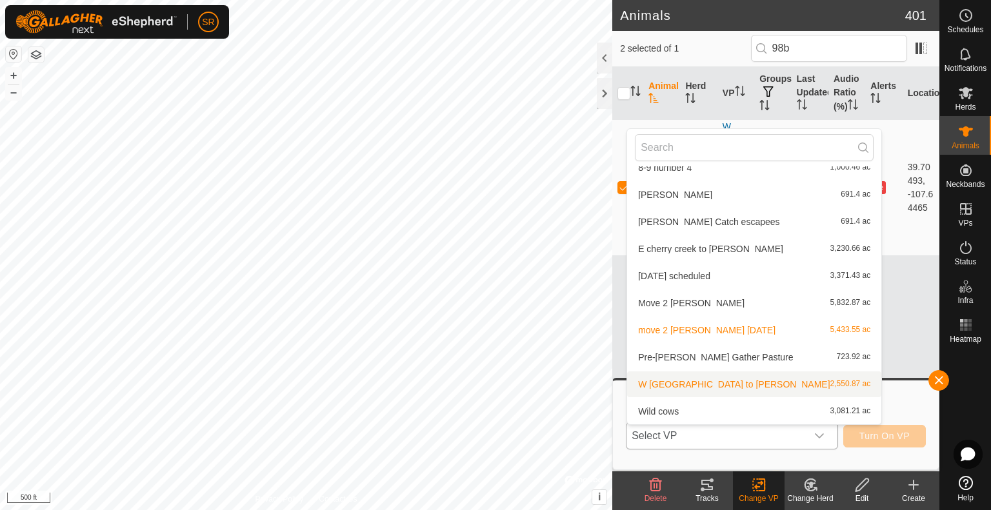
click at [707, 388] on li "W Cherry creek to Clark 2,550.87 ac" at bounding box center [754, 384] width 254 height 26
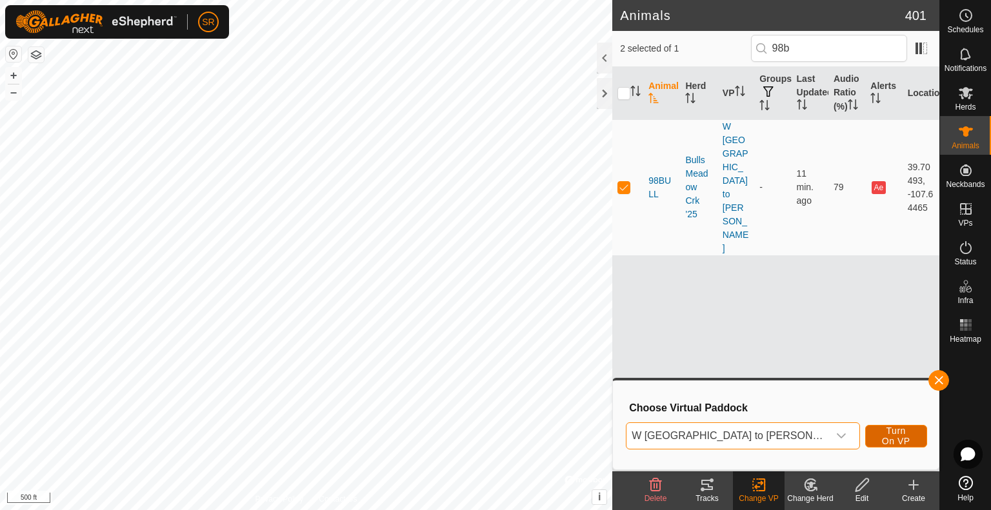
click at [887, 431] on span "Turn On VP" at bounding box center [896, 436] width 30 height 21
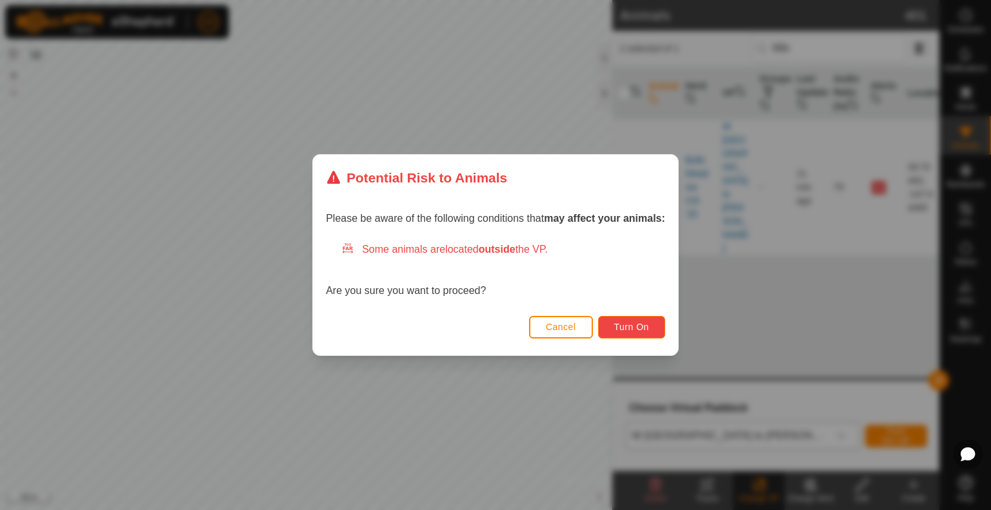
click at [621, 324] on span "Turn On" at bounding box center [631, 327] width 35 height 10
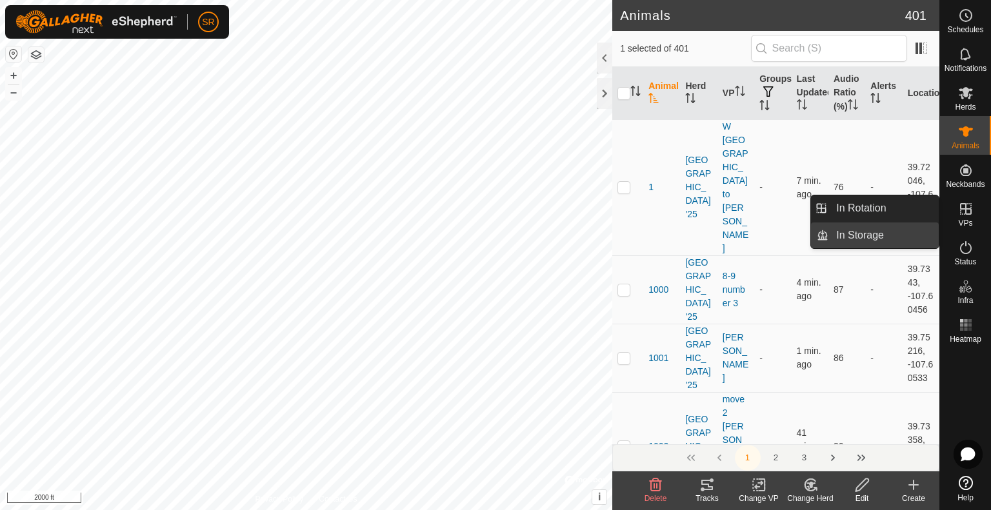
click at [887, 232] on link "In Storage" at bounding box center [883, 235] width 110 height 26
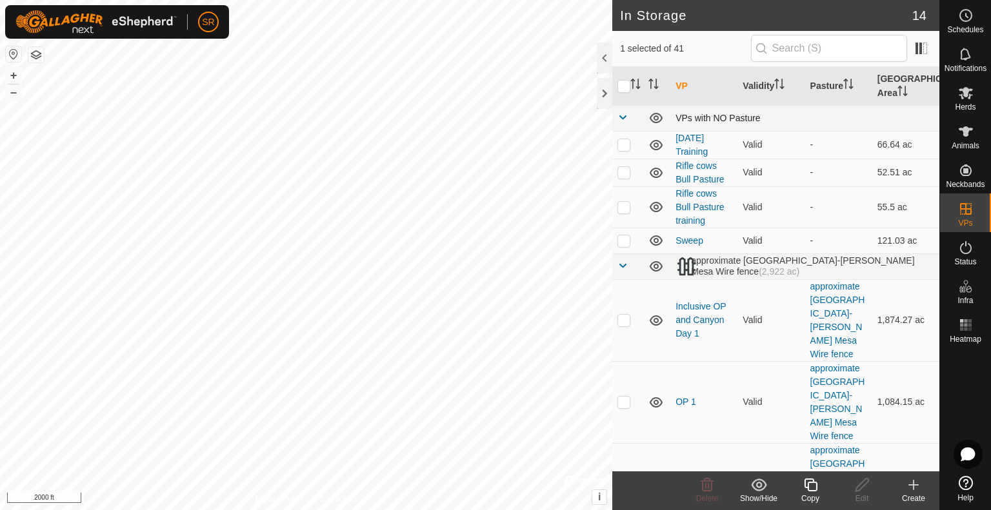
click at [623, 121] on span at bounding box center [622, 117] width 10 height 10
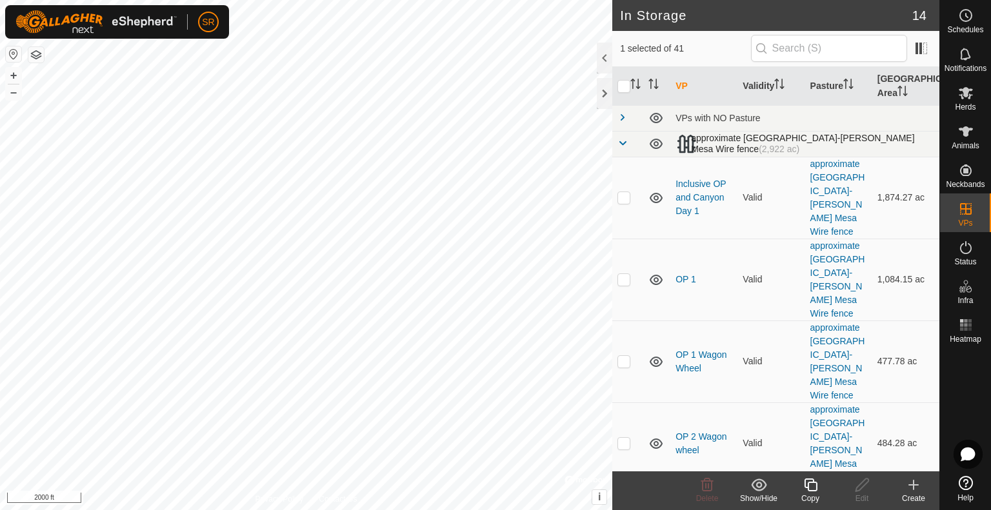
click at [618, 149] on link at bounding box center [622, 144] width 10 height 10
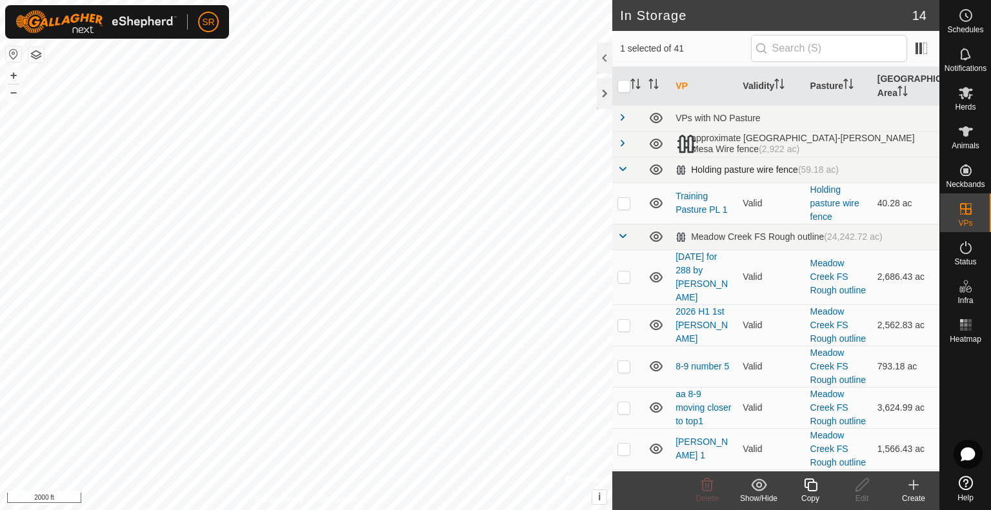
click at [622, 167] on span at bounding box center [622, 169] width 10 height 10
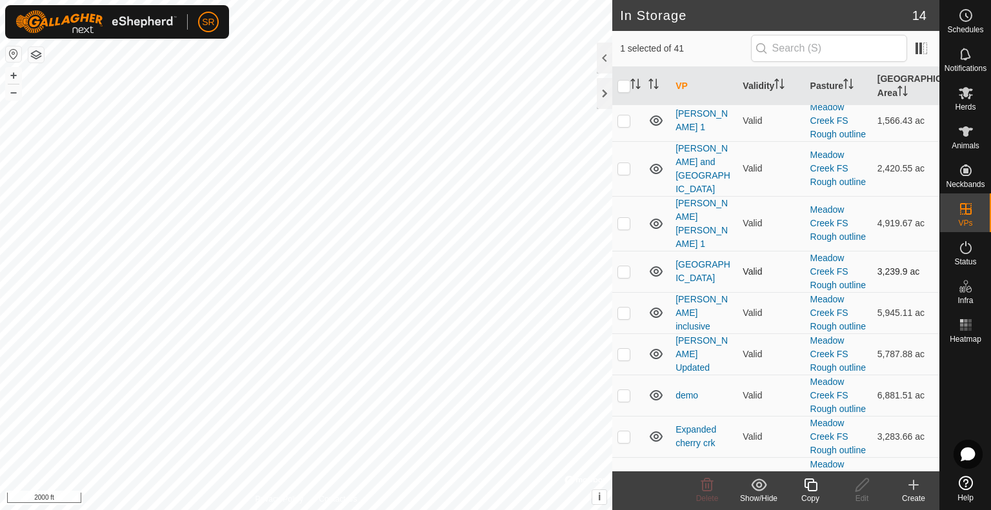
scroll to position [322, 0]
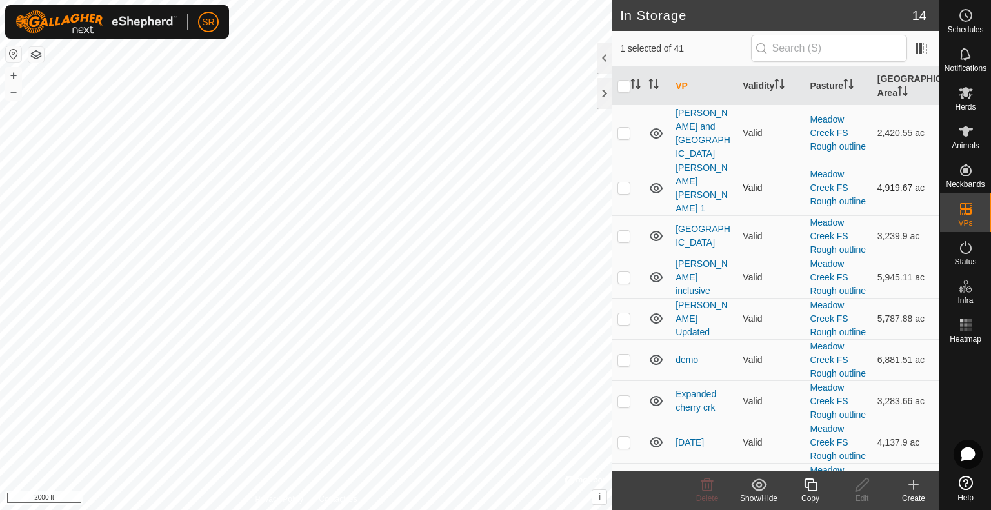
click at [629, 193] on p-checkbox at bounding box center [623, 187] width 13 height 10
click at [626, 193] on p-checkbox at bounding box center [623, 187] width 13 height 10
checkbox input "false"
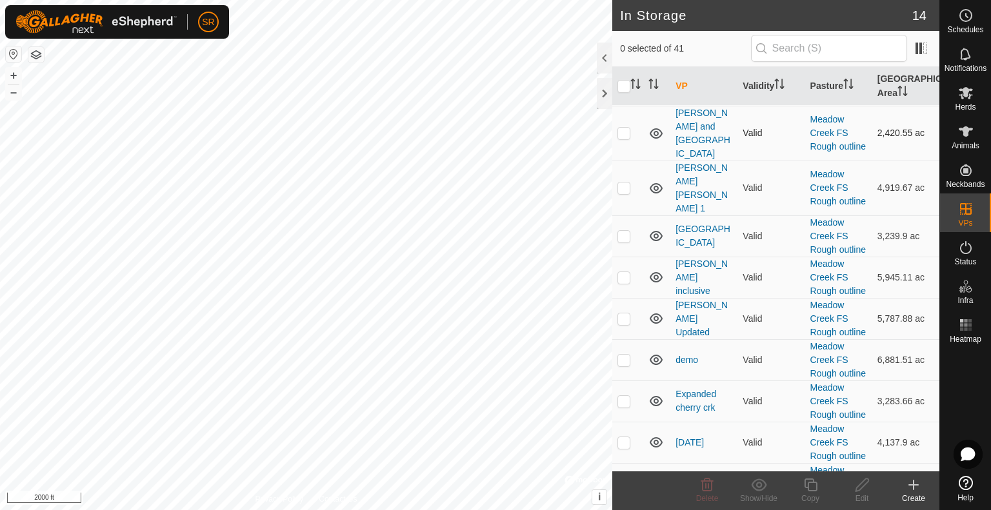
click at [625, 138] on p-checkbox at bounding box center [623, 133] width 13 height 10
click at [621, 138] on p-checkbox at bounding box center [623, 133] width 13 height 10
checkbox input "false"
click at [624, 90] on p-checkbox at bounding box center [623, 85] width 13 height 10
checkbox input "true"
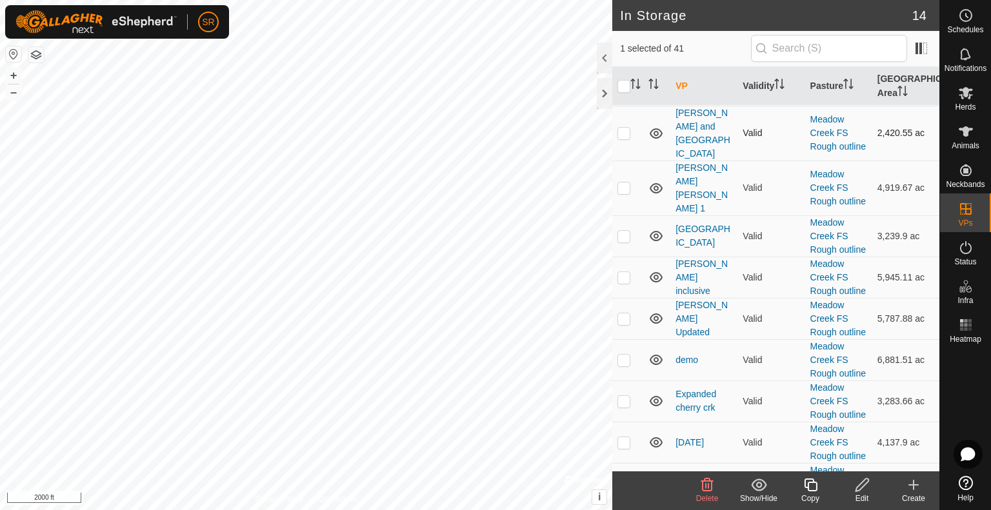
click at [625, 161] on td at bounding box center [627, 133] width 31 height 55
click at [624, 138] on p-checkbox at bounding box center [623, 133] width 13 height 10
checkbox input "false"
click at [618, 90] on p-checkbox at bounding box center [623, 85] width 13 height 10
click at [625, 90] on p-checkbox at bounding box center [623, 85] width 13 height 10
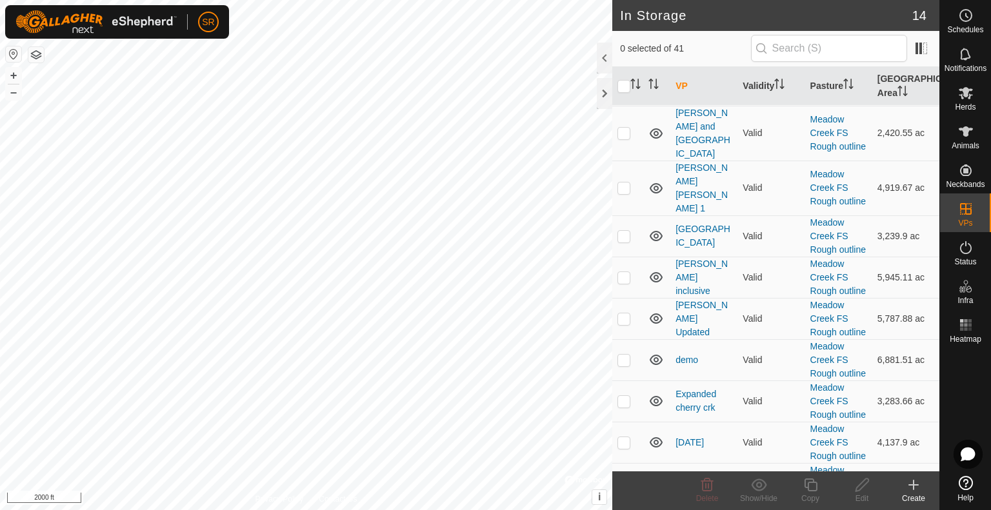
checkbox input "true"
click at [625, 241] on p-checkbox at bounding box center [623, 236] width 13 height 10
checkbox input "false"
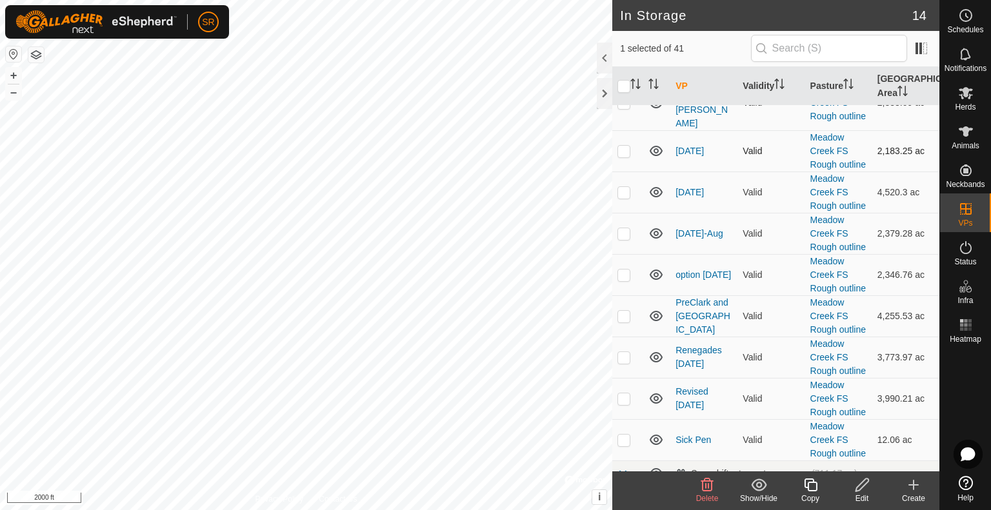
scroll to position [774, 0]
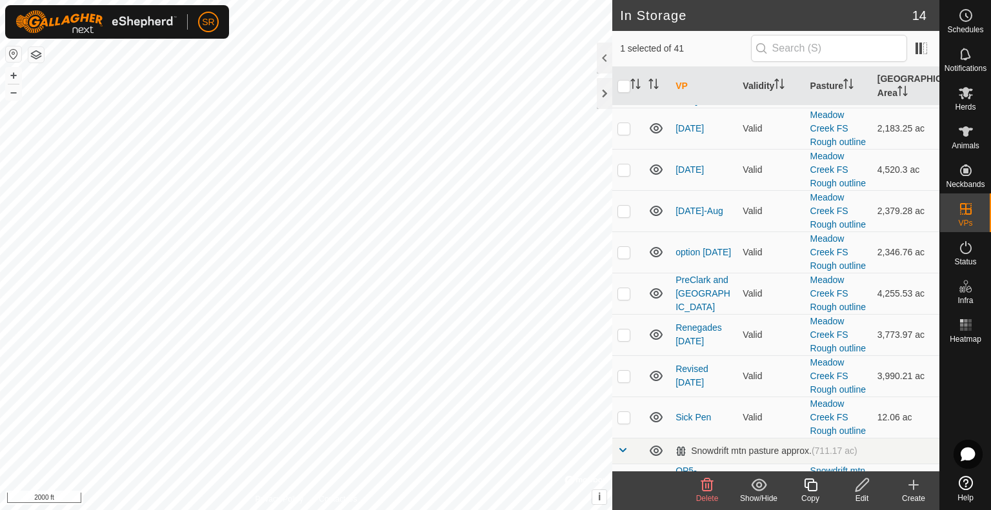
click at [622, 85] on p-checkbox at bounding box center [623, 80] width 13 height 10
checkbox input "false"
click at [807, 481] on icon at bounding box center [810, 484] width 16 height 15
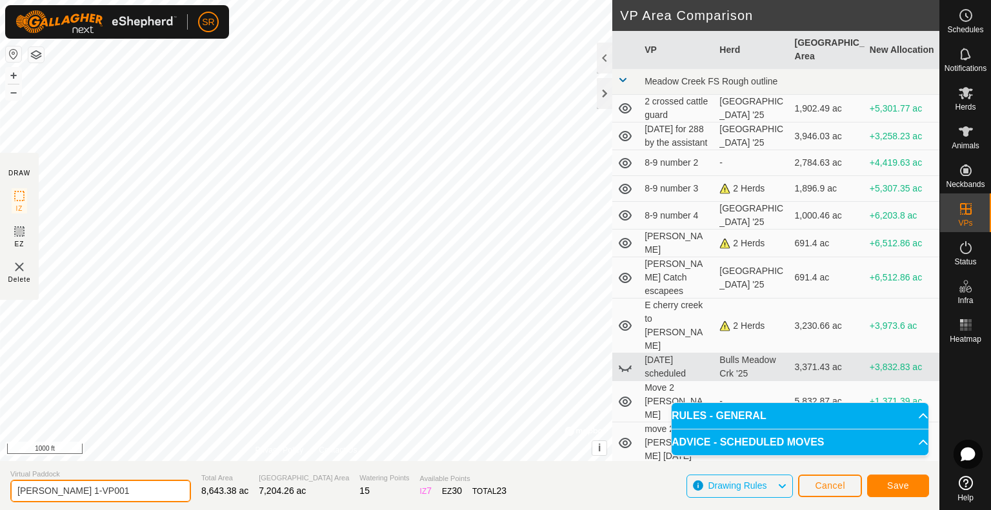
drag, startPoint x: 111, startPoint y: 493, endPoint x: 4, endPoint y: 482, distance: 107.6
click at [0, 488] on section "Virtual Paddock Calhoun 1-VP001 Total Area 8,643.38 ac Grazing Area 7,204.26 ac…" at bounding box center [469, 485] width 939 height 49
type input "36bull"
click at [905, 487] on span "Save" at bounding box center [898, 485] width 22 height 10
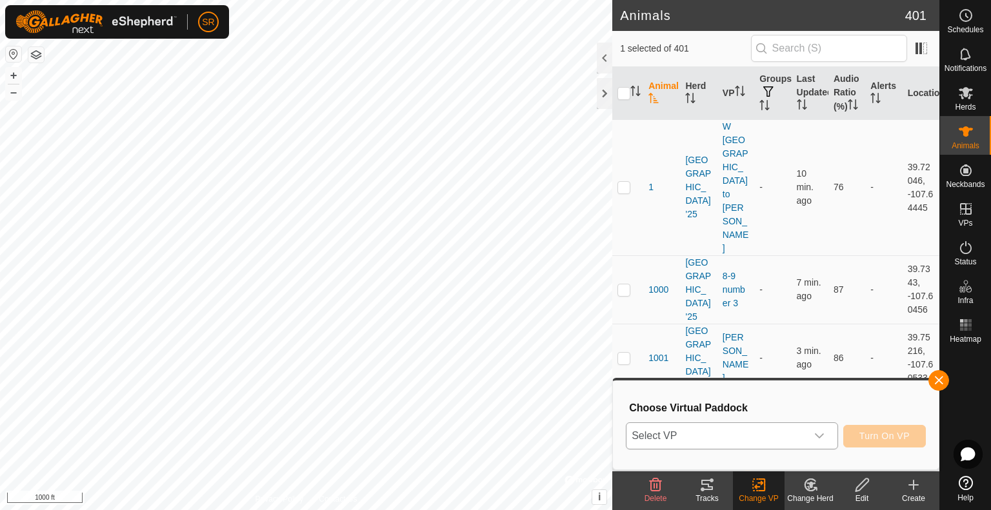
click at [727, 444] on span "Select VP" at bounding box center [716, 436] width 180 height 26
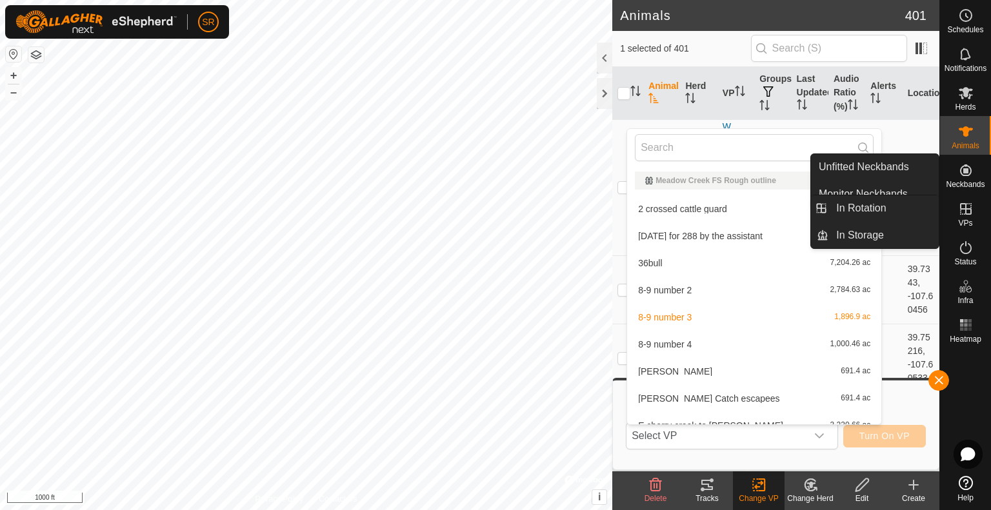
click at [965, 210] on icon at bounding box center [966, 209] width 12 height 12
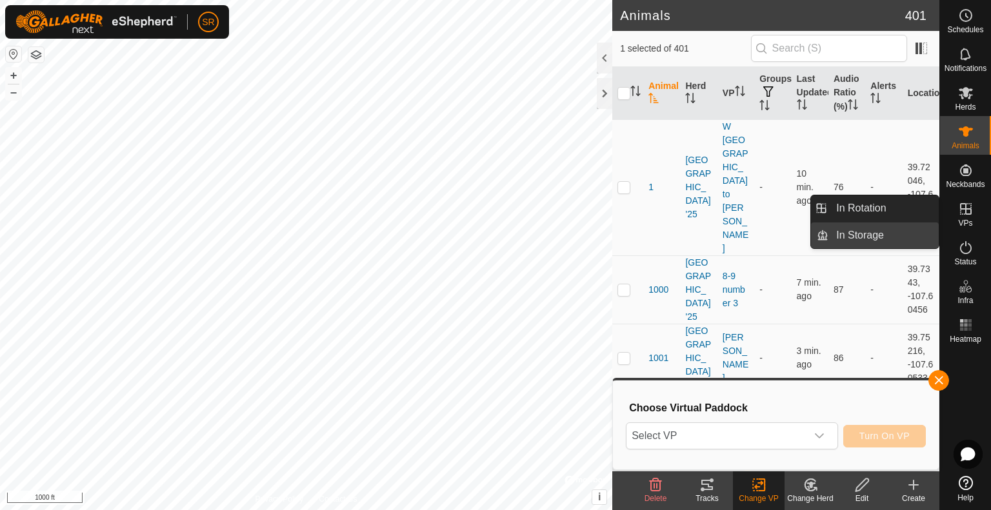
click at [889, 226] on link "In Storage" at bounding box center [883, 235] width 110 height 26
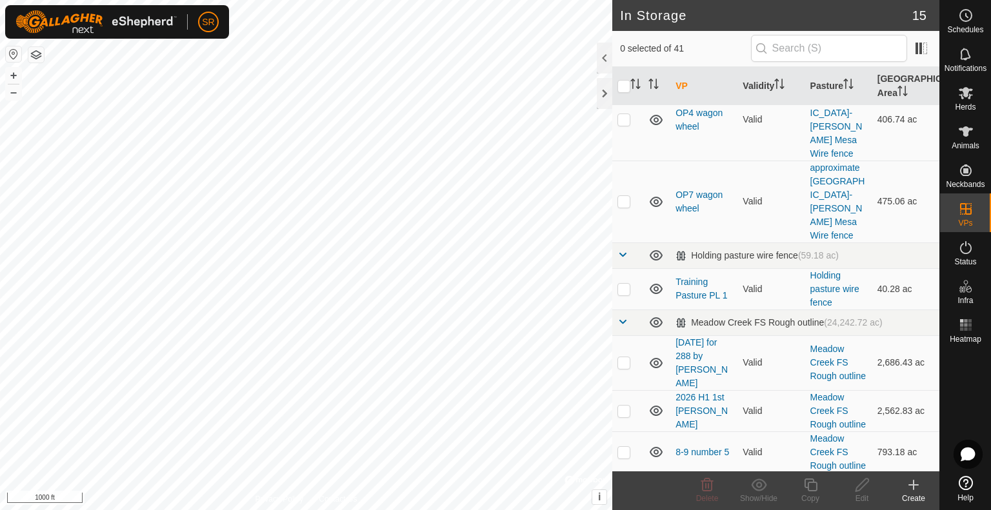
scroll to position [1225, 0]
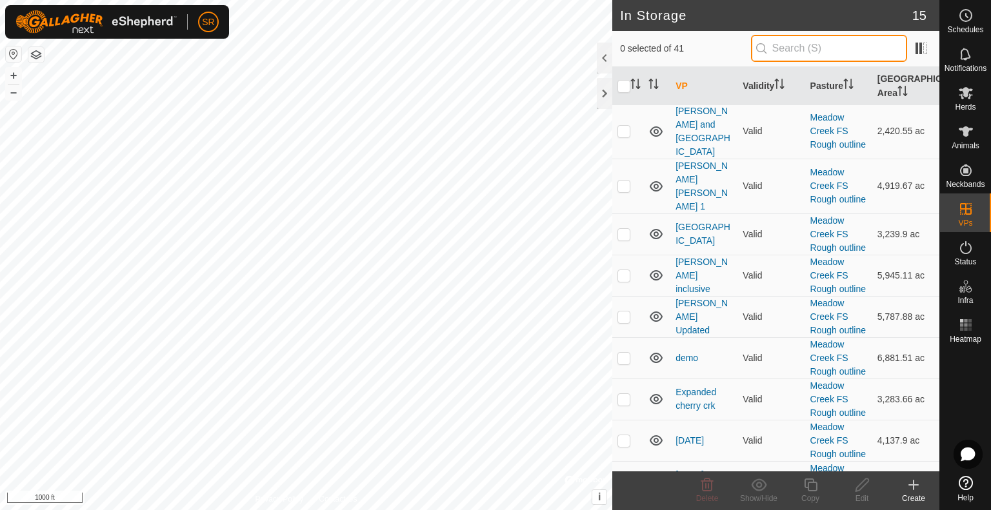
click at [798, 52] on input "text" at bounding box center [829, 48] width 156 height 27
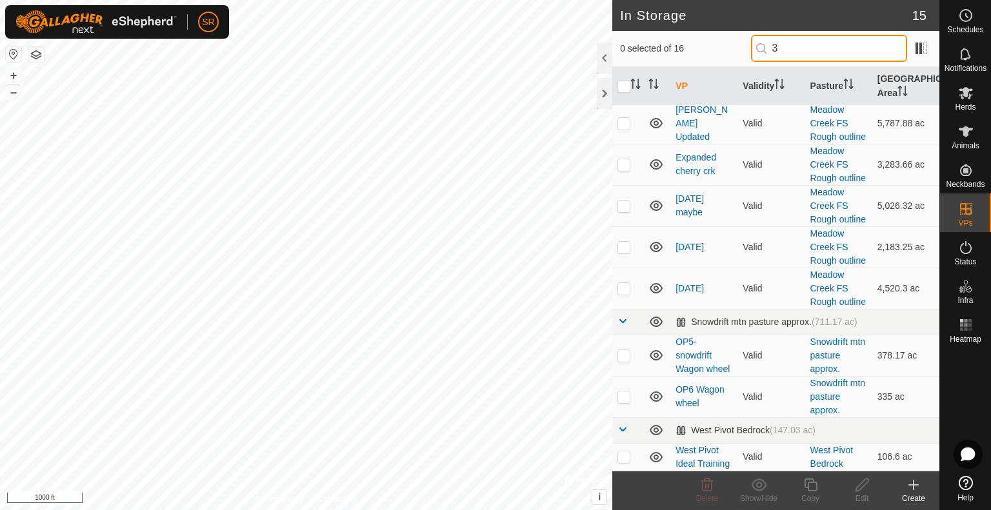
scroll to position [0, 0]
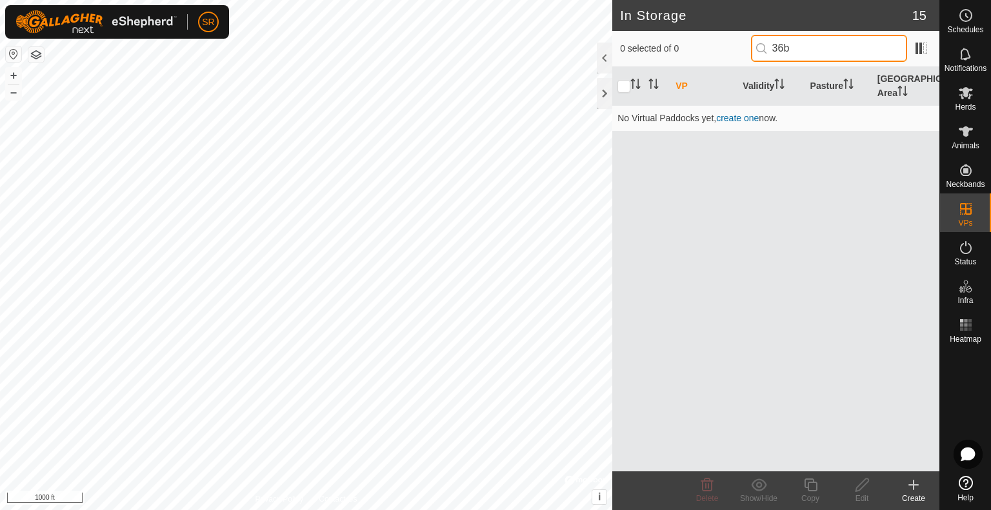
drag, startPoint x: 800, startPoint y: 42, endPoint x: 787, endPoint y: 50, distance: 15.9
click at [787, 50] on input "36b" at bounding box center [829, 48] width 156 height 27
type input "36"
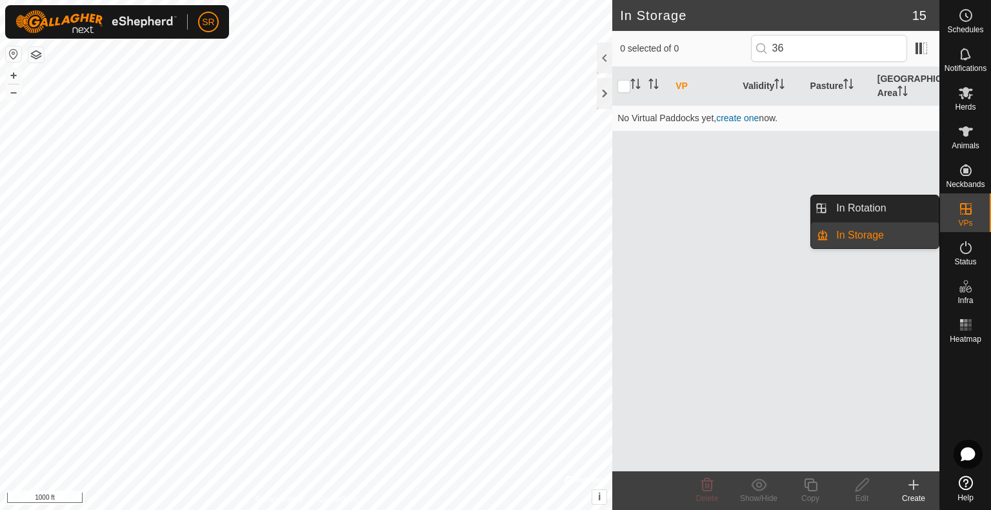
click at [915, 209] on link "In Rotation" at bounding box center [883, 208] width 110 height 26
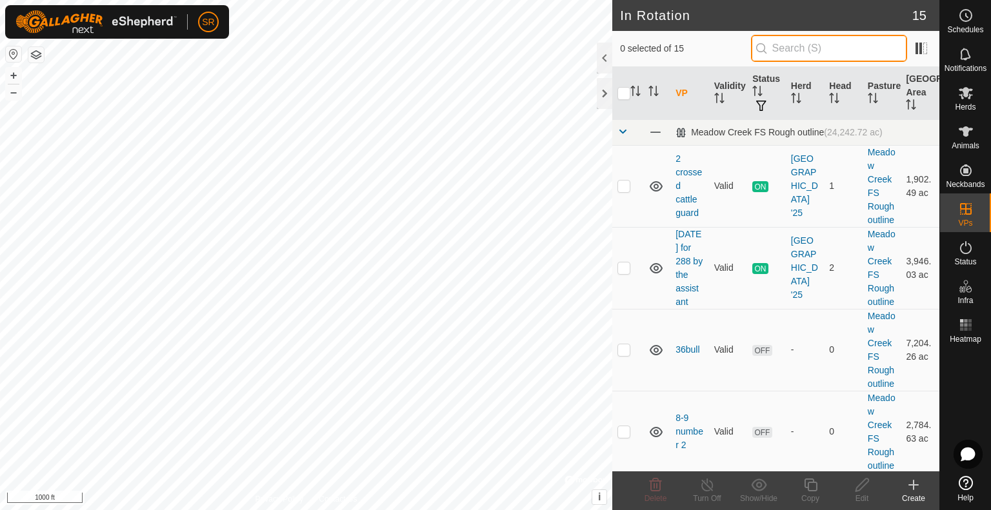
click at [833, 51] on input "text" at bounding box center [829, 48] width 156 height 27
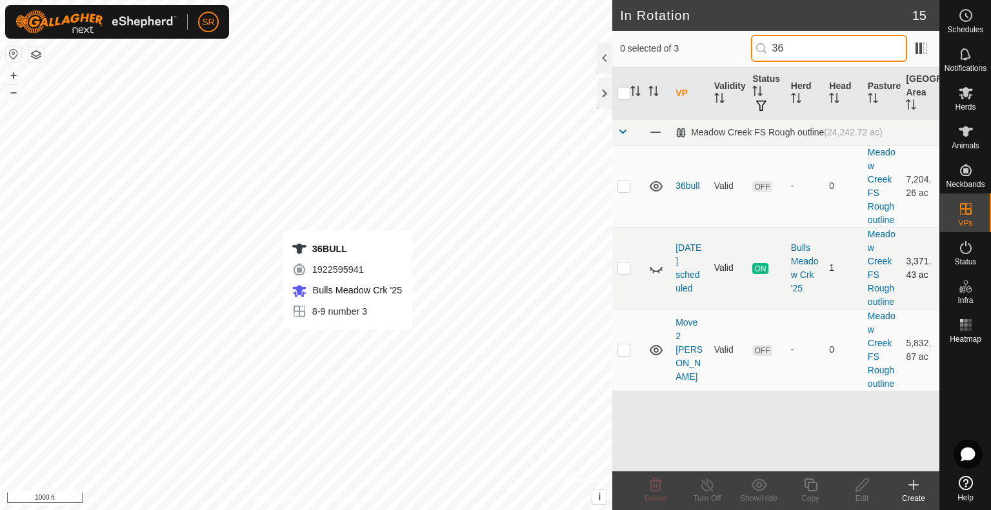
type input "36"
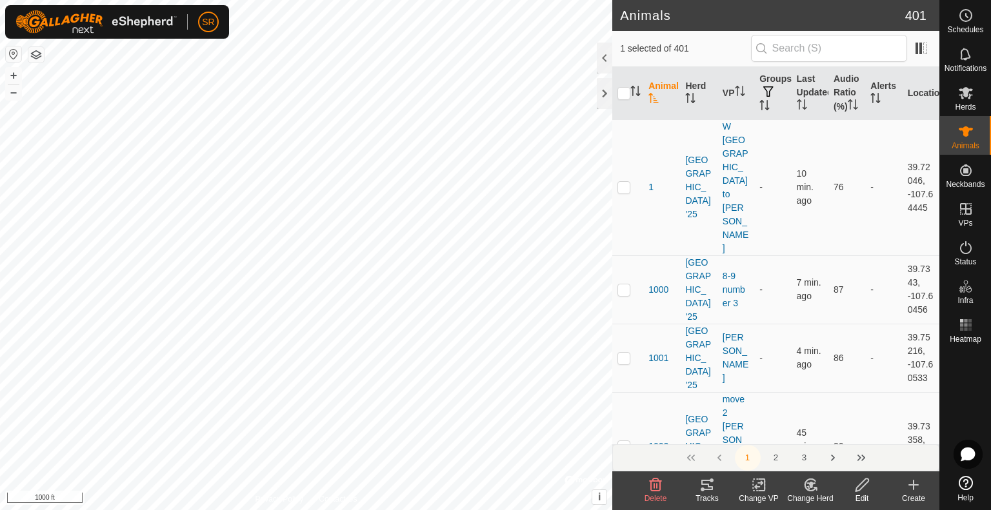
click at [758, 490] on icon at bounding box center [761, 485] width 6 height 12
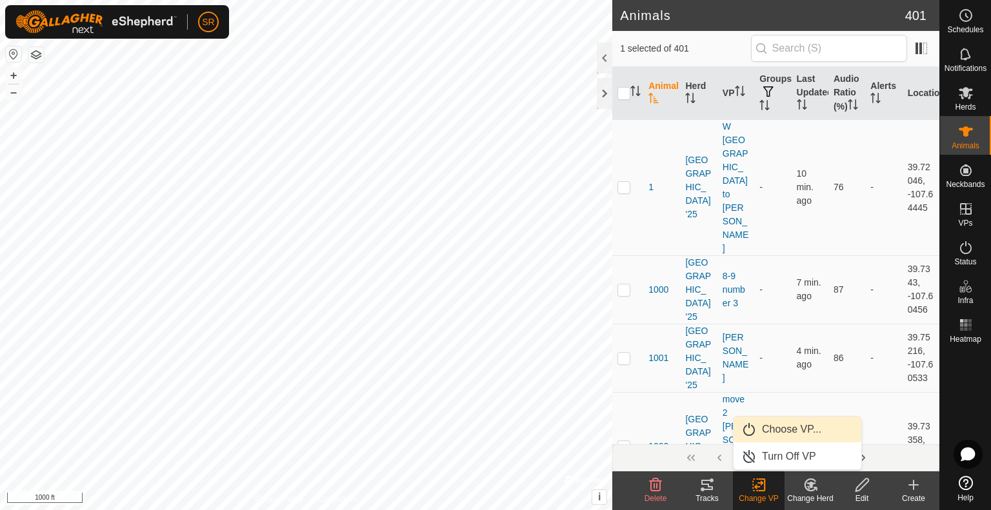
click at [761, 429] on link "Choose VP..." at bounding box center [797, 430] width 128 height 26
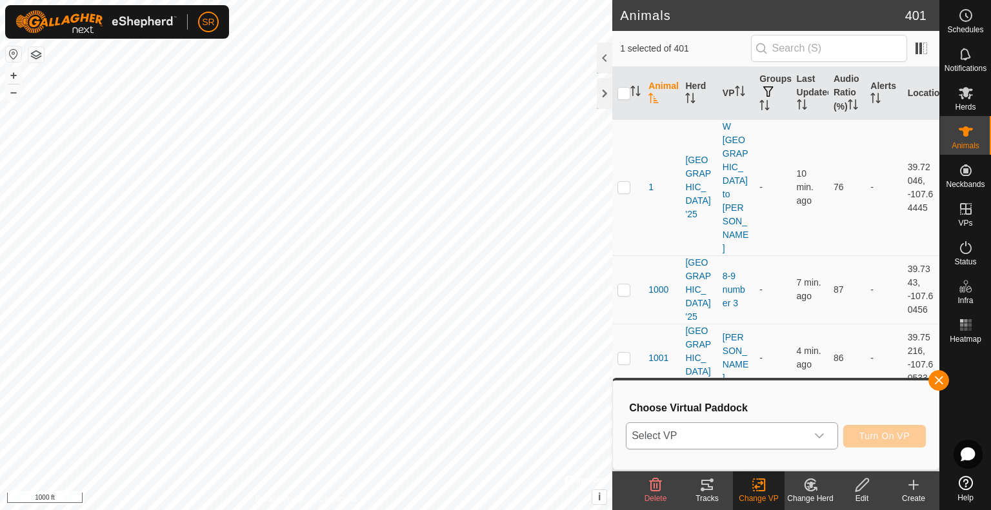
click at [816, 435] on icon "dropdown trigger" at bounding box center [818, 435] width 9 height 5
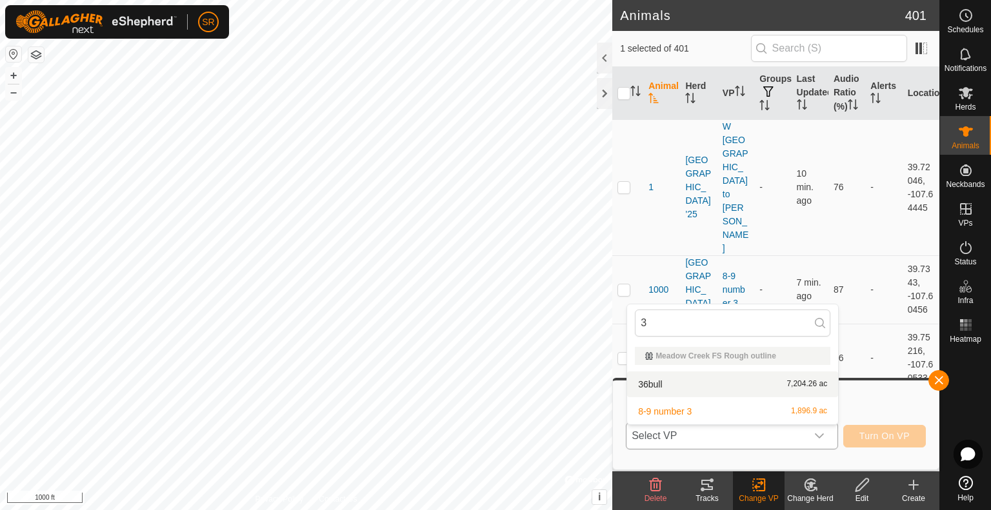
type input "3"
click at [710, 384] on li "36bull 7,204.26 ac" at bounding box center [732, 384] width 211 height 26
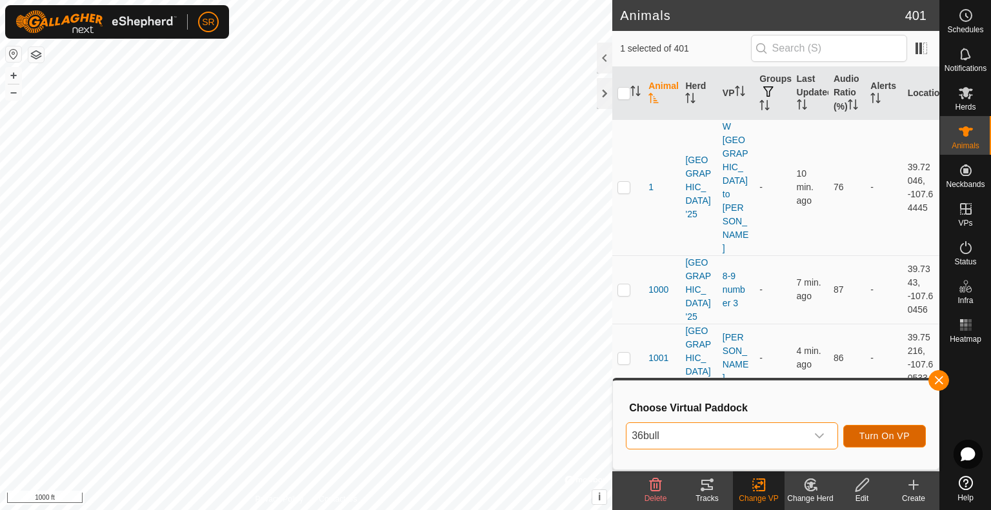
click at [869, 431] on span "Turn On VP" at bounding box center [884, 436] width 50 height 10
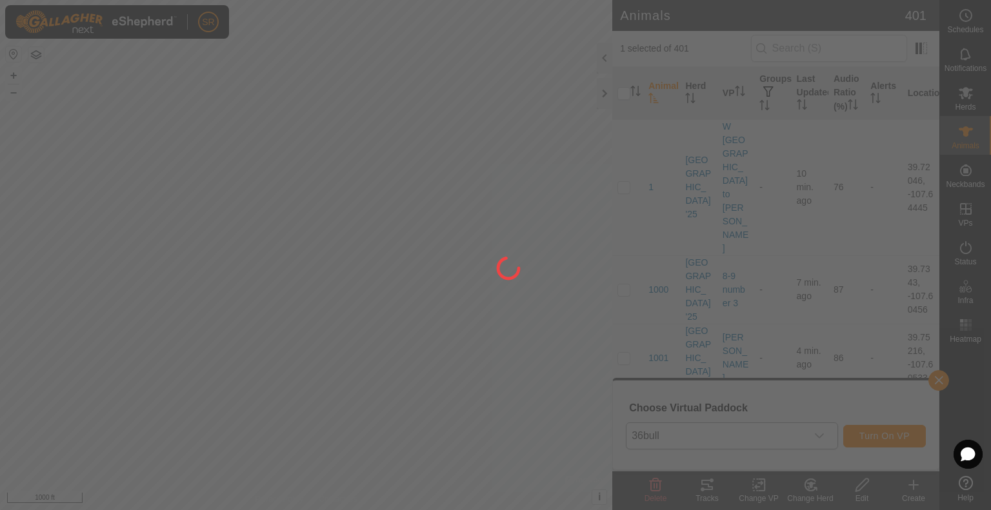
click at [444, 342] on div at bounding box center [495, 255] width 991 height 510
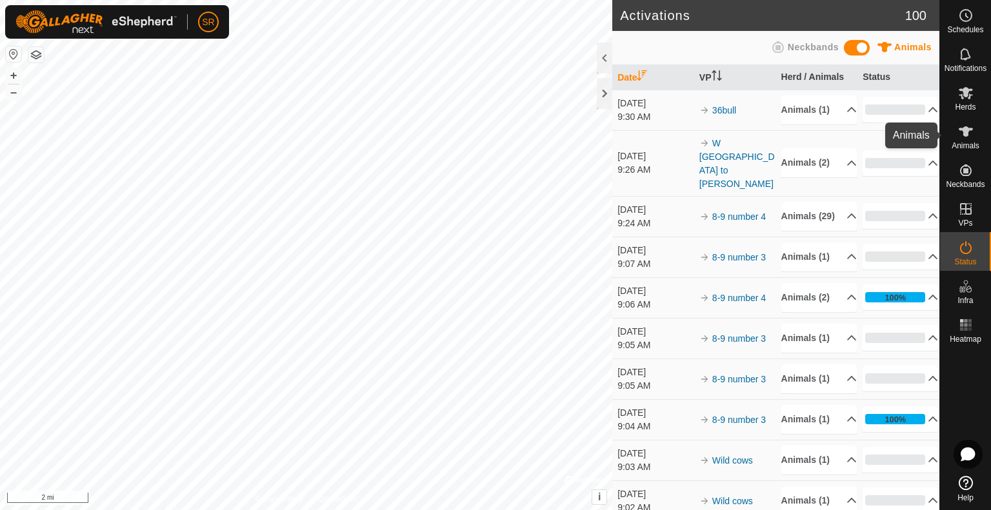
click at [963, 132] on icon at bounding box center [965, 131] width 14 height 10
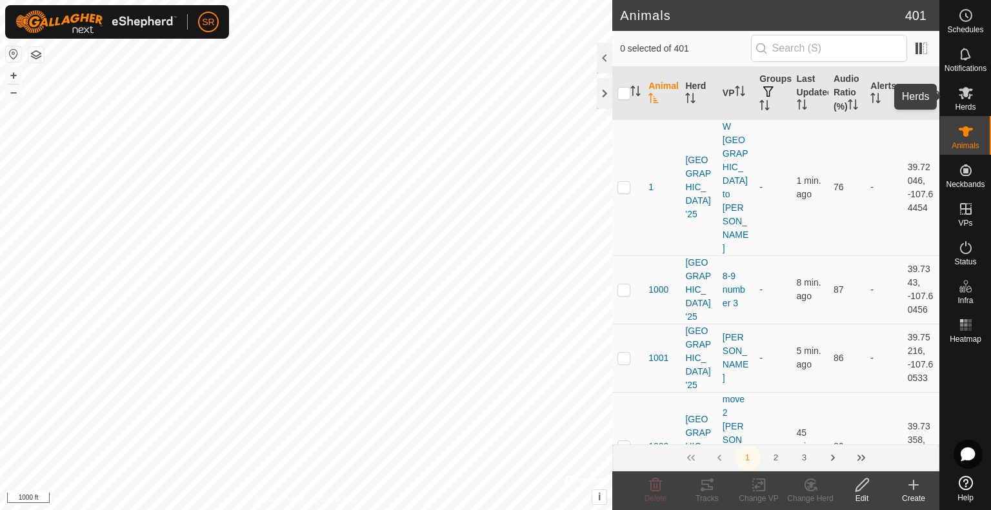
click at [972, 90] on es-mob-svg-icon at bounding box center [965, 93] width 23 height 21
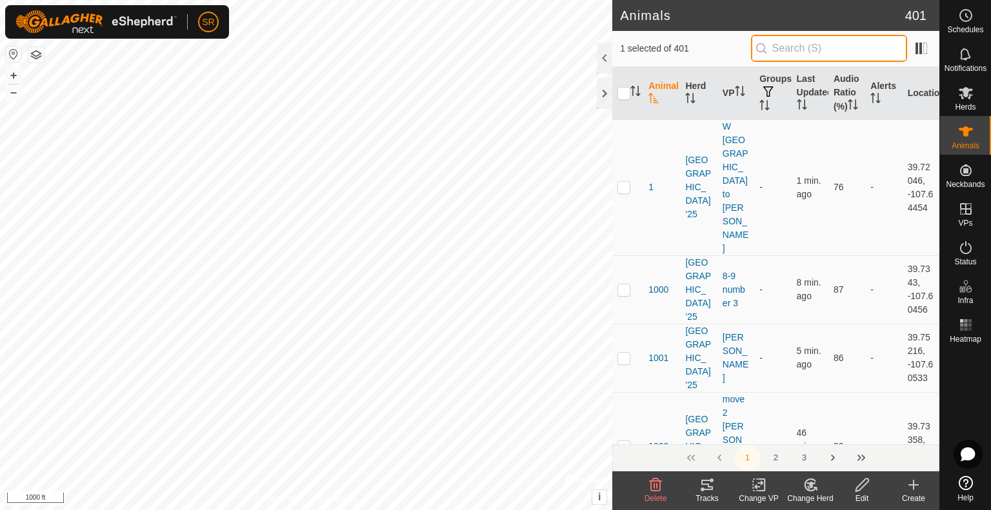
click at [787, 54] on input "text" at bounding box center [829, 48] width 156 height 27
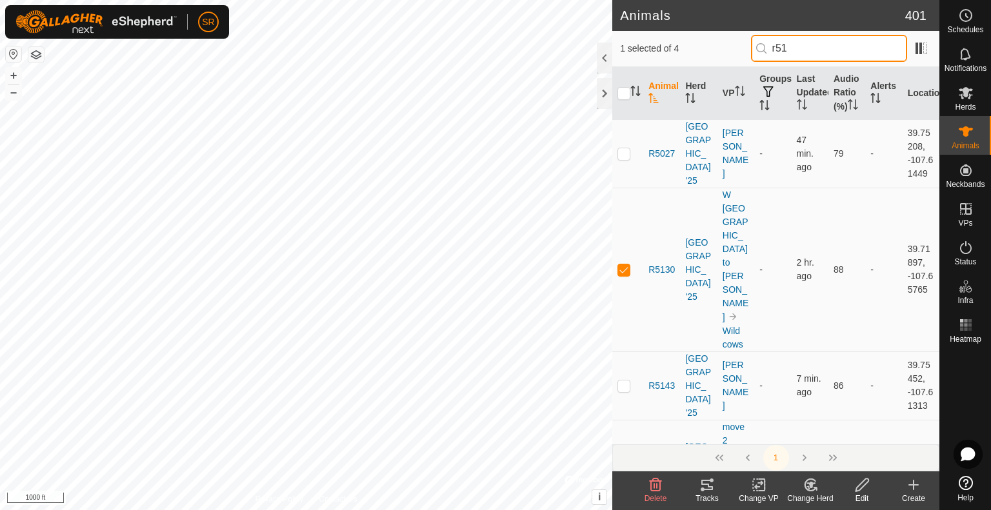
type input "r513"
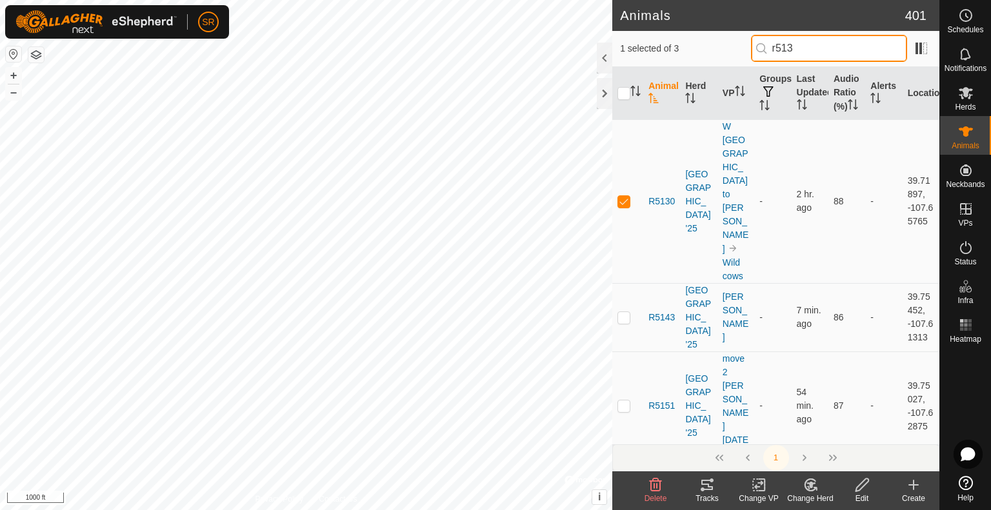
checkbox input "true"
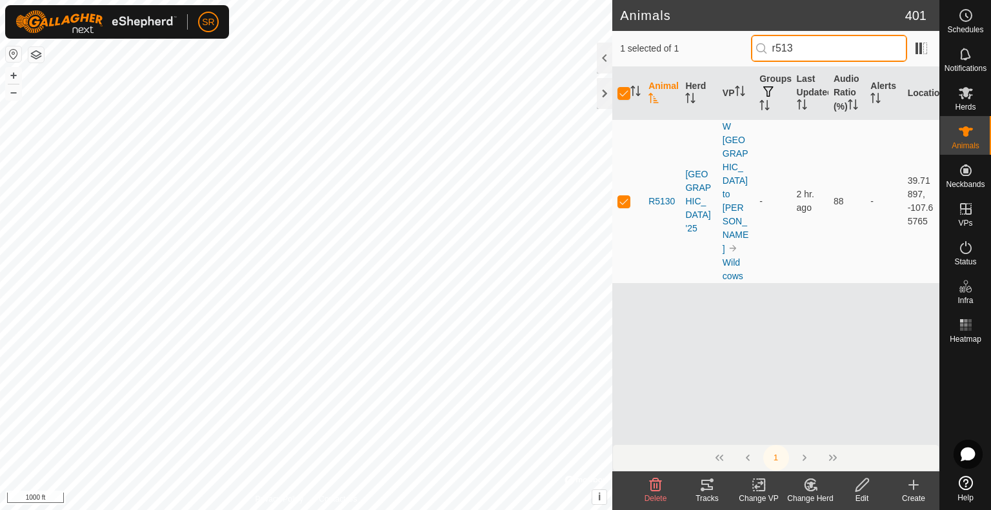
drag, startPoint x: 810, startPoint y: 47, endPoint x: 647, endPoint y: 43, distance: 163.2
click at [653, 40] on div "1 selected of 1 r513" at bounding box center [775, 48] width 311 height 27
type input "r513"
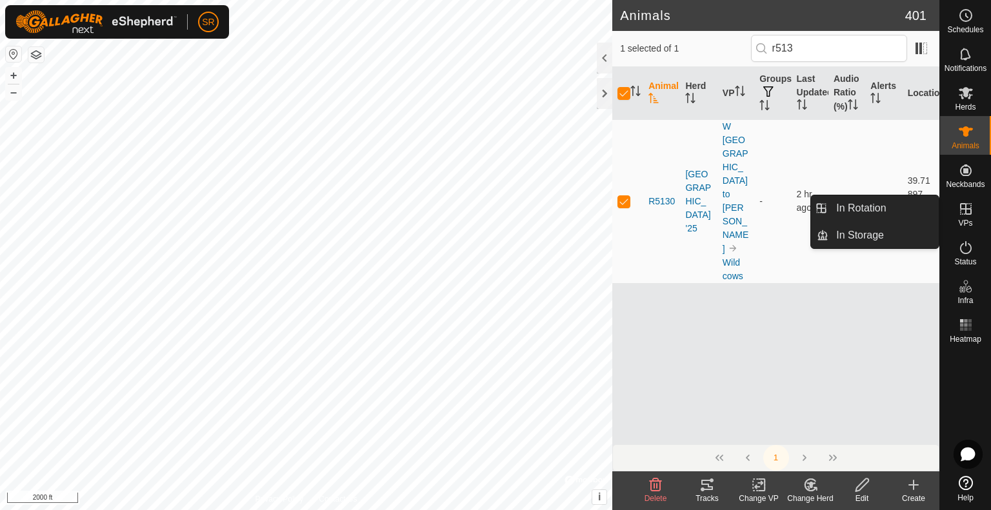
click at [967, 213] on icon at bounding box center [966, 209] width 12 height 12
click at [881, 209] on link "In Rotation" at bounding box center [883, 208] width 110 height 26
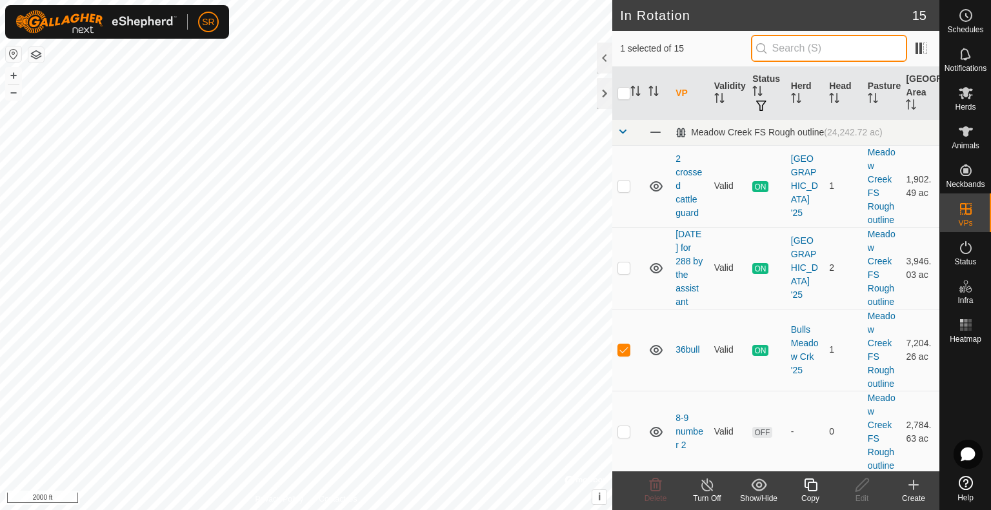
click at [793, 46] on input "text" at bounding box center [829, 48] width 156 height 27
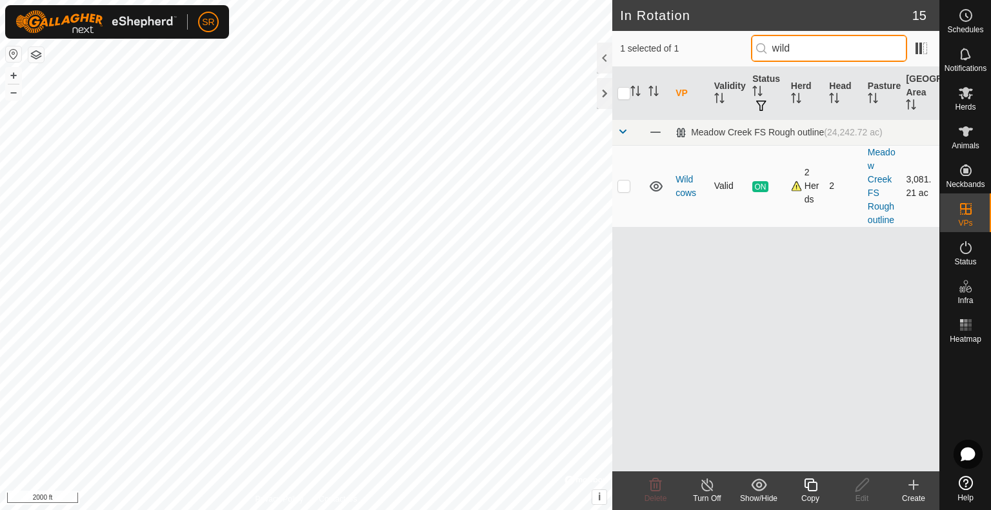
type input "wild"
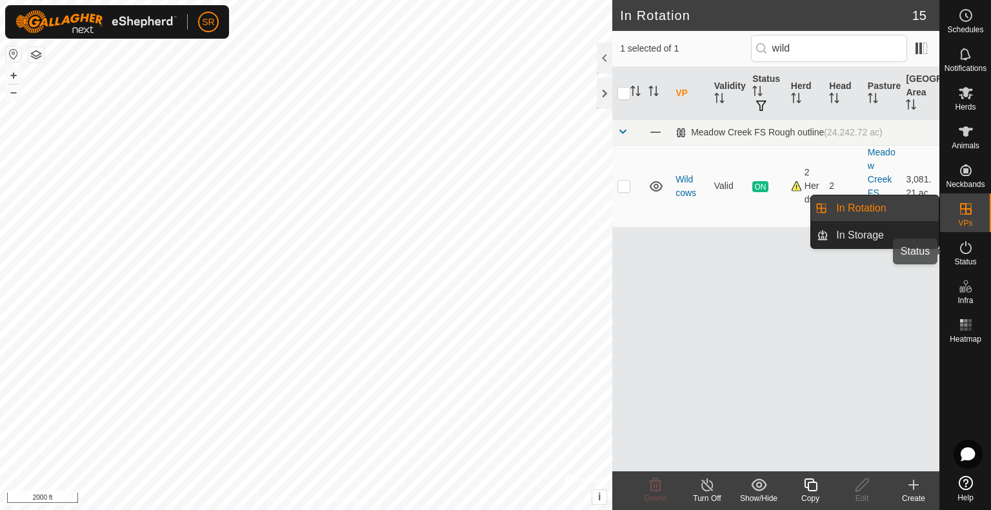
click at [971, 251] on icon at bounding box center [965, 247] width 15 height 15
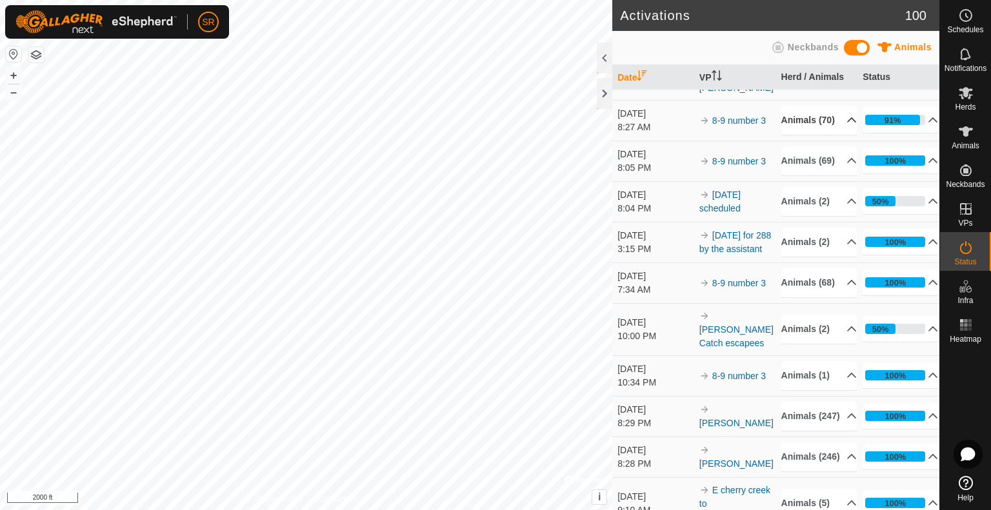
scroll to position [645, 0]
